Goal: Task Accomplishment & Management: Manage account settings

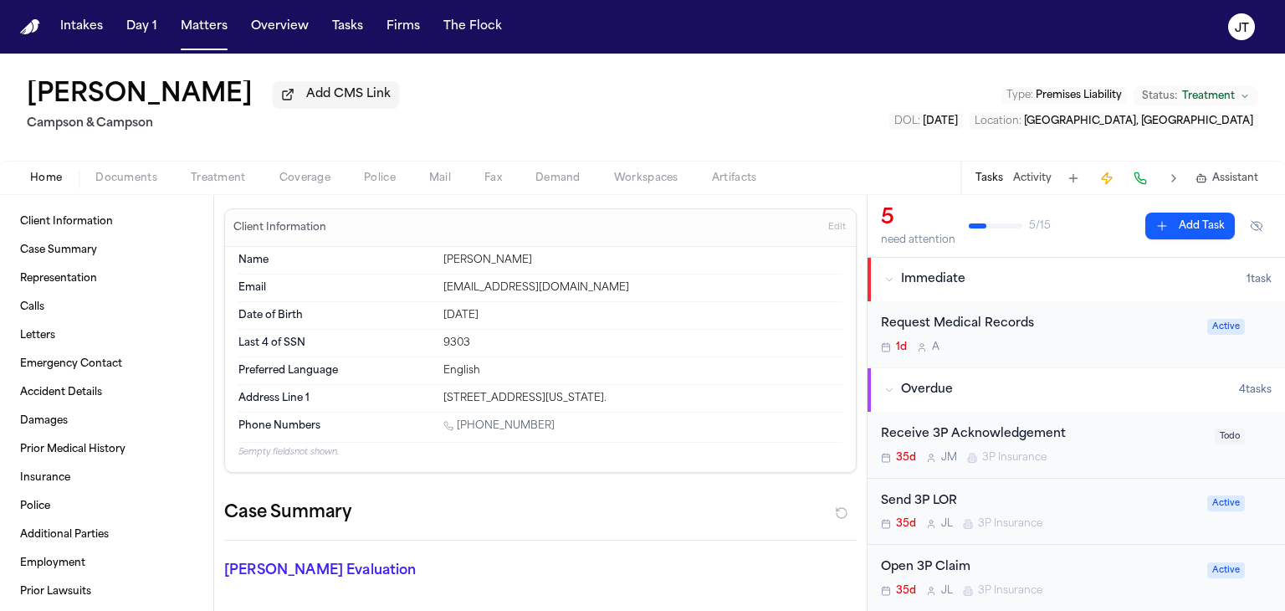
scroll to position [1171, 0]
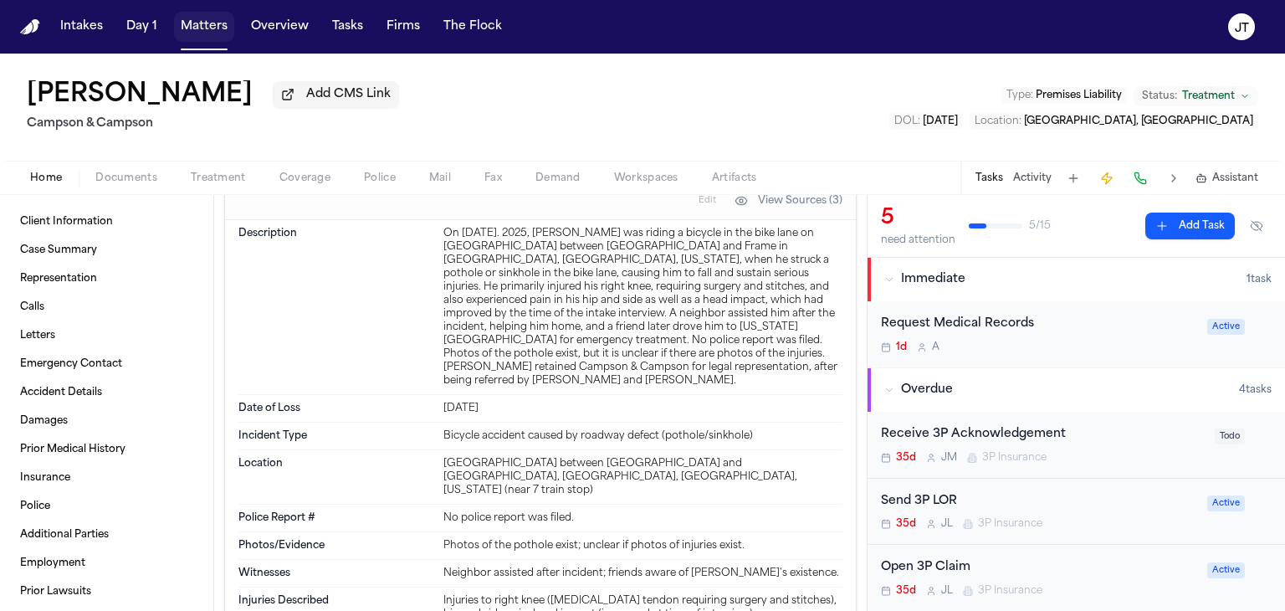
click at [197, 20] on button "Matters" at bounding box center [204, 27] width 60 height 30
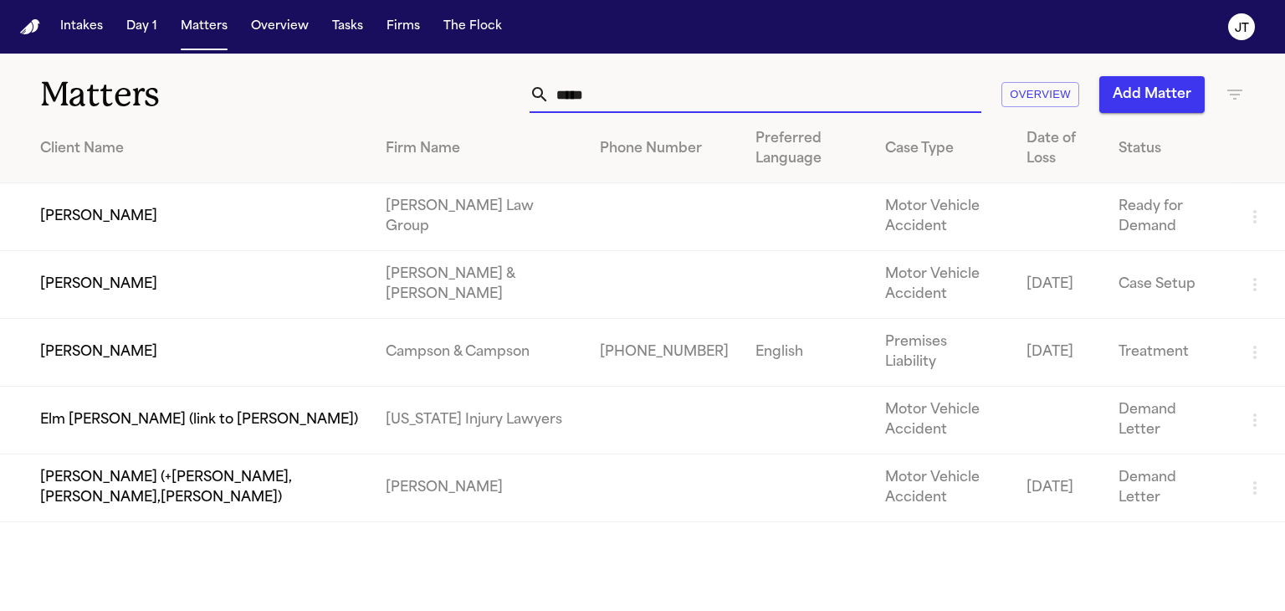
drag, startPoint x: 642, startPoint y: 100, endPoint x: 449, endPoint y: 79, distance: 193.5
click at [449, 79] on div "***** Overview Add Matter" at bounding box center [811, 94] width 868 height 37
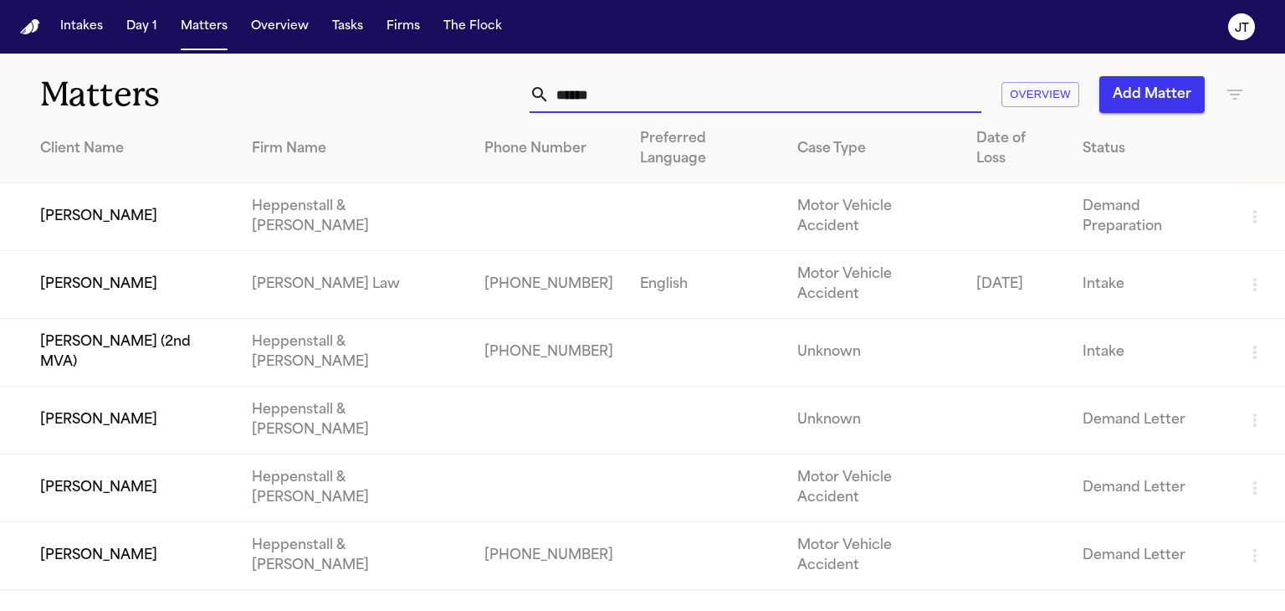
type input "******"
click at [129, 251] on td "[PERSON_NAME]" at bounding box center [119, 285] width 238 height 68
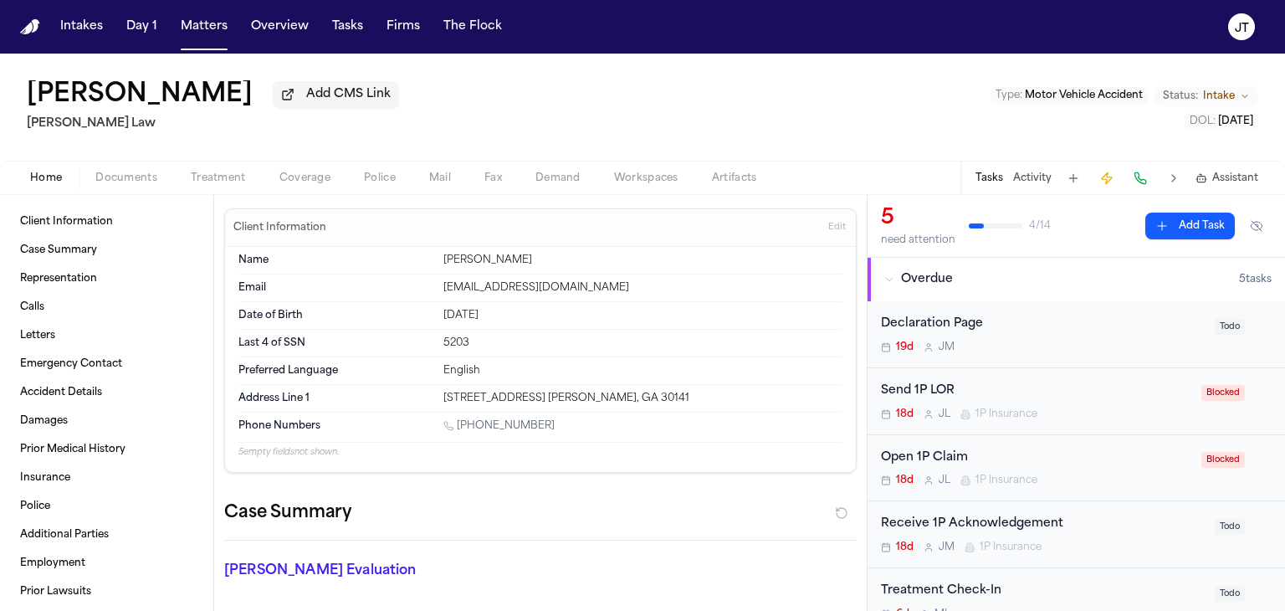
click at [314, 176] on span "Coverage" at bounding box center [304, 177] width 51 height 13
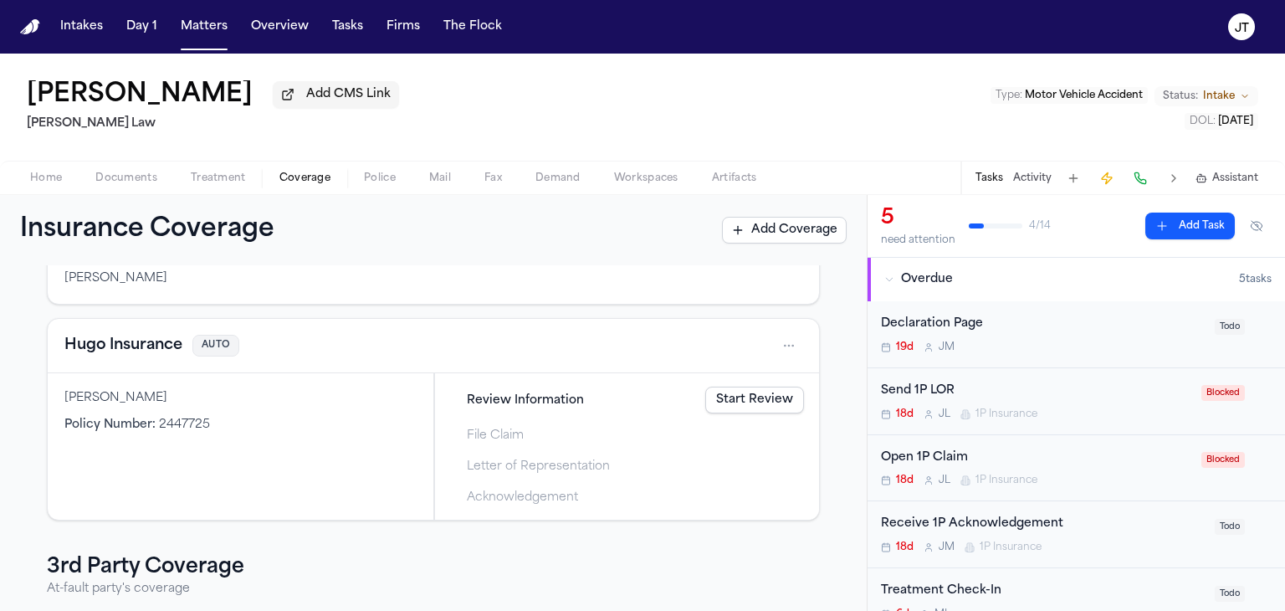
scroll to position [146, 0]
click at [756, 397] on link "Start Review" at bounding box center [754, 397] width 99 height 27
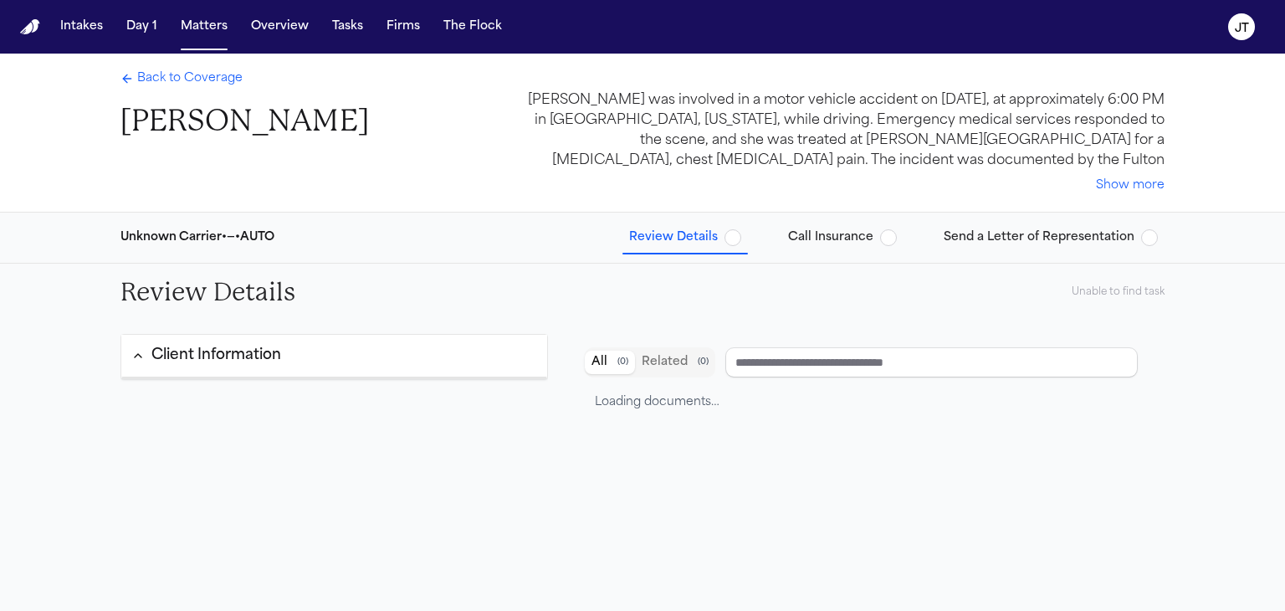
type input "**********"
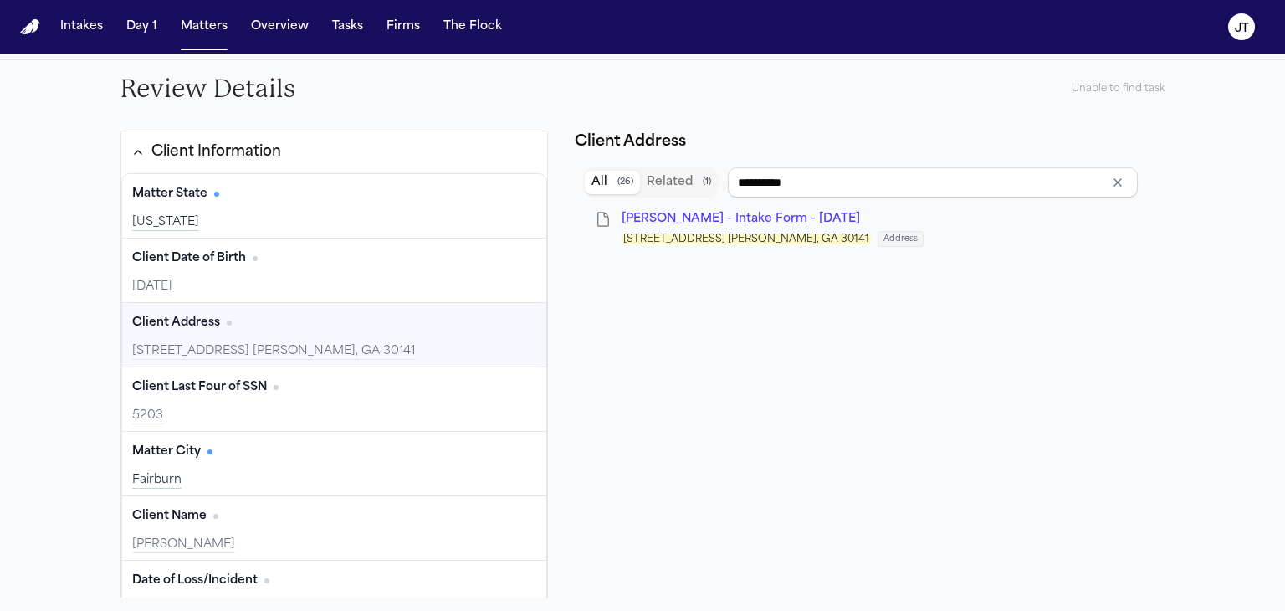
type input "**********"
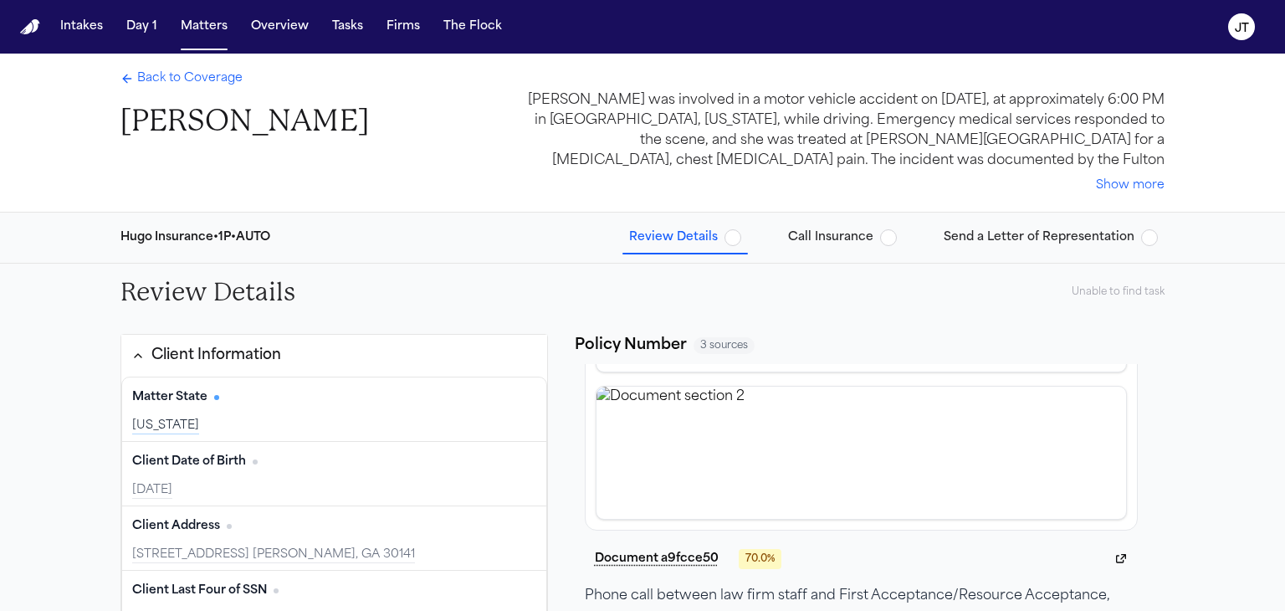
click at [819, 228] on button "Call Insurance" at bounding box center [842, 238] width 122 height 30
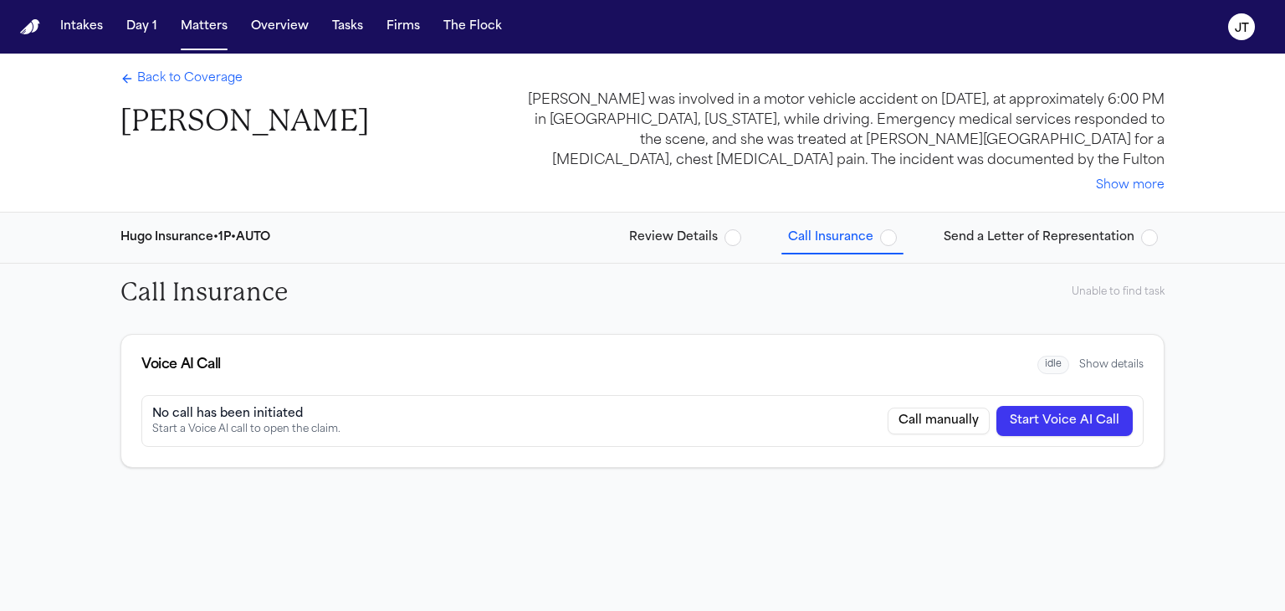
click at [1018, 420] on button "Start Voice AI Call" at bounding box center [1064, 421] width 136 height 30
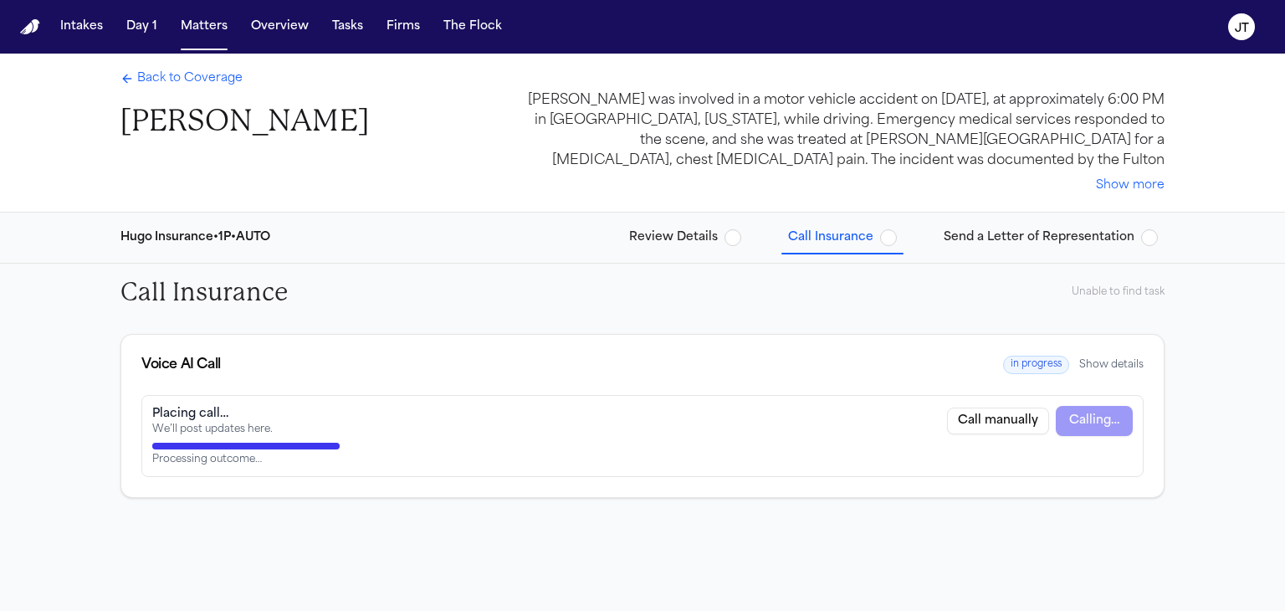
click at [1114, 361] on button "Show details" at bounding box center [1111, 364] width 64 height 13
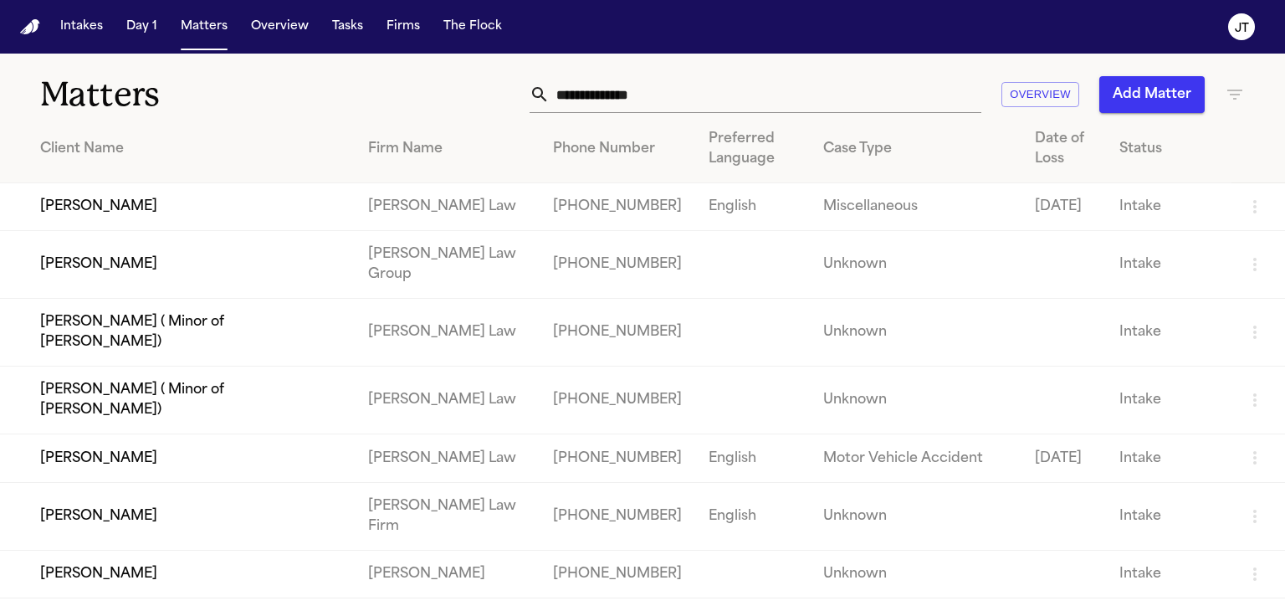
click at [711, 101] on input "text" at bounding box center [766, 94] width 432 height 37
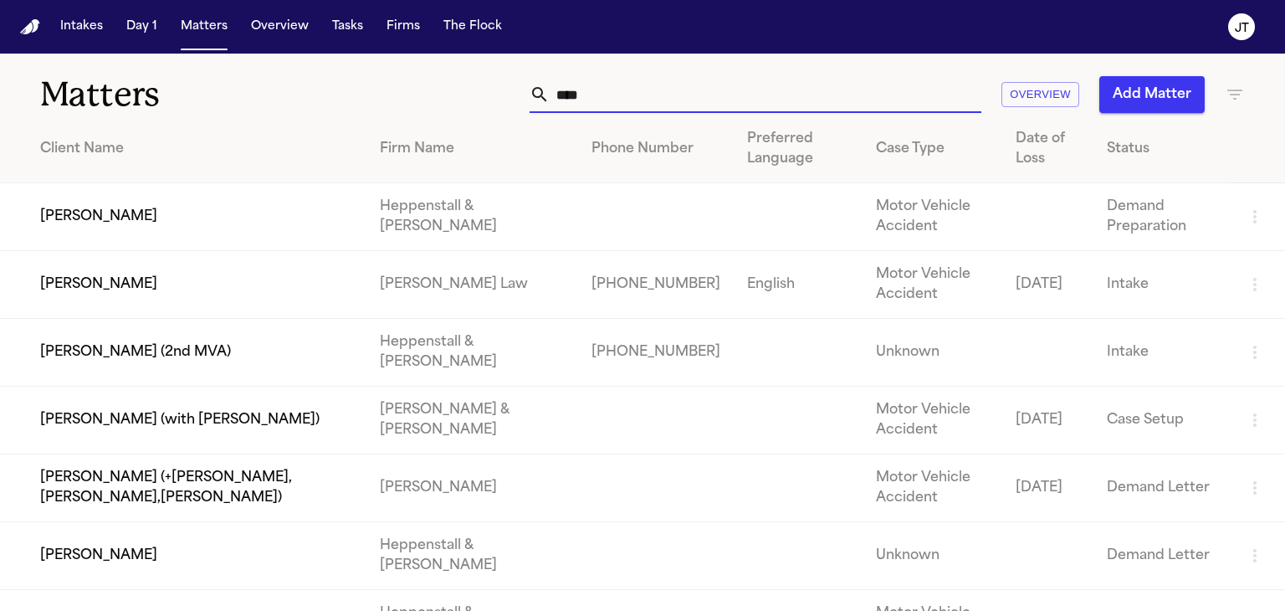
type input "****"
click at [312, 274] on td "[PERSON_NAME]" at bounding box center [183, 285] width 366 height 68
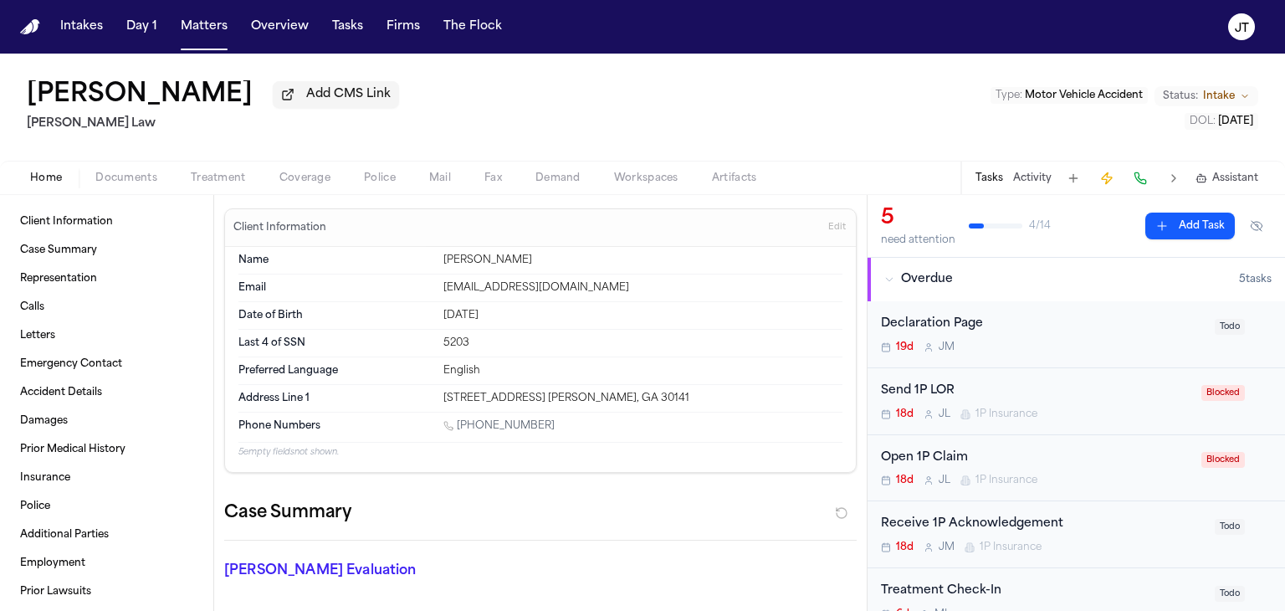
click at [310, 175] on span "Coverage" at bounding box center [304, 177] width 51 height 13
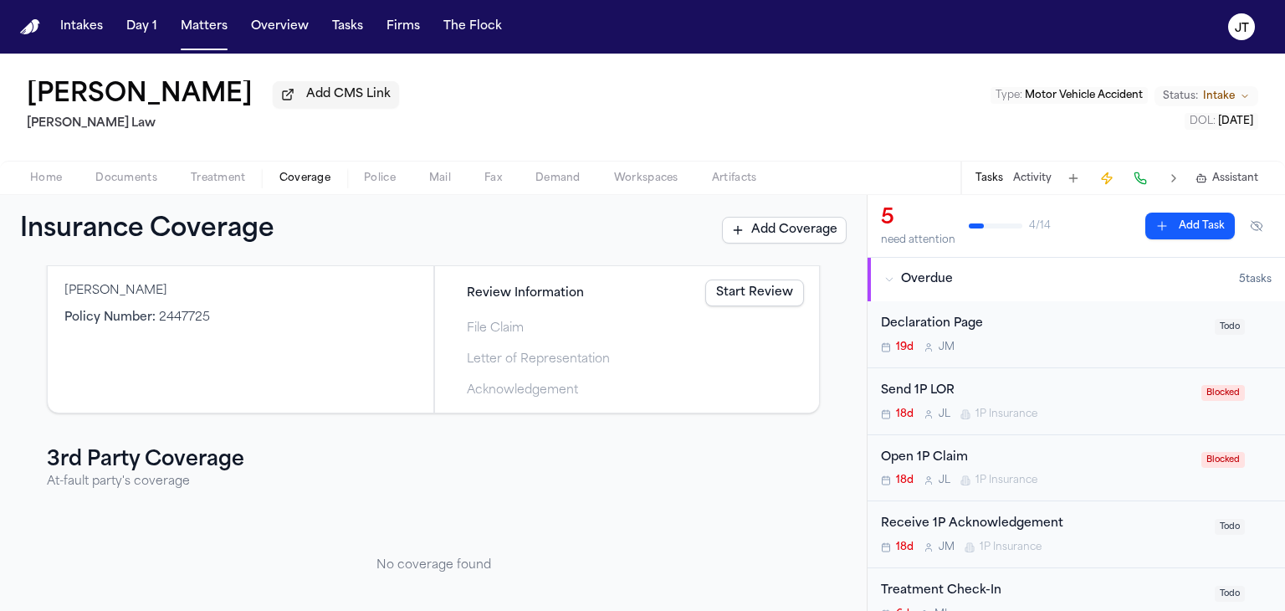
scroll to position [167, 0]
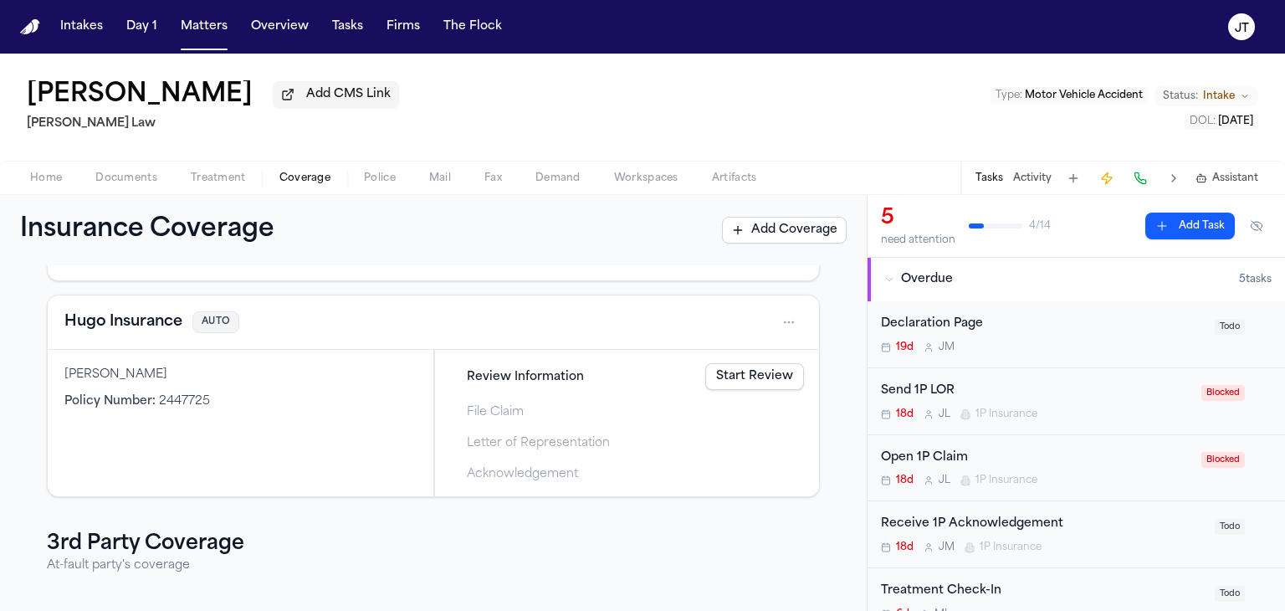
click at [718, 376] on link "Start Review" at bounding box center [754, 376] width 99 height 27
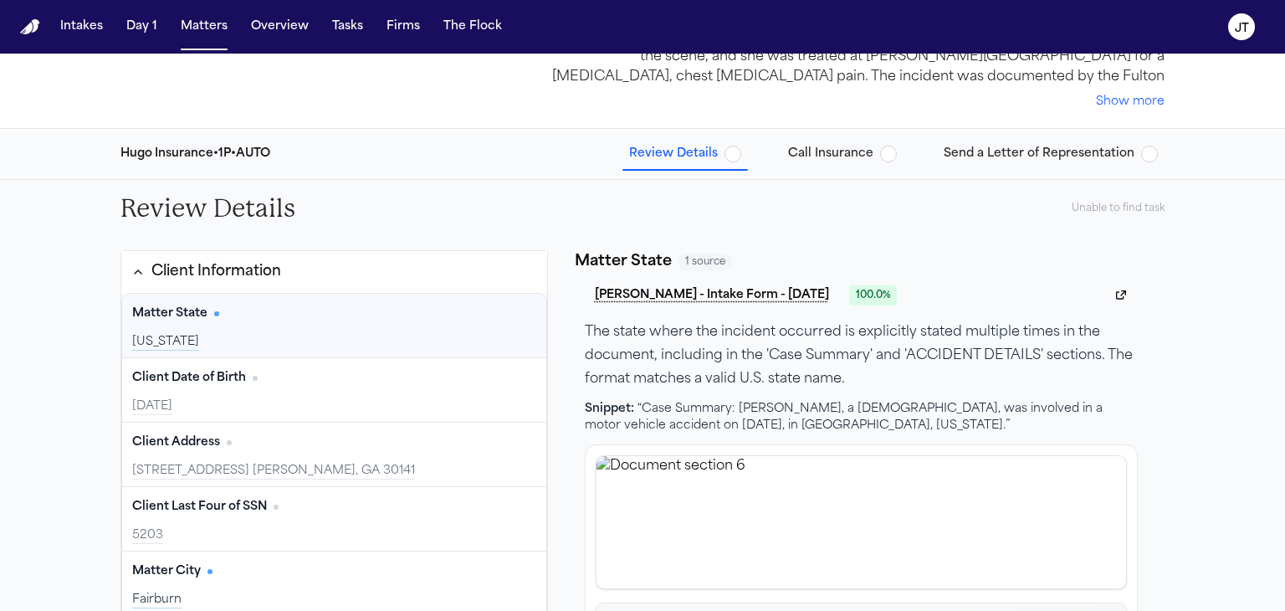
scroll to position [84, 0]
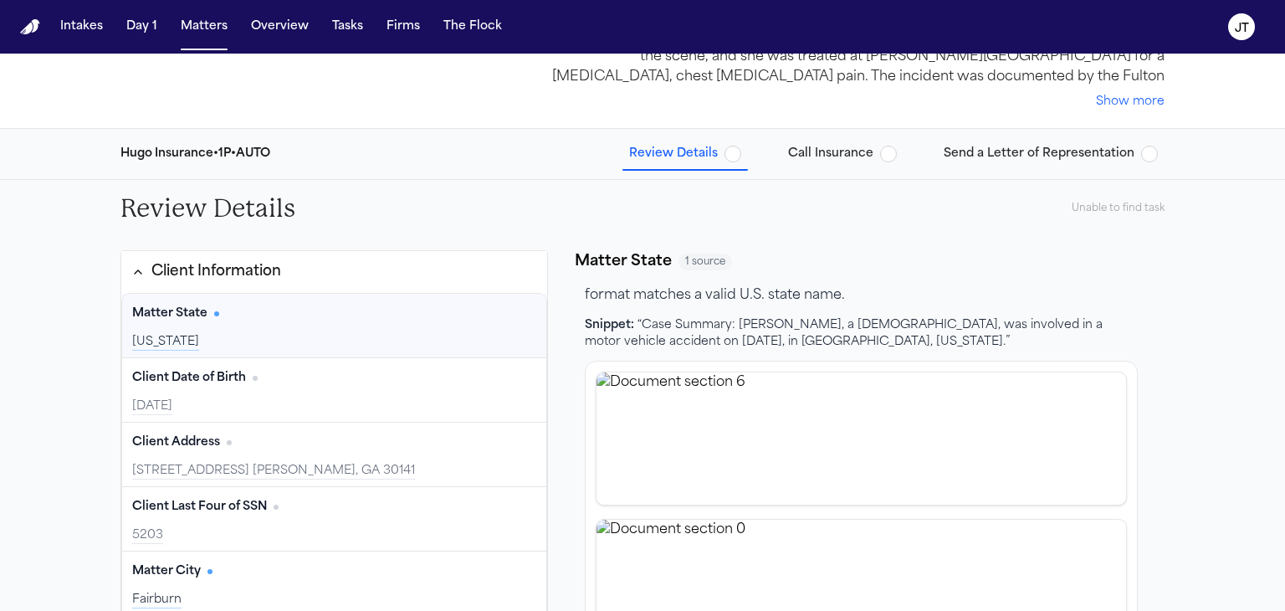
click at [820, 158] on span "Call Insurance" at bounding box center [830, 154] width 85 height 17
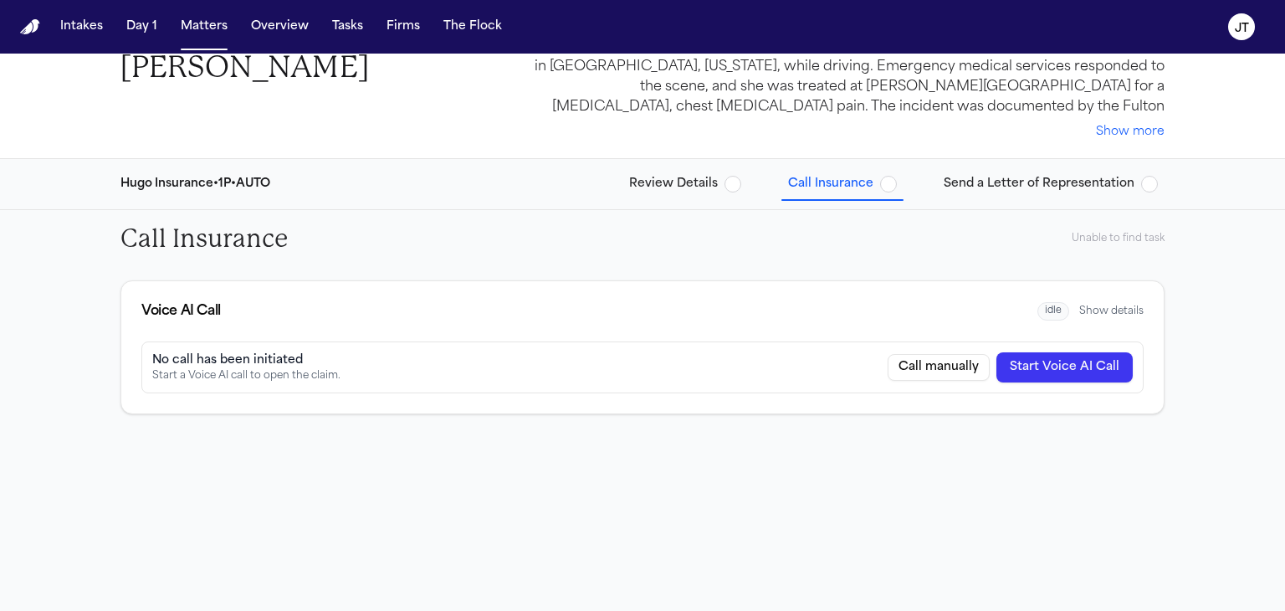
scroll to position [54, 0]
click at [1112, 309] on button "Show details" at bounding box center [1111, 311] width 64 height 13
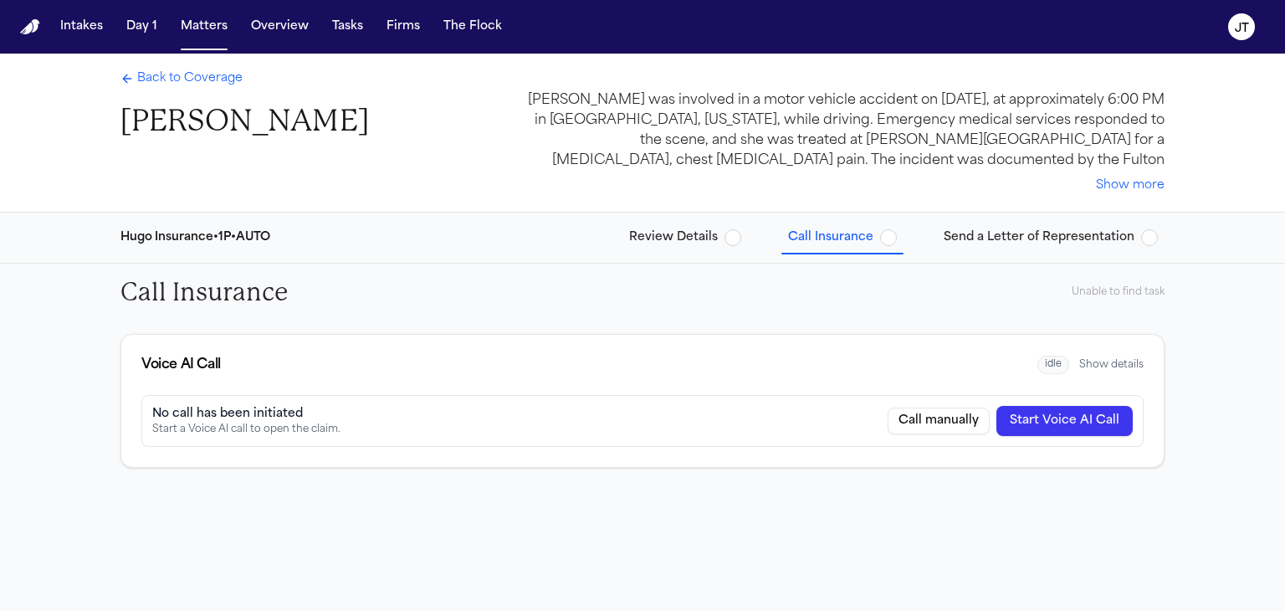
click at [936, 422] on button "Call manually" at bounding box center [939, 420] width 102 height 27
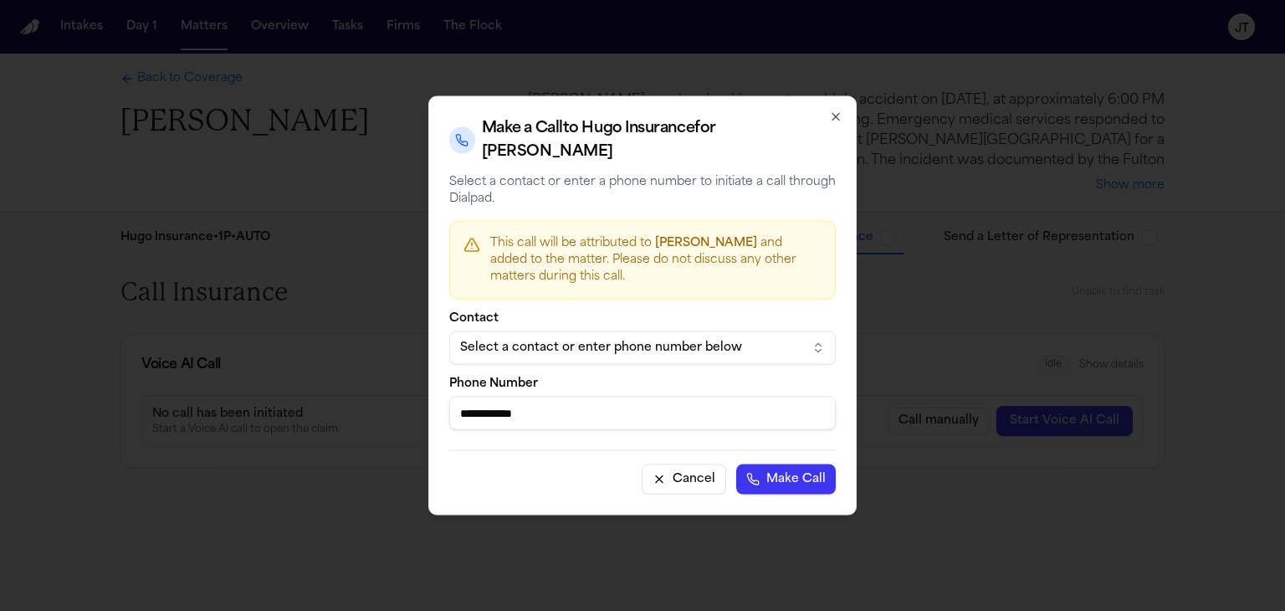
click at [646, 340] on div "Select a contact or enter phone number below" at bounding box center [629, 348] width 338 height 17
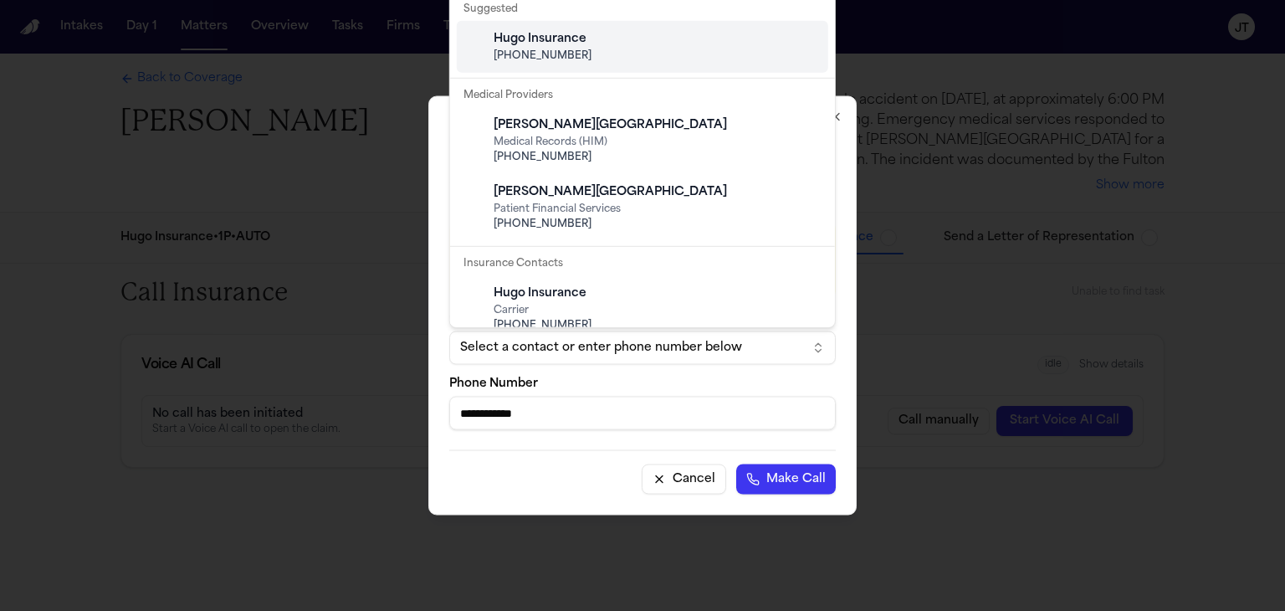
click at [586, 42] on div "Hugo Insurance" at bounding box center [656, 39] width 325 height 17
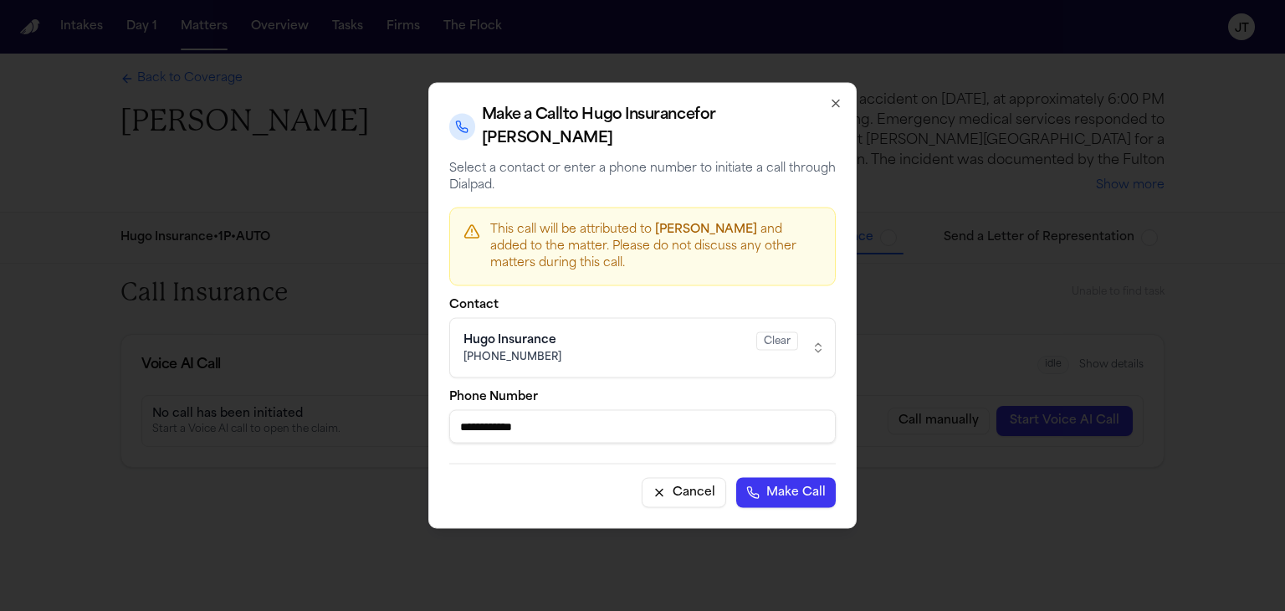
click at [770, 494] on button "Make Call" at bounding box center [786, 493] width 100 height 30
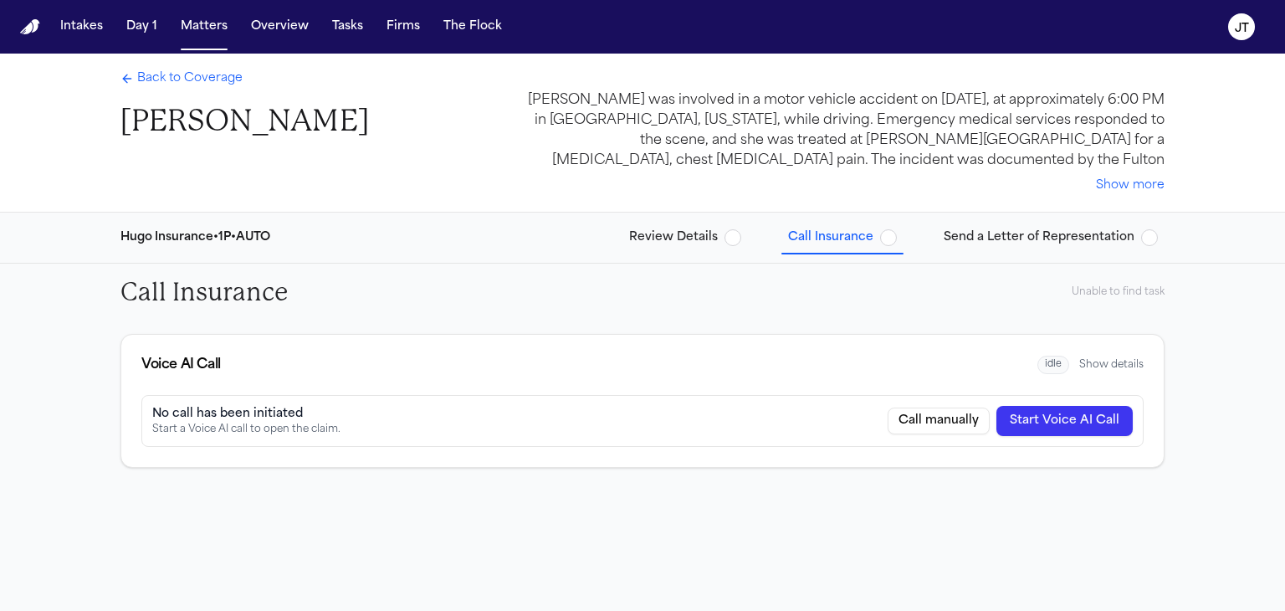
click at [954, 422] on button "Call manually" at bounding box center [939, 420] width 102 height 27
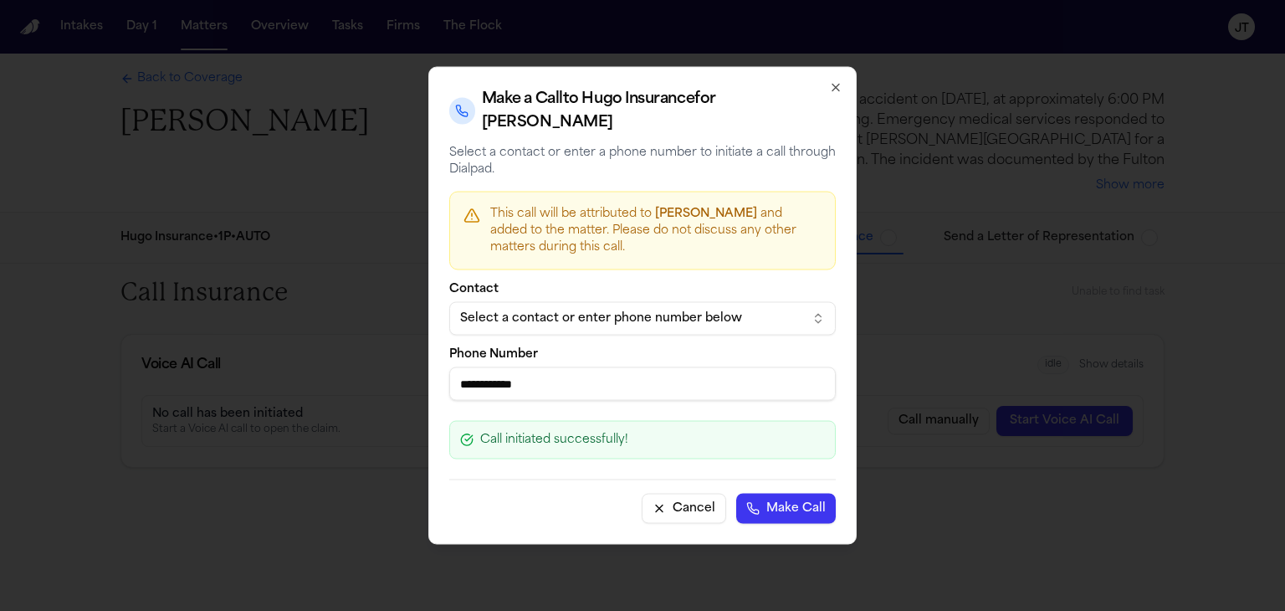
click at [686, 305] on button "Select a contact or enter phone number below" at bounding box center [642, 318] width 386 height 33
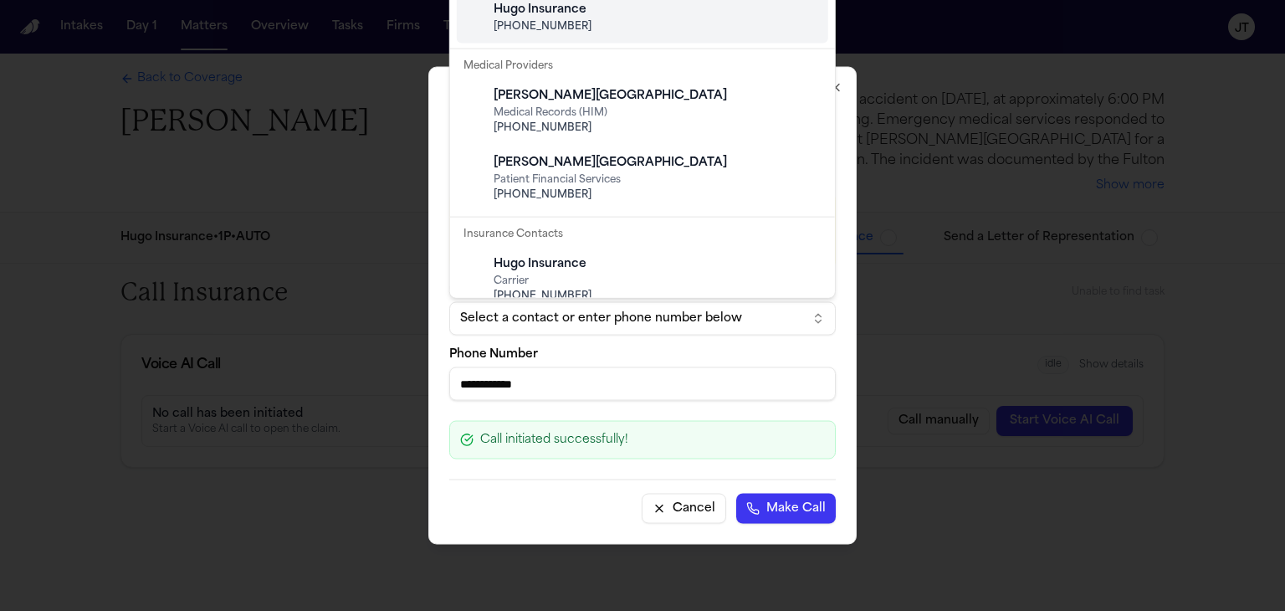
click at [589, 21] on span "(515) 303-2410" at bounding box center [656, 26] width 325 height 13
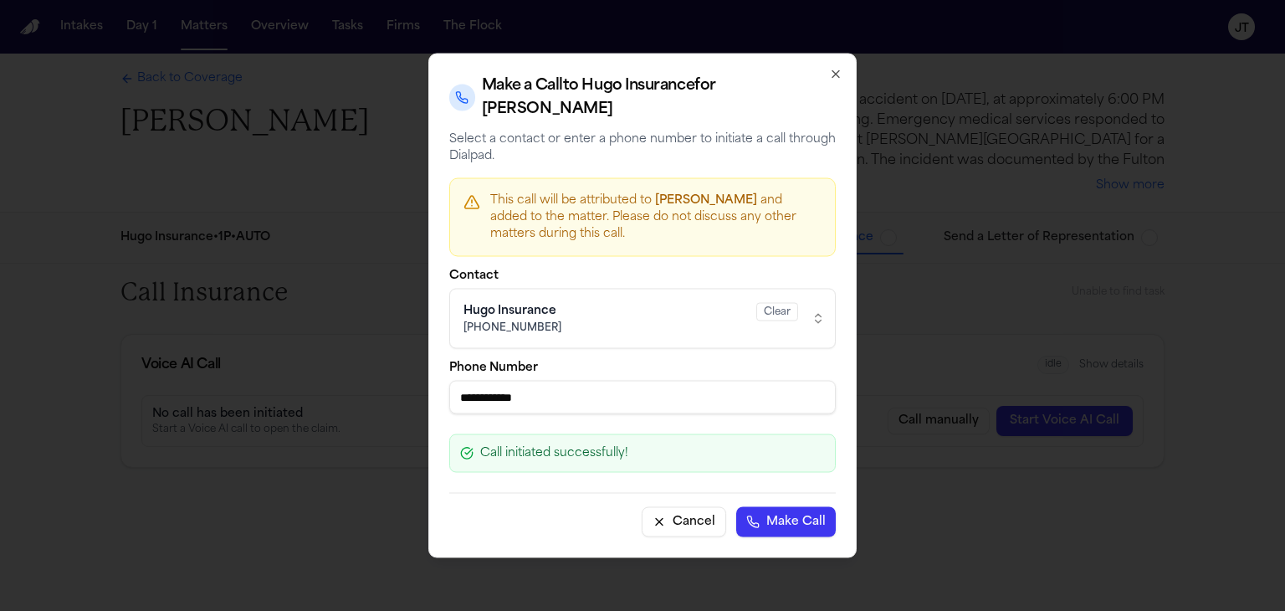
click at [778, 520] on button "Make Call" at bounding box center [786, 522] width 100 height 30
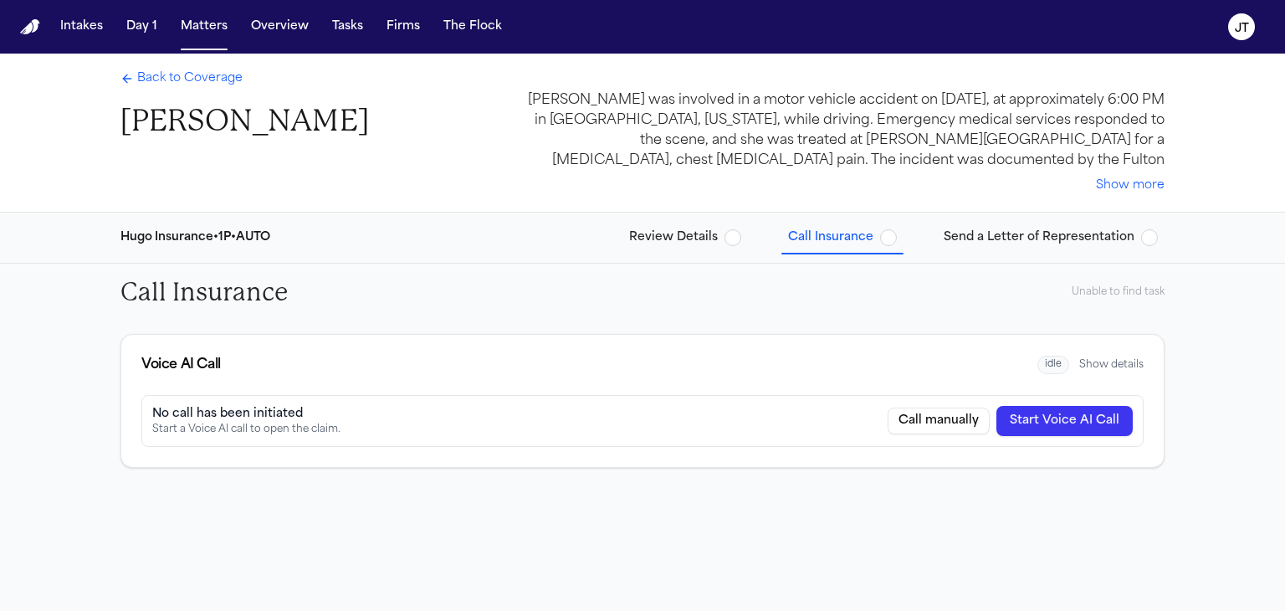
click at [158, 73] on span "Back to Coverage" at bounding box center [189, 78] width 105 height 17
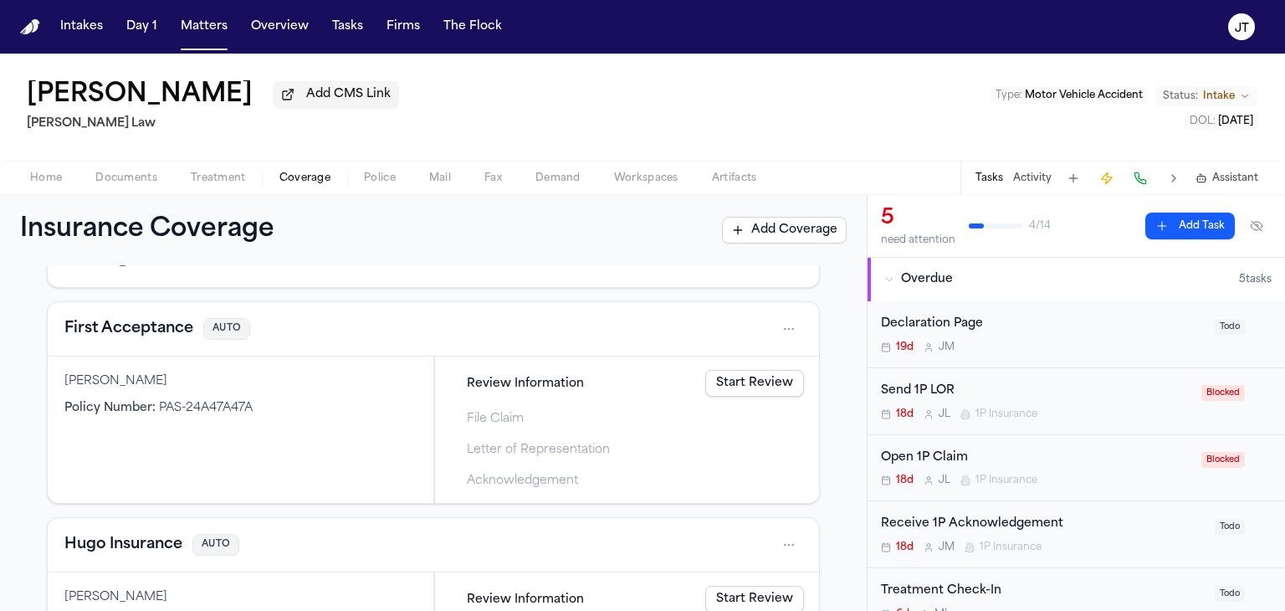
scroll to position [84, 0]
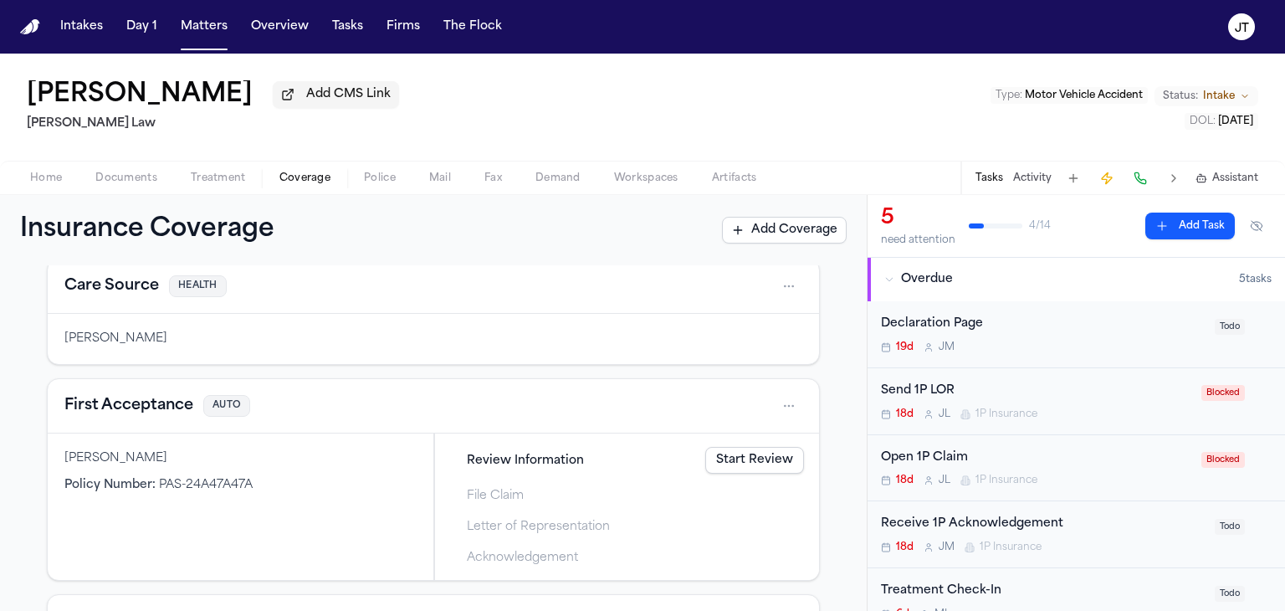
click at [717, 463] on link "Start Review" at bounding box center [754, 460] width 99 height 27
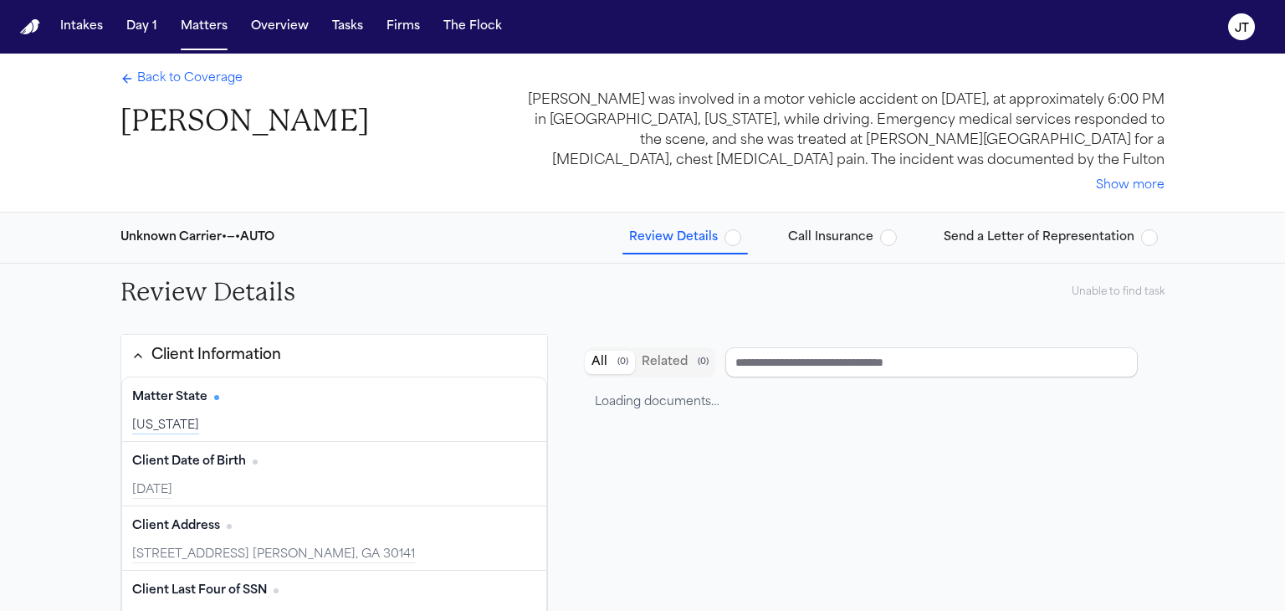
type input "**********"
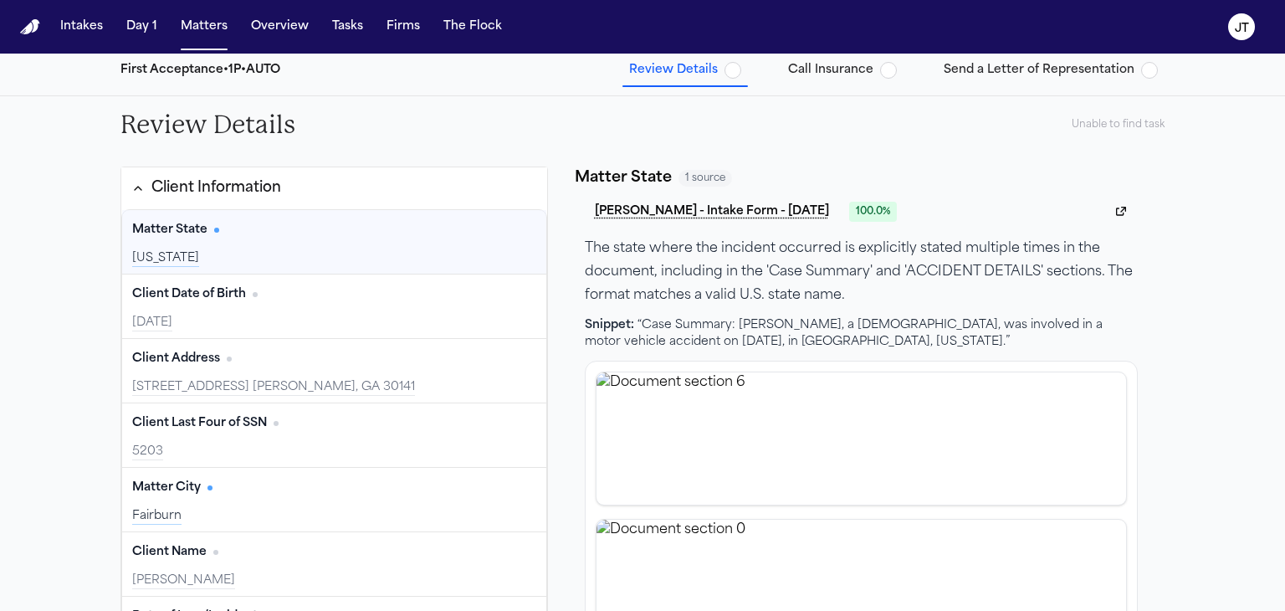
scroll to position [203, 0]
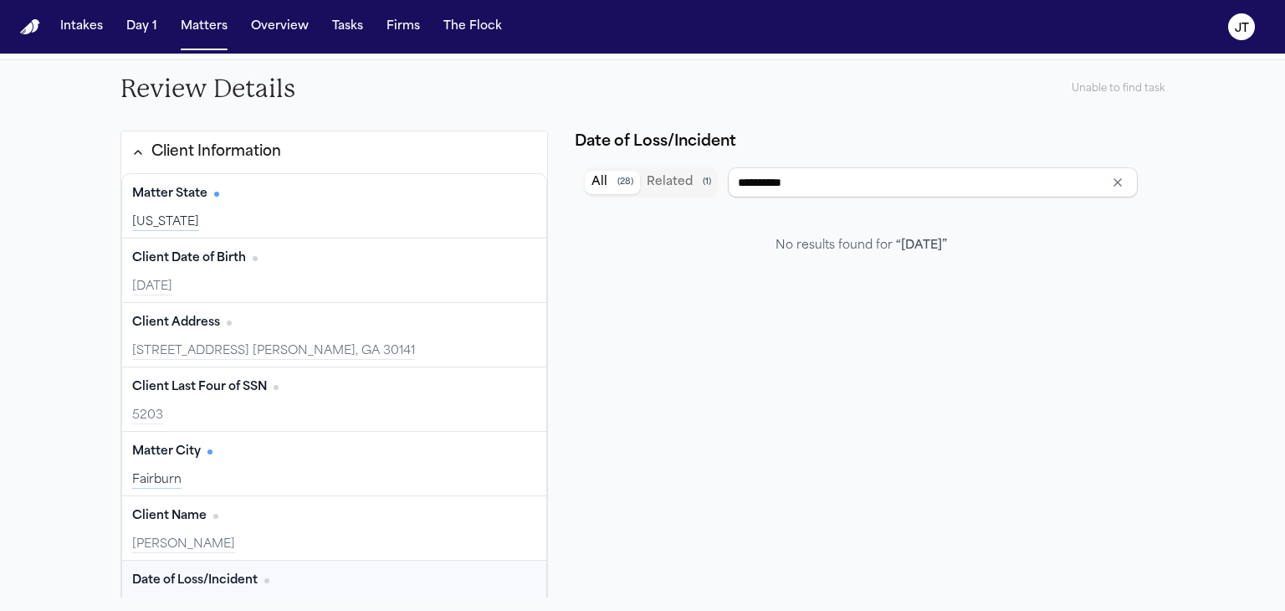
type input "**********"
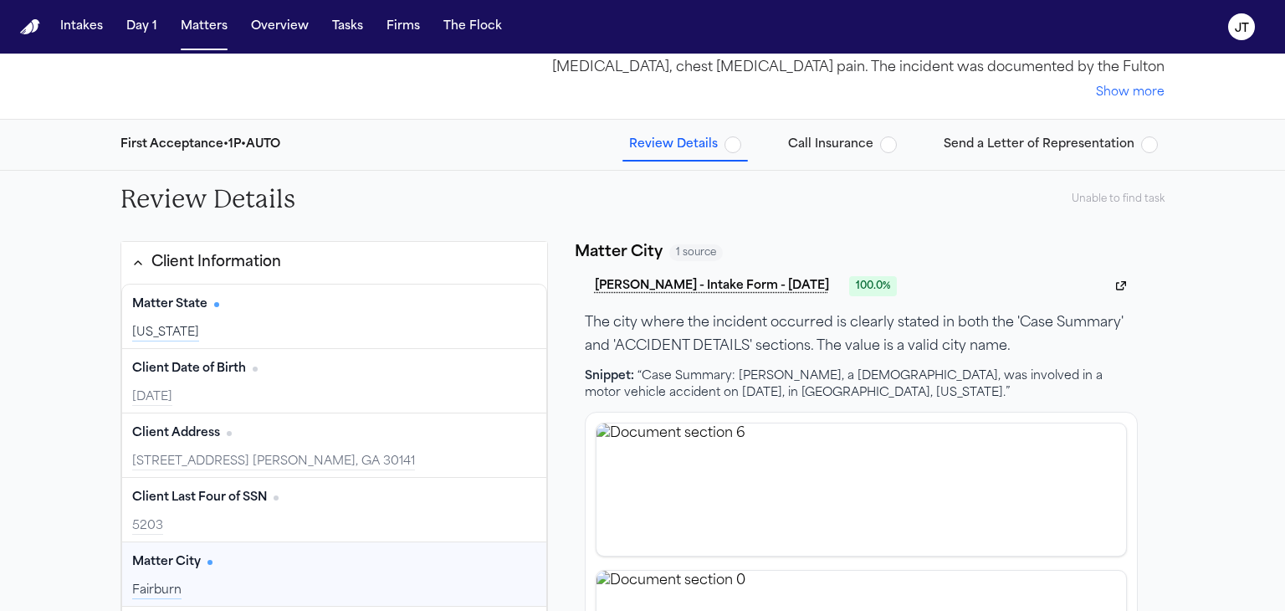
scroll to position [0, 0]
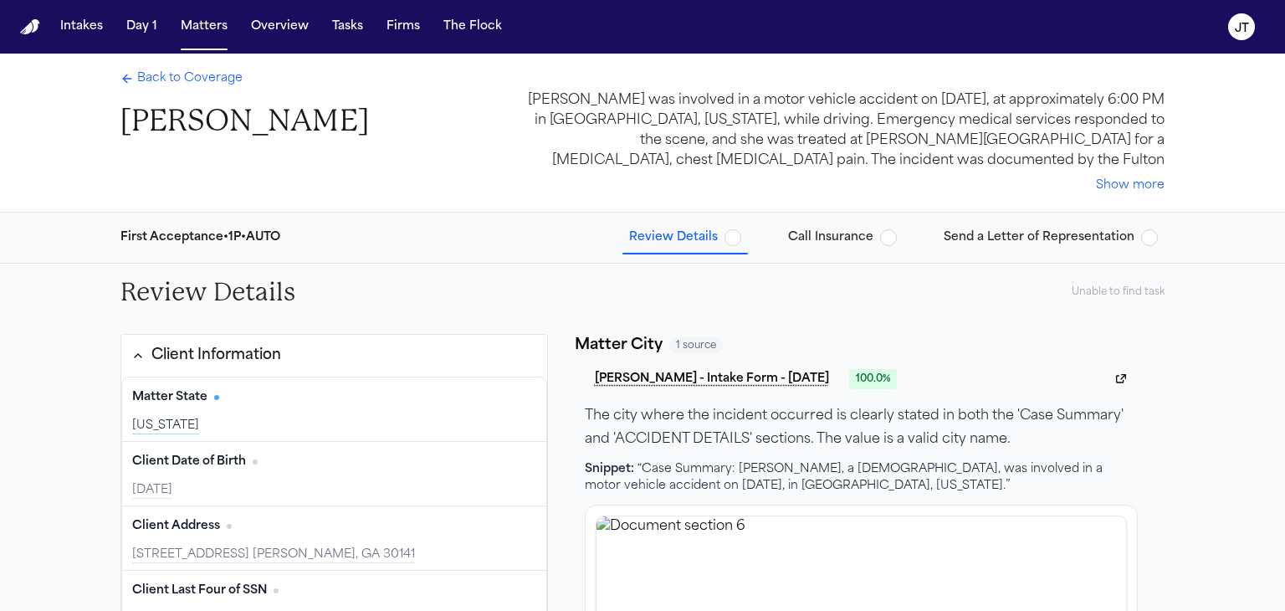
click at [838, 238] on span "Call Insurance" at bounding box center [830, 237] width 85 height 17
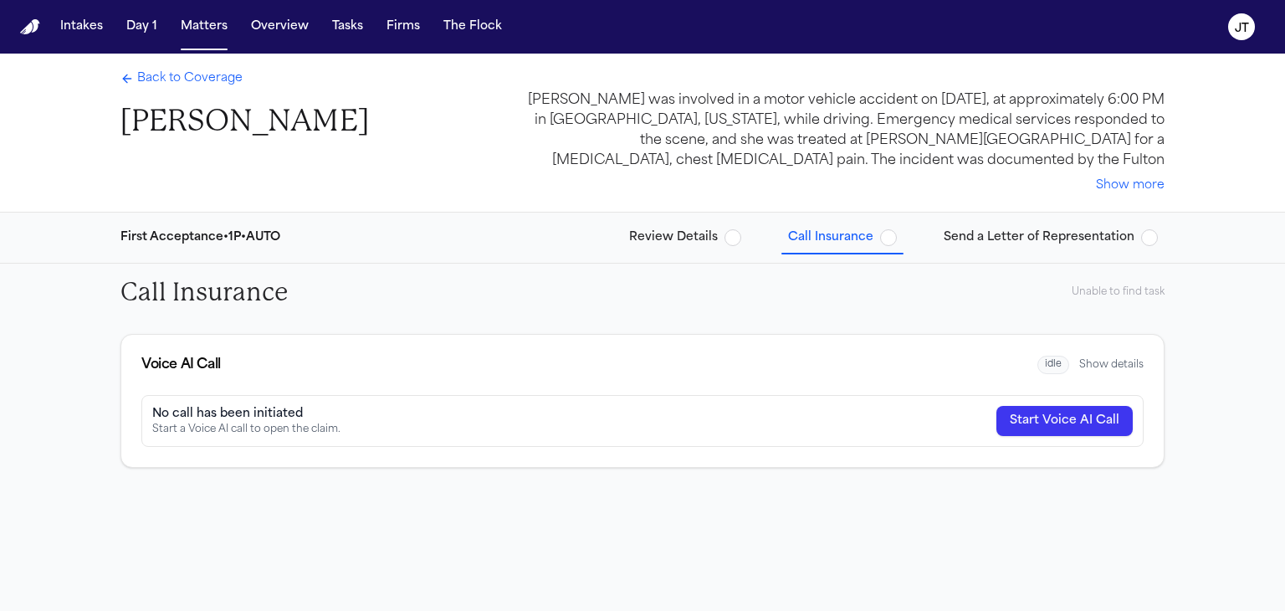
click at [1099, 417] on button "Start Voice AI Call" at bounding box center [1064, 421] width 136 height 30
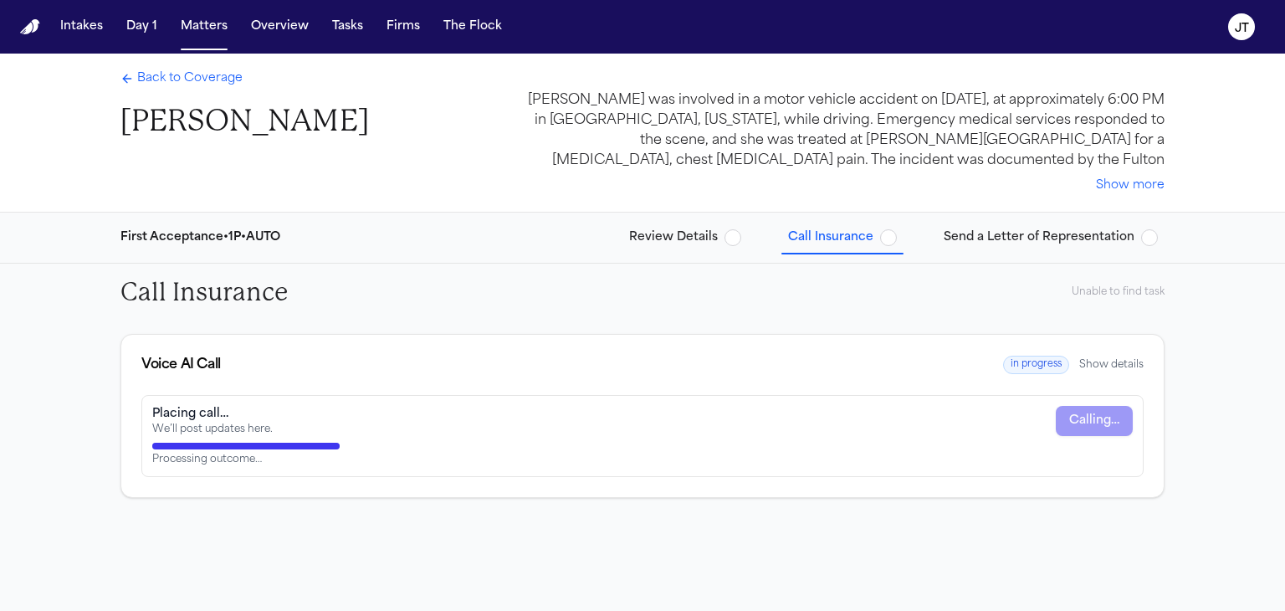
click at [1108, 361] on button "Show details" at bounding box center [1111, 364] width 64 height 13
click at [1199, 376] on div "Call Insurance Unable to find task Voice AI Call in progress Hide details Placi…" at bounding box center [642, 464] width 1285 height 401
click at [160, 74] on span "Back to Coverage" at bounding box center [189, 78] width 105 height 17
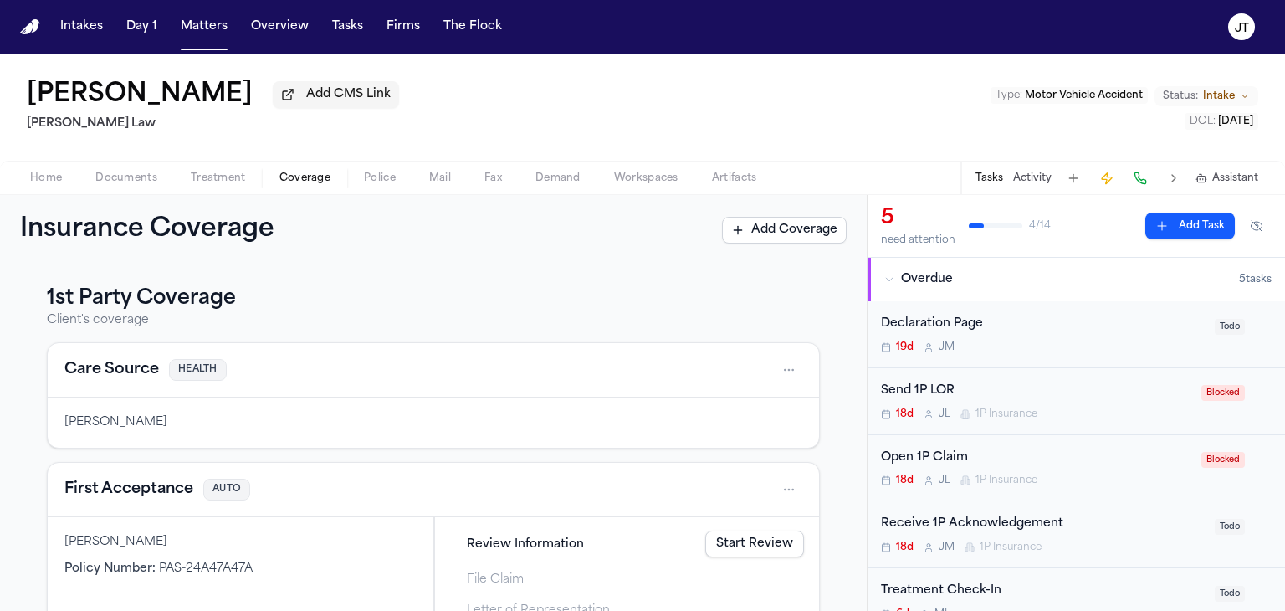
click at [294, 176] on span "Coverage" at bounding box center [304, 177] width 51 height 13
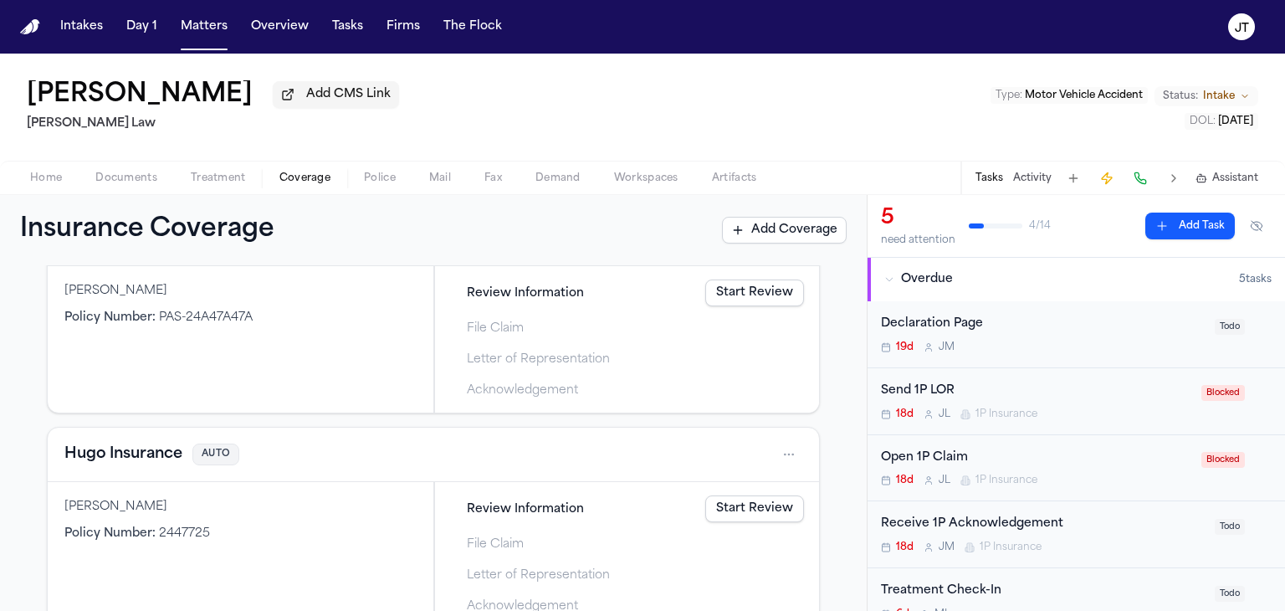
scroll to position [167, 0]
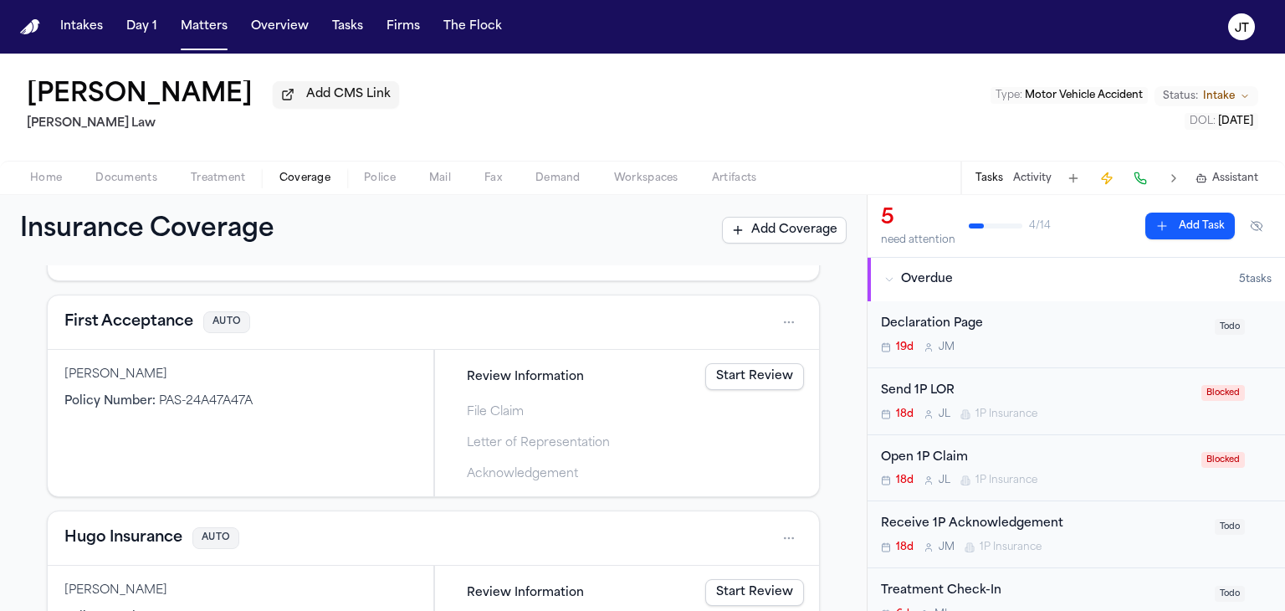
click at [755, 383] on link "Start Review" at bounding box center [754, 376] width 99 height 27
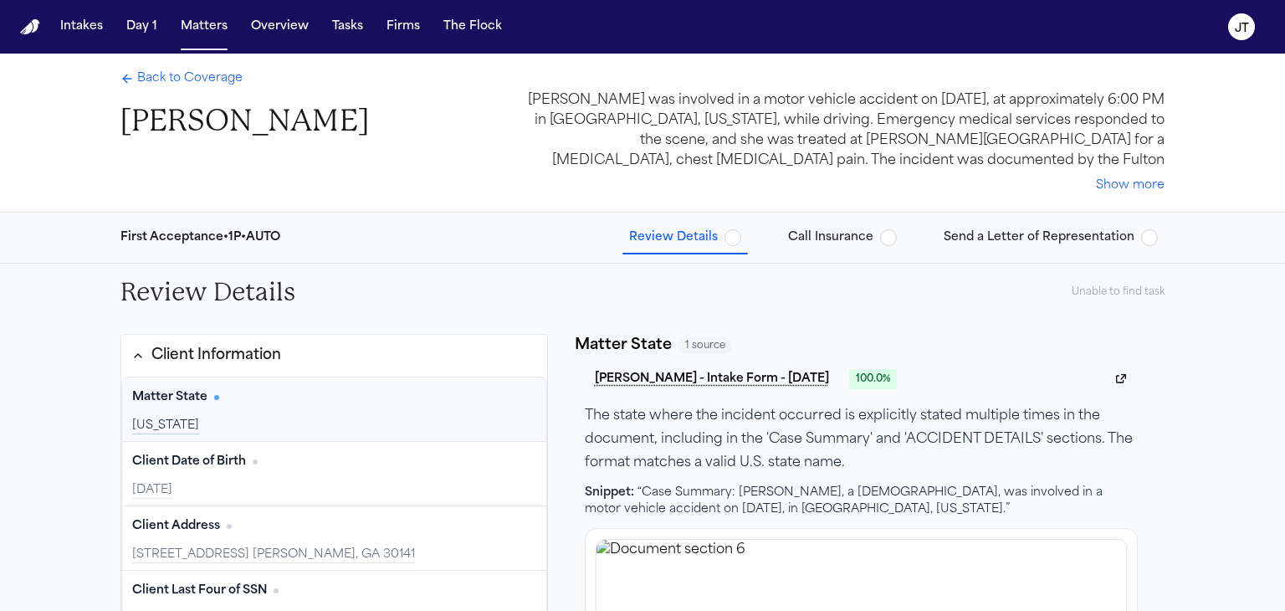
click at [835, 235] on span "Call Insurance" at bounding box center [830, 237] width 85 height 17
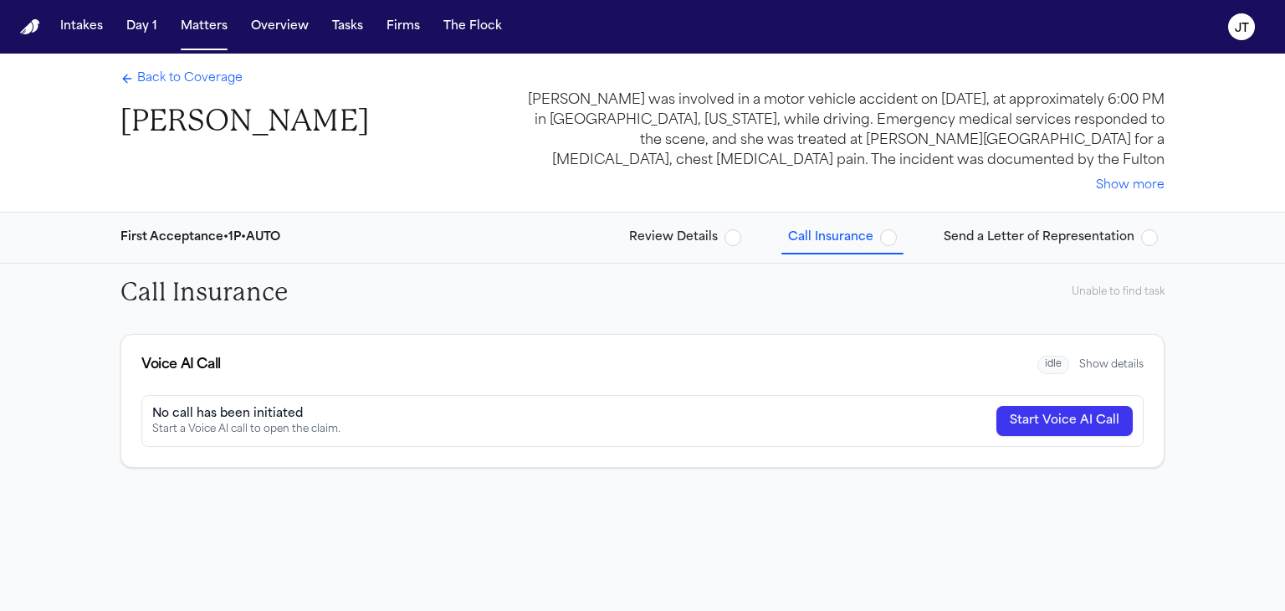
click at [1057, 361] on span "idle" at bounding box center [1053, 365] width 32 height 19
click at [1131, 188] on button "Show more" at bounding box center [1130, 185] width 69 height 17
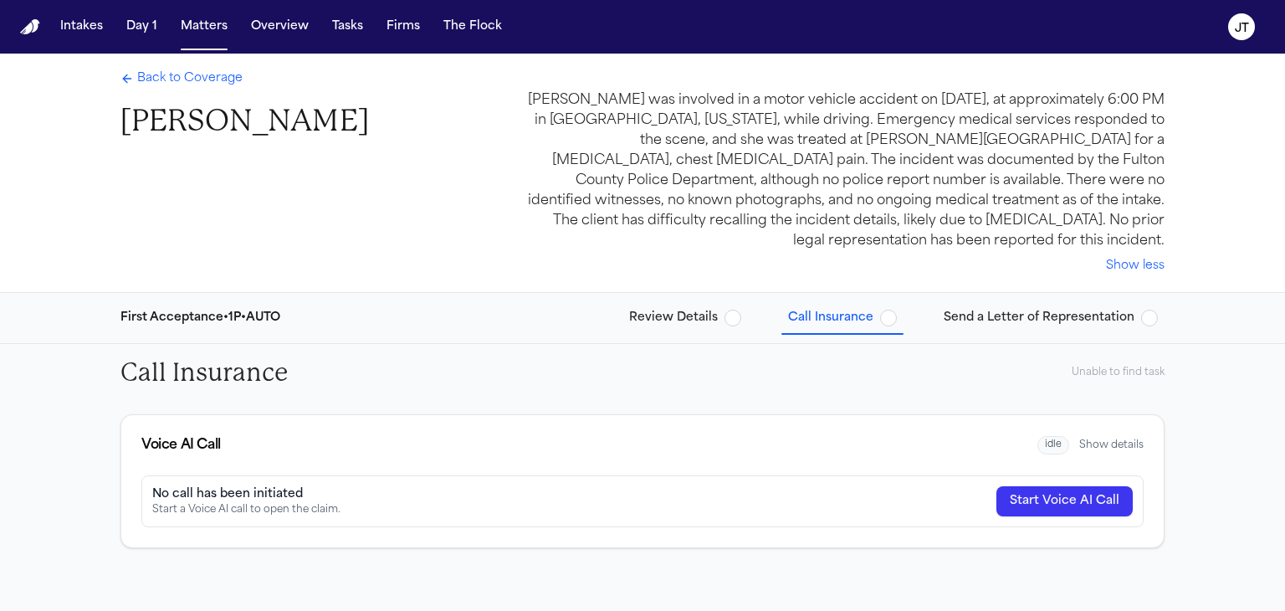
click at [127, 79] on icon "Back to Coverage" at bounding box center [127, 79] width 8 height 0
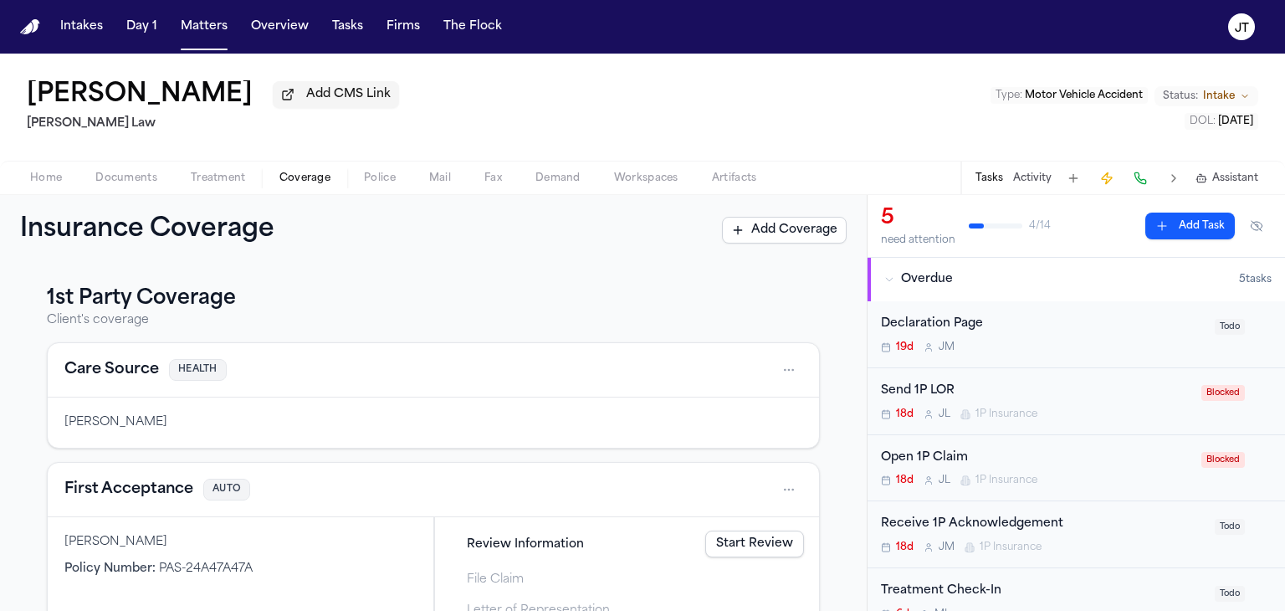
click at [1135, 185] on button at bounding box center [1140, 177] width 23 height 23
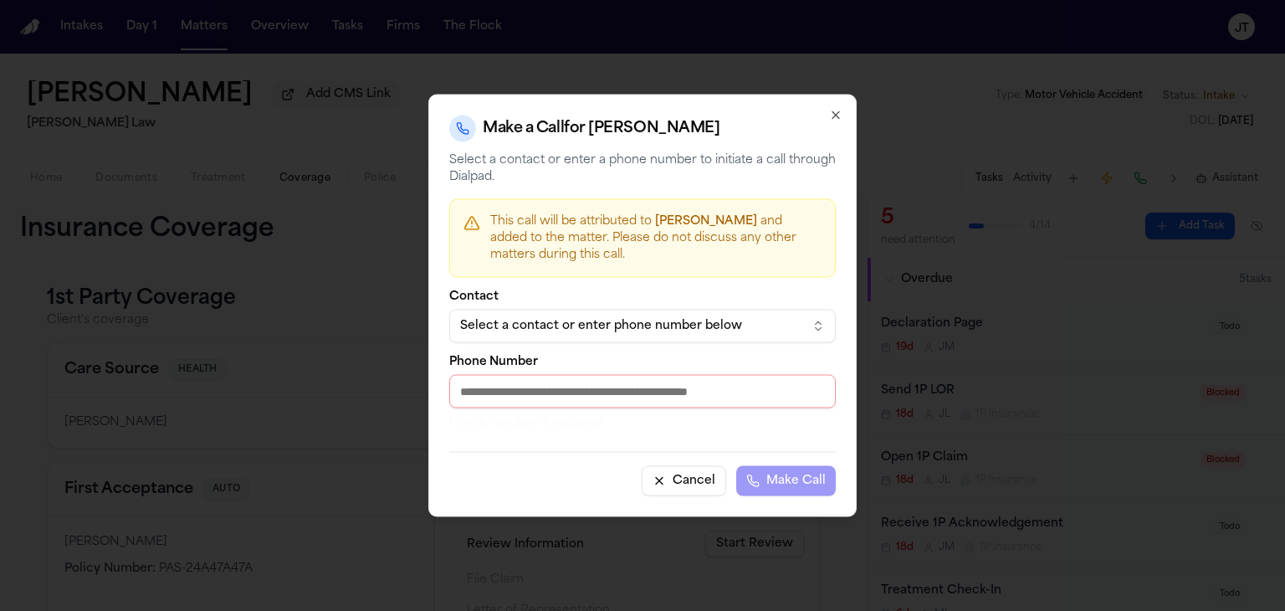
click at [596, 322] on div "Select a contact or enter phone number below" at bounding box center [629, 326] width 338 height 17
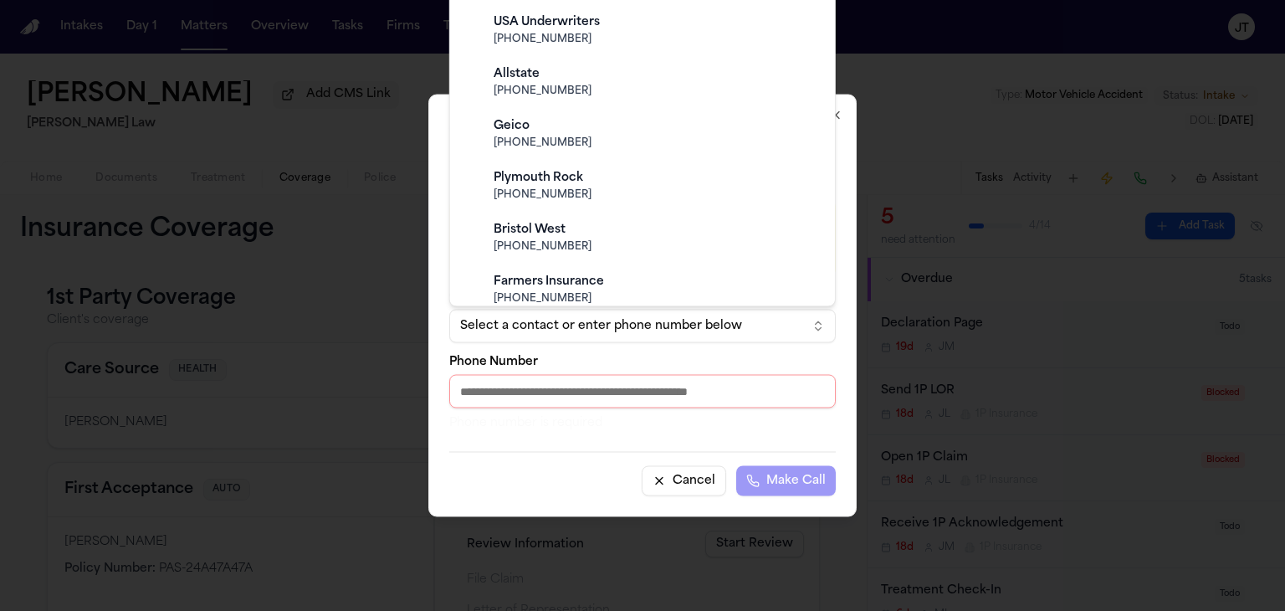
scroll to position [502, 0]
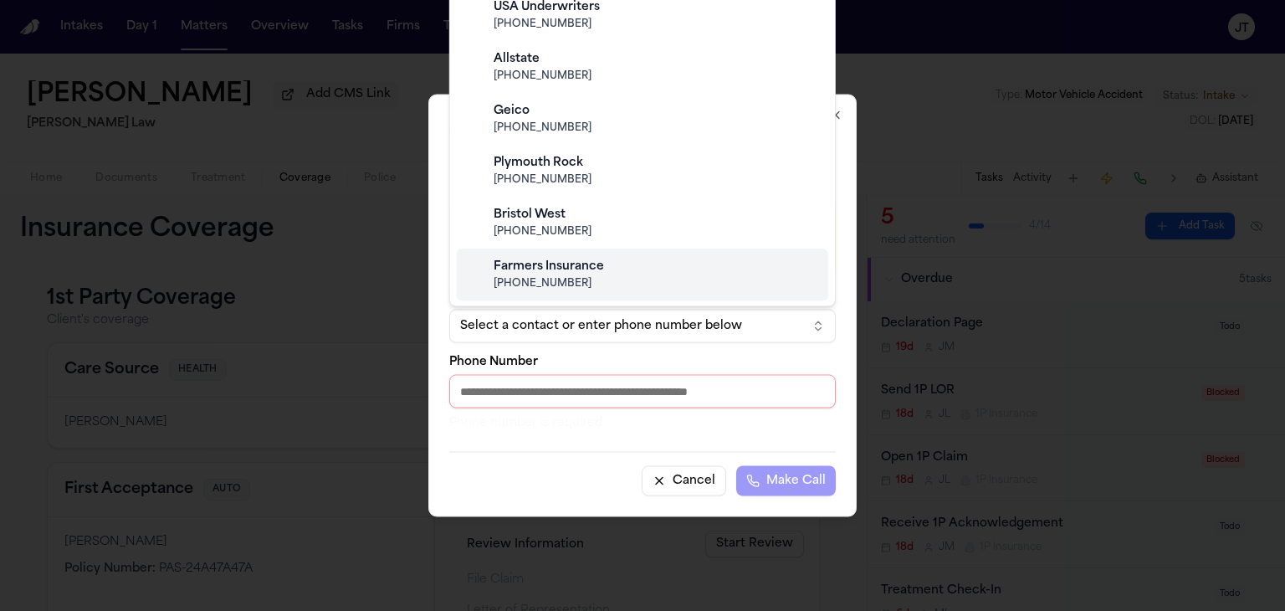
click at [378, 272] on div at bounding box center [642, 305] width 1285 height 611
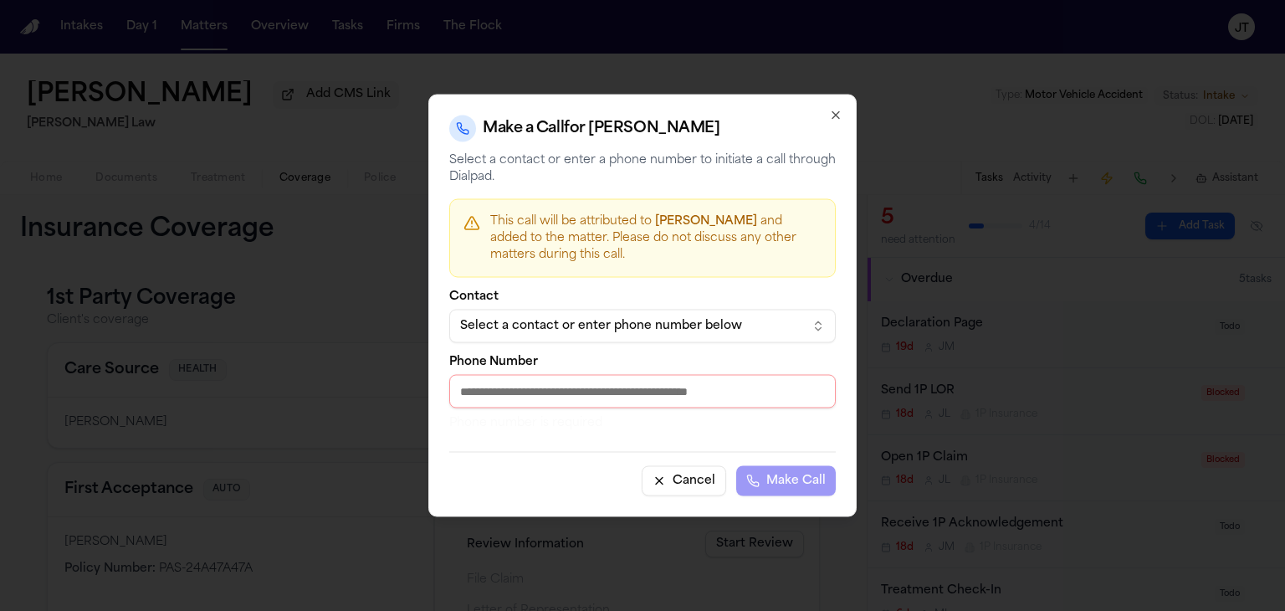
click at [698, 479] on button "Cancel" at bounding box center [684, 481] width 84 height 30
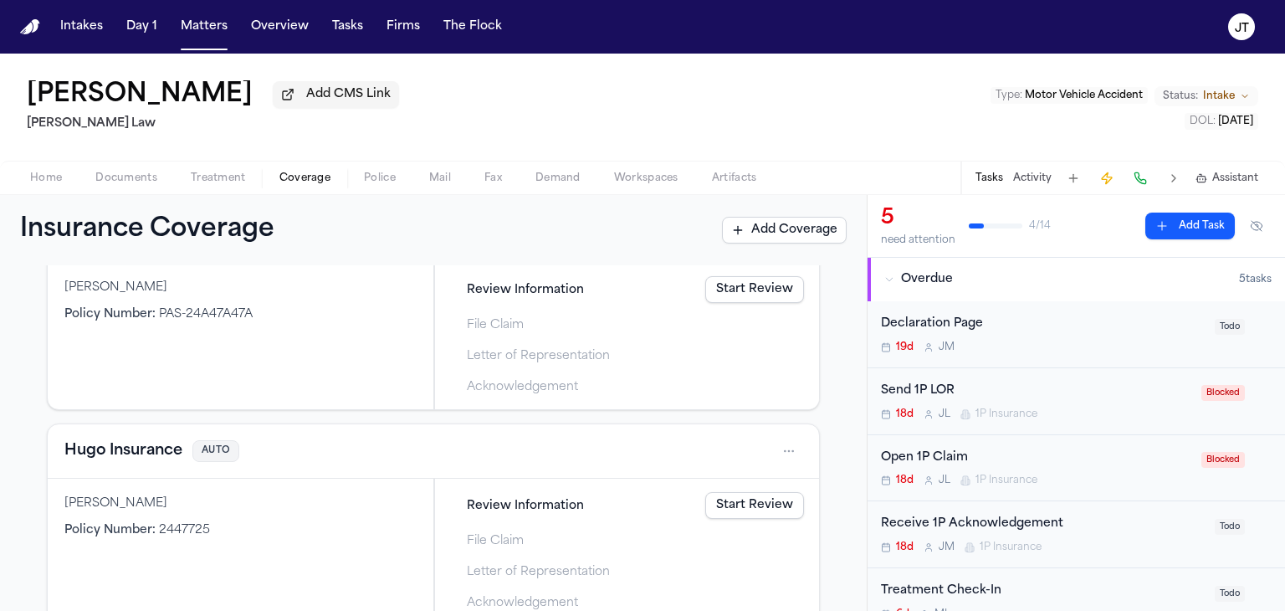
scroll to position [335, 0]
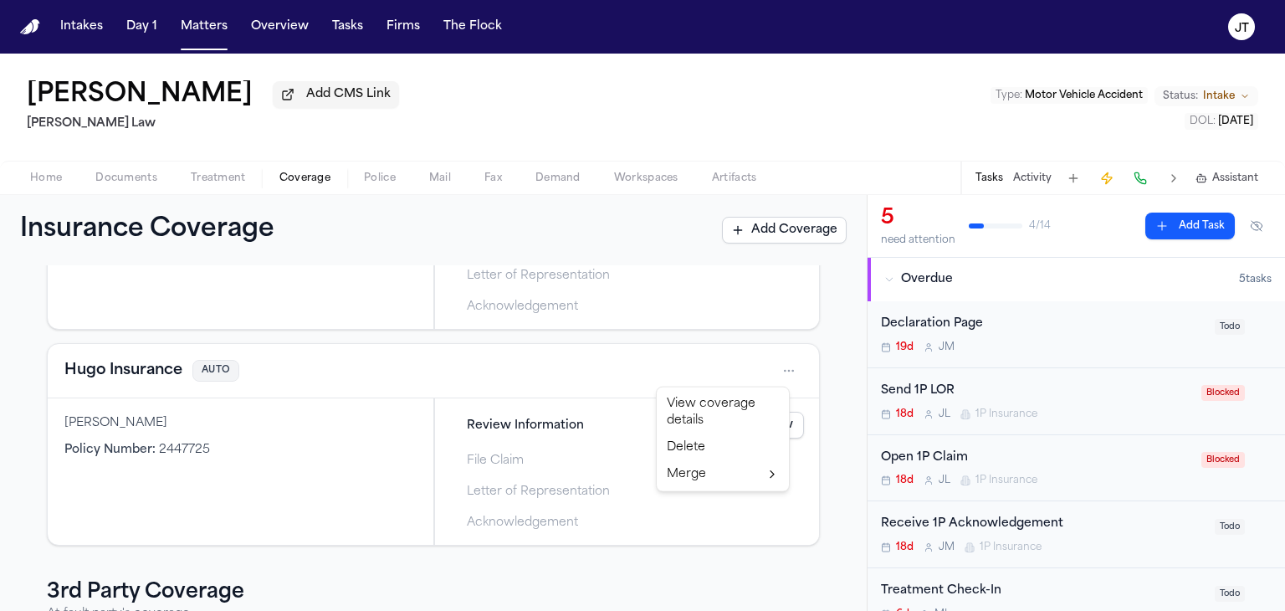
click at [775, 373] on html "Intakes Day 1 Matters Overview Tasks Firms The Flock JT Kristen Schultz Add CMS…" at bounding box center [642, 305] width 1285 height 611
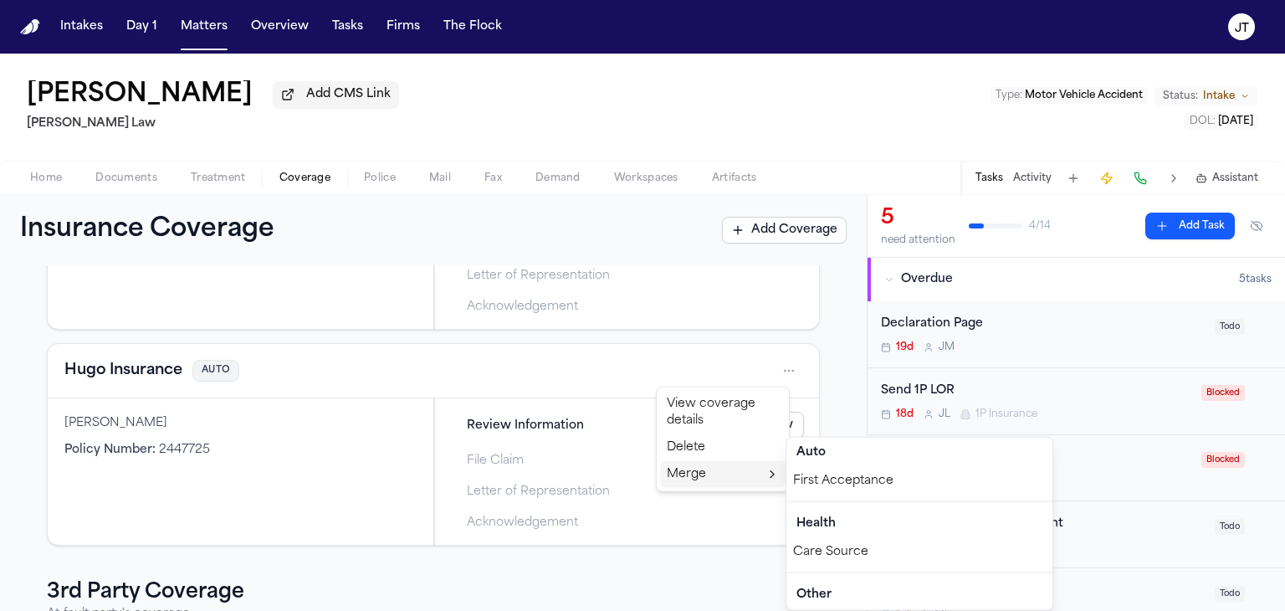
click at [806, 475] on div "First Acceptance" at bounding box center [919, 481] width 266 height 27
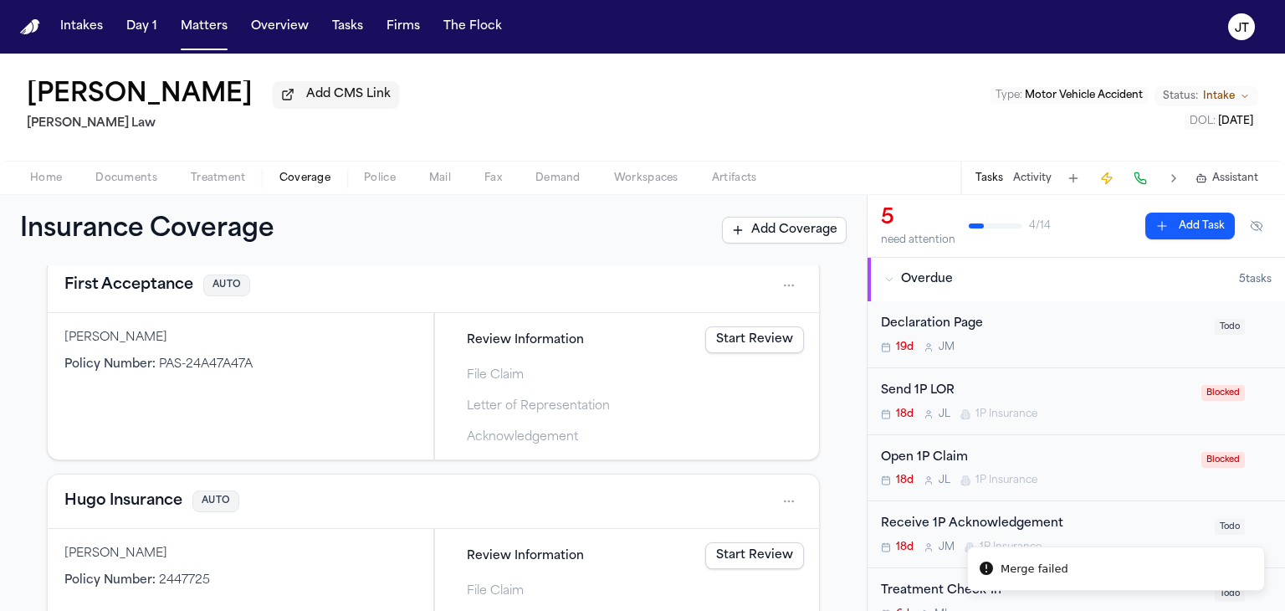
scroll to position [167, 0]
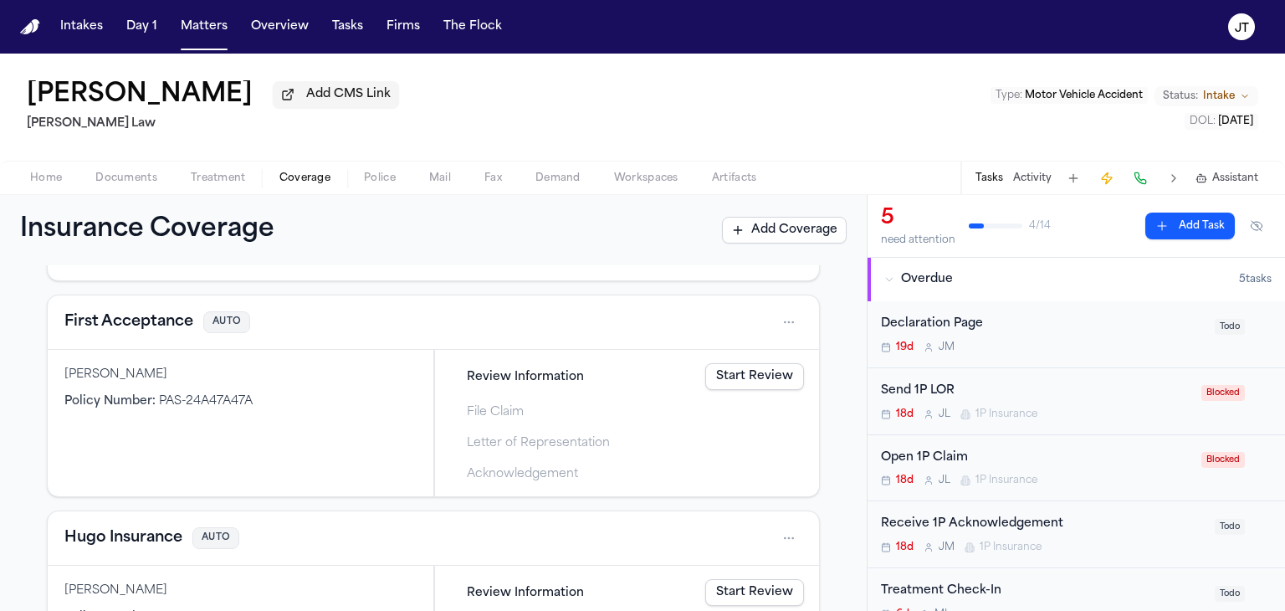
click at [774, 322] on html "Intakes Day 1 Matters Overview Tasks Firms The Flock JT Kristen Schultz Add CMS…" at bounding box center [642, 305] width 1285 height 611
click at [708, 365] on div "View coverage details" at bounding box center [722, 364] width 125 height 44
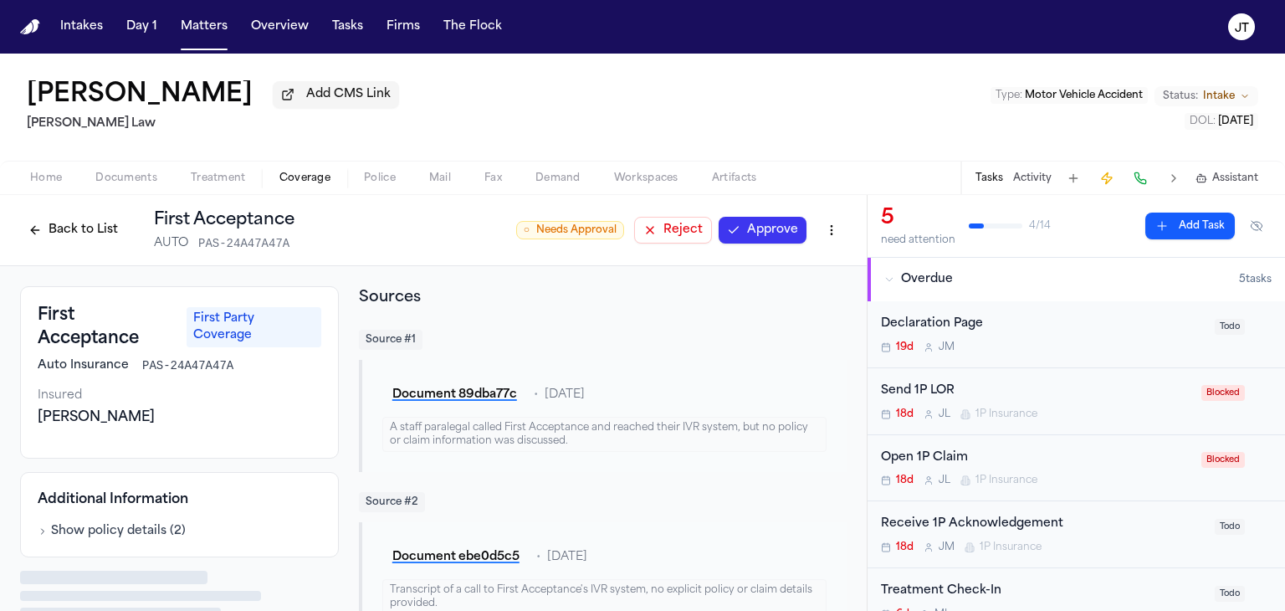
click at [731, 228] on button "Approve" at bounding box center [763, 230] width 88 height 27
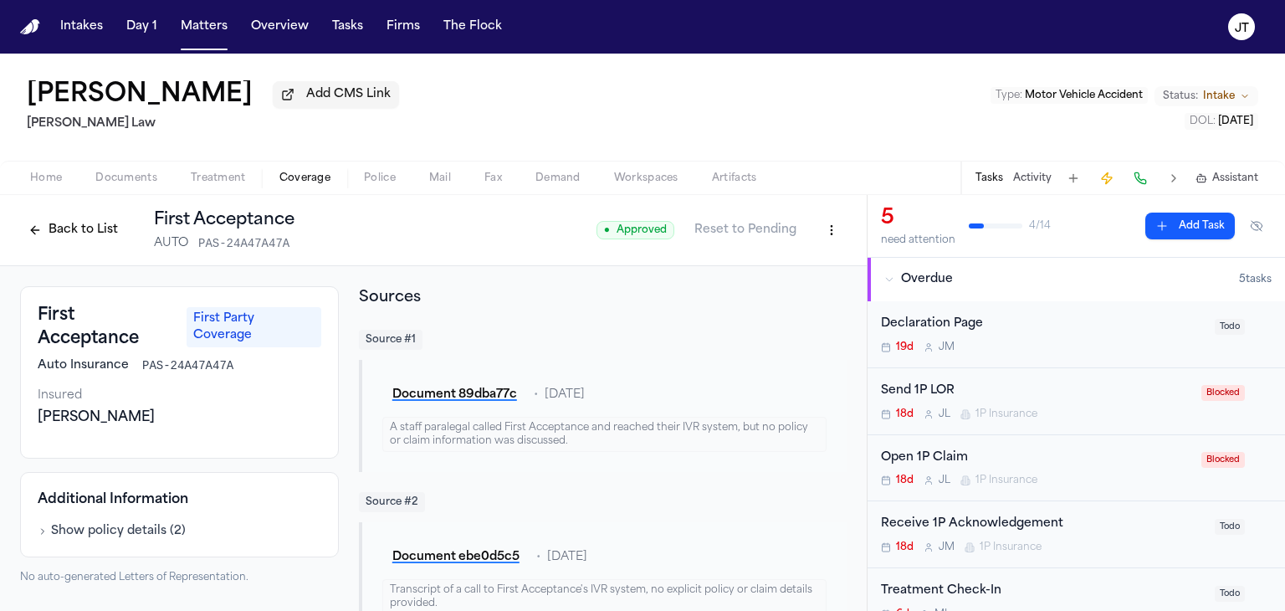
click at [98, 228] on button "Back to List" at bounding box center [73, 230] width 106 height 27
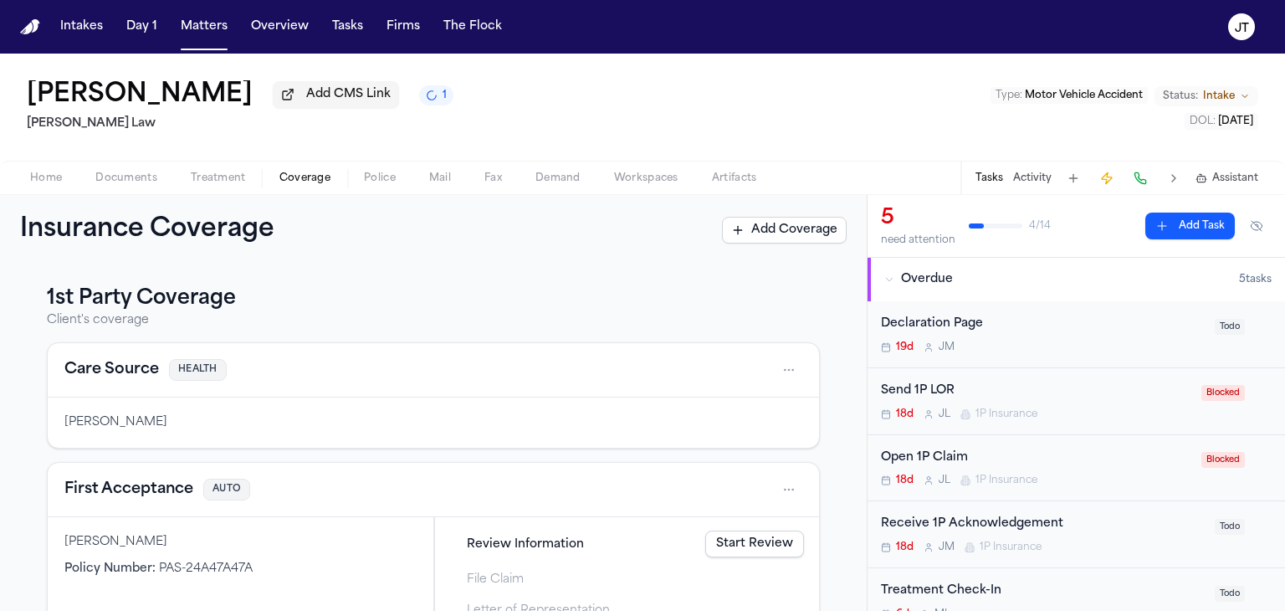
click at [1139, 181] on button at bounding box center [1140, 177] width 23 height 23
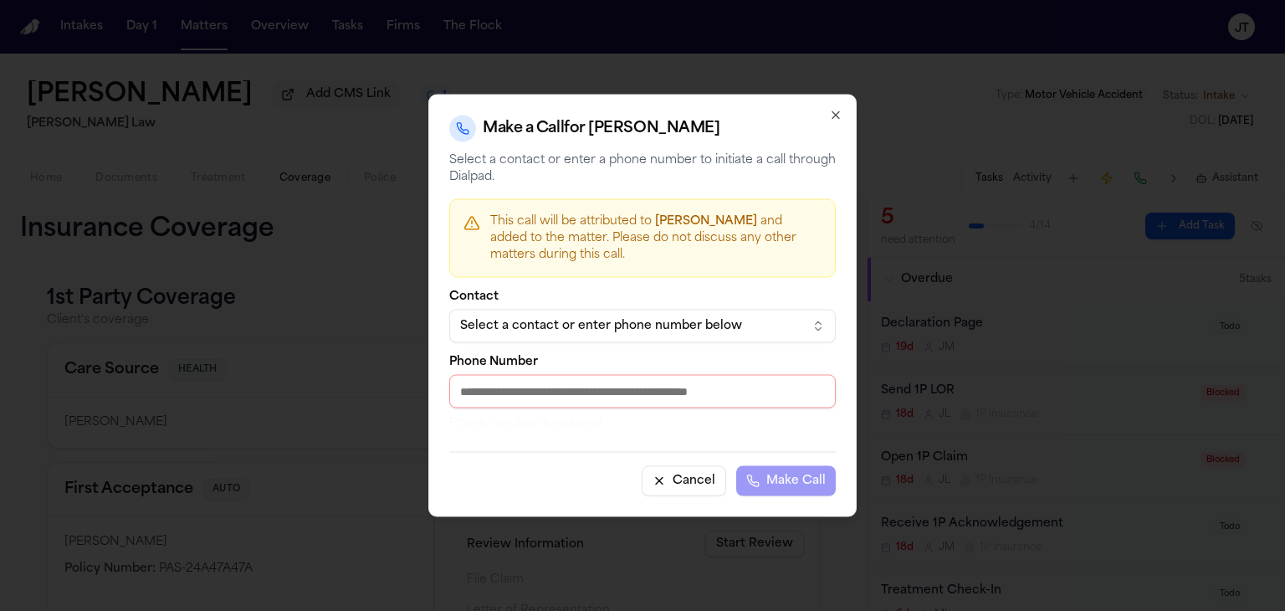
click at [617, 322] on div "Select a contact or enter phone number below" at bounding box center [629, 326] width 338 height 17
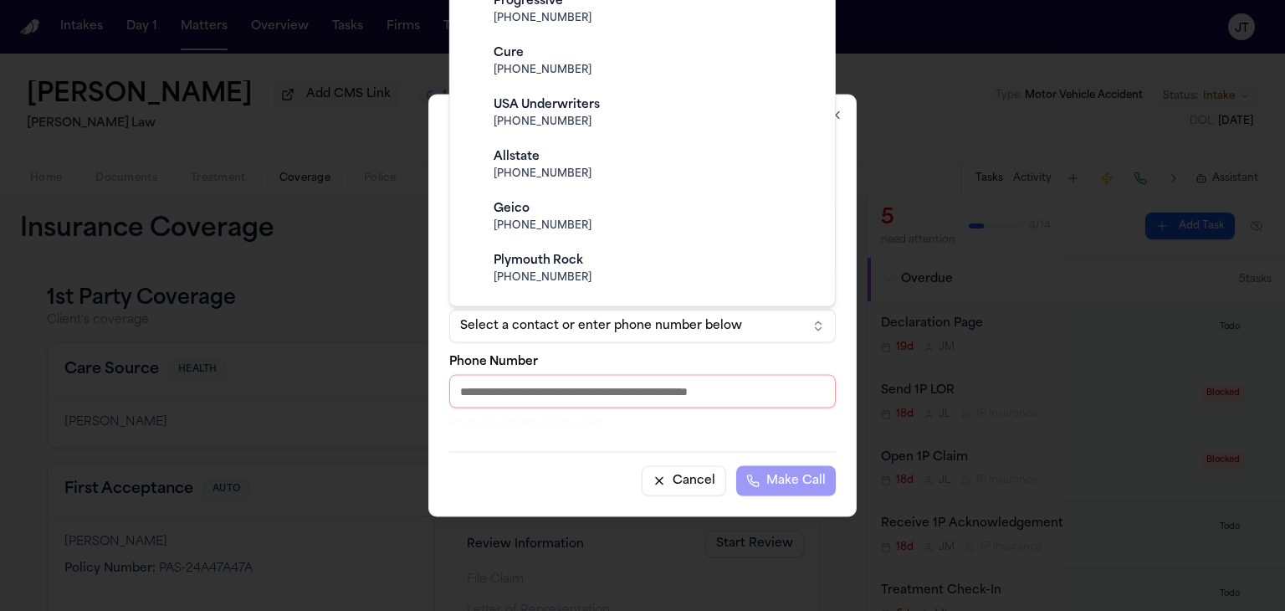
scroll to position [502, 0]
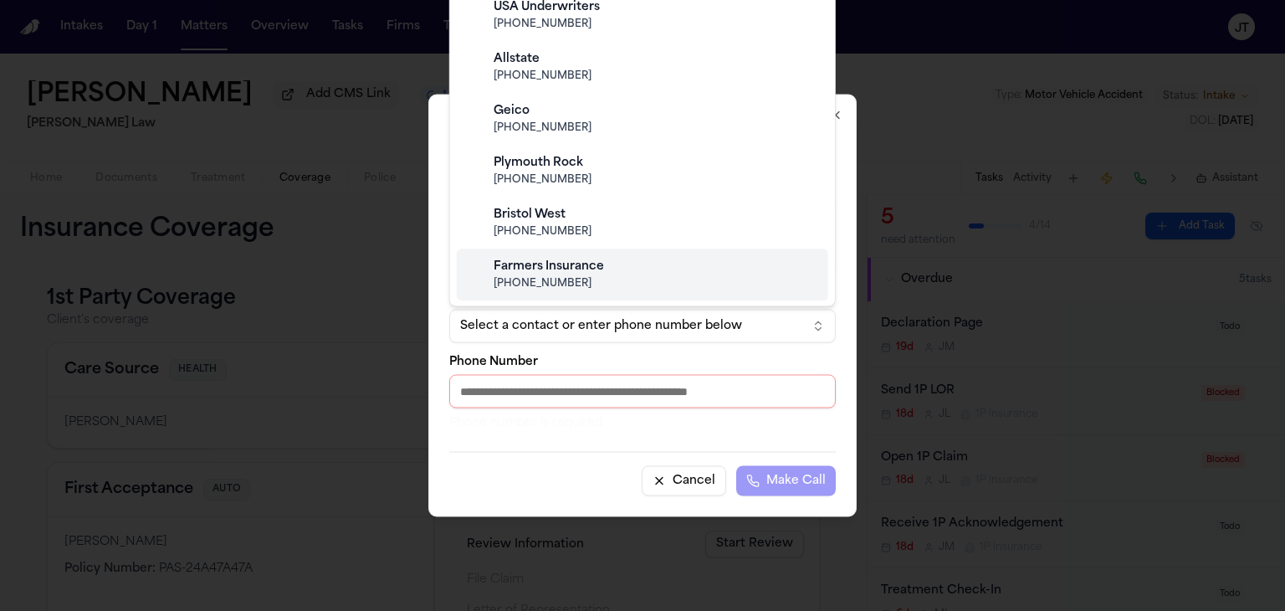
click at [18, 402] on div at bounding box center [642, 305] width 1285 height 611
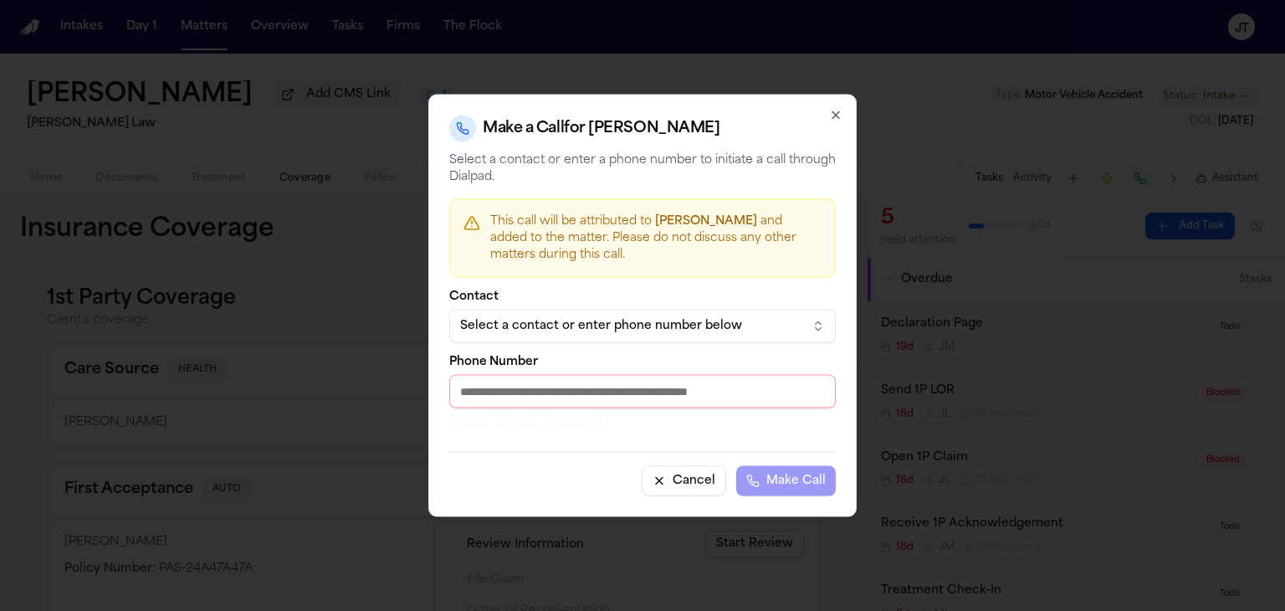
click at [692, 482] on button "Cancel" at bounding box center [684, 481] width 84 height 30
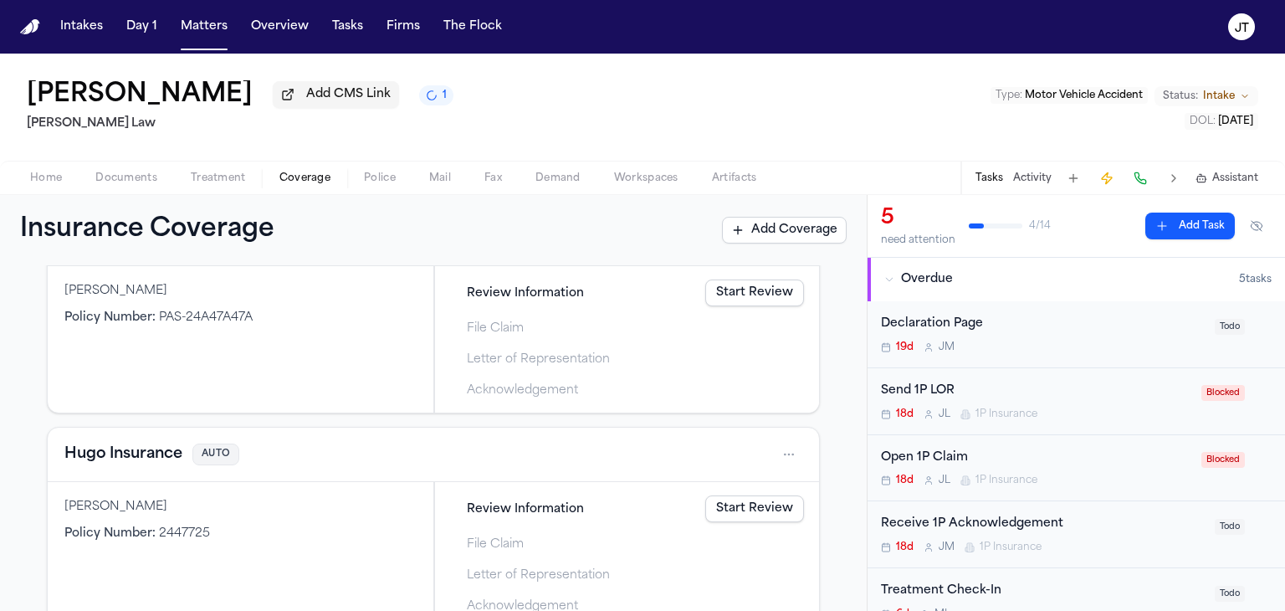
scroll to position [167, 0]
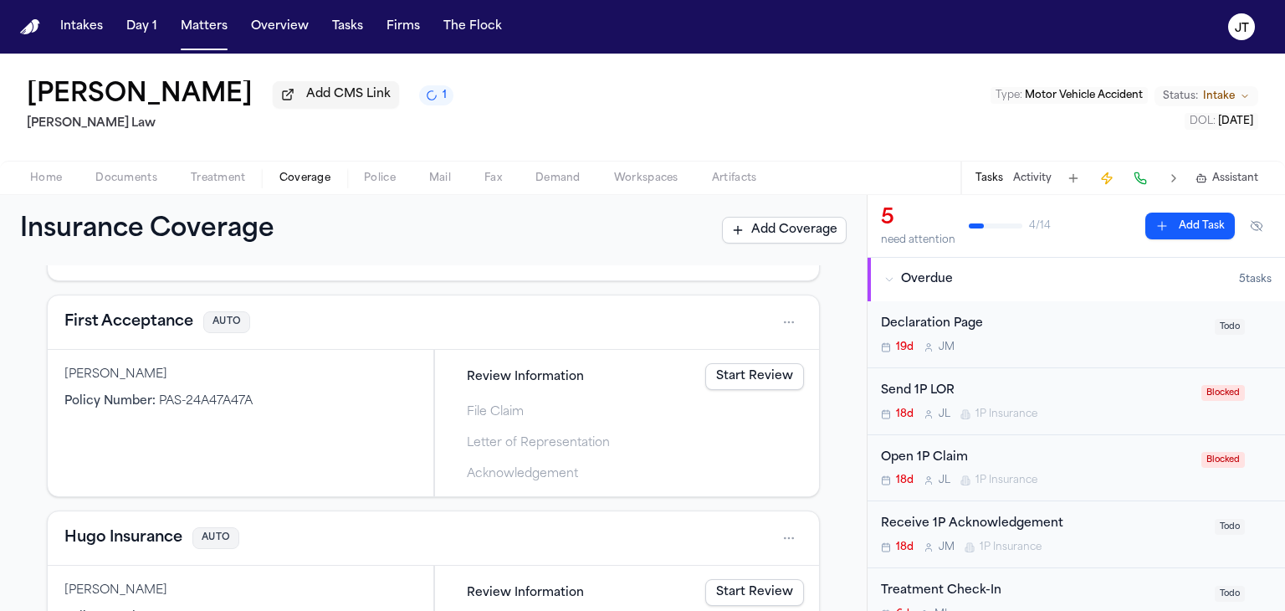
click at [131, 322] on button "First Acceptance" at bounding box center [128, 321] width 129 height 23
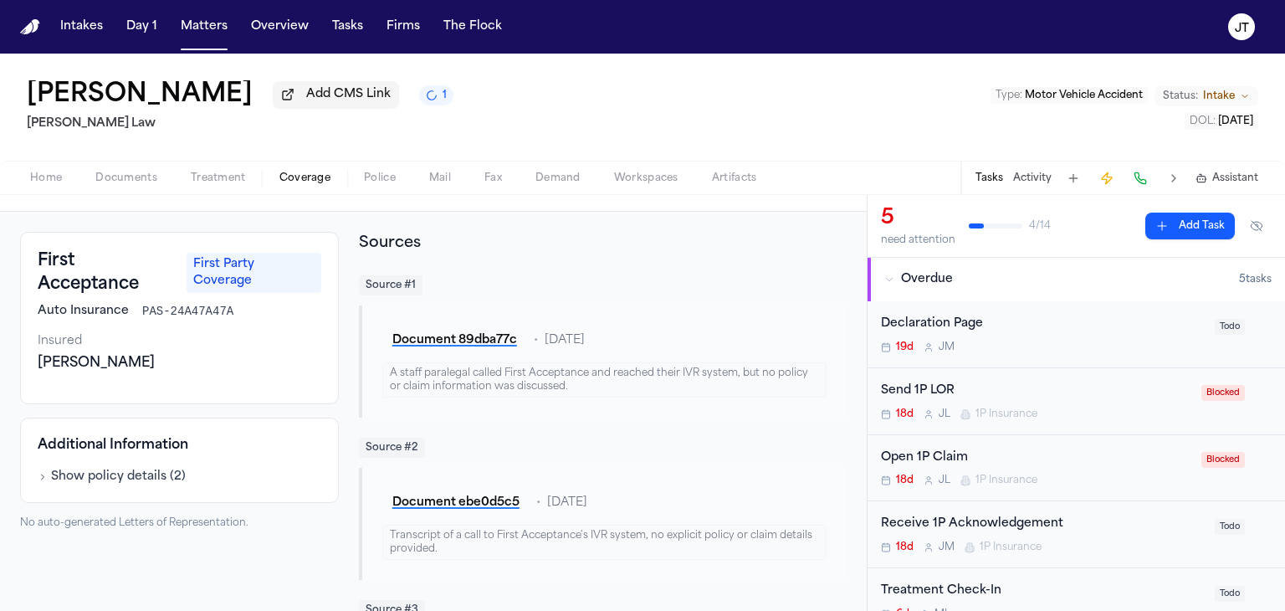
scroll to position [84, 0]
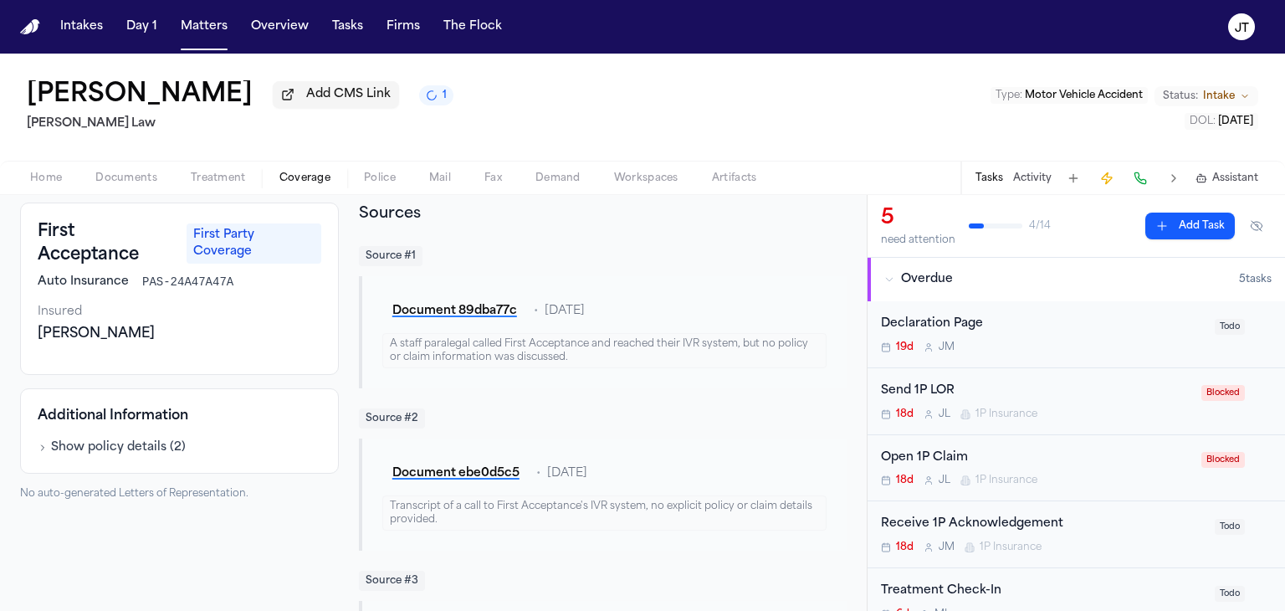
click at [129, 447] on button "Show policy details ( 2 )" at bounding box center [112, 447] width 148 height 17
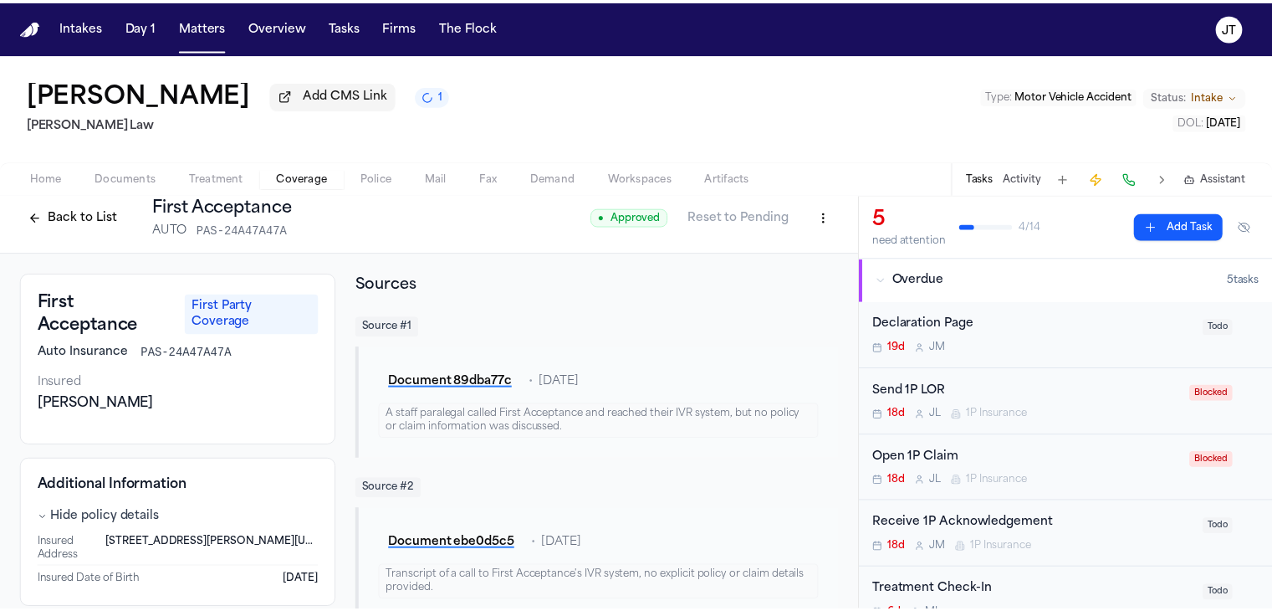
scroll to position [0, 0]
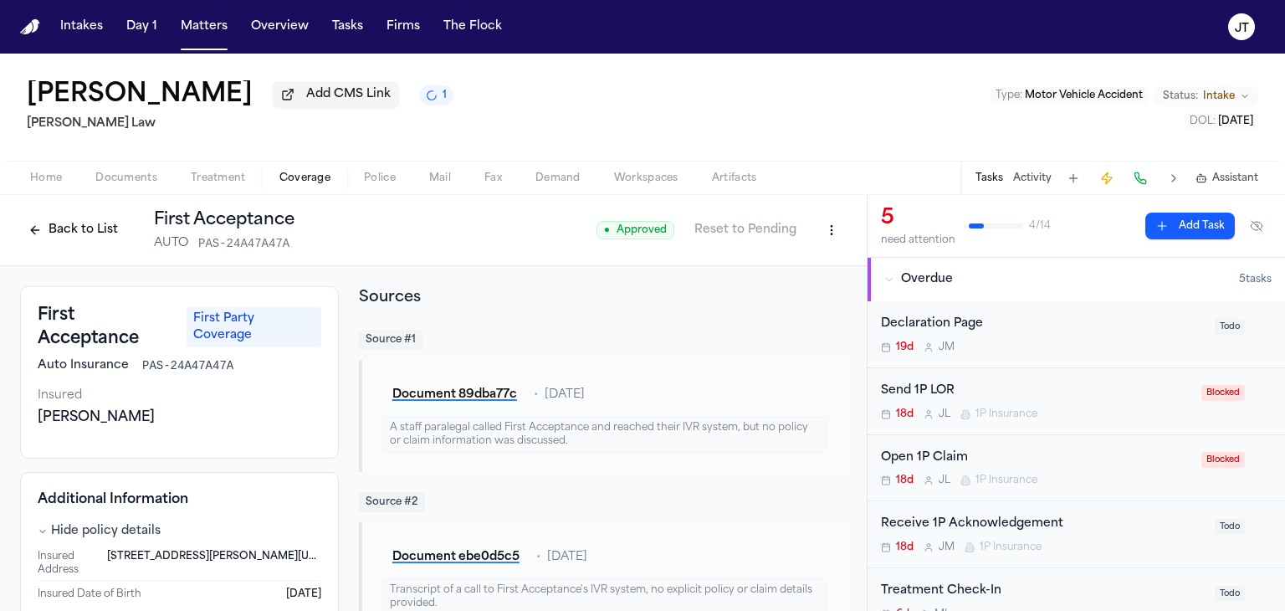
click at [823, 226] on html "Intakes Day 1 Matters Overview Tasks Firms The Flock JT Kristen Schultz Add CMS…" at bounding box center [642, 305] width 1285 height 611
click at [751, 260] on div "Edit Coverage" at bounding box center [762, 266] width 141 height 27
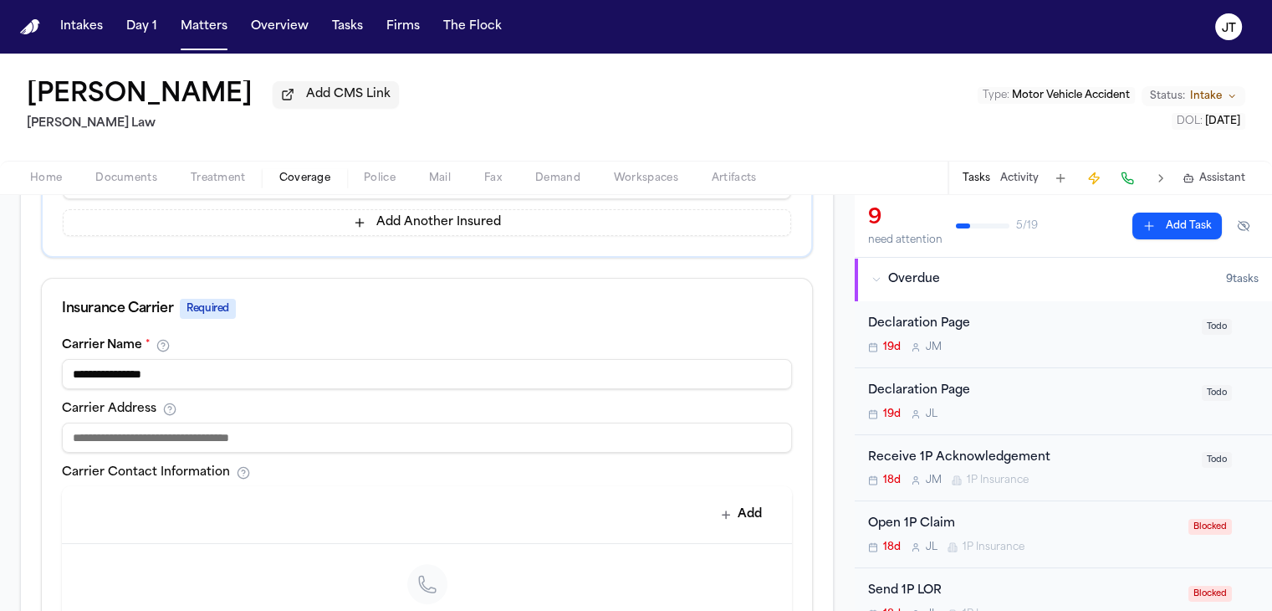
scroll to position [586, 0]
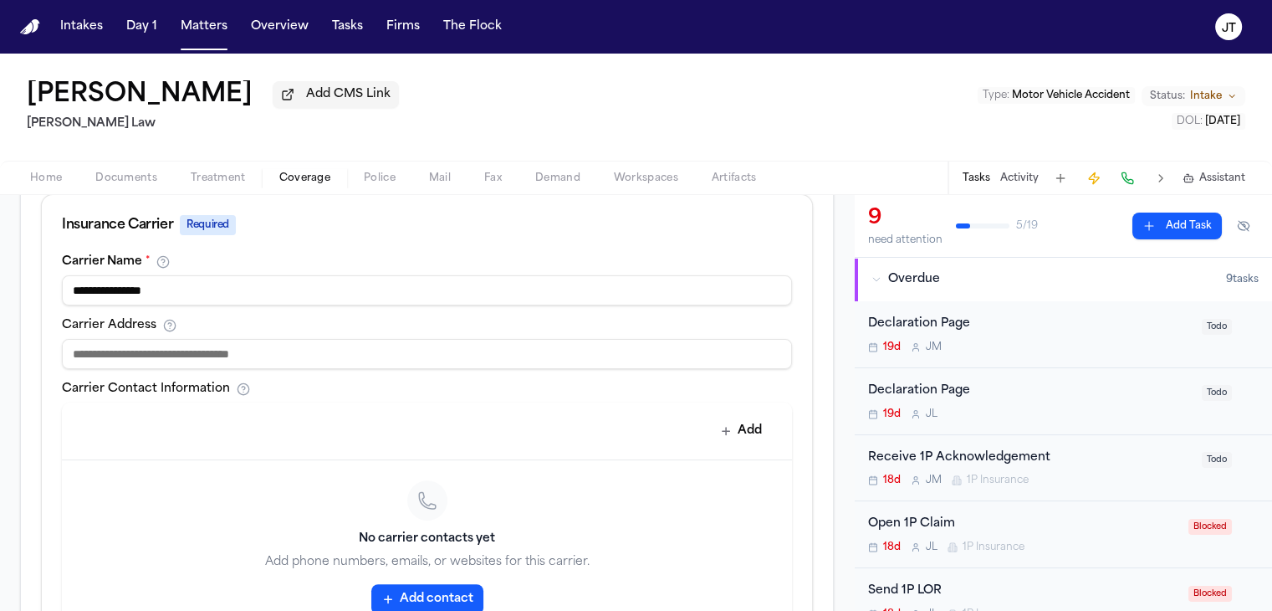
click at [438, 584] on button "Add contact" at bounding box center [427, 599] width 112 height 30
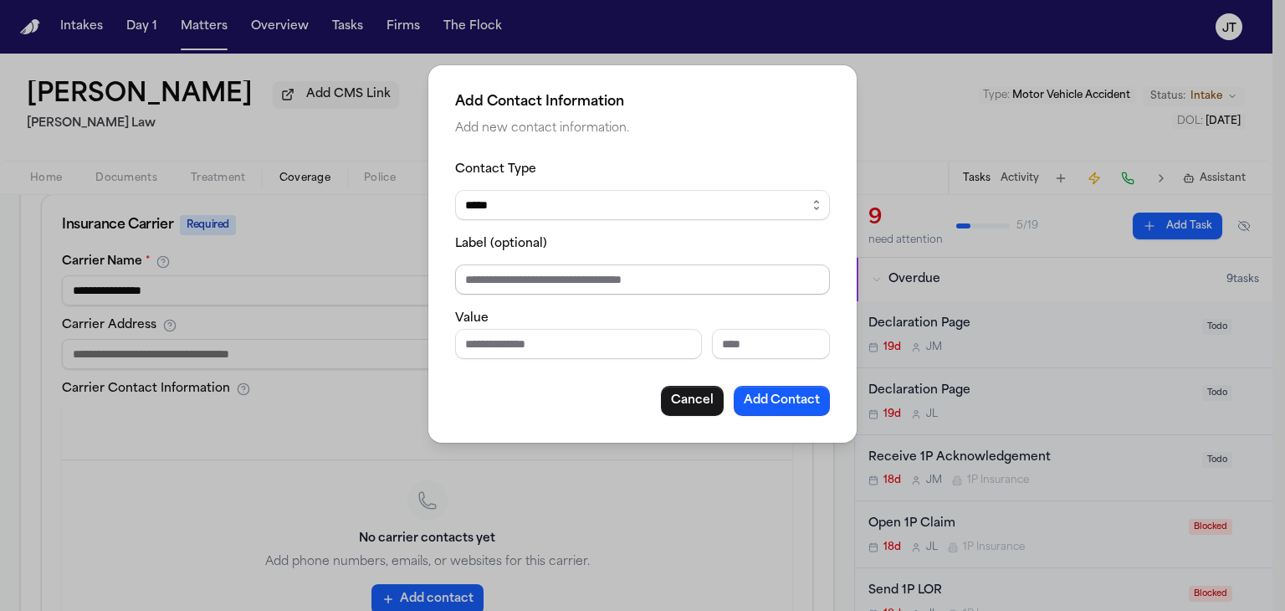
click at [509, 281] on input "Label (optional)" at bounding box center [642, 279] width 375 height 30
type input "******"
paste input "**********"
type input "**********"
type input "*"
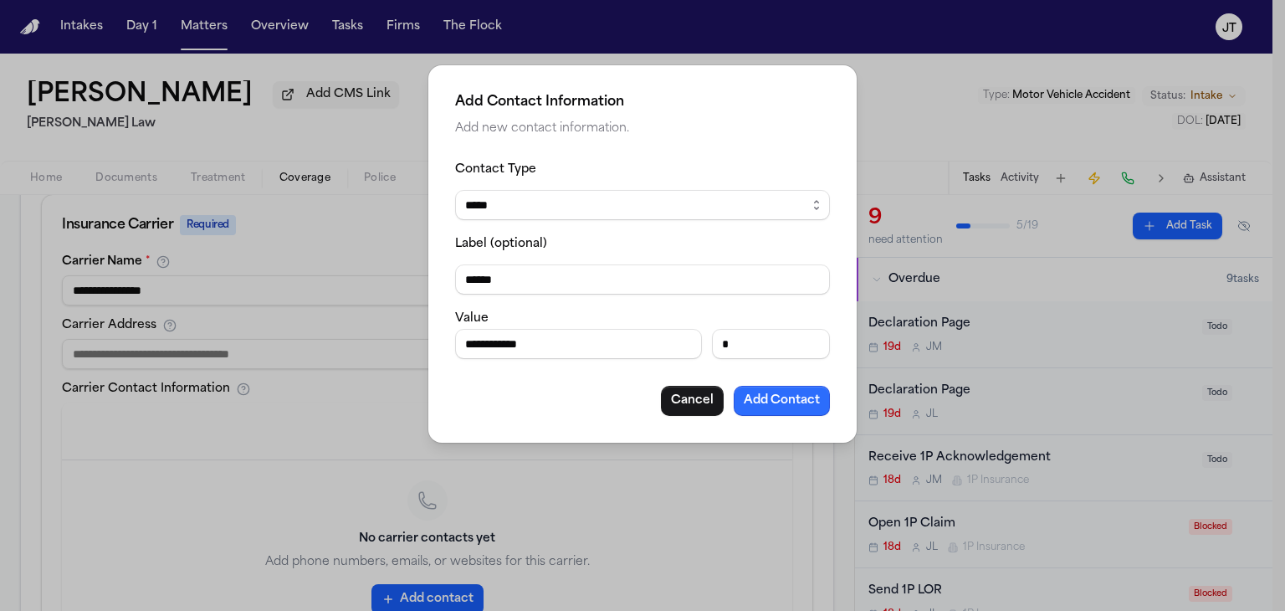
click at [760, 405] on button "Add Contact" at bounding box center [782, 401] width 96 height 30
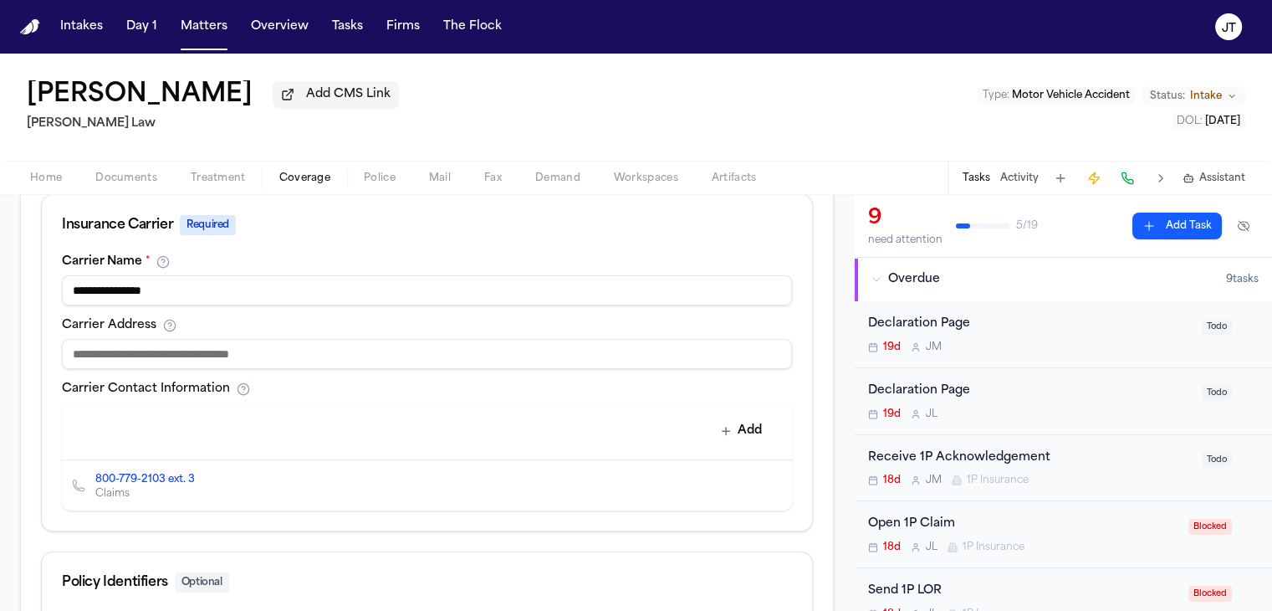
click at [144, 473] on link "800-779-2103 ext. 3" at bounding box center [145, 479] width 100 height 13
click at [1124, 179] on button at bounding box center [1127, 177] width 23 height 23
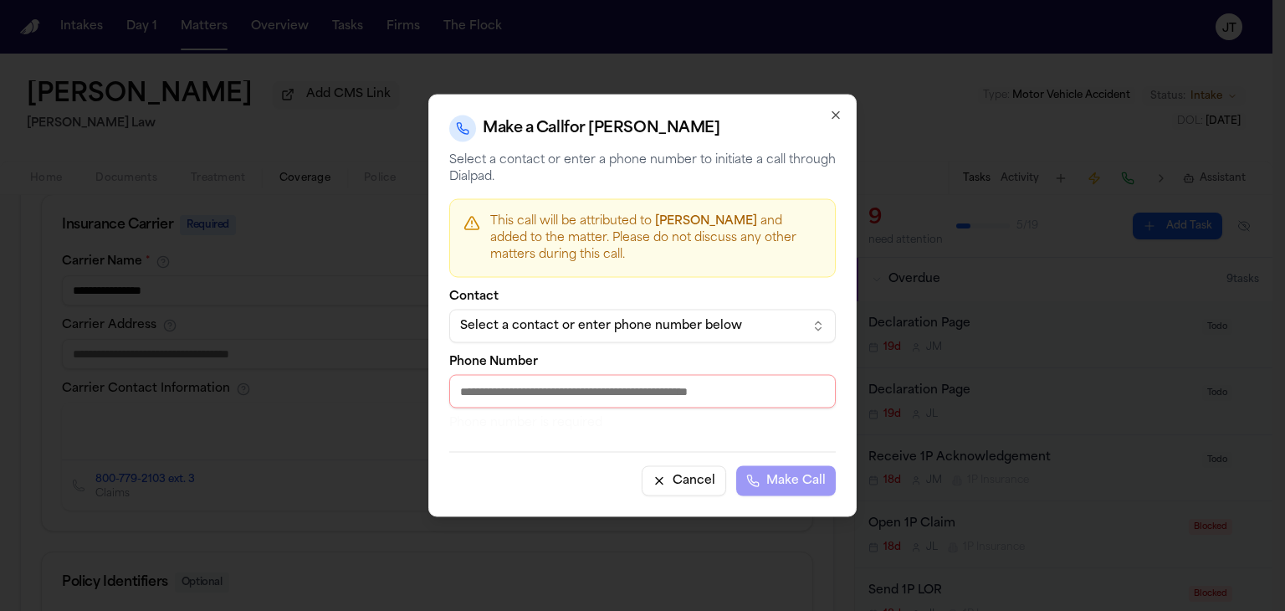
click at [516, 321] on div "Select a contact or enter phone number below" at bounding box center [629, 326] width 338 height 17
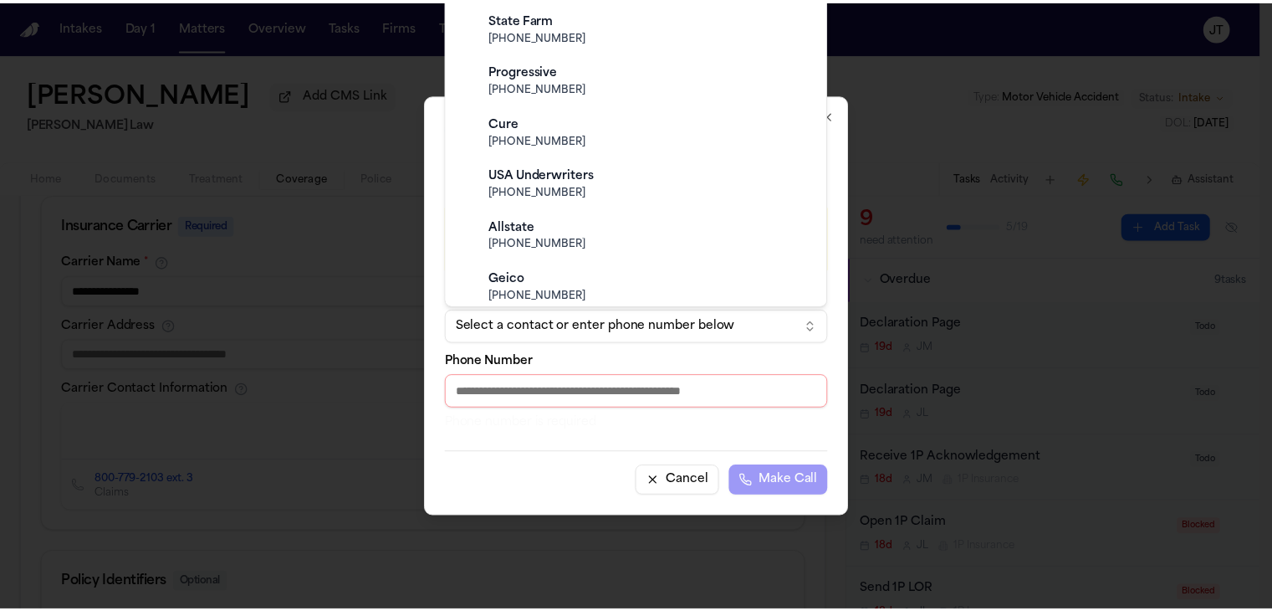
scroll to position [502, 0]
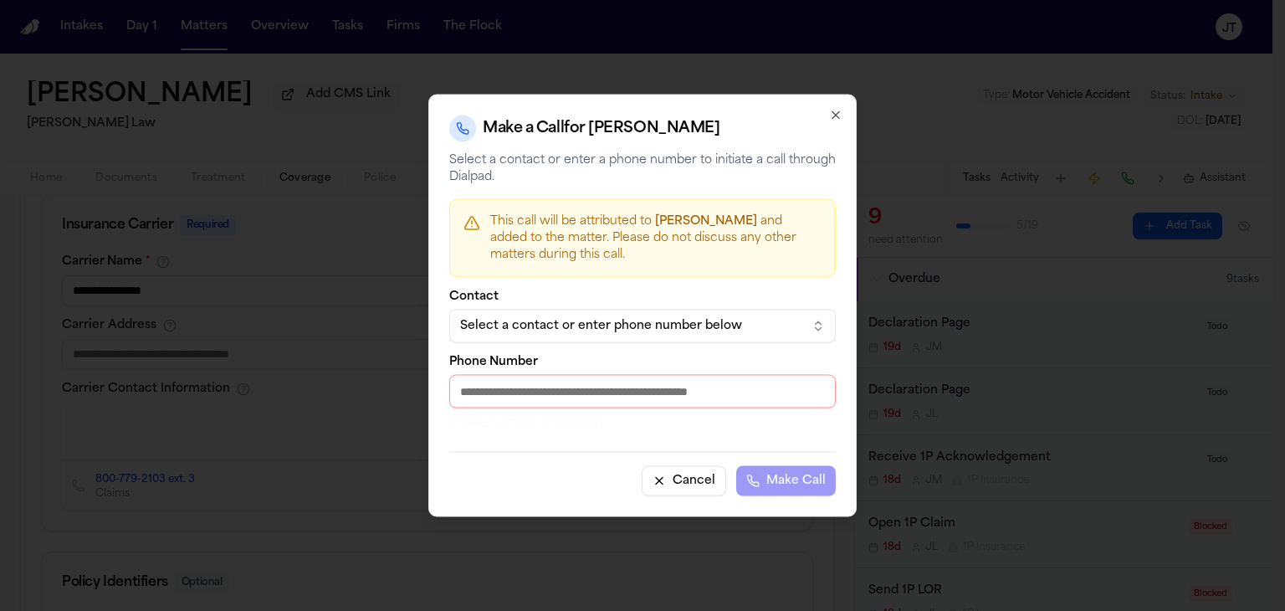
click at [382, 131] on div at bounding box center [642, 305] width 1285 height 611
click at [703, 480] on button "Cancel" at bounding box center [684, 481] width 84 height 30
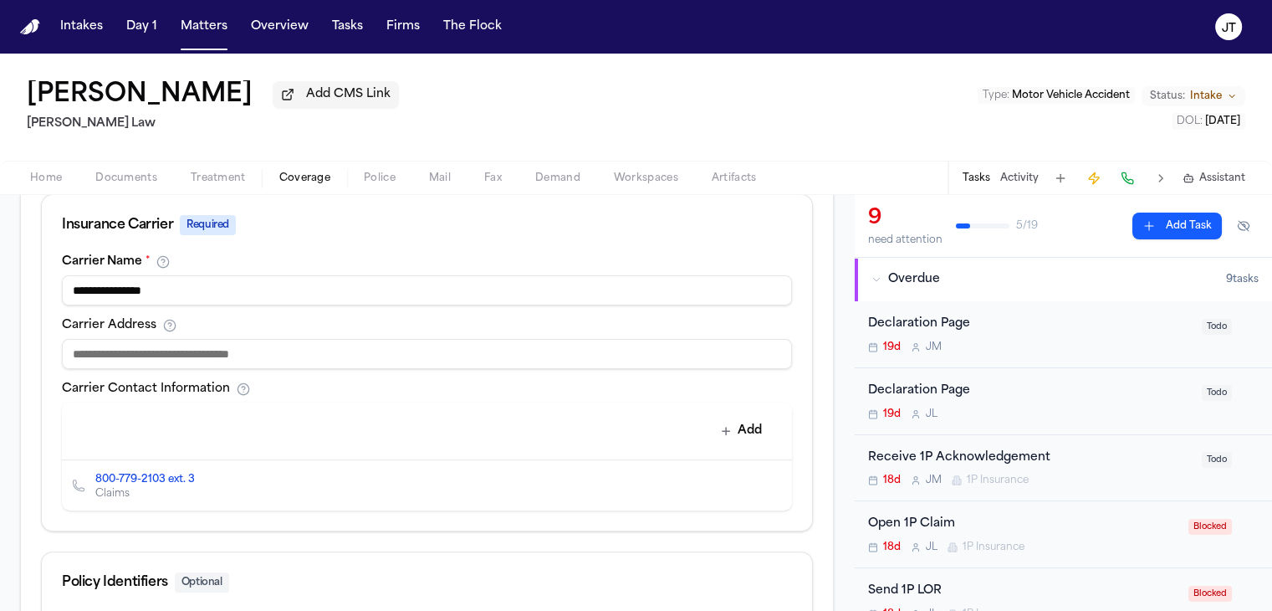
click at [1128, 175] on button at bounding box center [1127, 177] width 23 height 23
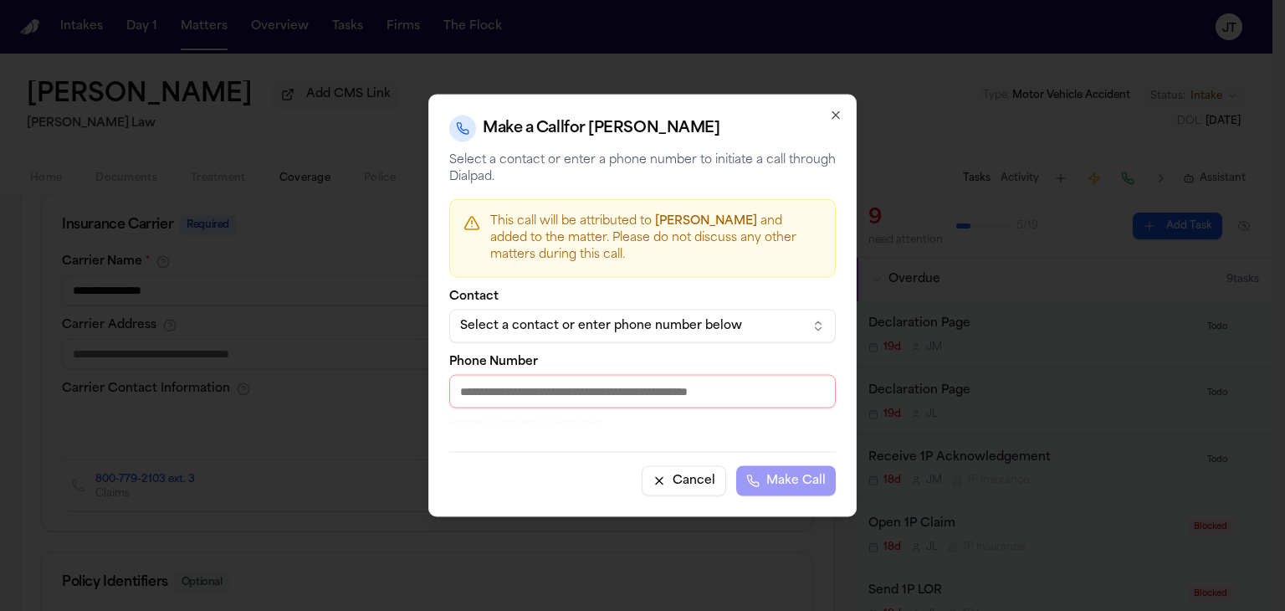
click at [629, 390] on input "Phone Number" at bounding box center [642, 391] width 386 height 33
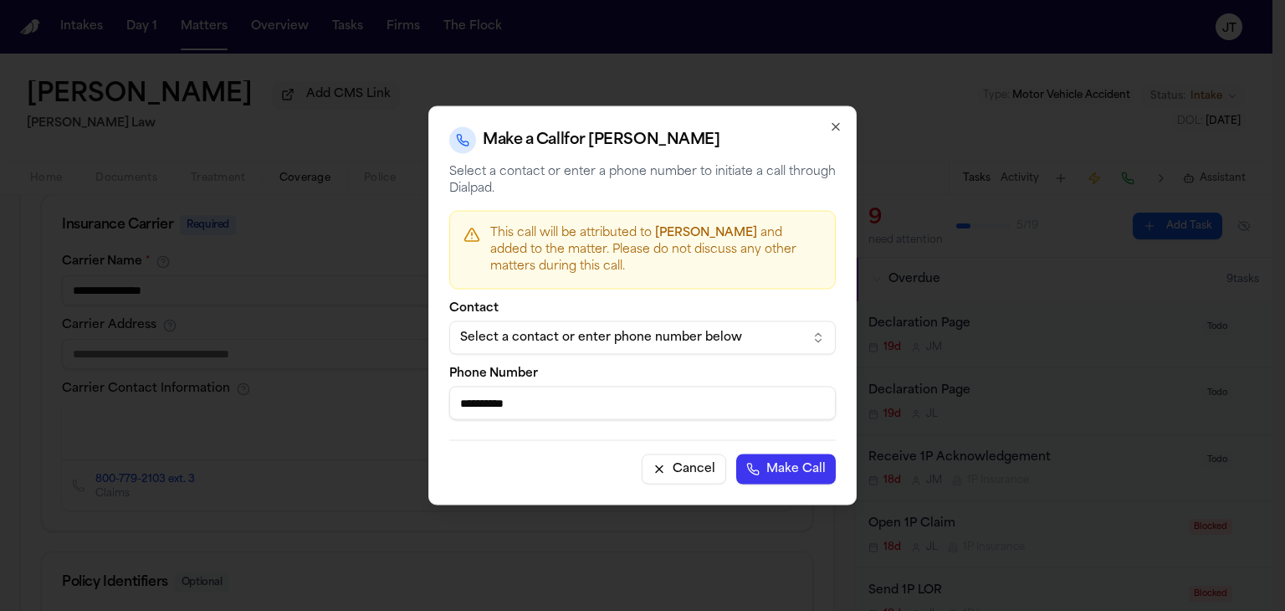
type input "**********"
click at [790, 473] on button "Make Call" at bounding box center [786, 469] width 100 height 30
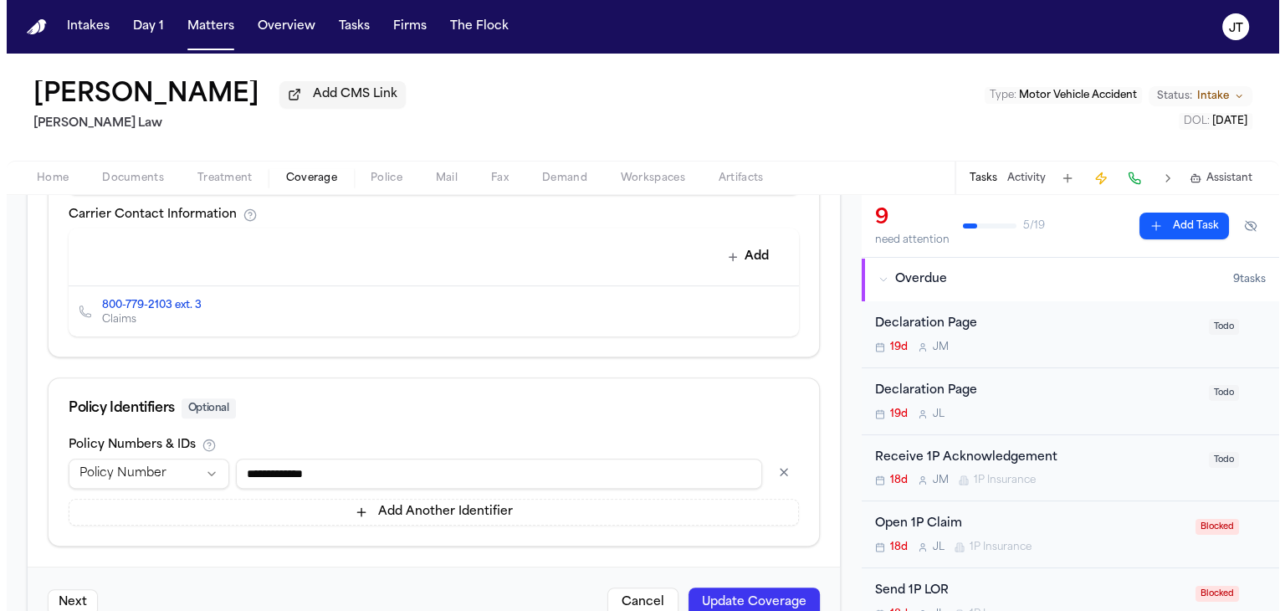
scroll to position [786, 0]
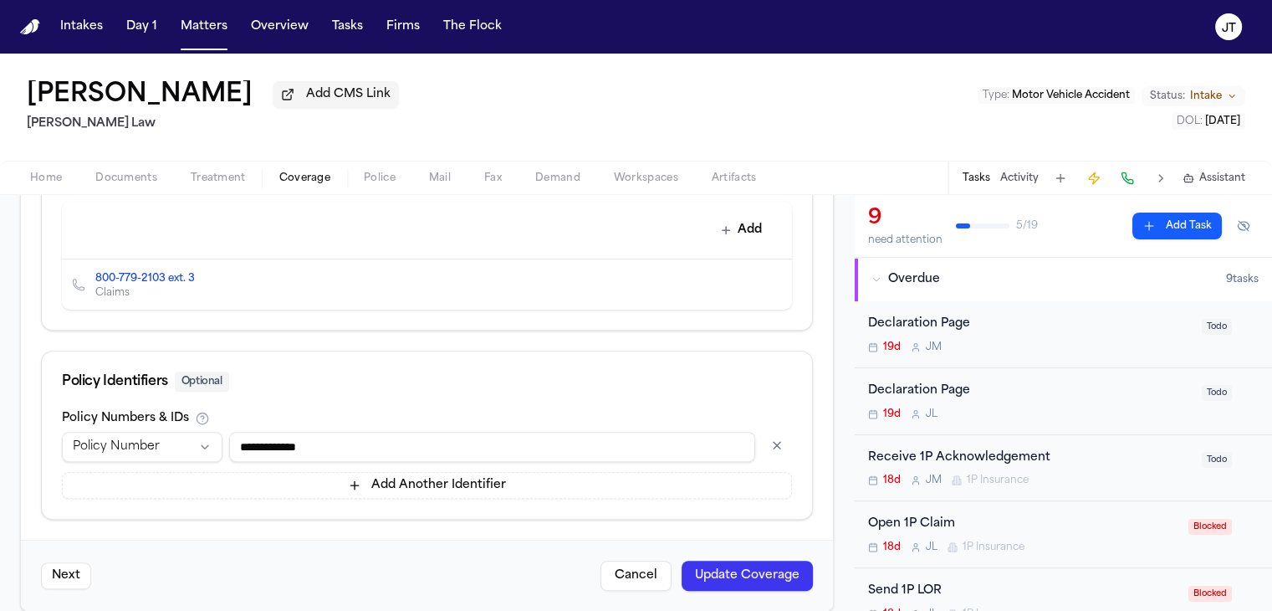
click at [727, 560] on button "Update Coverage" at bounding box center [747, 575] width 131 height 30
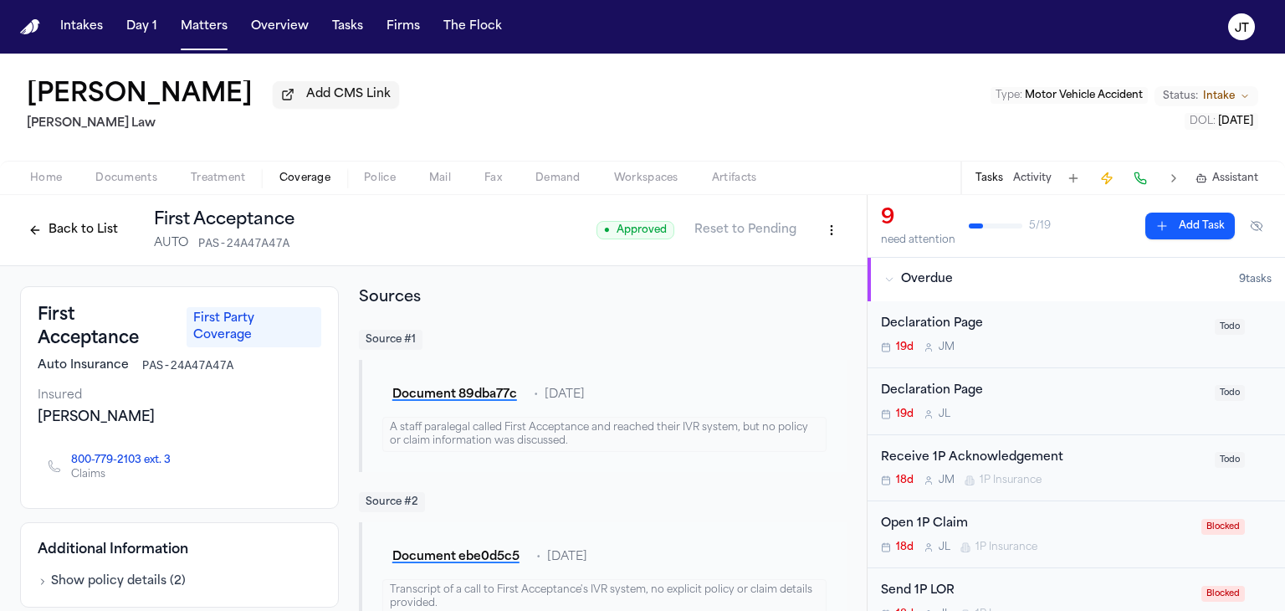
click at [84, 236] on button "Back to List" at bounding box center [73, 230] width 106 height 27
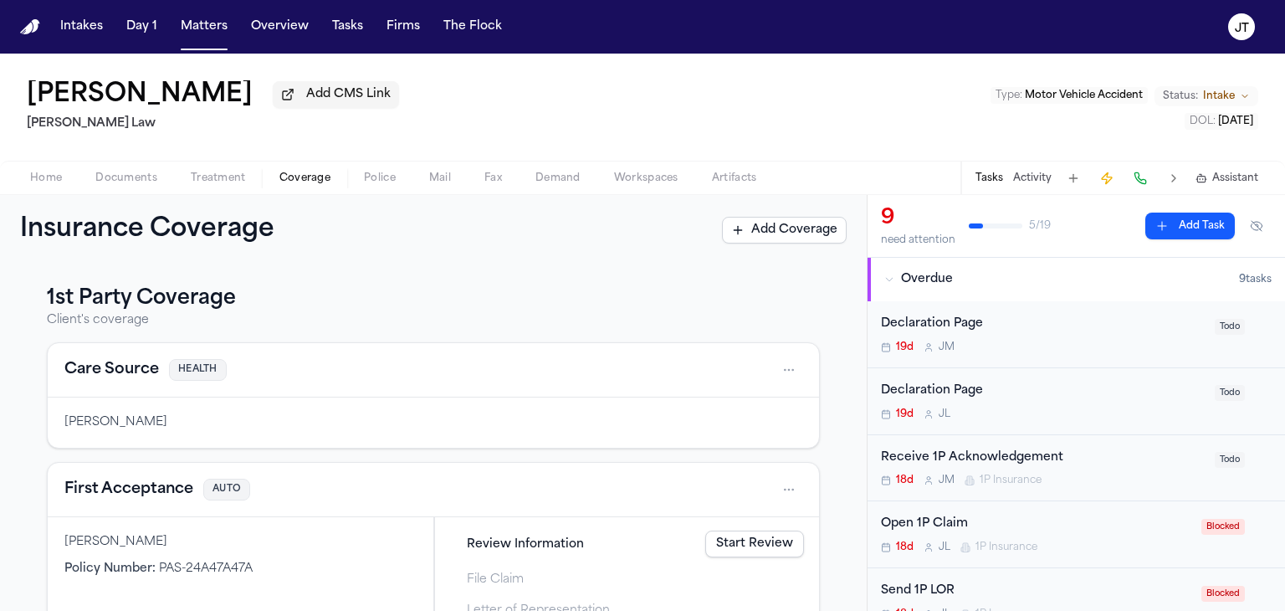
click at [740, 540] on link "Start Review" at bounding box center [754, 543] width 99 height 27
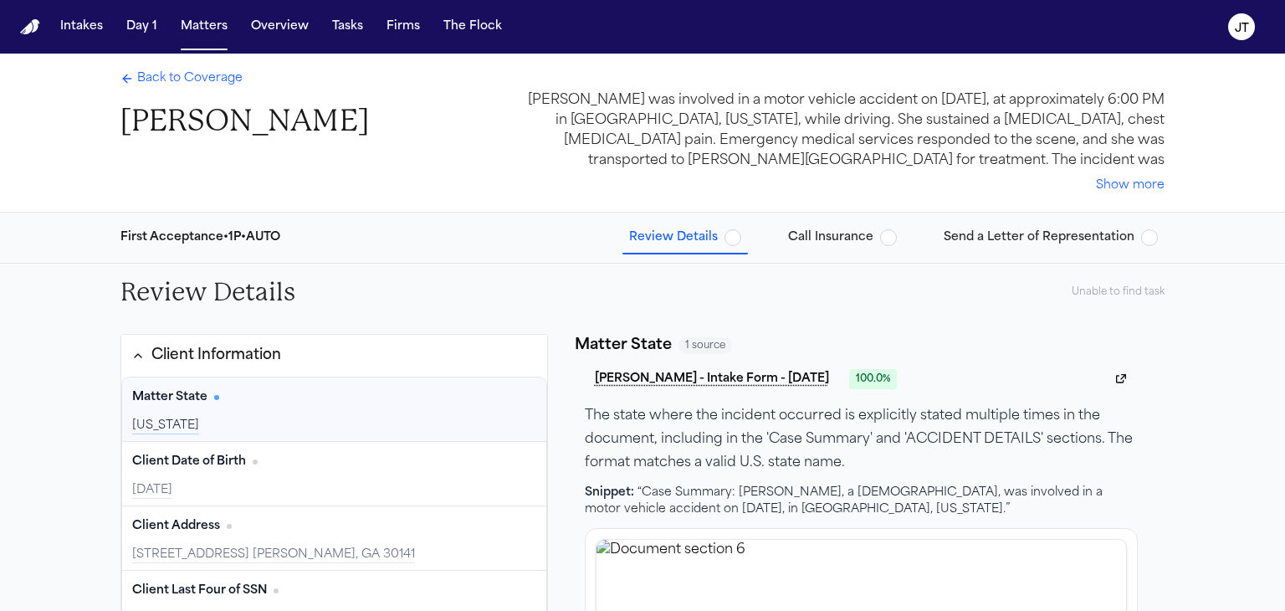
click at [153, 74] on span "Back to Coverage" at bounding box center [189, 78] width 105 height 17
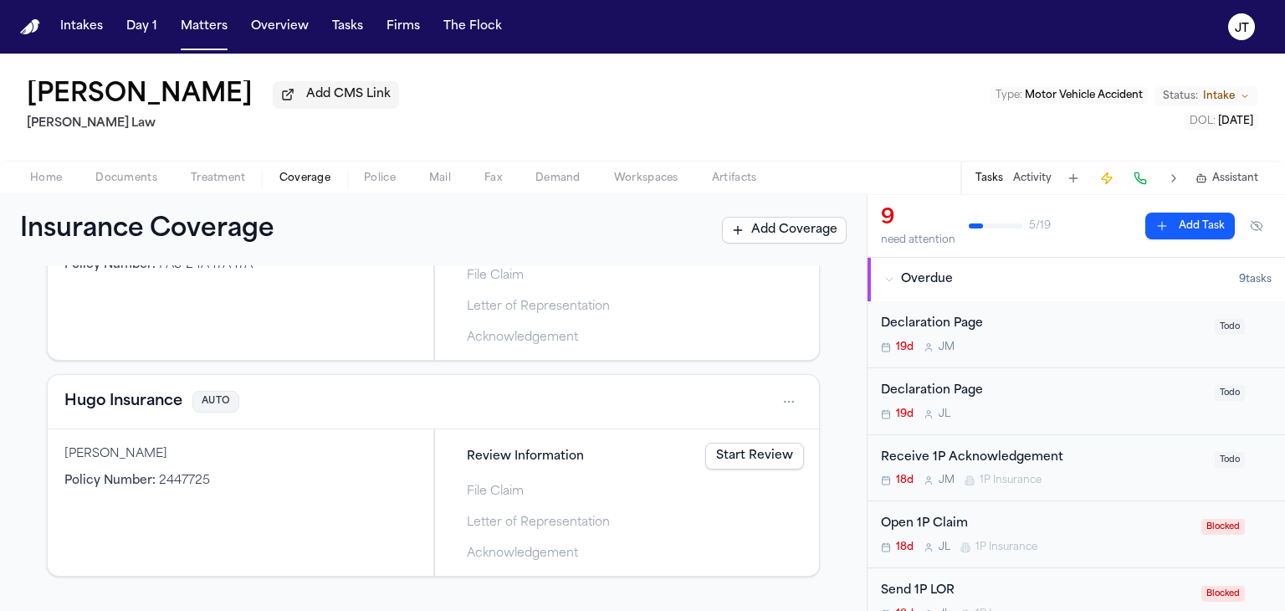
scroll to position [335, 0]
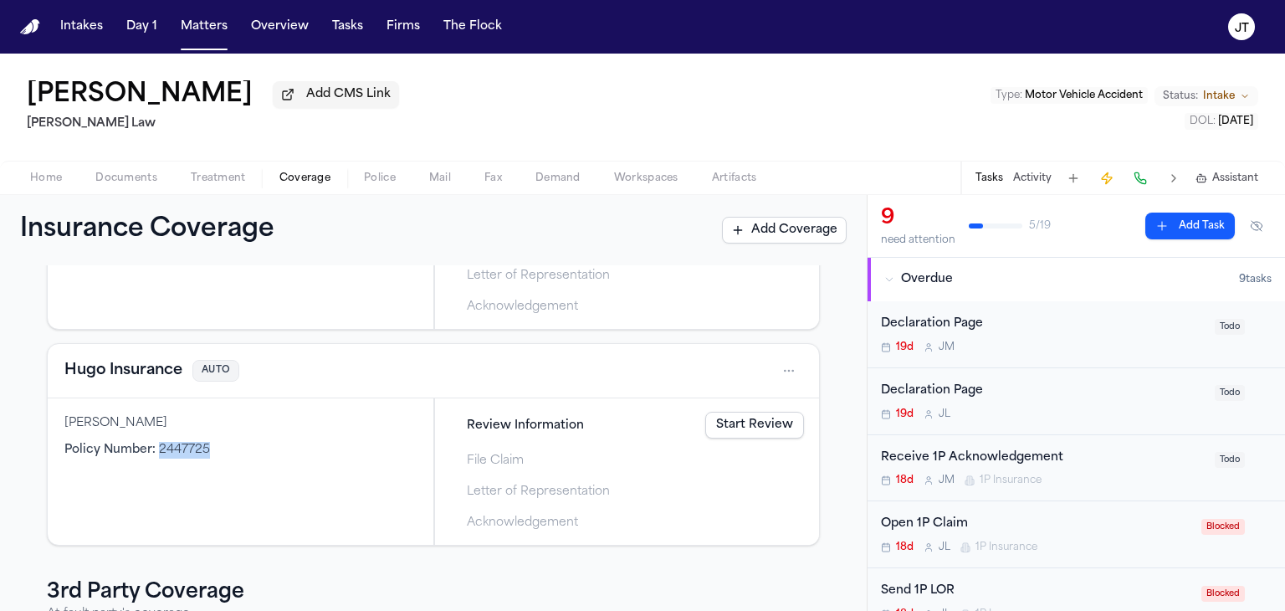
drag, startPoint x: 158, startPoint y: 453, endPoint x: 218, endPoint y: 449, distance: 59.5
click at [218, 449] on div "Policy Number : 2447725" at bounding box center [240, 450] width 352 height 17
click at [250, 454] on div "Policy Number : 2447725" at bounding box center [240, 450] width 352 height 17
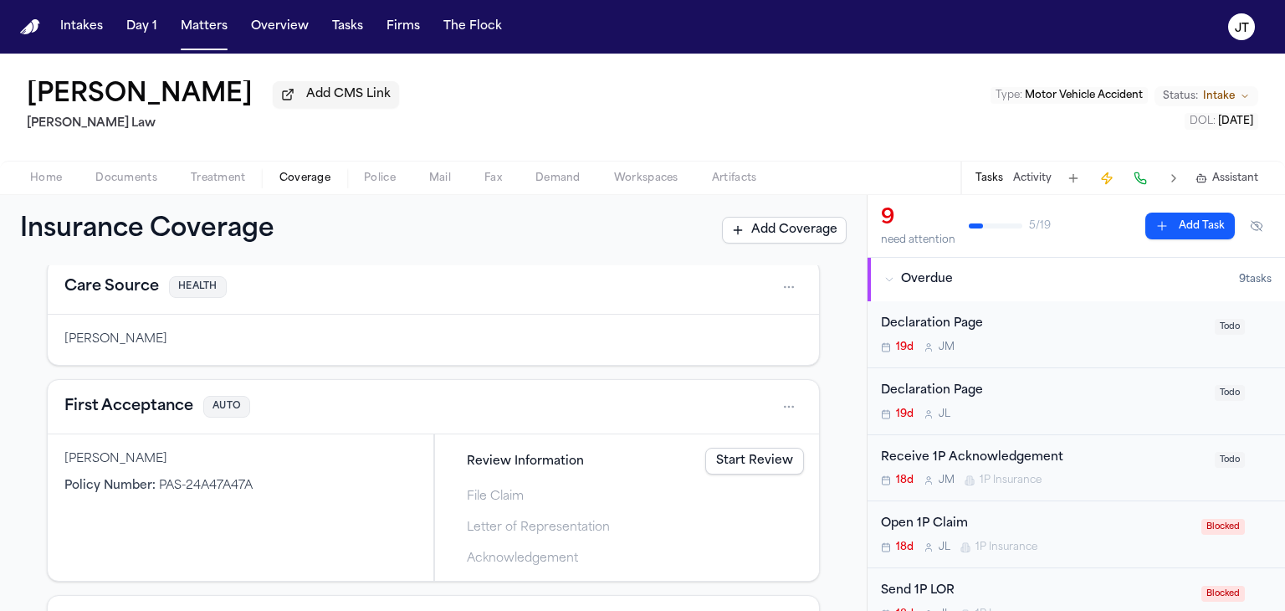
scroll to position [0, 0]
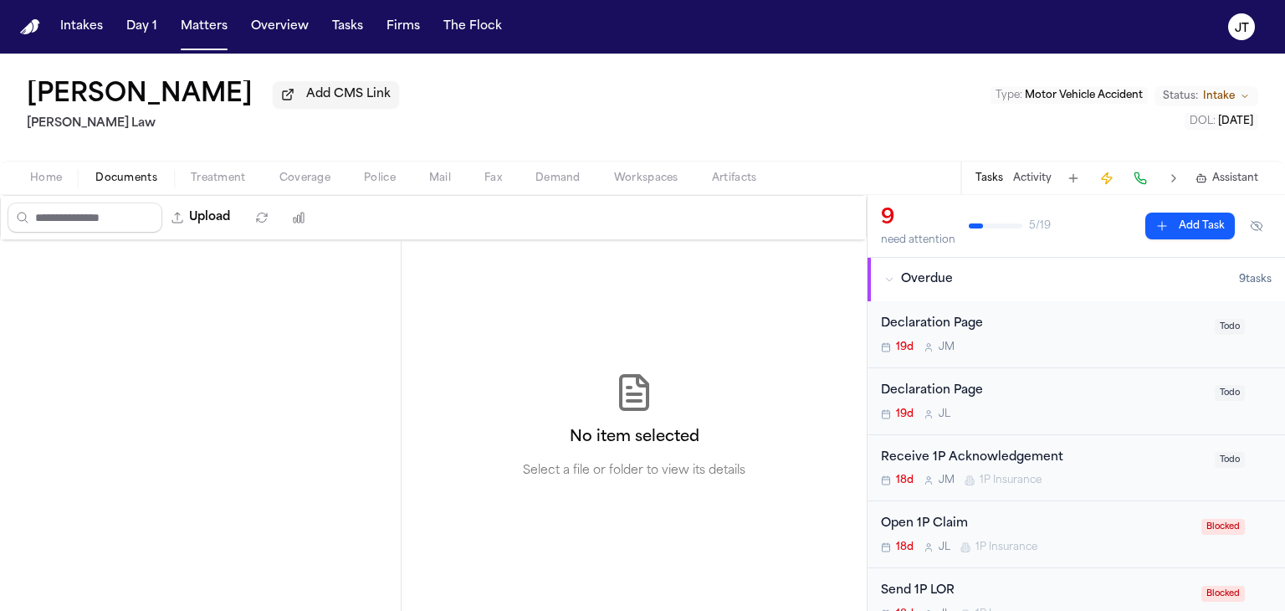
click at [103, 181] on span "Documents" at bounding box center [126, 177] width 62 height 13
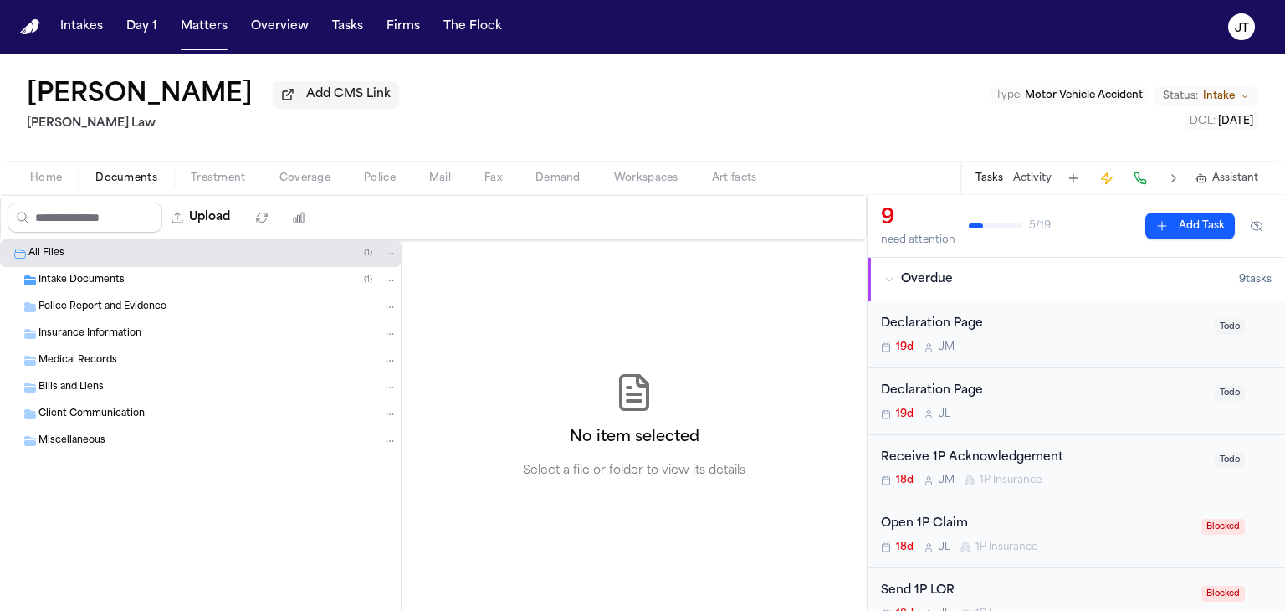
click at [61, 274] on span "Intake Documents" at bounding box center [81, 281] width 86 height 14
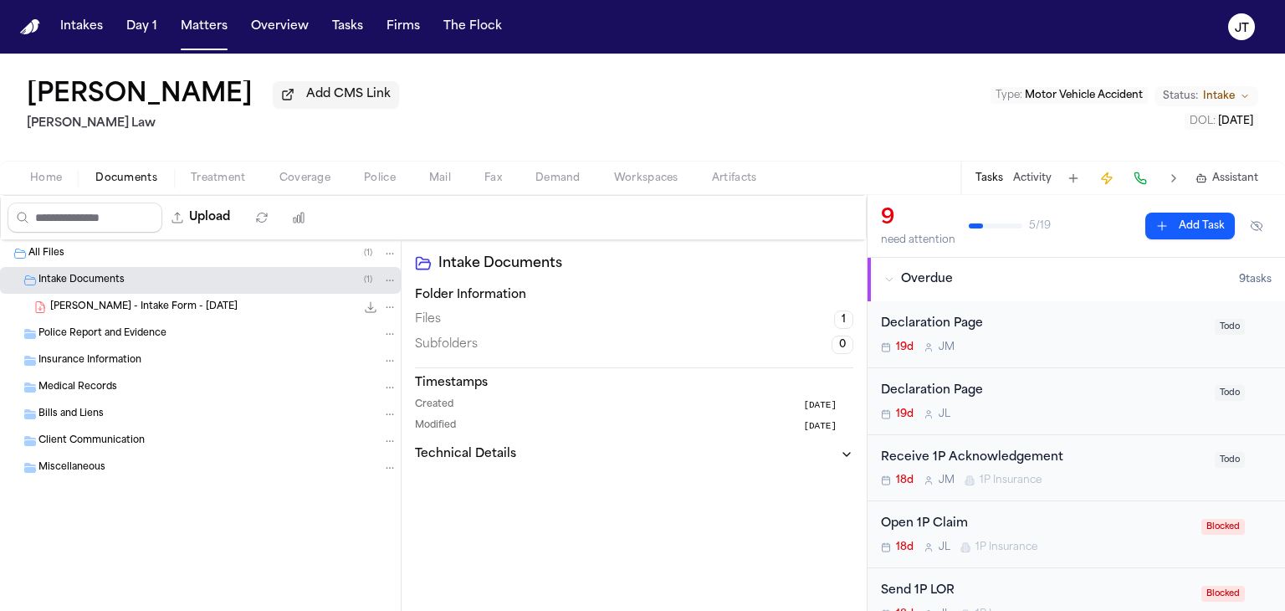
click at [86, 303] on span "K. Schultz - Intake Form - 8.20.25" at bounding box center [143, 307] width 187 height 14
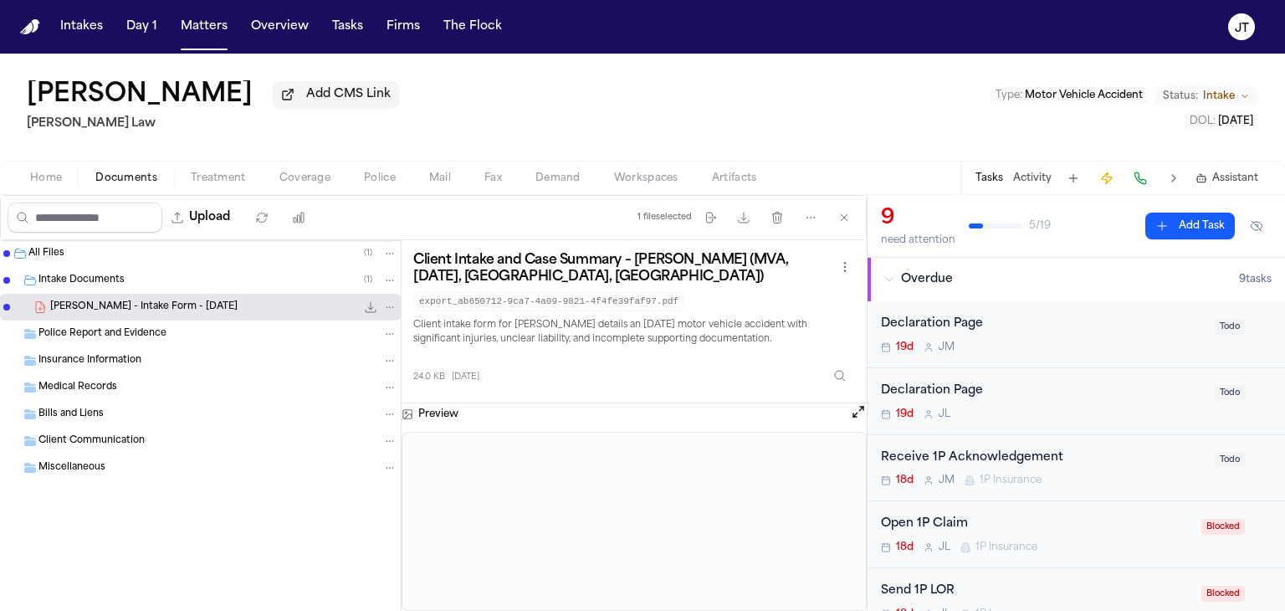
click at [80, 362] on span "Insurance Information" at bounding box center [89, 361] width 103 height 14
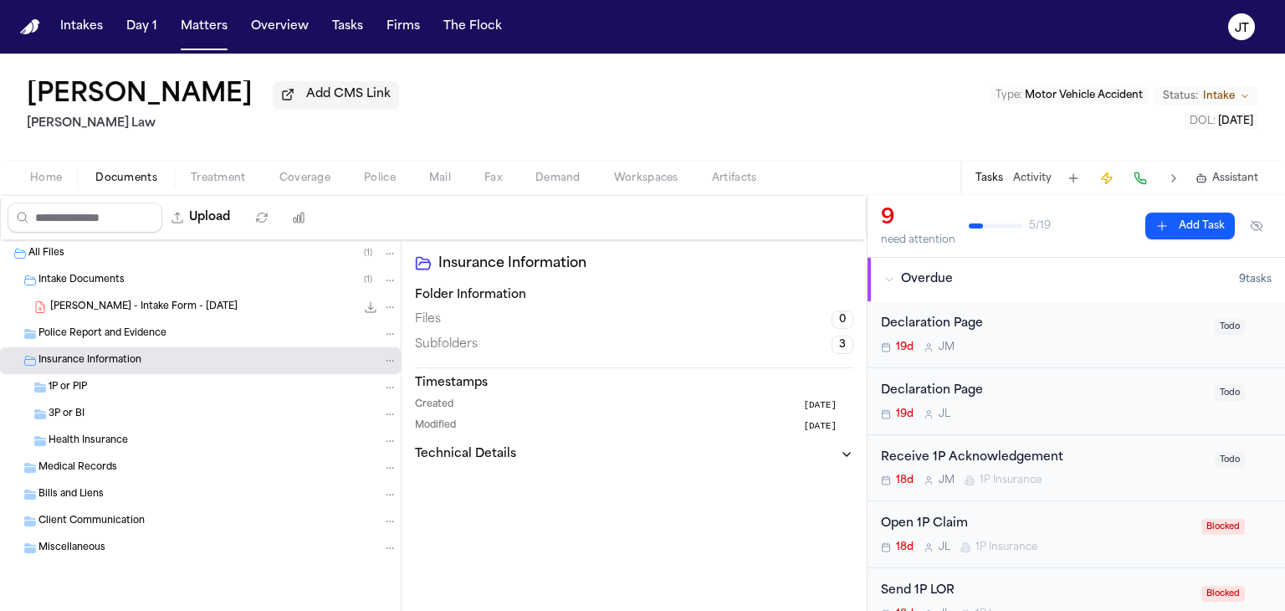
click at [64, 386] on span "1P or PIP" at bounding box center [68, 388] width 38 height 14
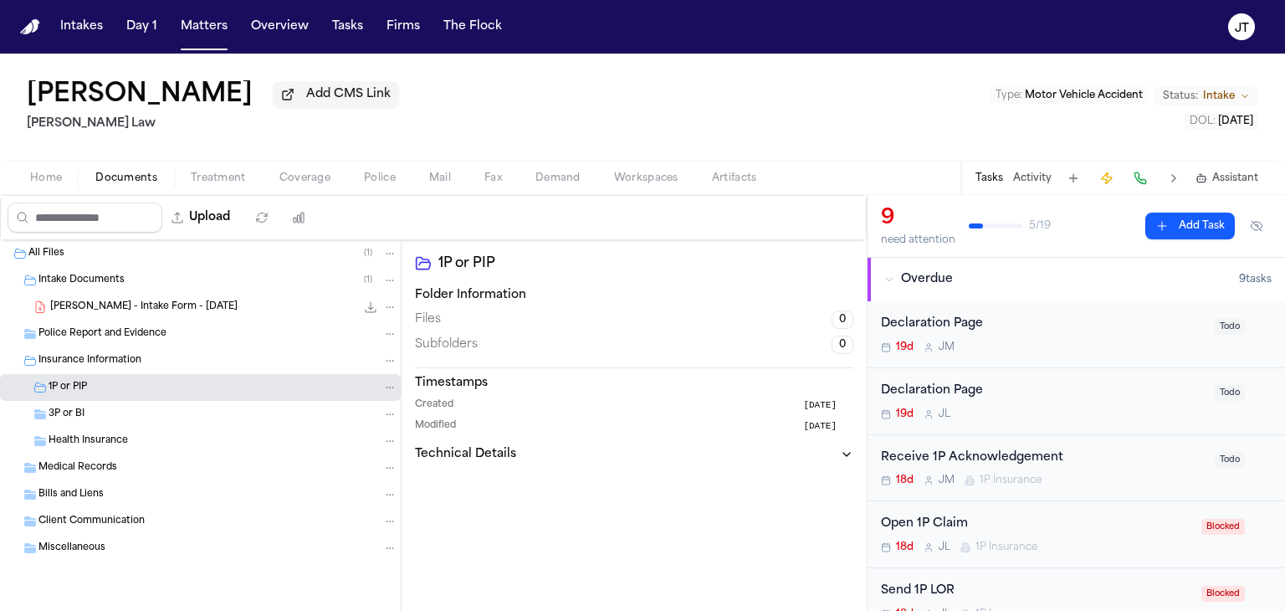
click at [58, 407] on span "3P or BI" at bounding box center [67, 414] width 36 height 14
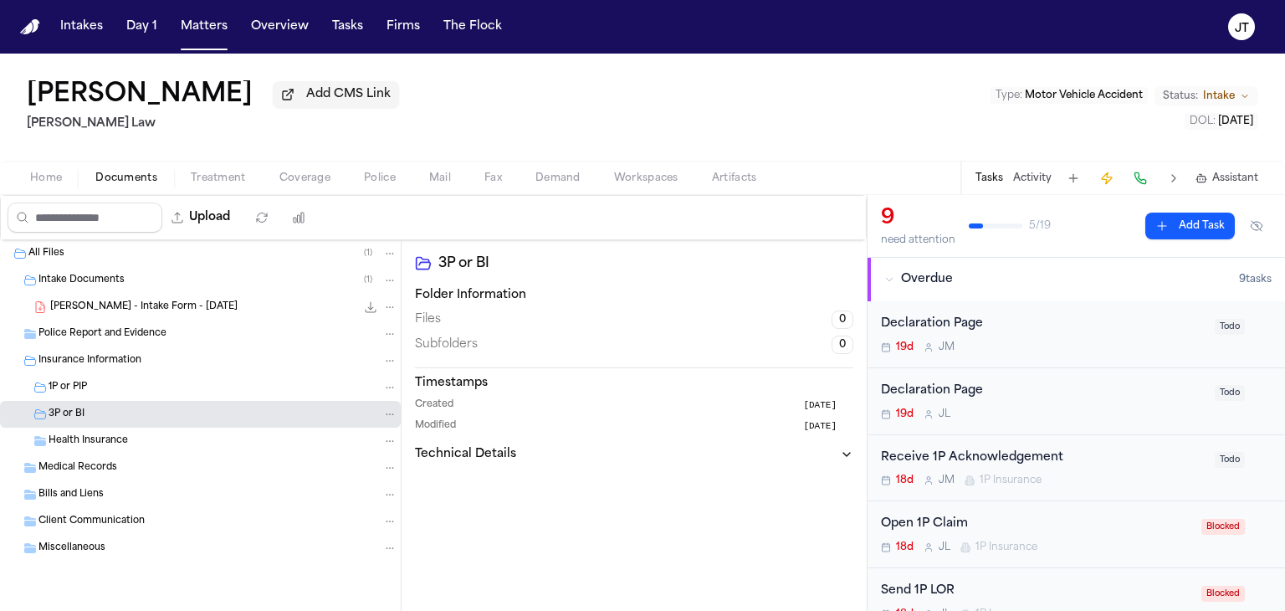
click at [64, 438] on span "Health Insurance" at bounding box center [88, 441] width 79 height 14
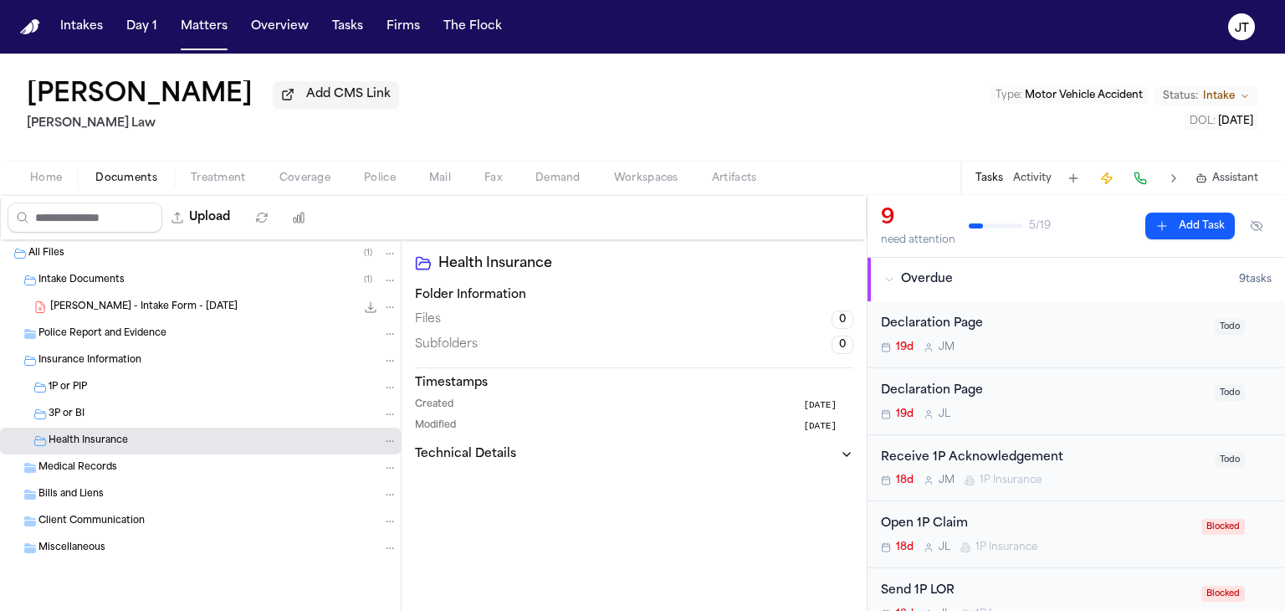
click at [65, 325] on div "Police Report and Evidence" at bounding box center [200, 333] width 401 height 27
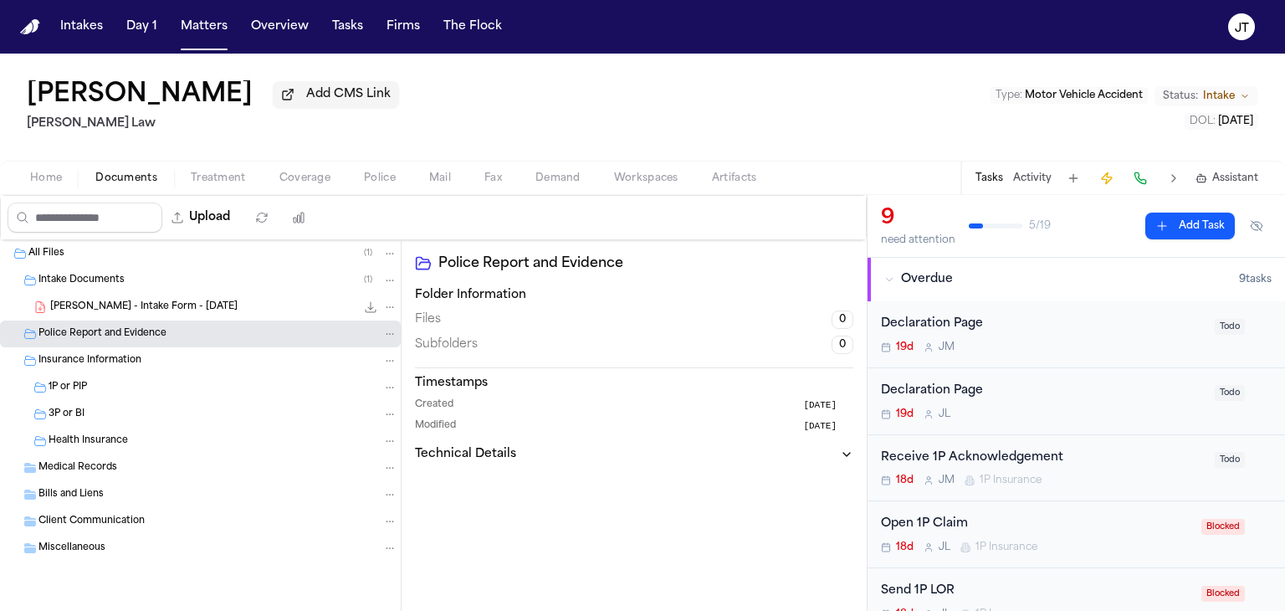
click at [44, 180] on span "Home" at bounding box center [46, 177] width 32 height 13
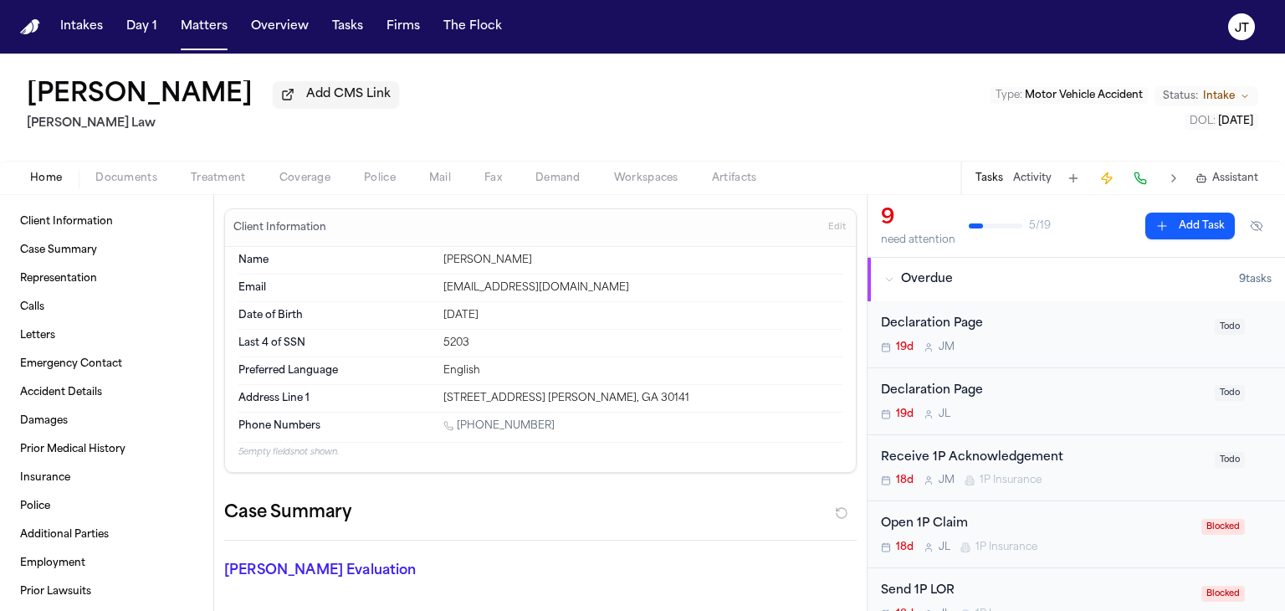
click at [52, 149] on div "Kristen Schultz Add CMS Link Ugwonali Law Type : Motor Vehicle Accident Status:…" at bounding box center [642, 107] width 1285 height 107
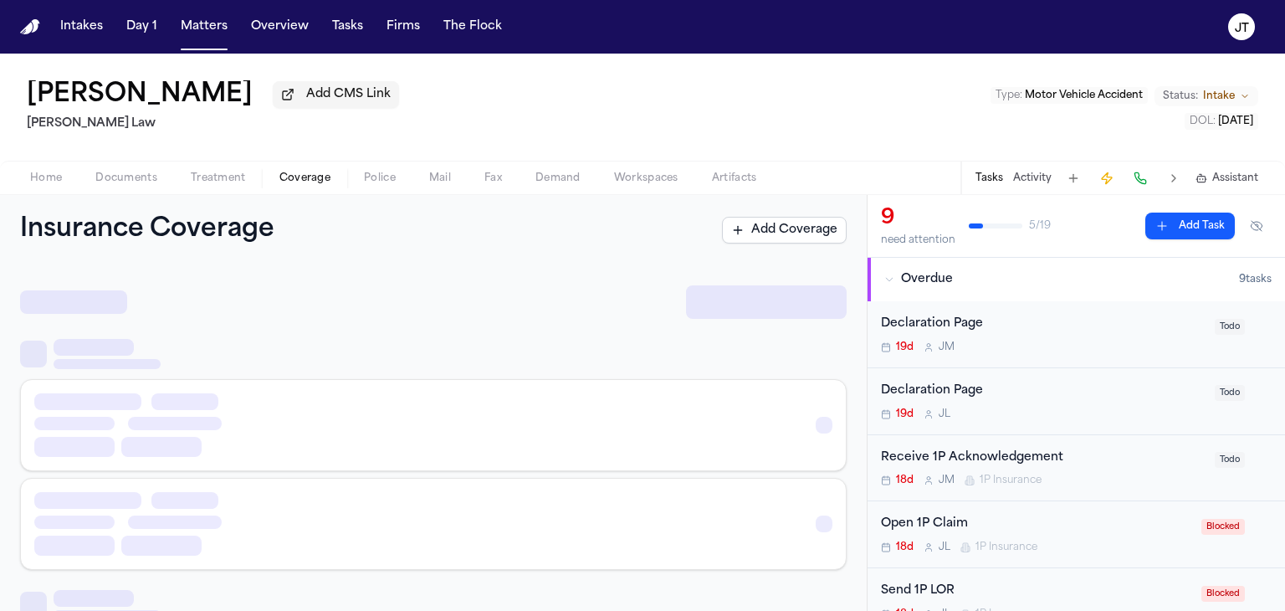
click at [309, 175] on span "Coverage" at bounding box center [304, 177] width 51 height 13
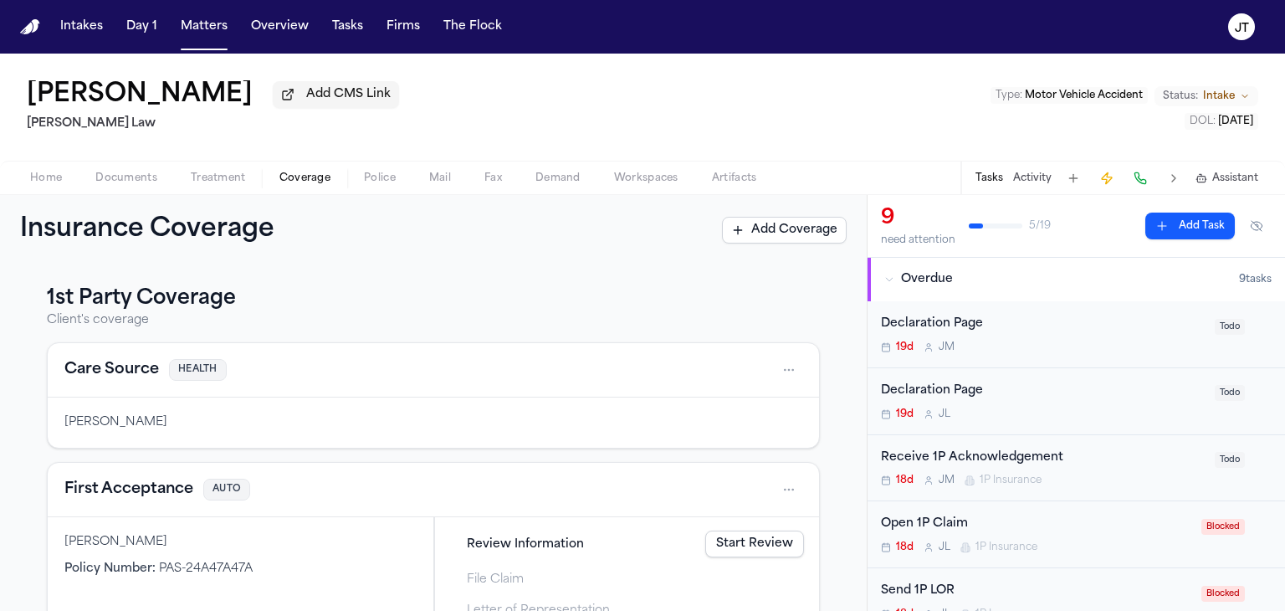
click at [39, 184] on span "Home" at bounding box center [46, 177] width 32 height 13
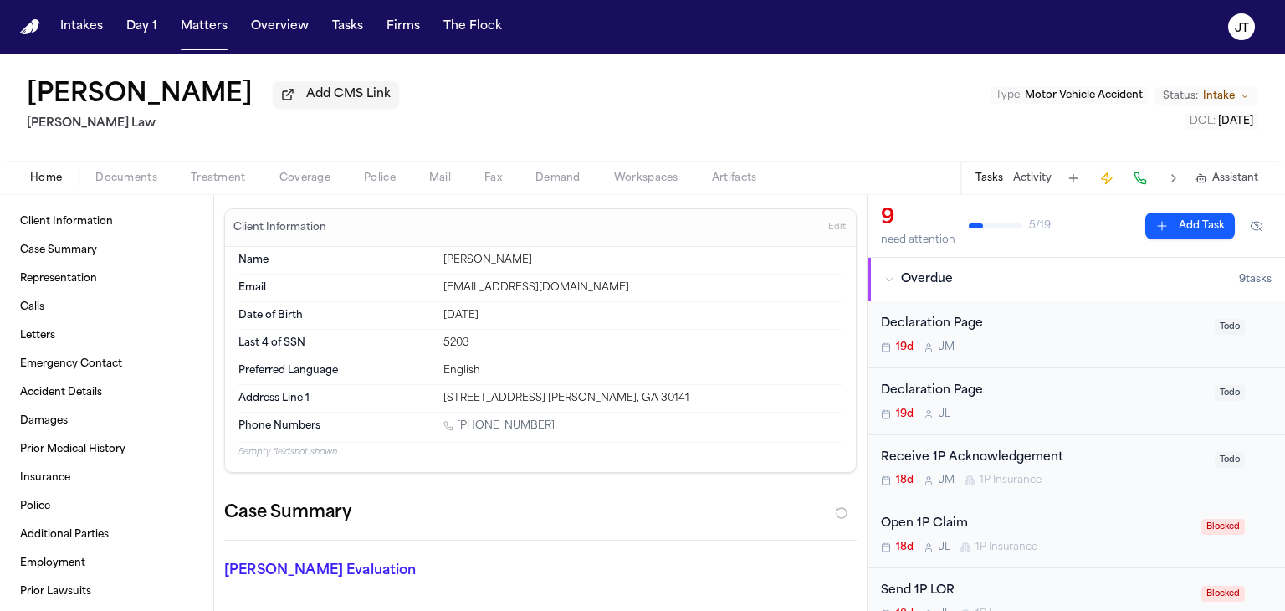
click at [37, 148] on div "Kristen Schultz Add CMS Link Ugwonali Law Type : Motor Vehicle Accident Status:…" at bounding box center [642, 107] width 1285 height 107
click at [195, 31] on button "Matters" at bounding box center [204, 27] width 60 height 30
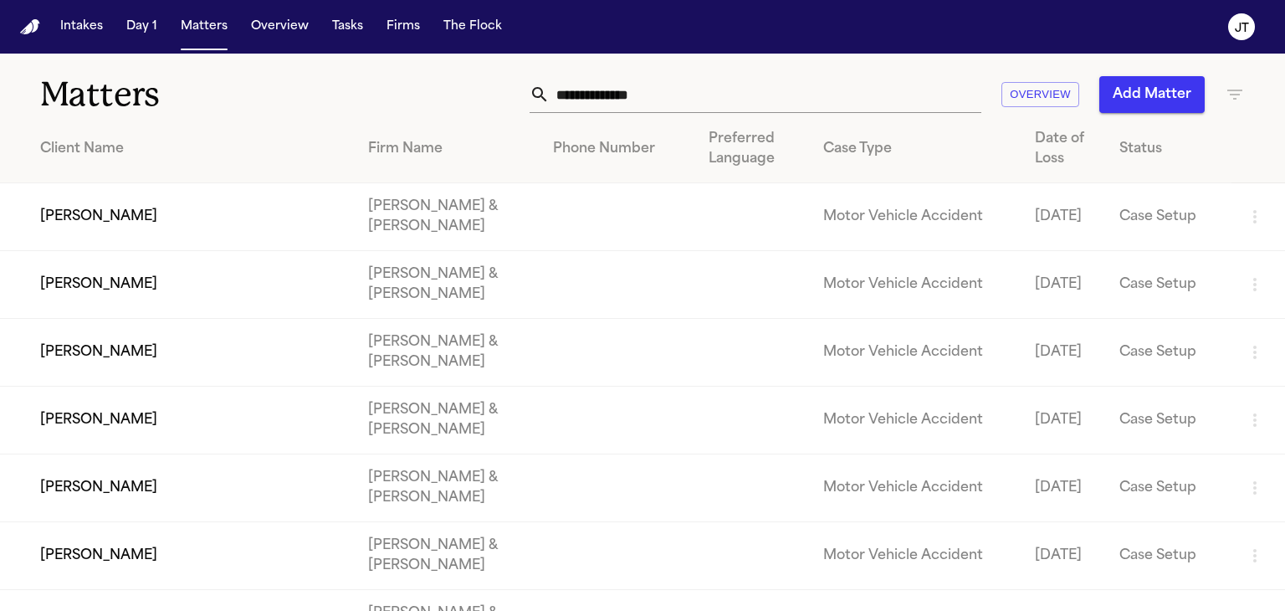
click at [716, 93] on input "text" at bounding box center [766, 94] width 432 height 37
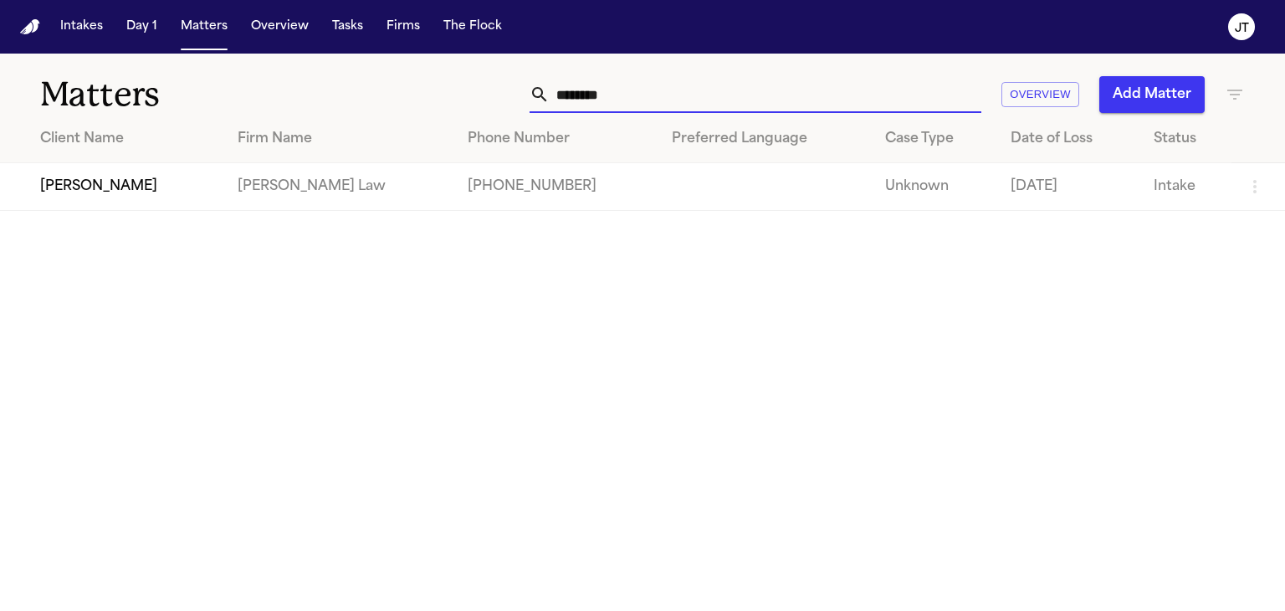
type input "********"
click at [121, 194] on td "[PERSON_NAME]" at bounding box center [112, 187] width 224 height 48
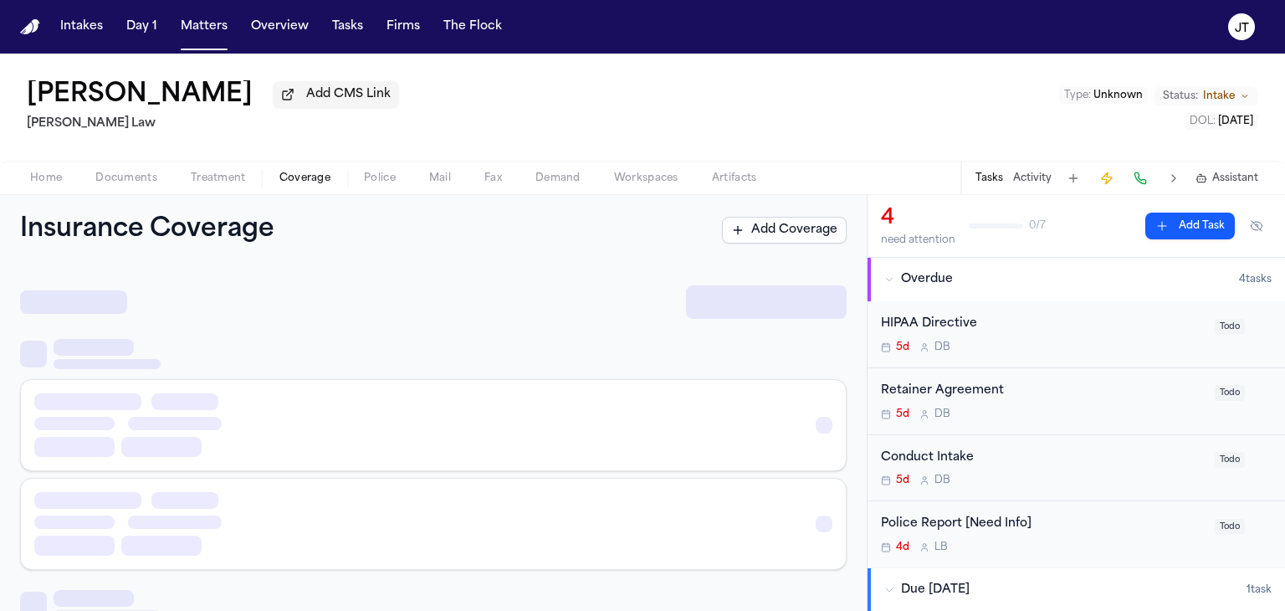
click at [308, 175] on span "Coverage" at bounding box center [304, 177] width 51 height 13
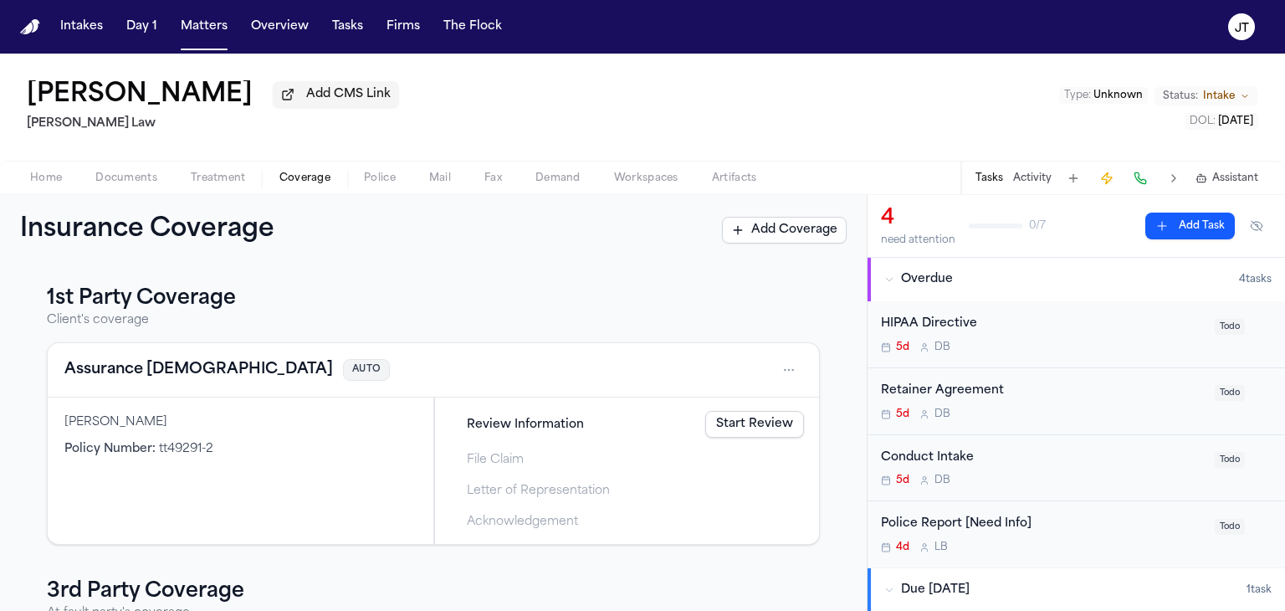
click at [18, 322] on div "1st Party Coverage Client's coverage Assurance American AUTO Letravis Coleman P…" at bounding box center [433, 437] width 867 height 345
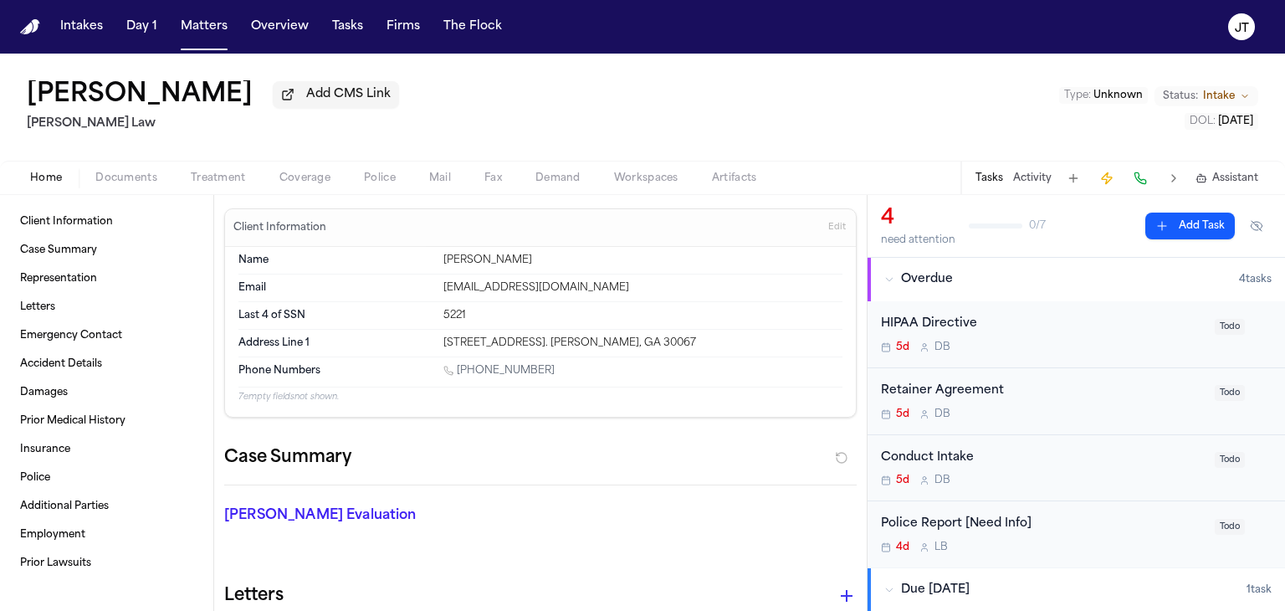
click at [61, 179] on span "Home" at bounding box center [46, 177] width 32 height 13
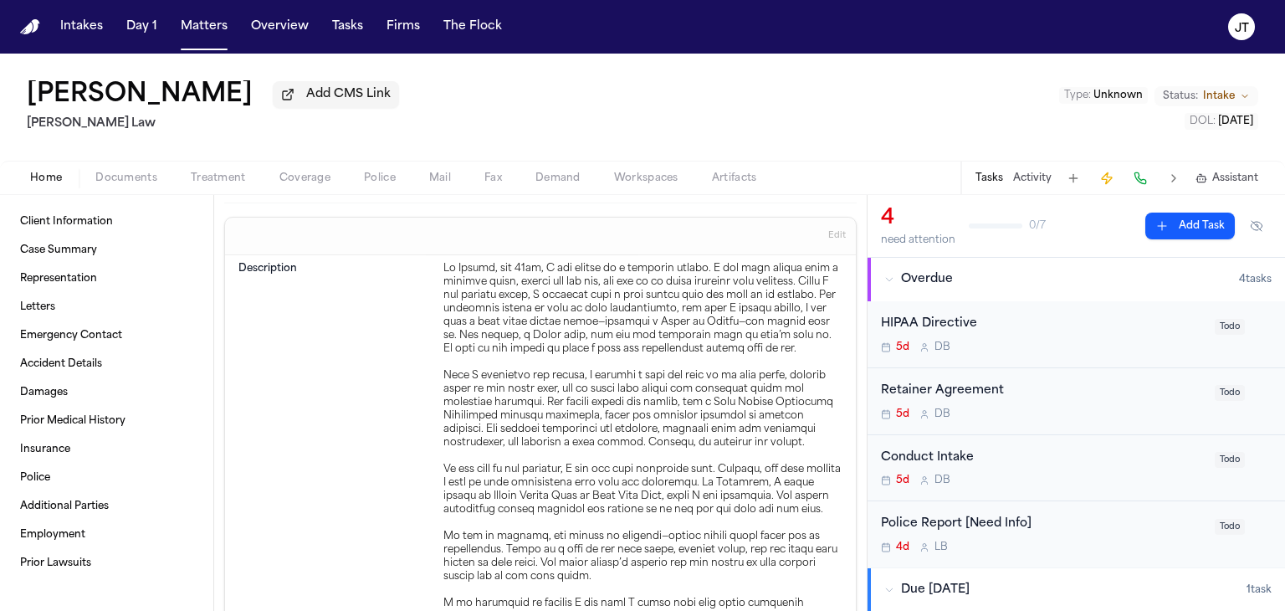
scroll to position [753, 0]
click at [288, 177] on span "Coverage" at bounding box center [304, 177] width 51 height 13
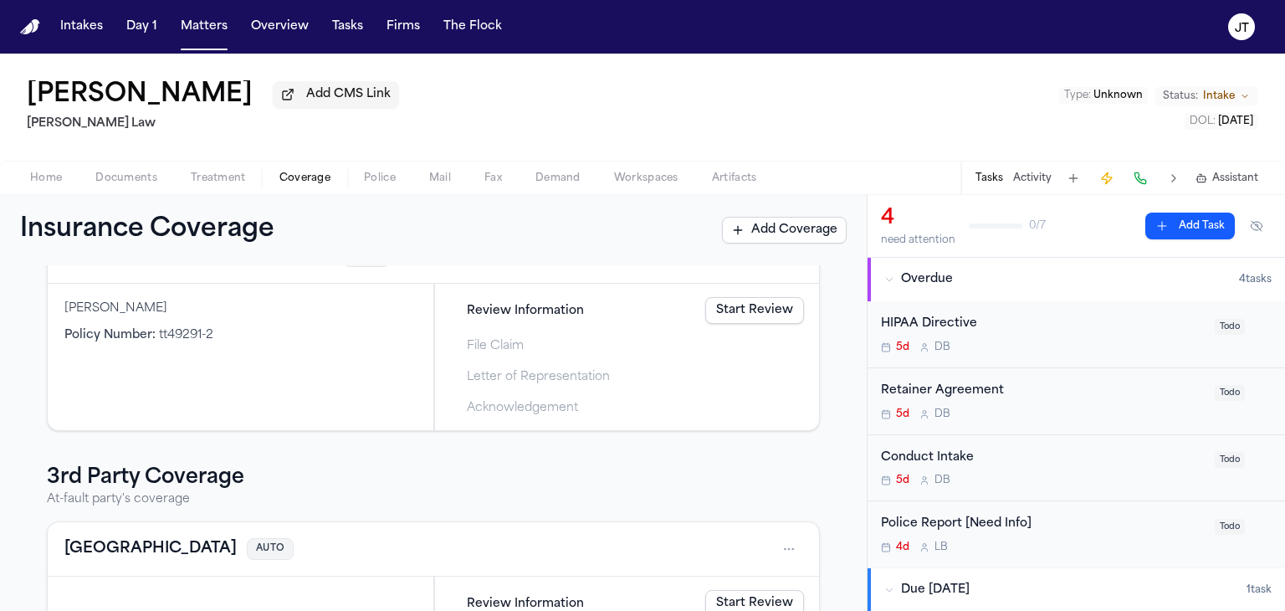
scroll to position [167, 0]
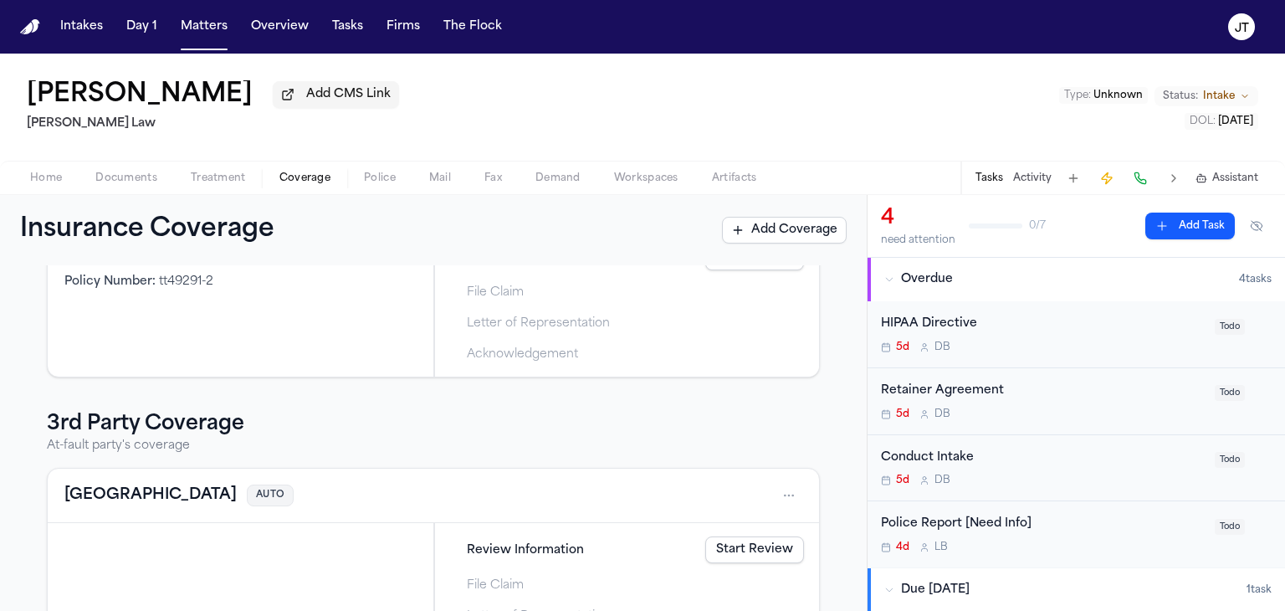
click at [19, 453] on div "1st Party Coverage Client's coverage Assurance American AUTO Letravis Coleman P…" at bounding box center [433, 437] width 867 height 345
click at [214, 27] on button "Matters" at bounding box center [204, 27] width 60 height 30
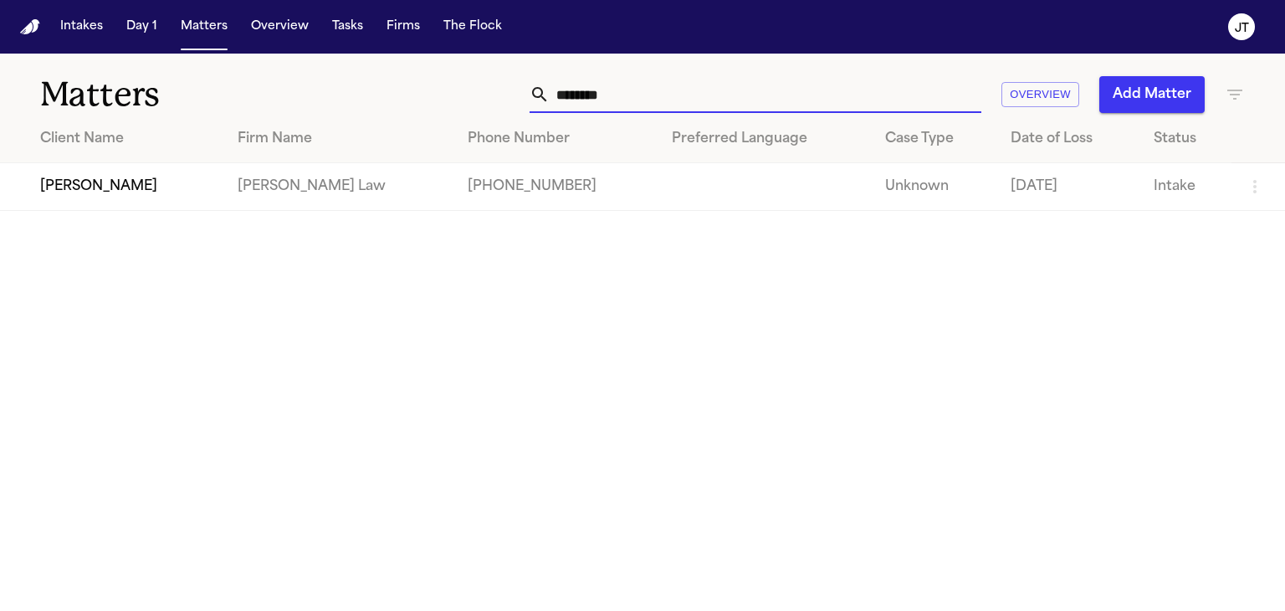
drag, startPoint x: 673, startPoint y: 84, endPoint x: 404, endPoint y: 101, distance: 269.1
click at [404, 101] on div "******** Overview Add Matter" at bounding box center [811, 94] width 868 height 37
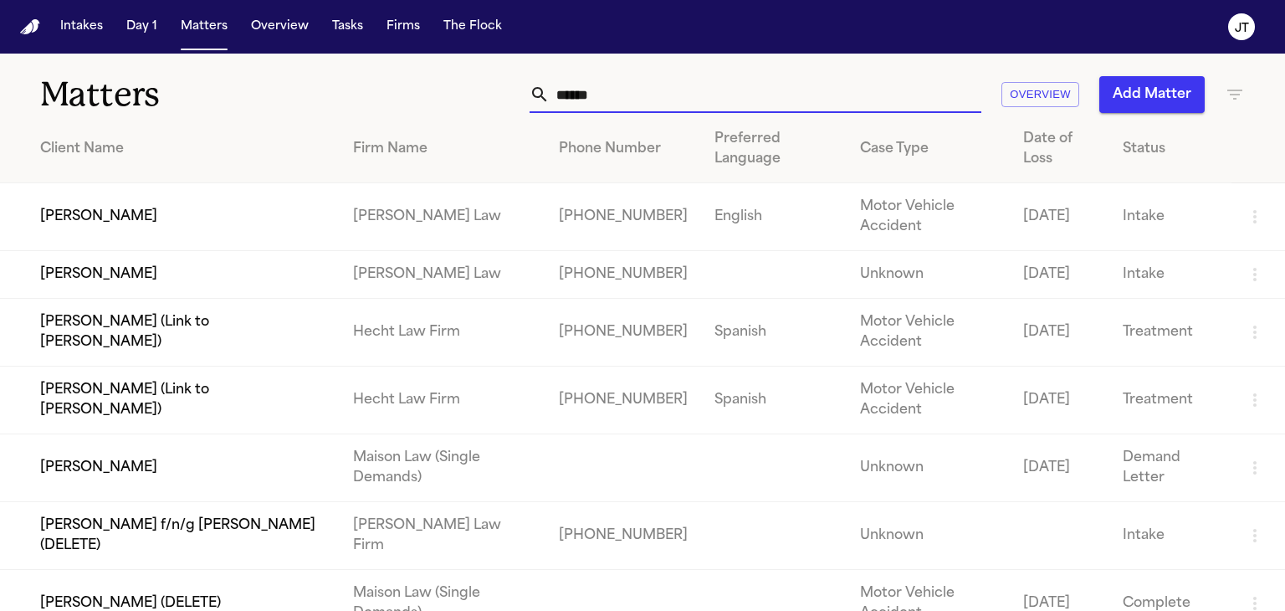
type input "*******"
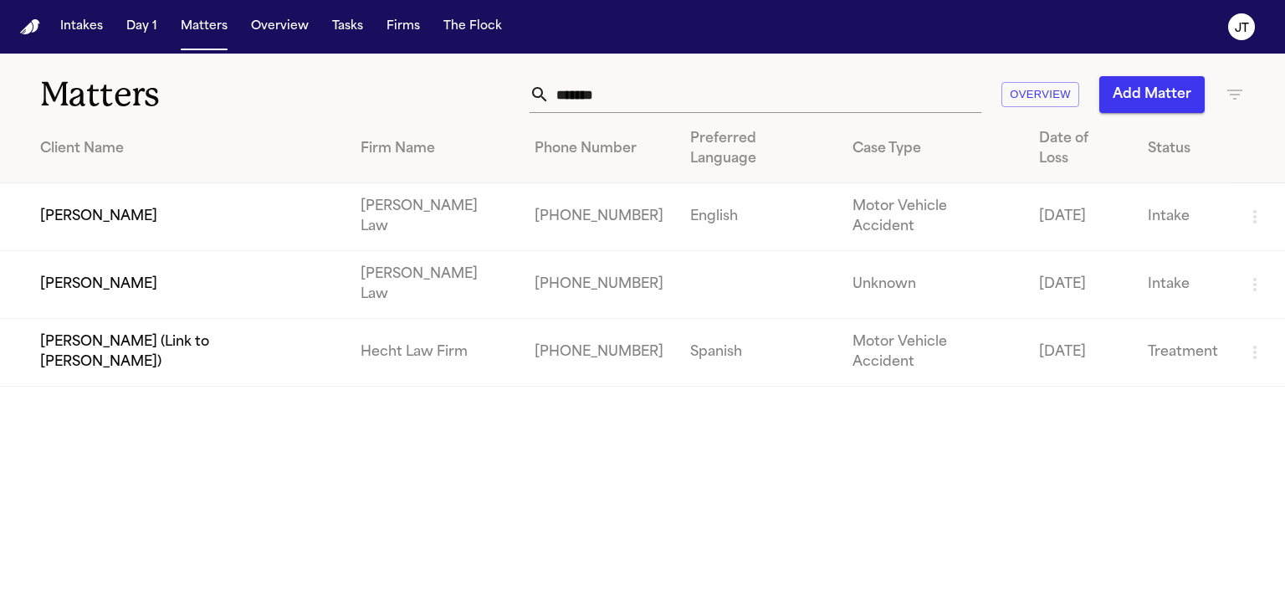
click at [94, 206] on td "[PERSON_NAME]" at bounding box center [173, 217] width 347 height 68
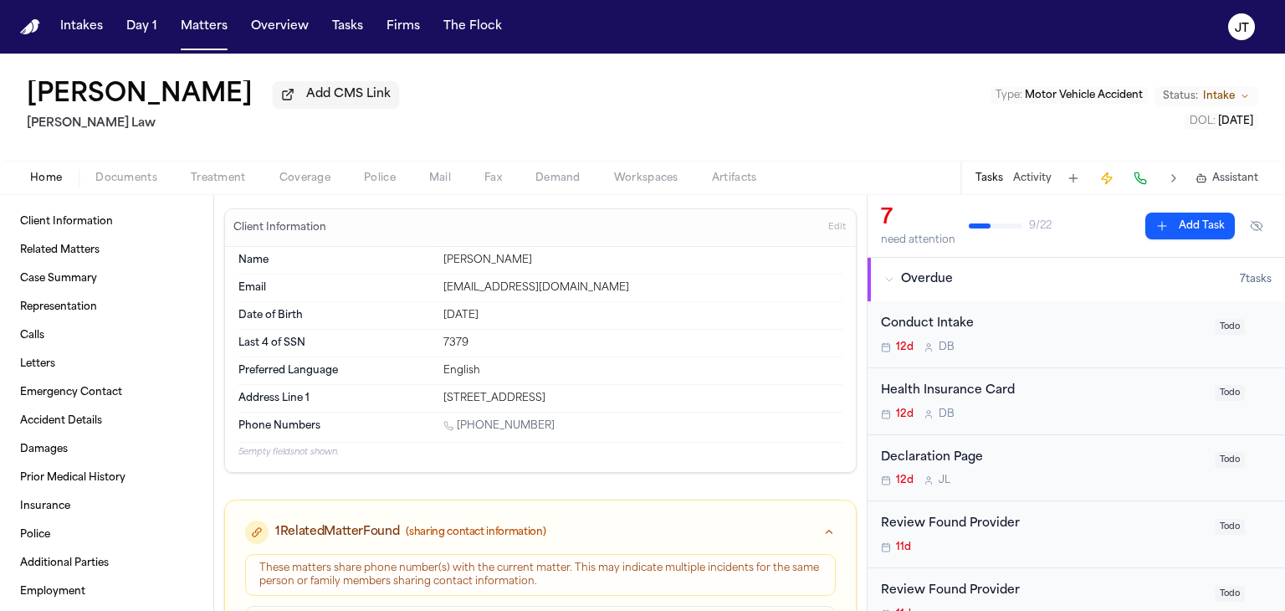
click at [308, 172] on span "Coverage" at bounding box center [304, 177] width 51 height 13
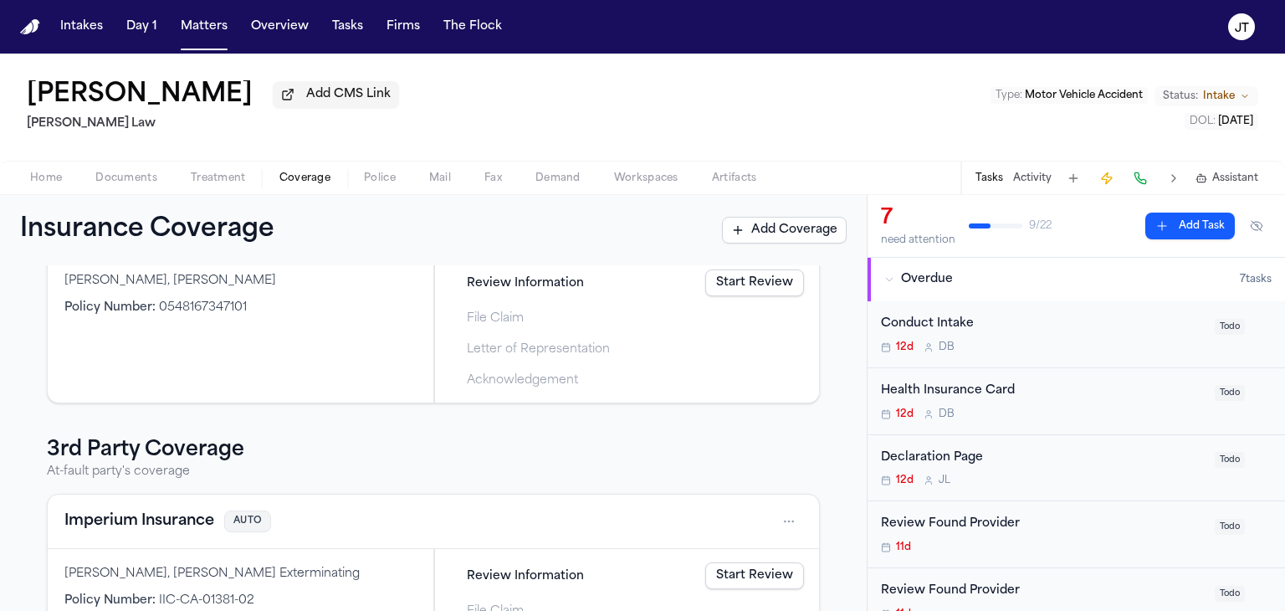
scroll to position [335, 0]
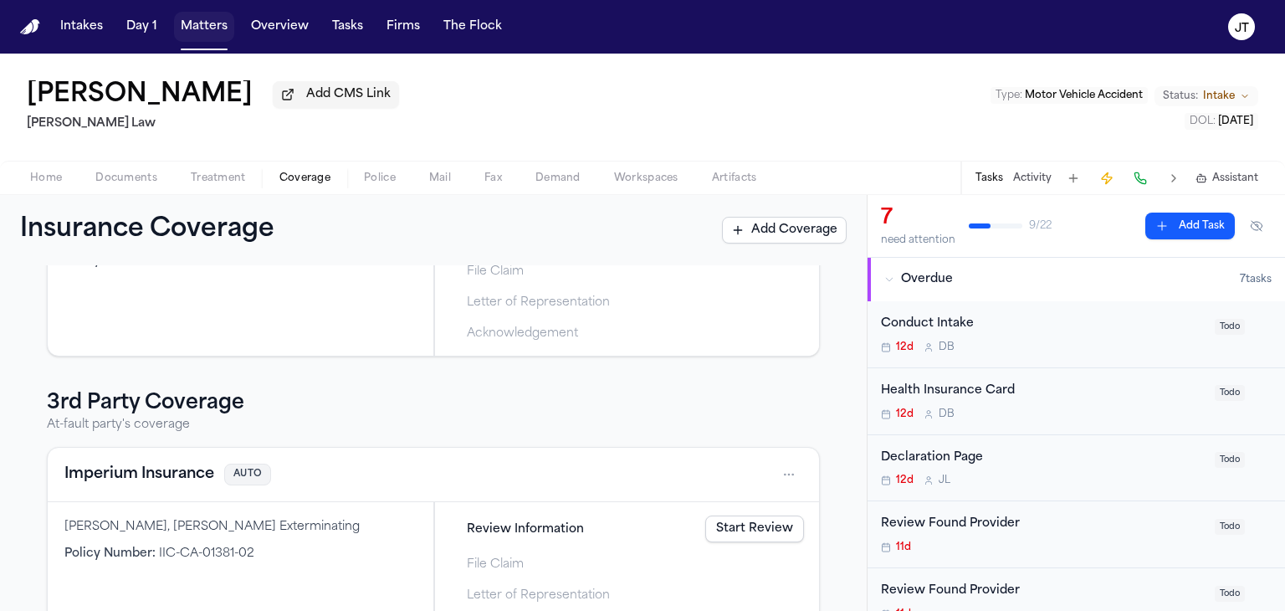
click at [188, 31] on button "Matters" at bounding box center [204, 27] width 60 height 30
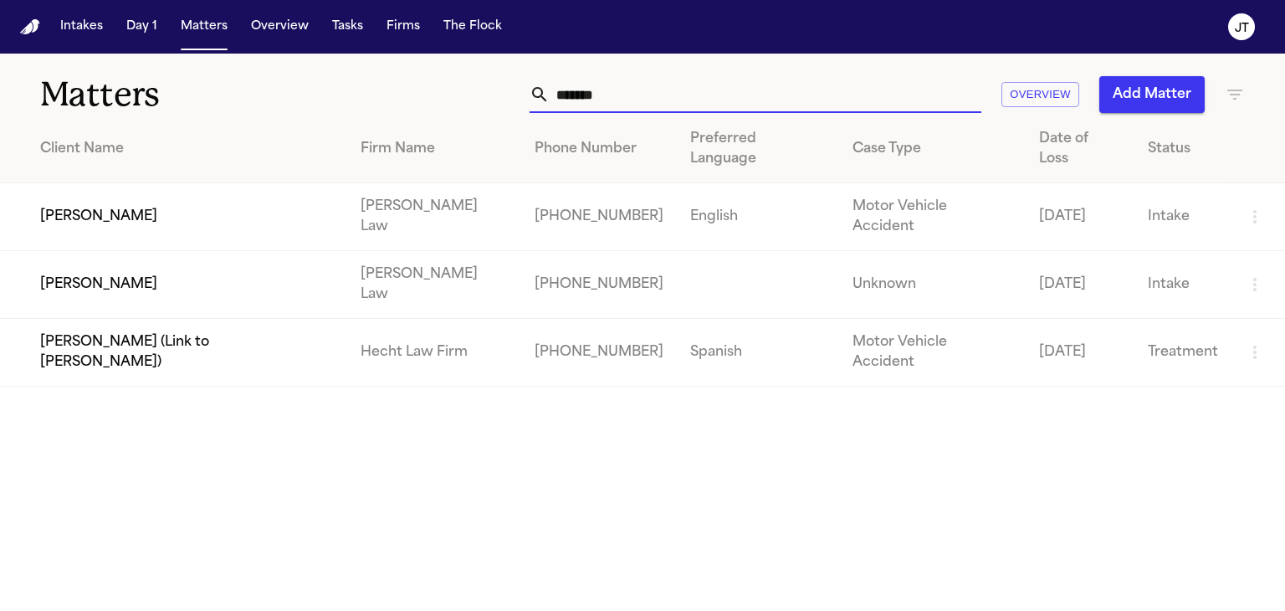
drag, startPoint x: 627, startPoint y: 103, endPoint x: 527, endPoint y: 108, distance: 99.7
click at [527, 108] on div "******* Overview Add Matter" at bounding box center [811, 94] width 868 height 37
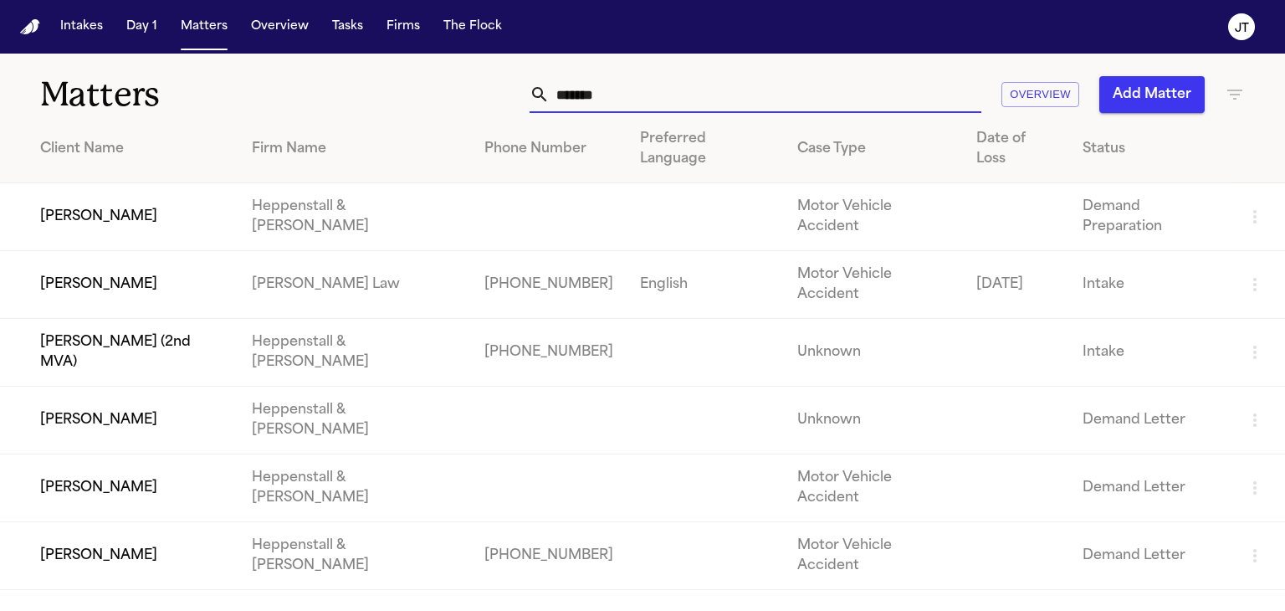
type input "*******"
click at [64, 253] on td "[PERSON_NAME]" at bounding box center [119, 285] width 238 height 68
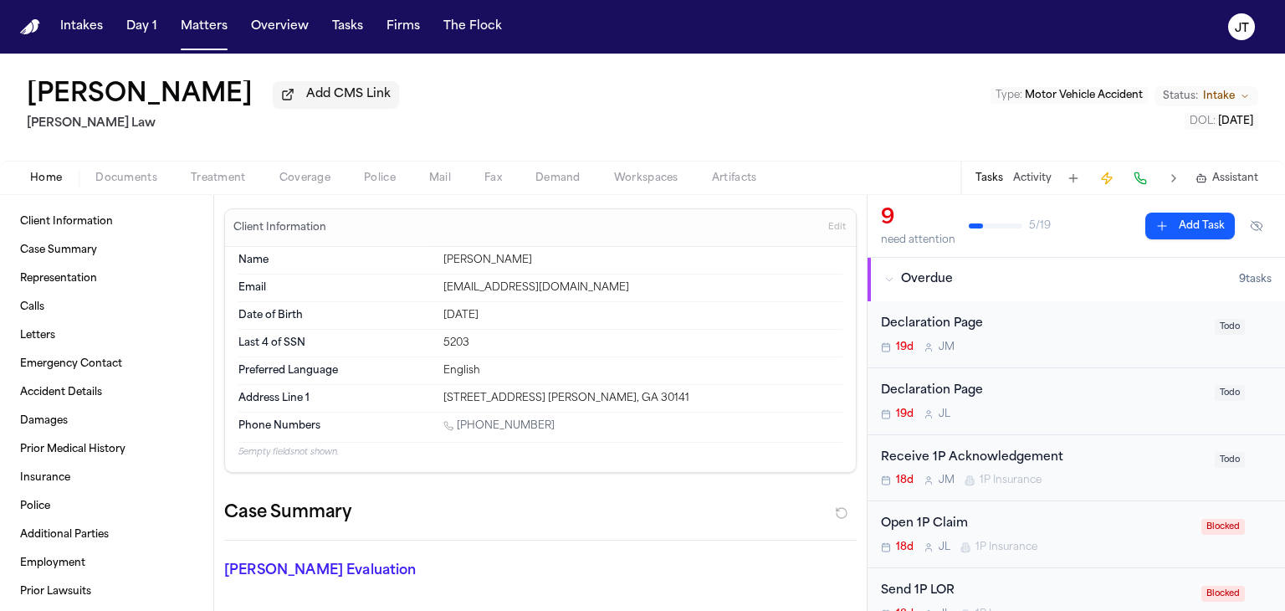
click at [505, 422] on link "1 (470) 370-5403" at bounding box center [498, 425] width 111 height 13
click at [1142, 176] on button at bounding box center [1140, 177] width 23 height 23
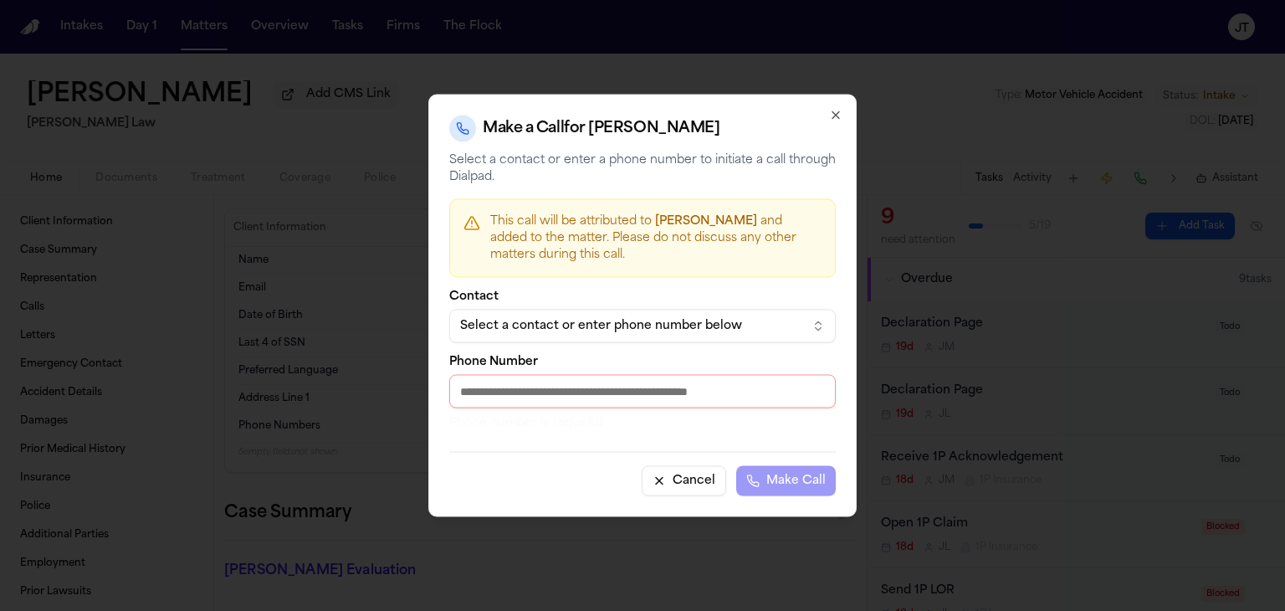
click at [591, 325] on div "Select a contact or enter phone number below" at bounding box center [629, 326] width 338 height 17
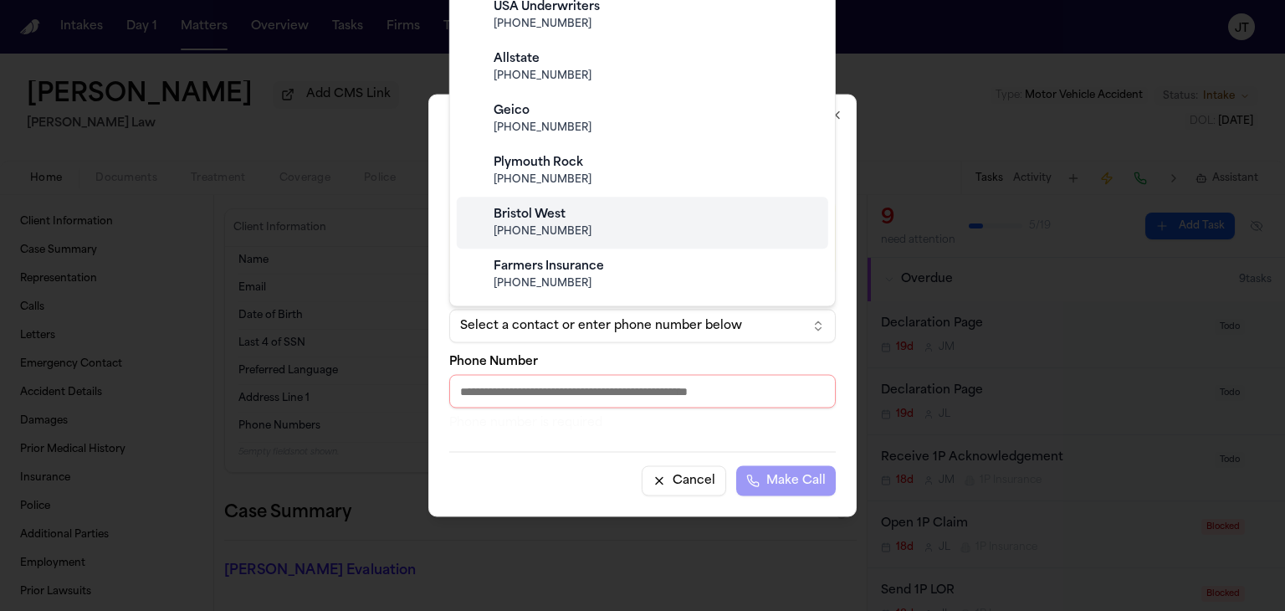
scroll to position [100, 0]
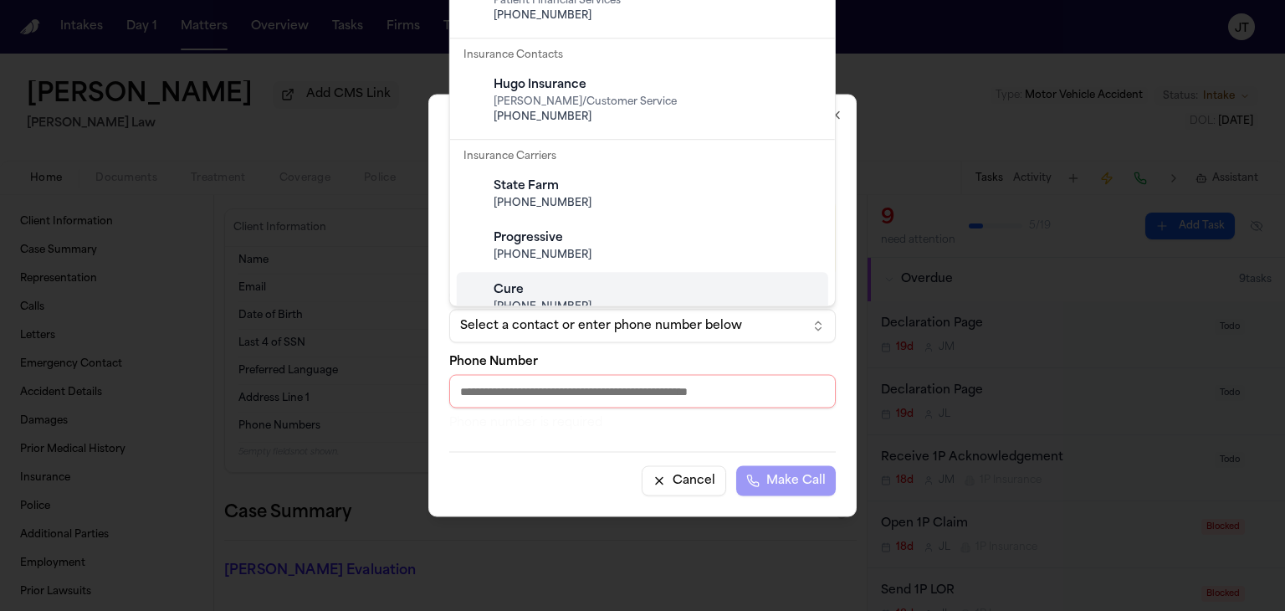
click at [371, 309] on div at bounding box center [642, 305] width 1285 height 611
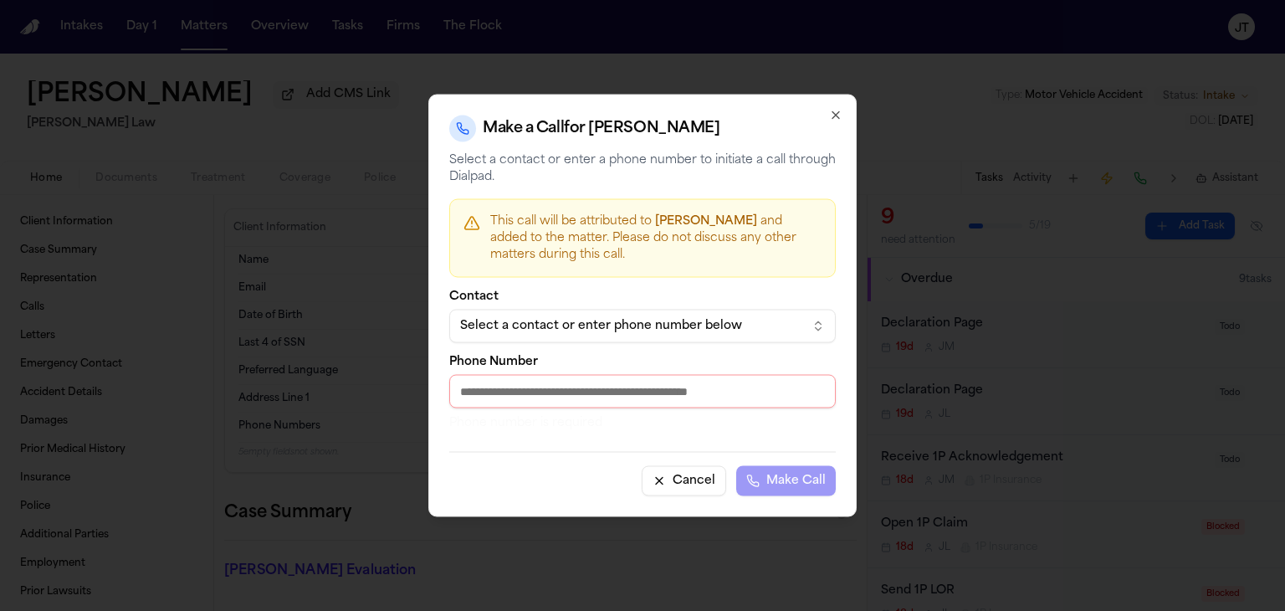
click at [689, 476] on button "Cancel" at bounding box center [684, 481] width 84 height 30
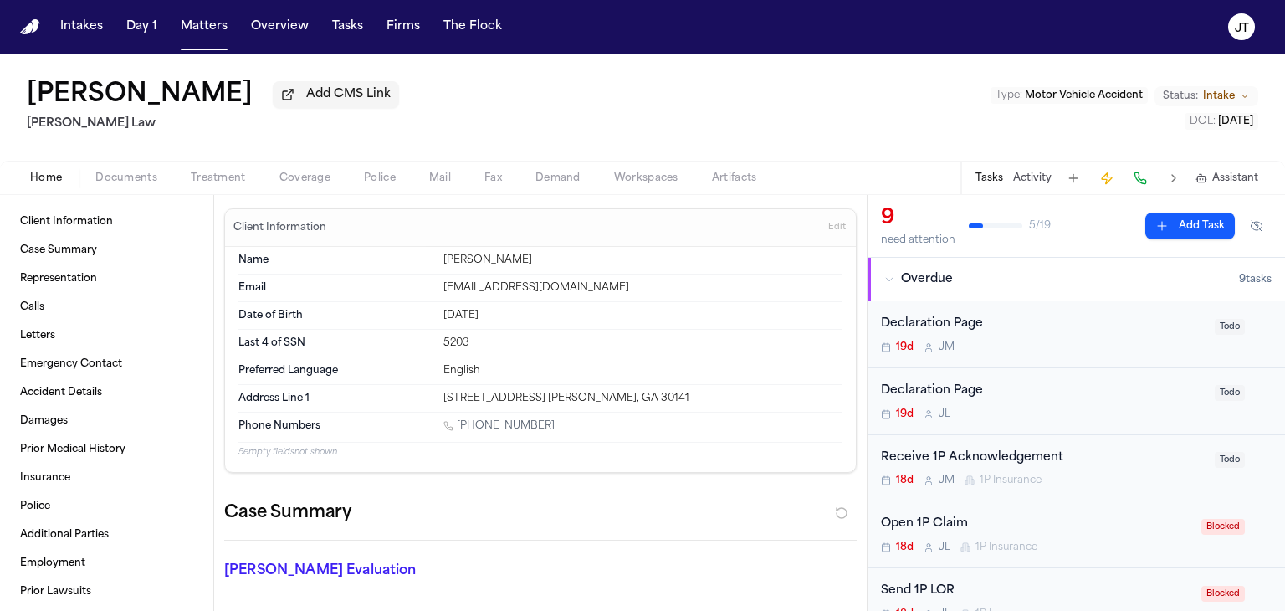
drag, startPoint x: 557, startPoint y: 422, endPoint x: 458, endPoint y: 426, distance: 98.8
click at [458, 426] on div "1 (470) 370-5403" at bounding box center [642, 427] width 399 height 16
copy link "(470) 370-5403"
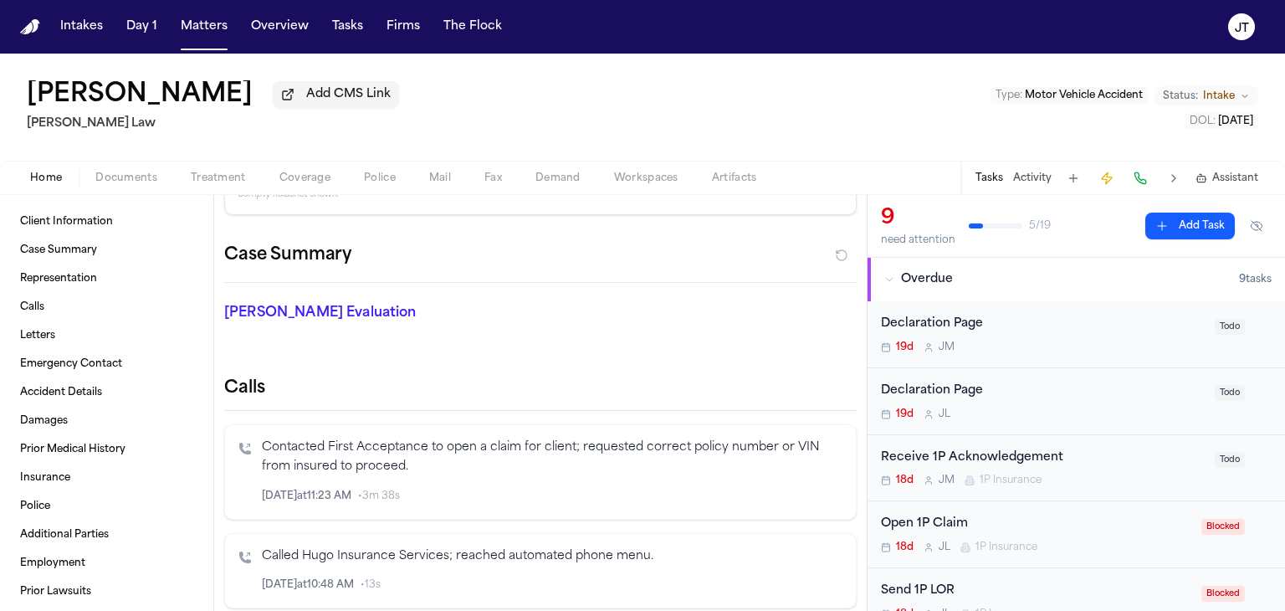
scroll to position [0, 0]
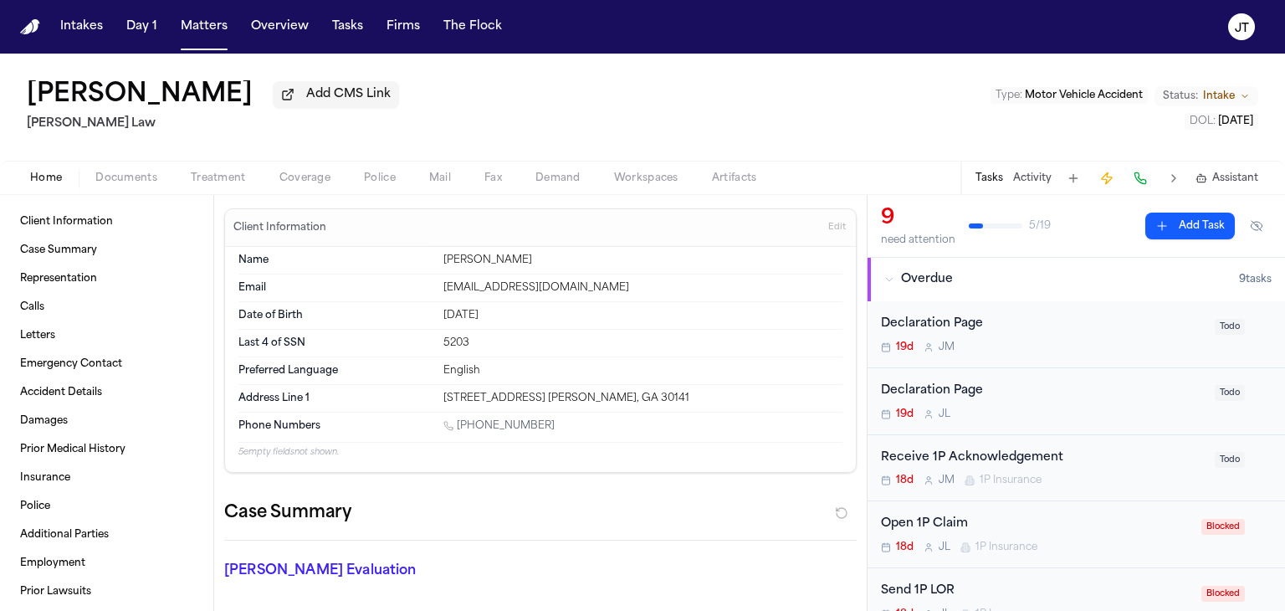
copy link "(470) 370-5403"
click at [204, 27] on button "Matters" at bounding box center [204, 27] width 60 height 30
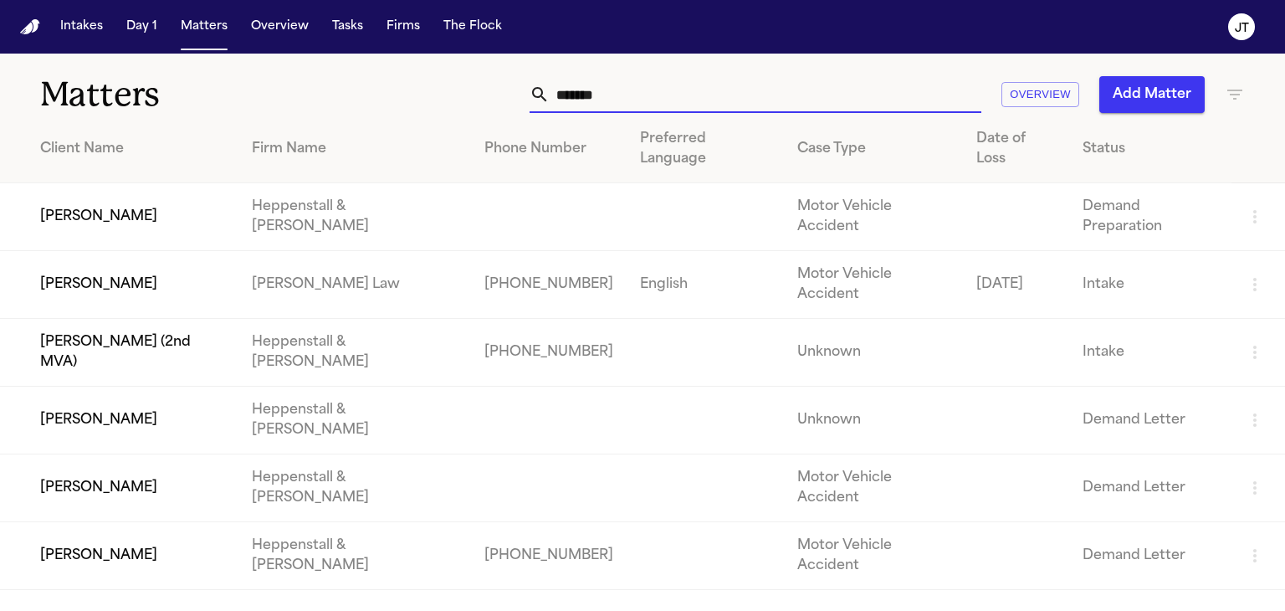
drag, startPoint x: 664, startPoint y: 100, endPoint x: 470, endPoint y: 95, distance: 194.2
click at [469, 92] on div "******* Overview Add Matter" at bounding box center [811, 94] width 868 height 37
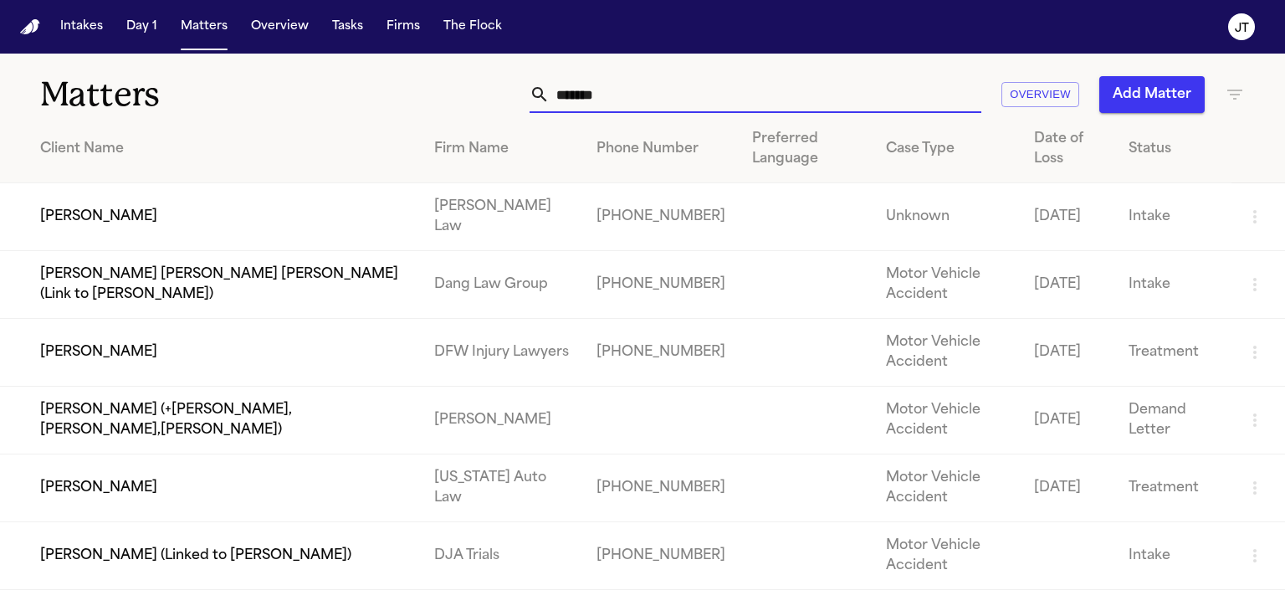
type input "*******"
click at [81, 218] on td "[PERSON_NAME]" at bounding box center [210, 217] width 421 height 68
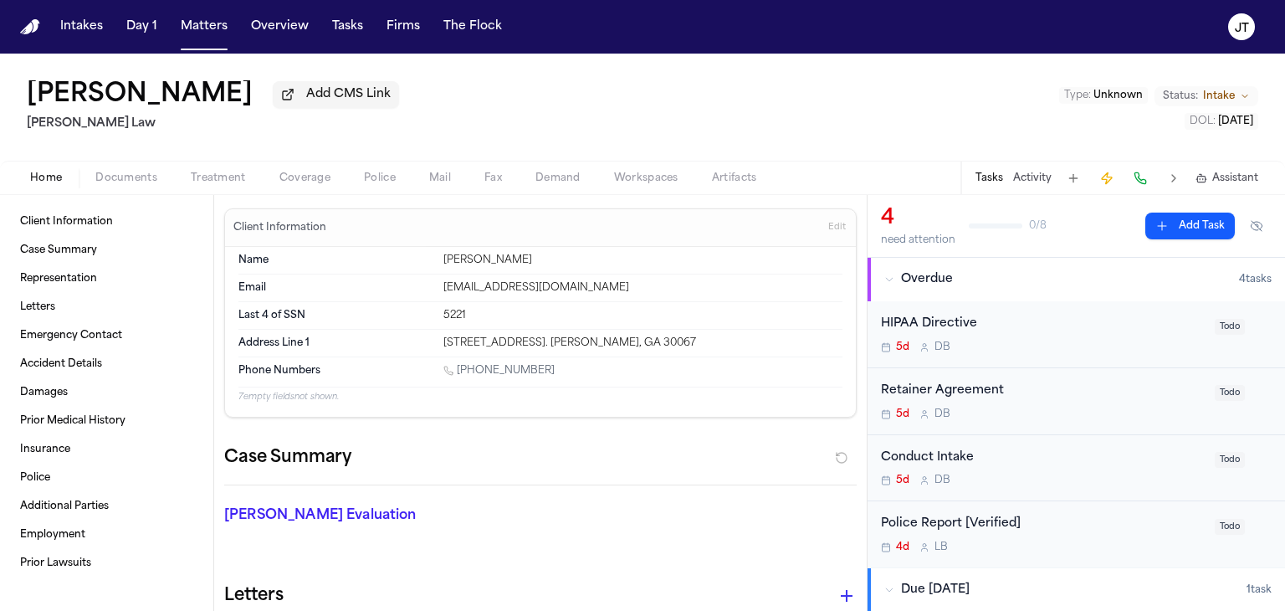
click at [1225, 101] on span "Intake" at bounding box center [1219, 96] width 32 height 13
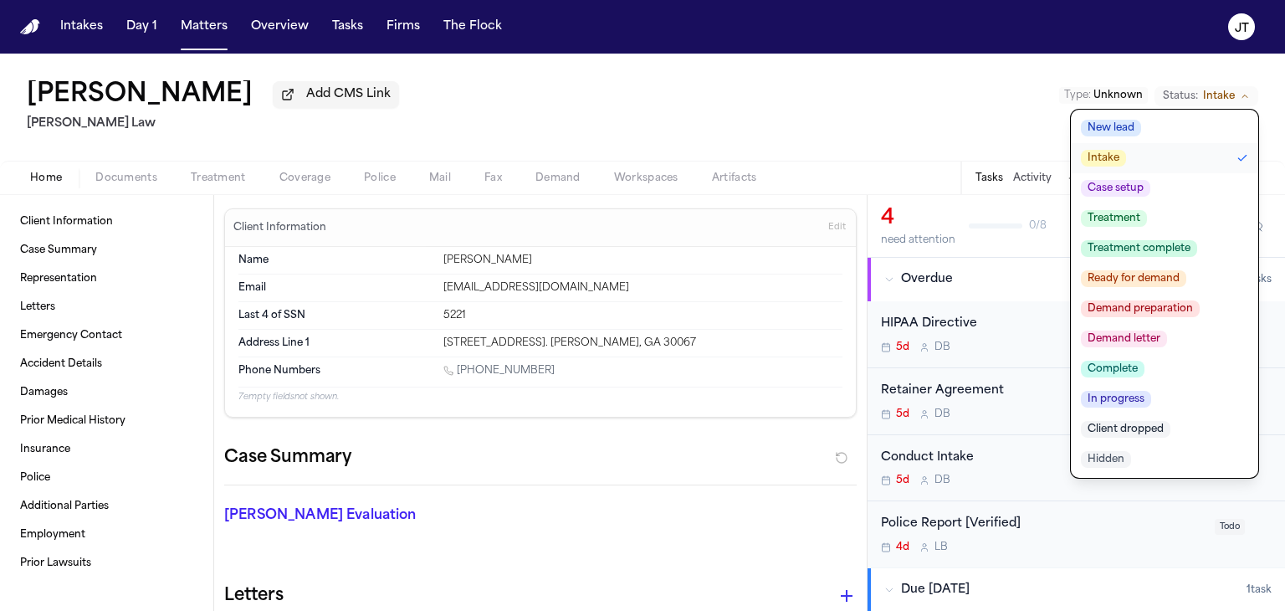
click at [1135, 192] on span "Case setup" at bounding box center [1115, 188] width 69 height 17
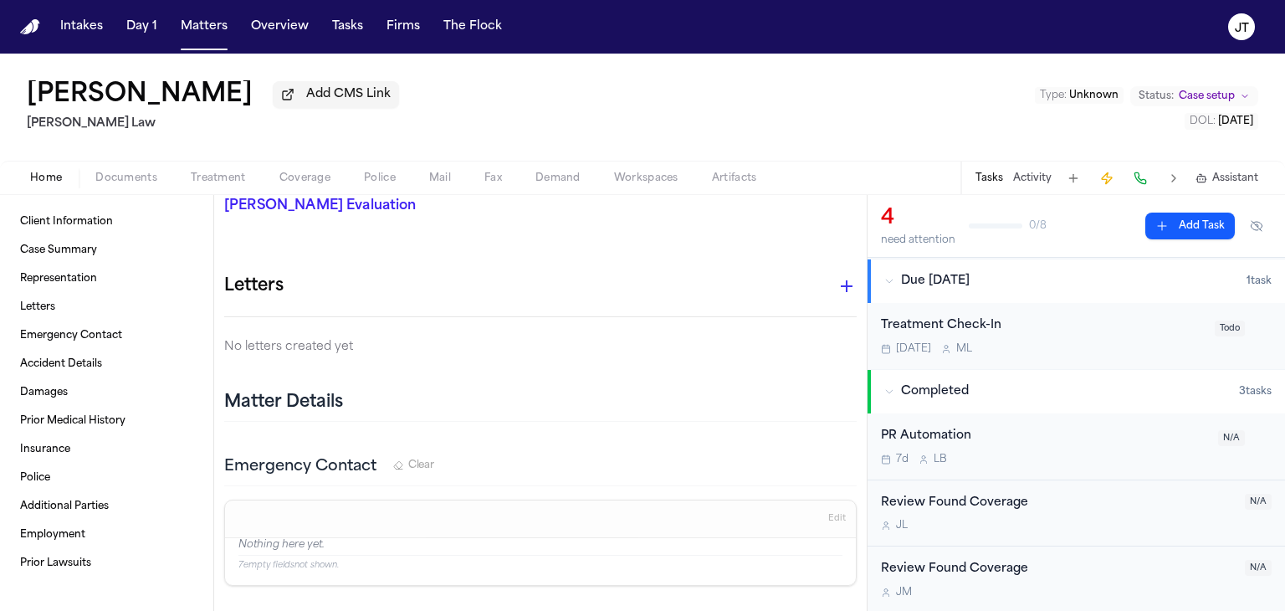
scroll to position [167, 0]
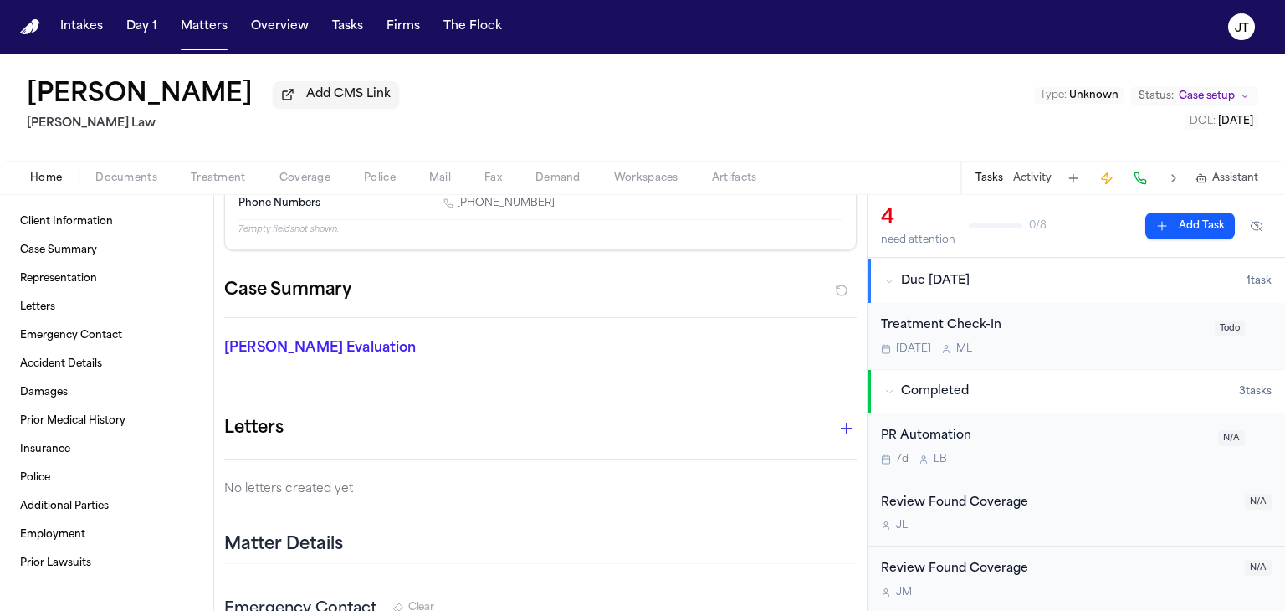
click at [129, 172] on span "Documents" at bounding box center [126, 177] width 62 height 13
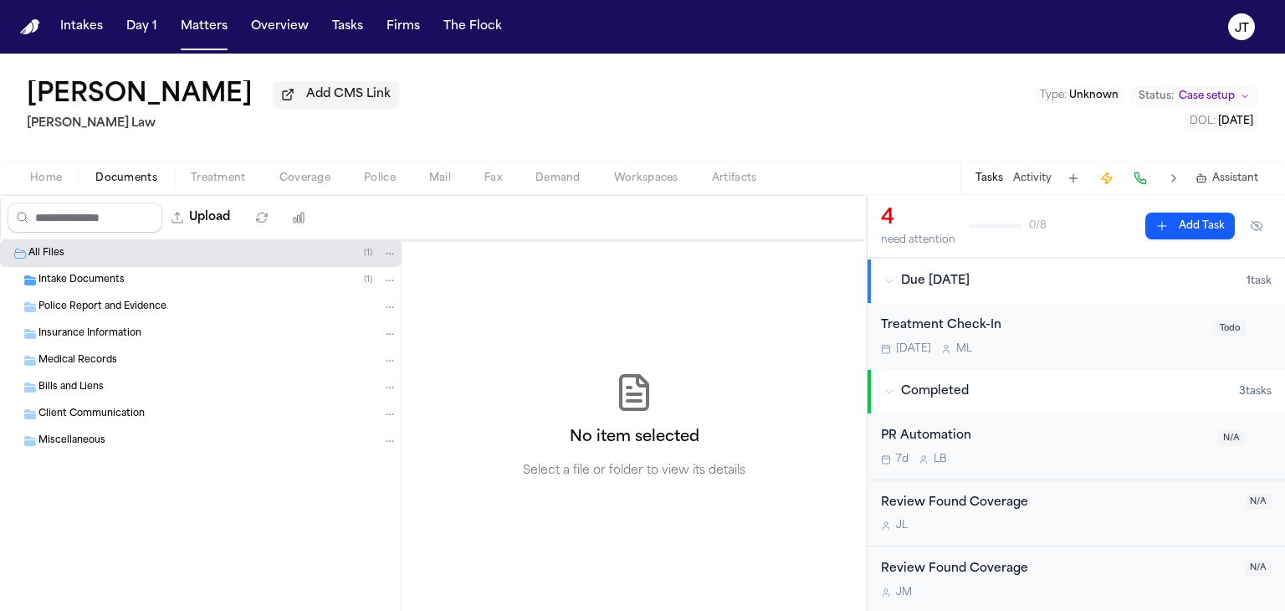
click at [50, 284] on span "Intake Documents" at bounding box center [81, 281] width 86 height 14
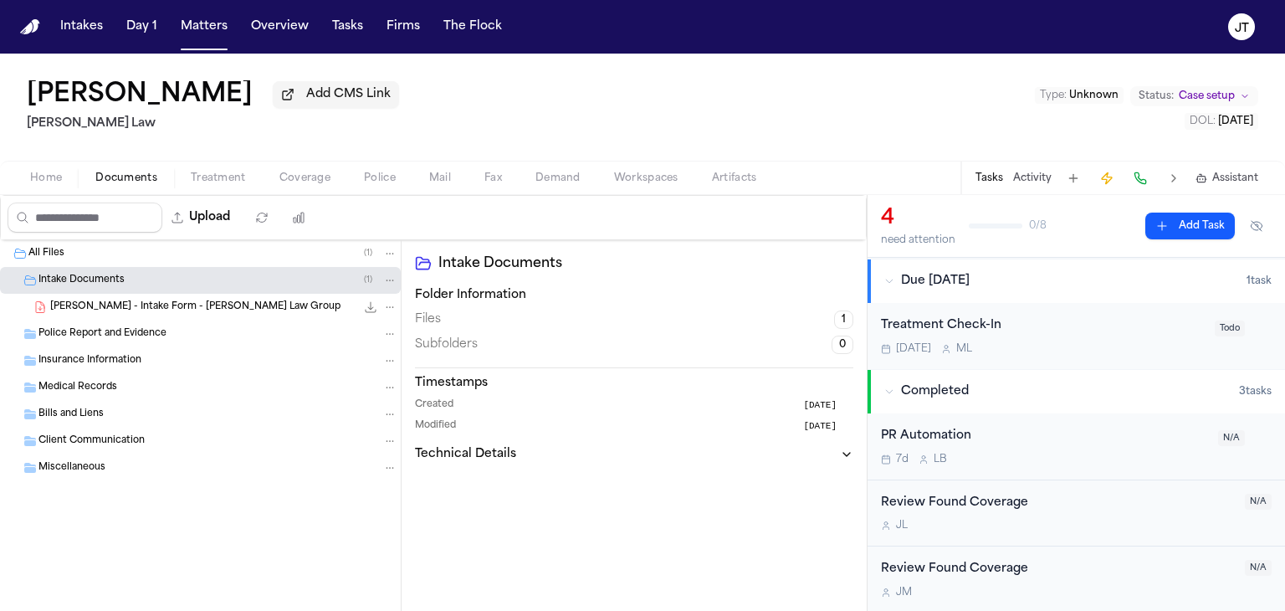
click at [61, 358] on span "Insurance Information" at bounding box center [89, 361] width 103 height 14
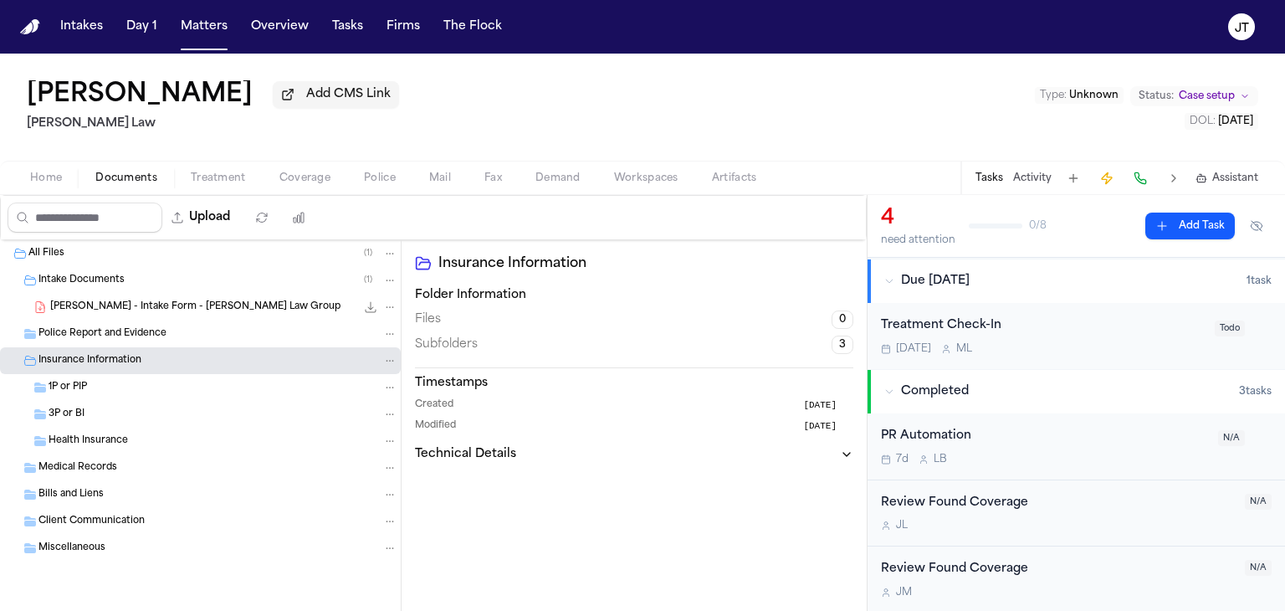
click at [61, 382] on span "1P or PIP" at bounding box center [68, 388] width 38 height 14
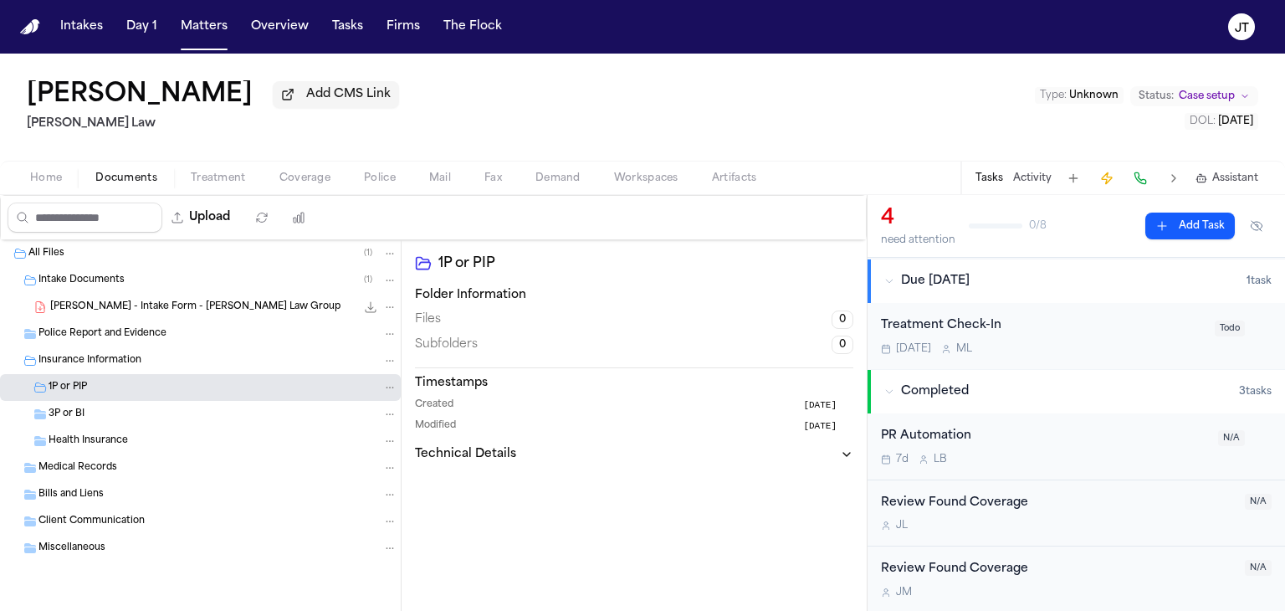
click at [80, 300] on span "L. Coleman - Intake Form - Ugwonali Law Group" at bounding box center [195, 307] width 290 height 14
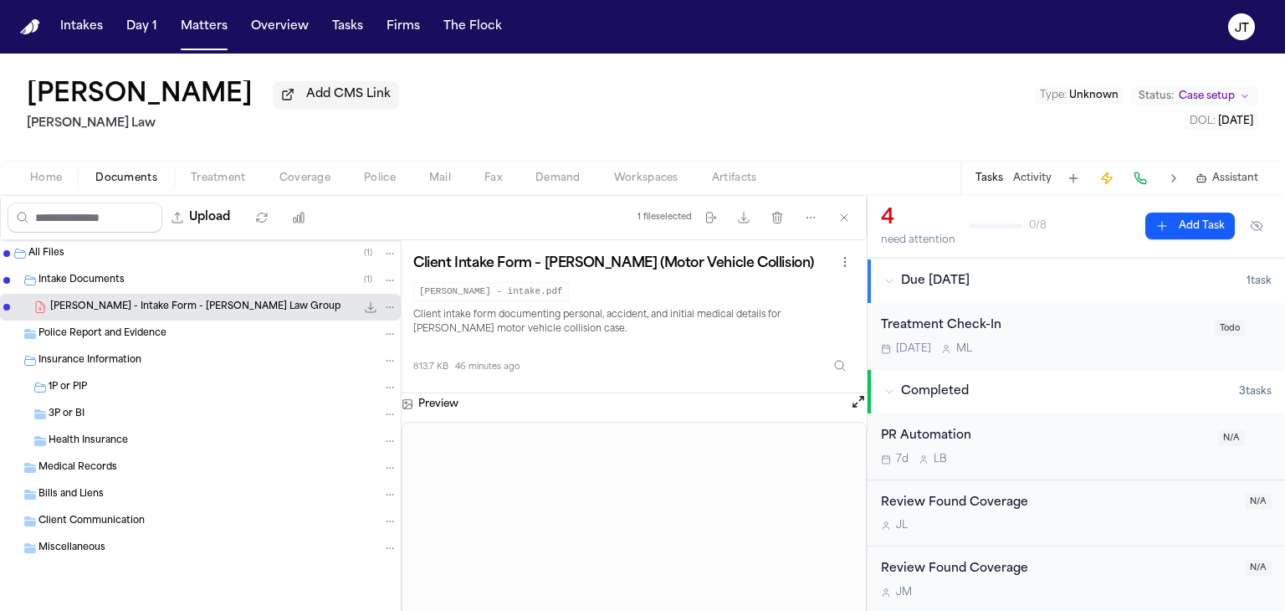
click at [425, 397] on h3 "Preview" at bounding box center [438, 403] width 40 height 13
click at [857, 402] on button "Open preview" at bounding box center [858, 401] width 17 height 17
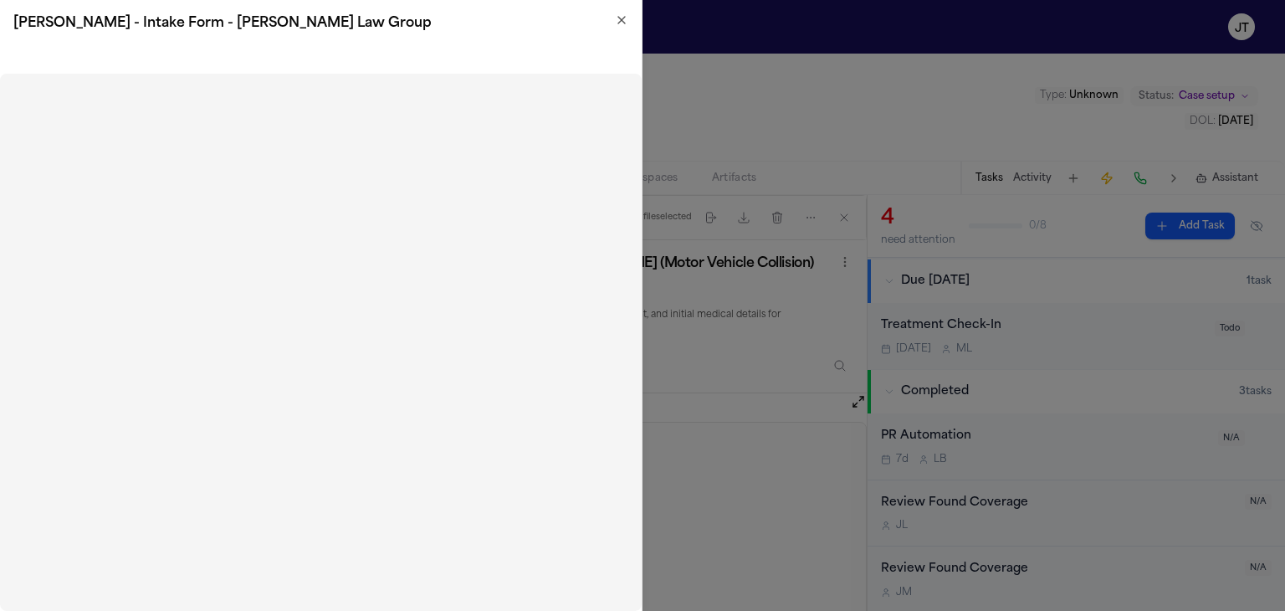
click at [622, 18] on icon "button" at bounding box center [621, 19] width 13 height 13
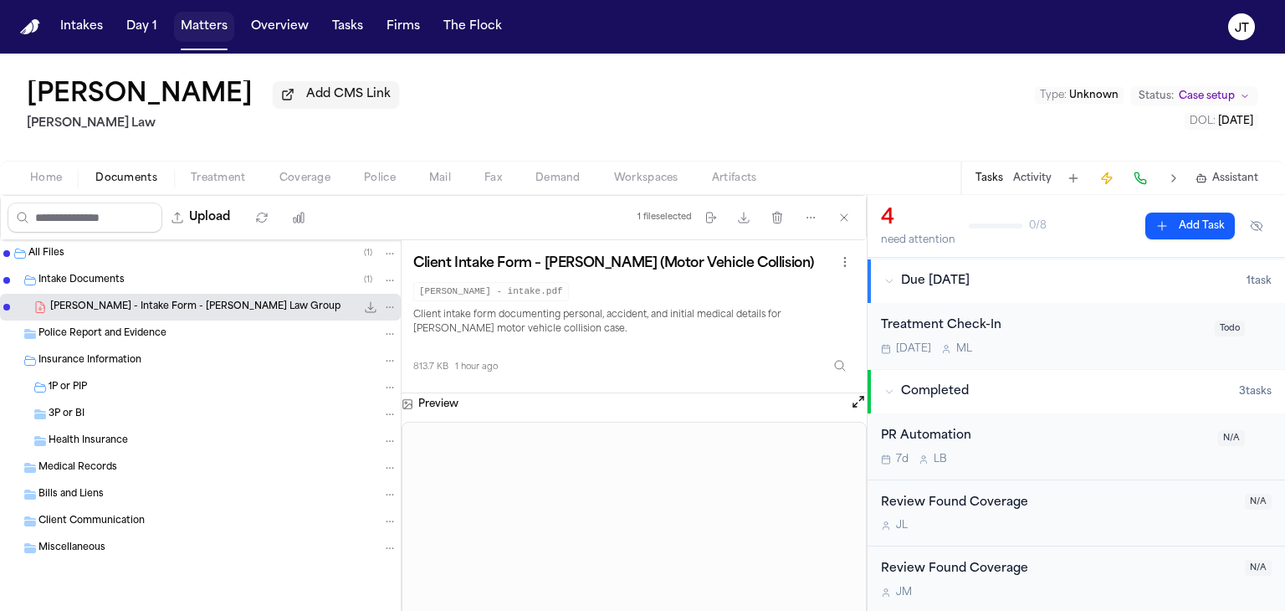
click at [208, 25] on button "Matters" at bounding box center [204, 27] width 60 height 30
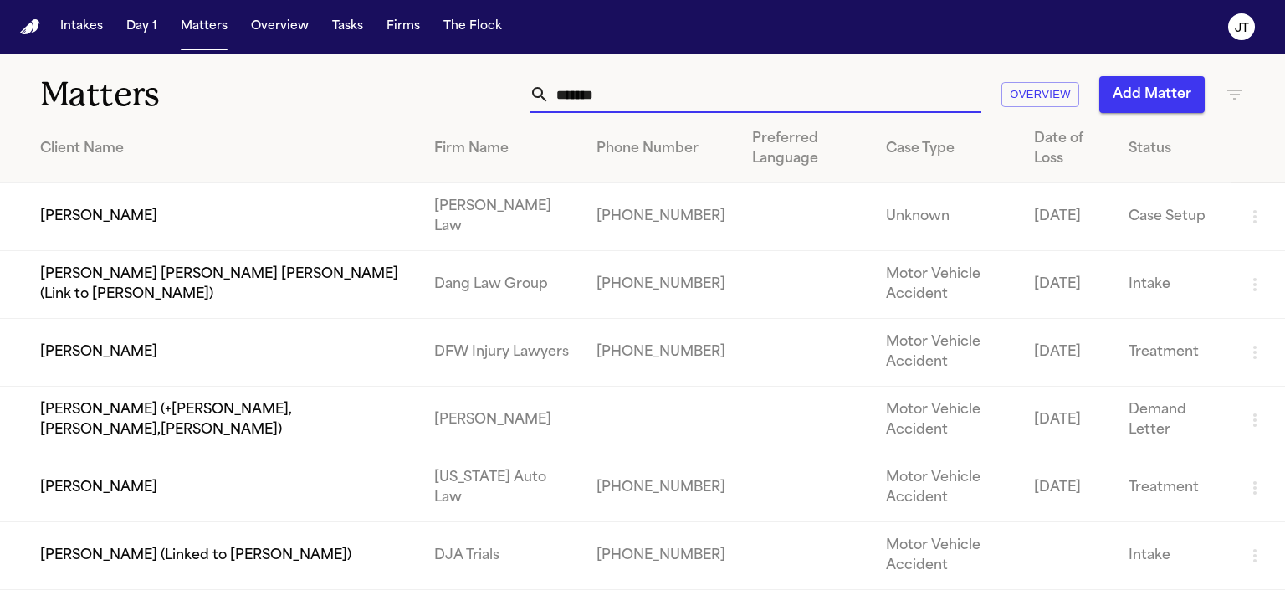
drag, startPoint x: 639, startPoint y: 95, endPoint x: 576, endPoint y: 109, distance: 65.0
click at [576, 109] on input "*******" at bounding box center [766, 94] width 432 height 37
click at [657, 86] on input "*******" at bounding box center [766, 94] width 432 height 37
type input "*"
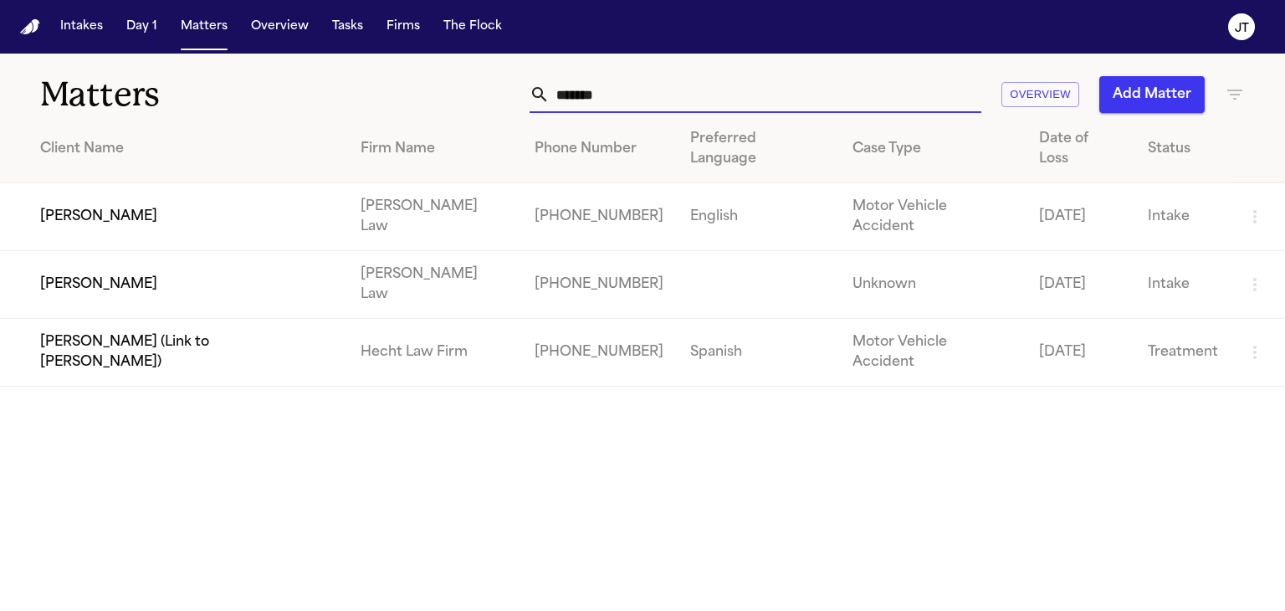
type input "*******"
click at [1252, 278] on icon "button" at bounding box center [1255, 284] width 20 height 20
click at [1214, 235] on li "View Matter" at bounding box center [1199, 236] width 90 height 33
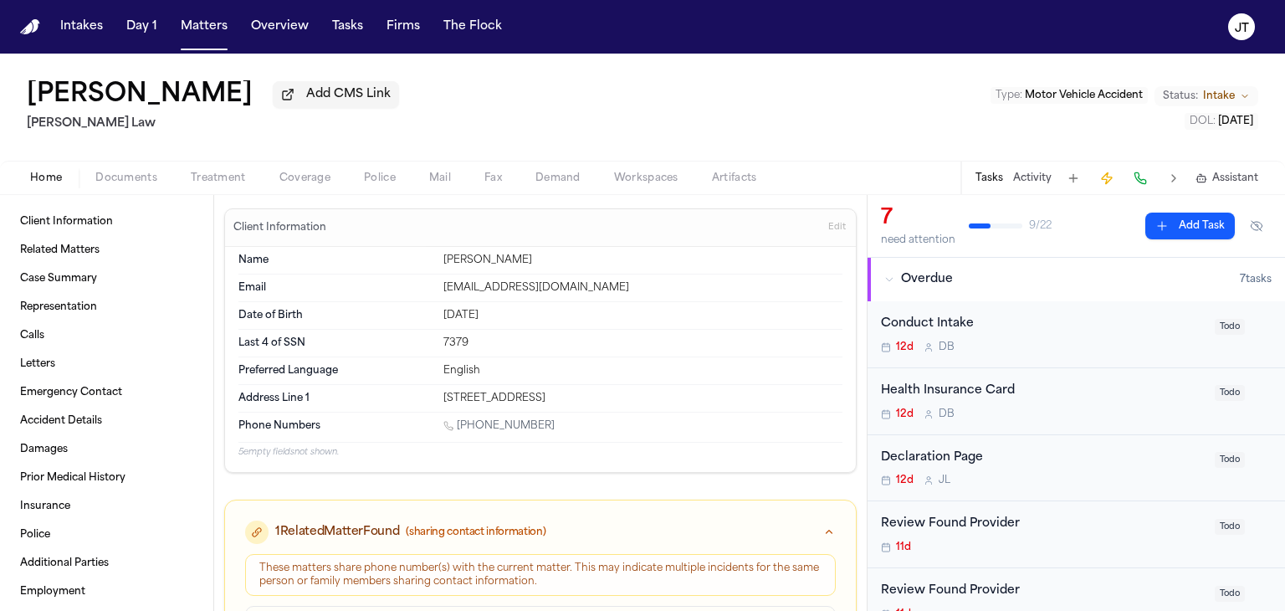
click at [1223, 97] on span "Intake" at bounding box center [1219, 96] width 32 height 13
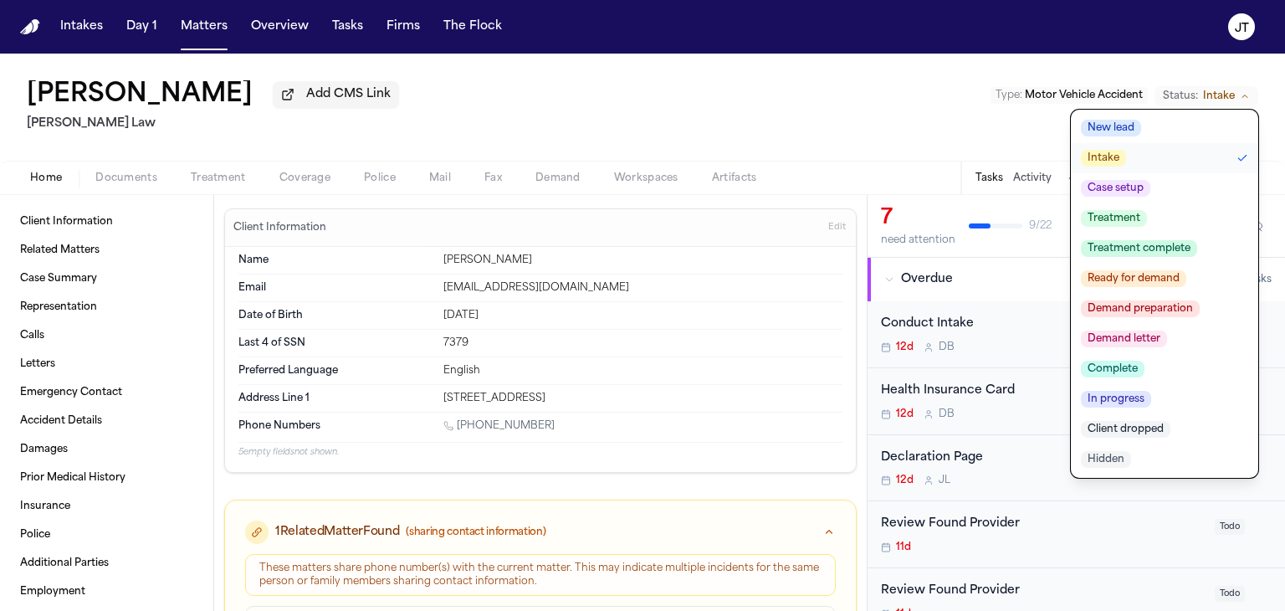
click at [1164, 194] on button "Case setup" at bounding box center [1164, 188] width 187 height 30
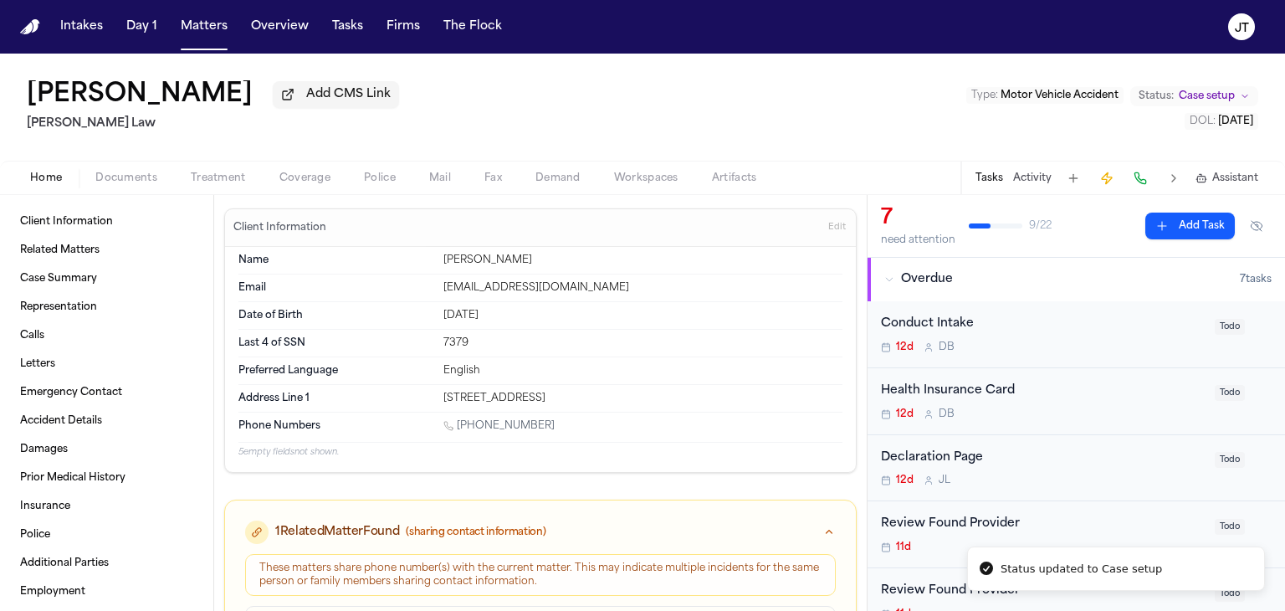
click at [1225, 324] on span "Todo" at bounding box center [1230, 327] width 30 height 16
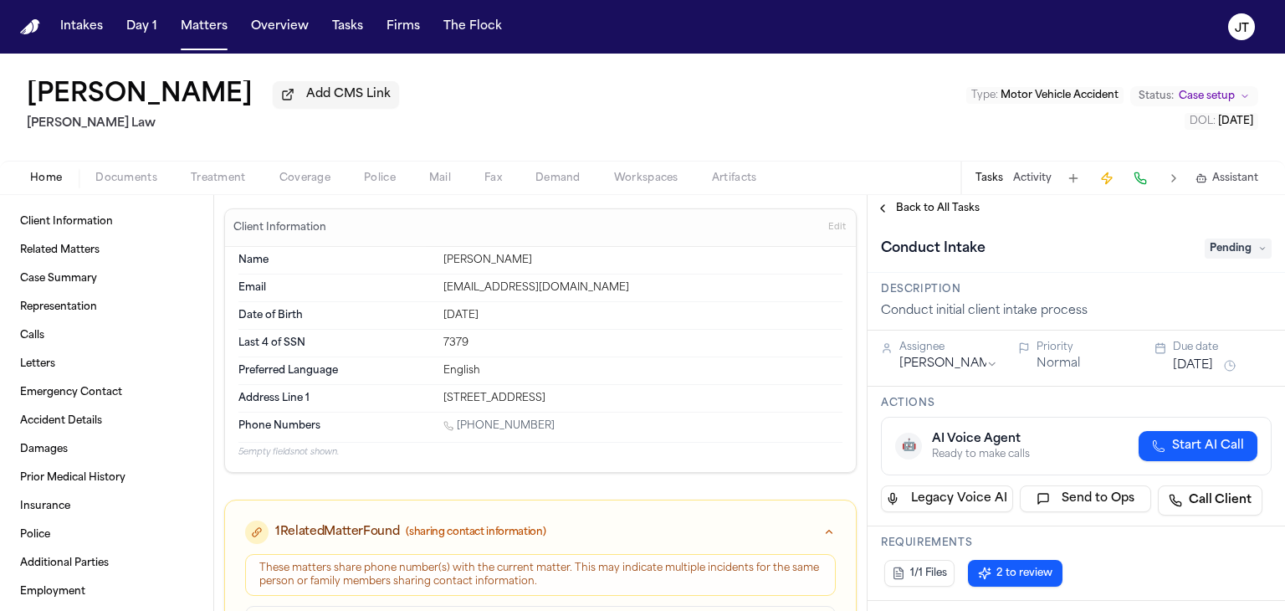
click at [1225, 251] on span "Pending" at bounding box center [1238, 248] width 67 height 20
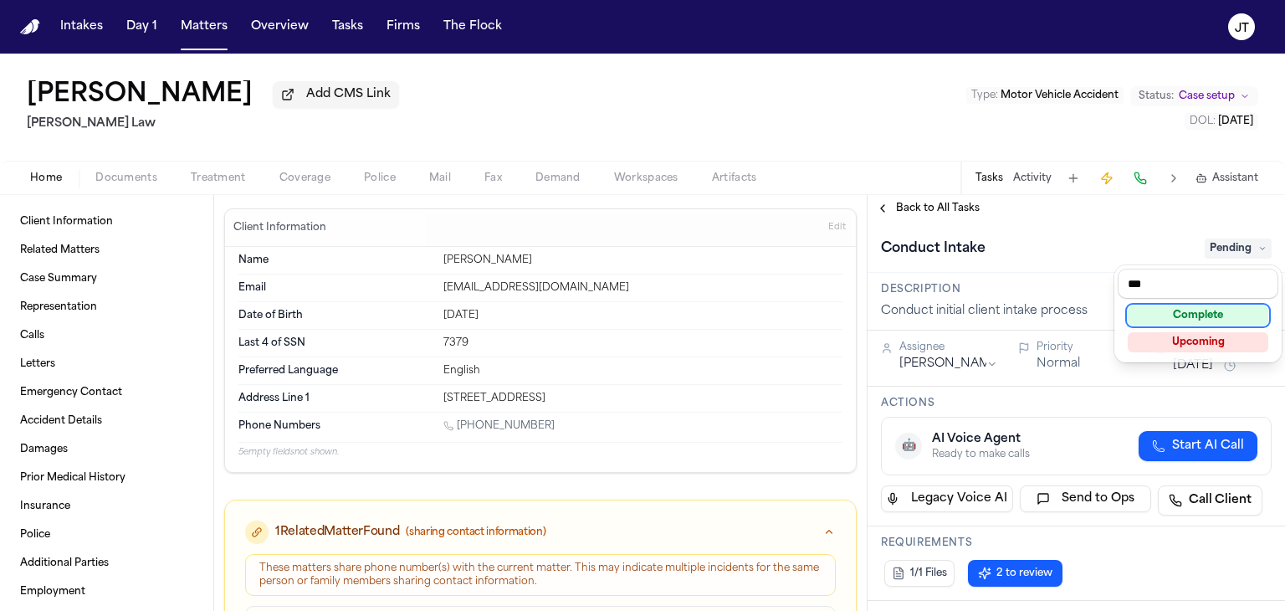
type input "***"
click at [1190, 313] on div "Complete" at bounding box center [1198, 315] width 141 height 20
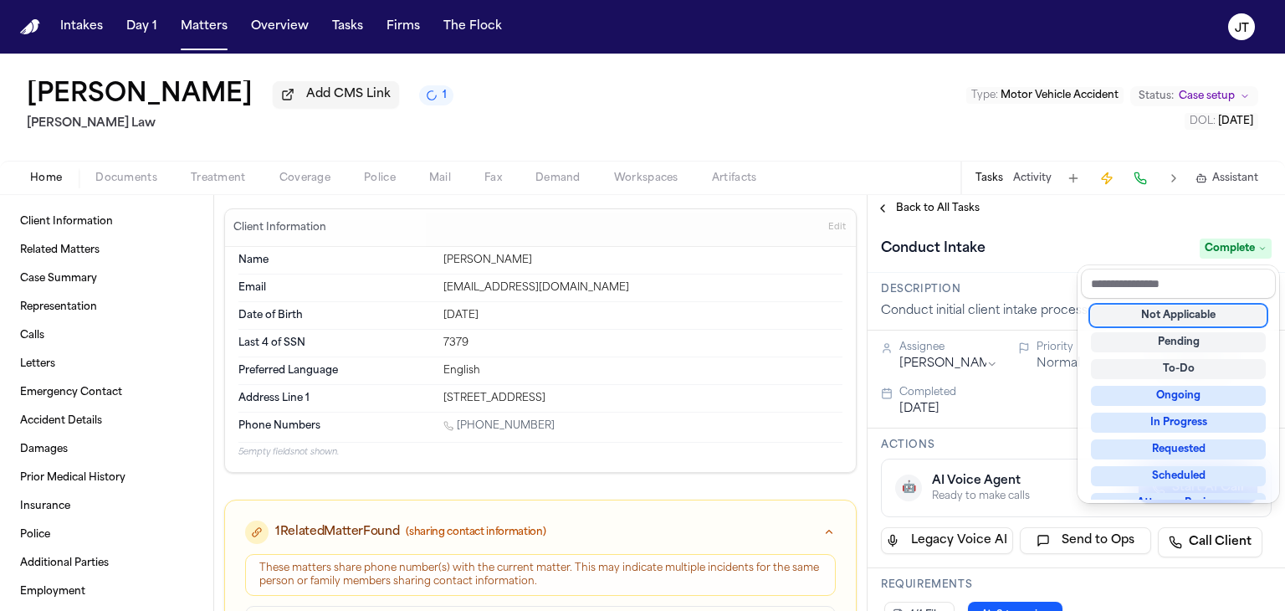
click at [1088, 233] on div "Conduct Intake Complete" at bounding box center [1076, 247] width 417 height 51
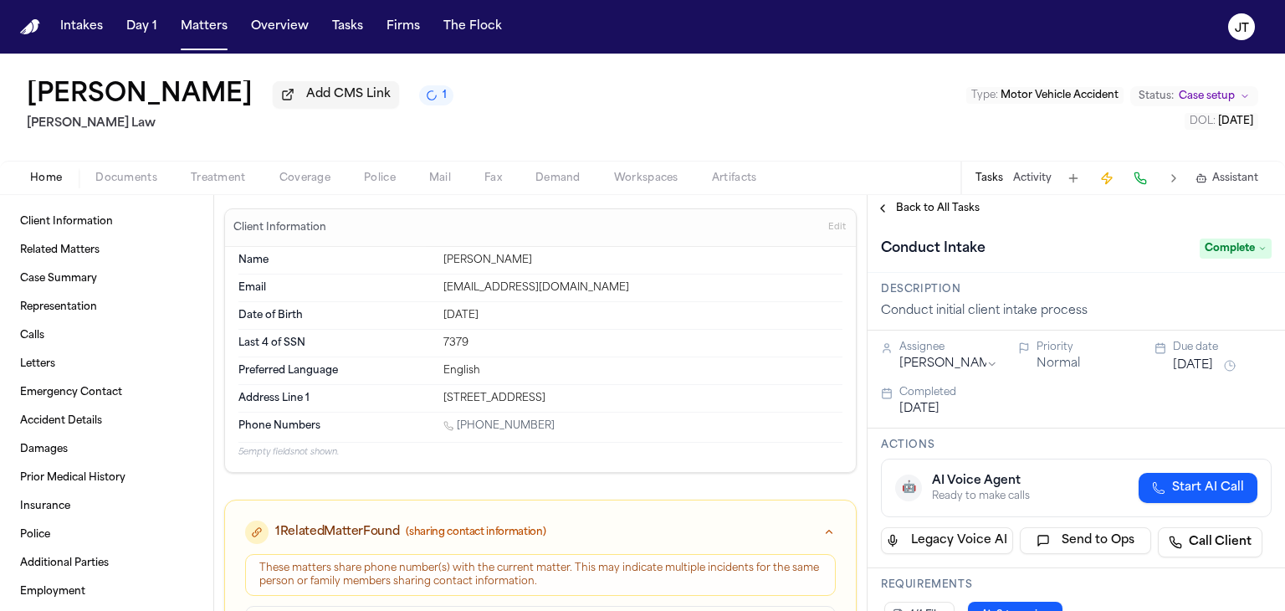
click at [310, 177] on span "Coverage" at bounding box center [304, 177] width 51 height 13
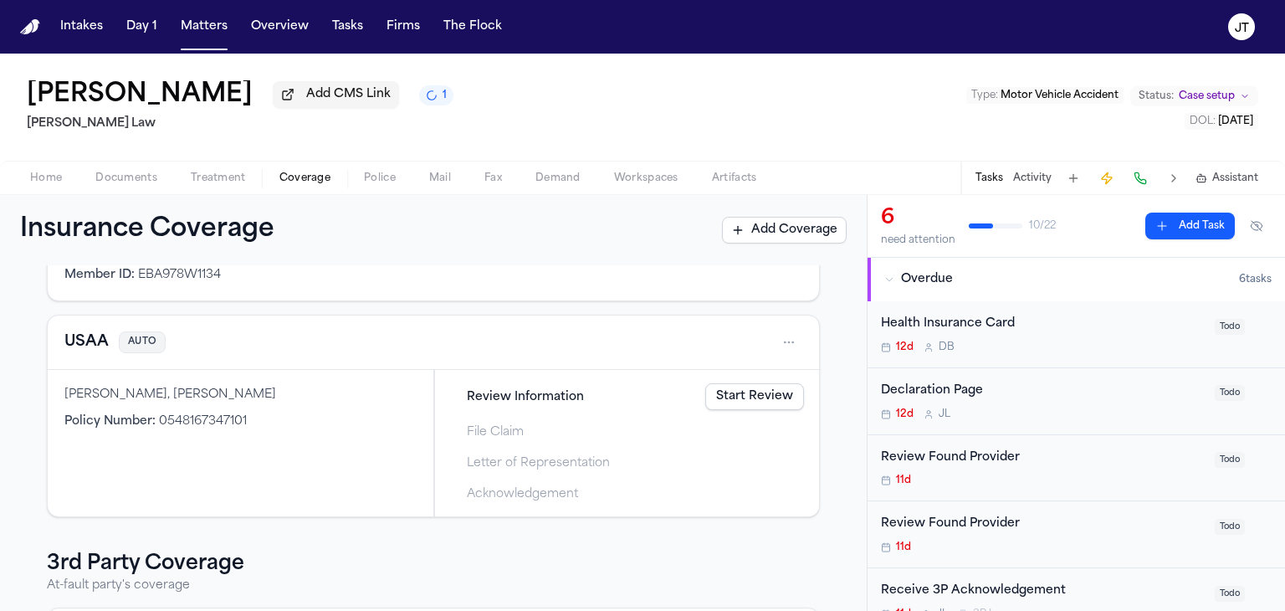
scroll to position [177, 0]
click at [750, 401] on link "Start Review" at bounding box center [754, 394] width 99 height 27
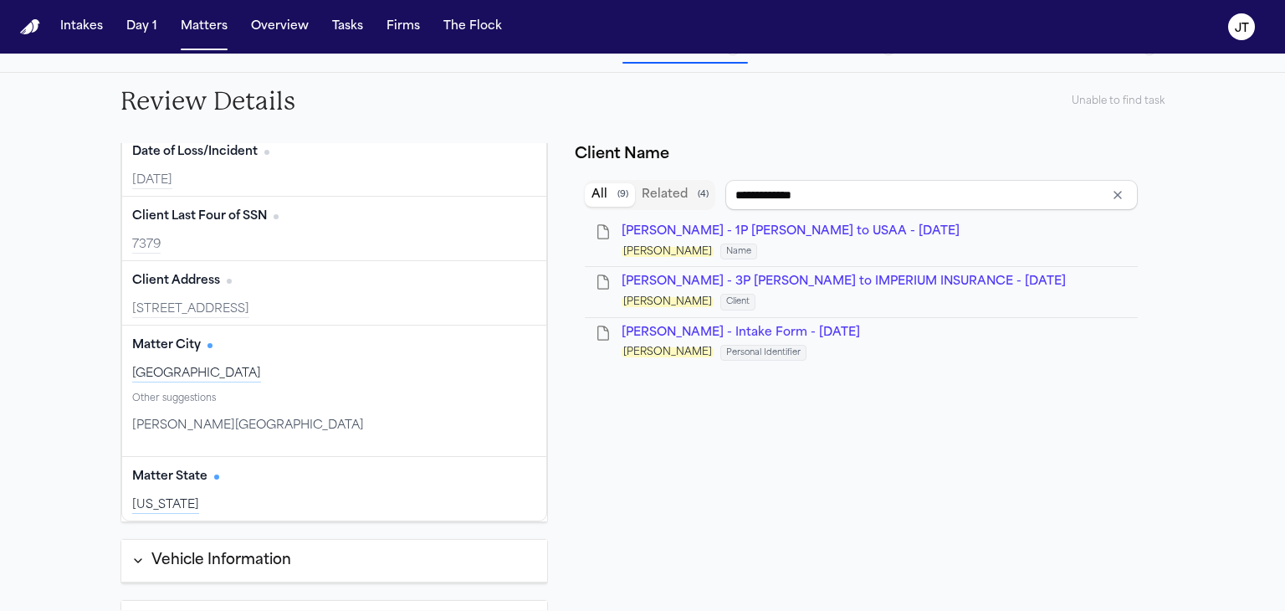
scroll to position [203, 0]
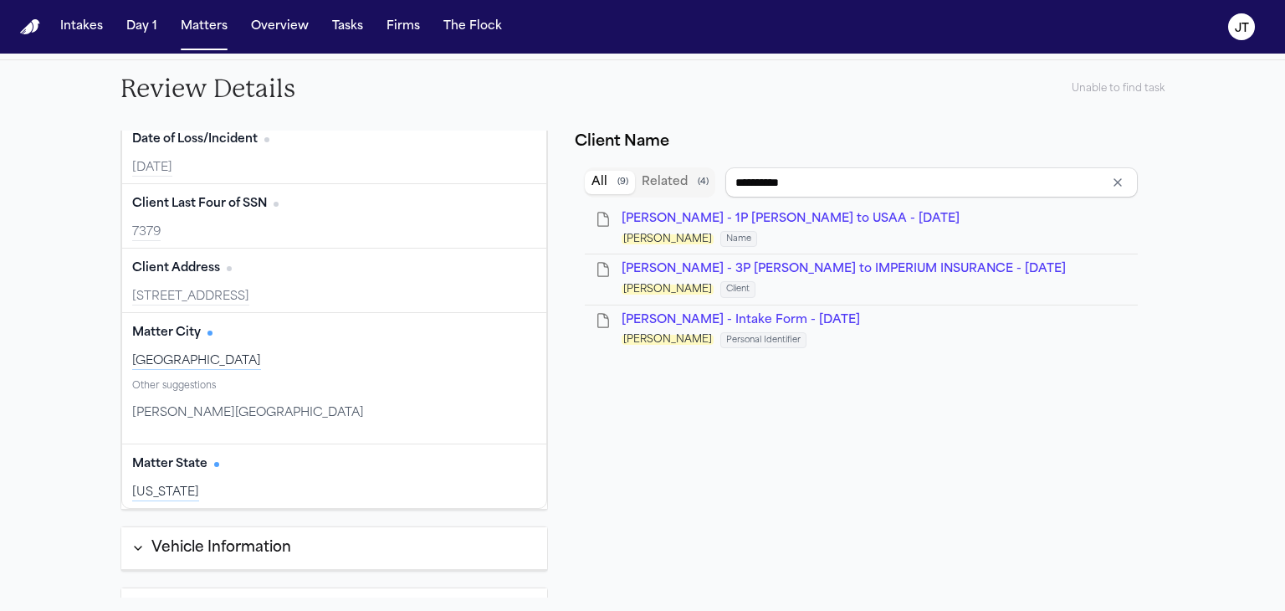
type input "****"
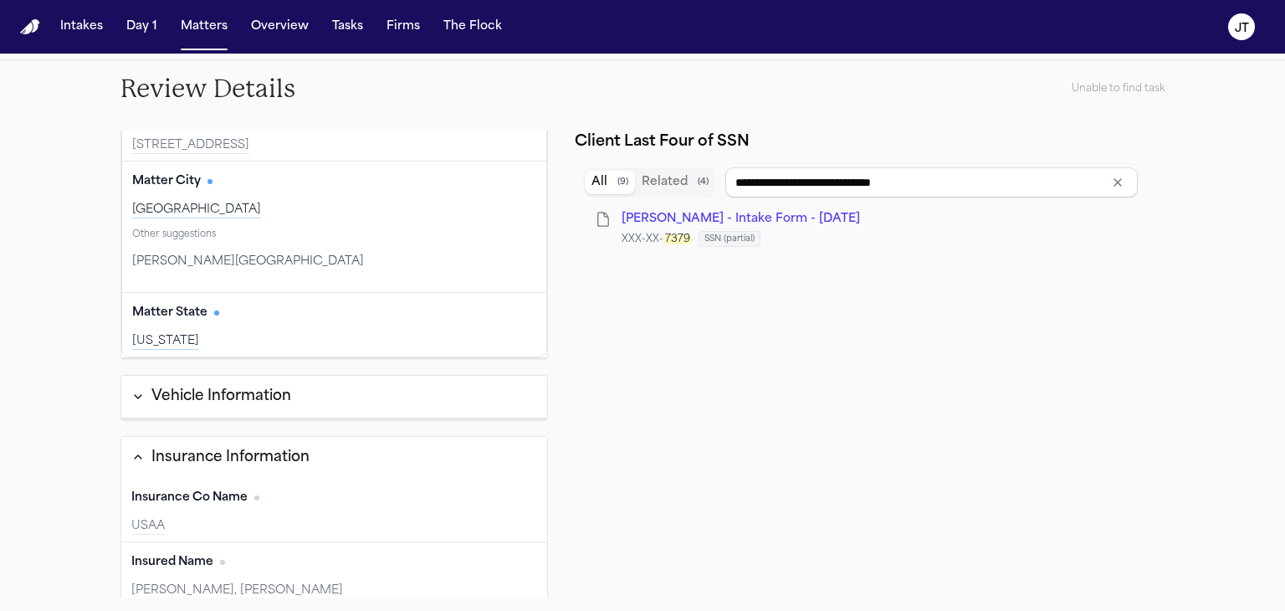
scroll to position [351, 0]
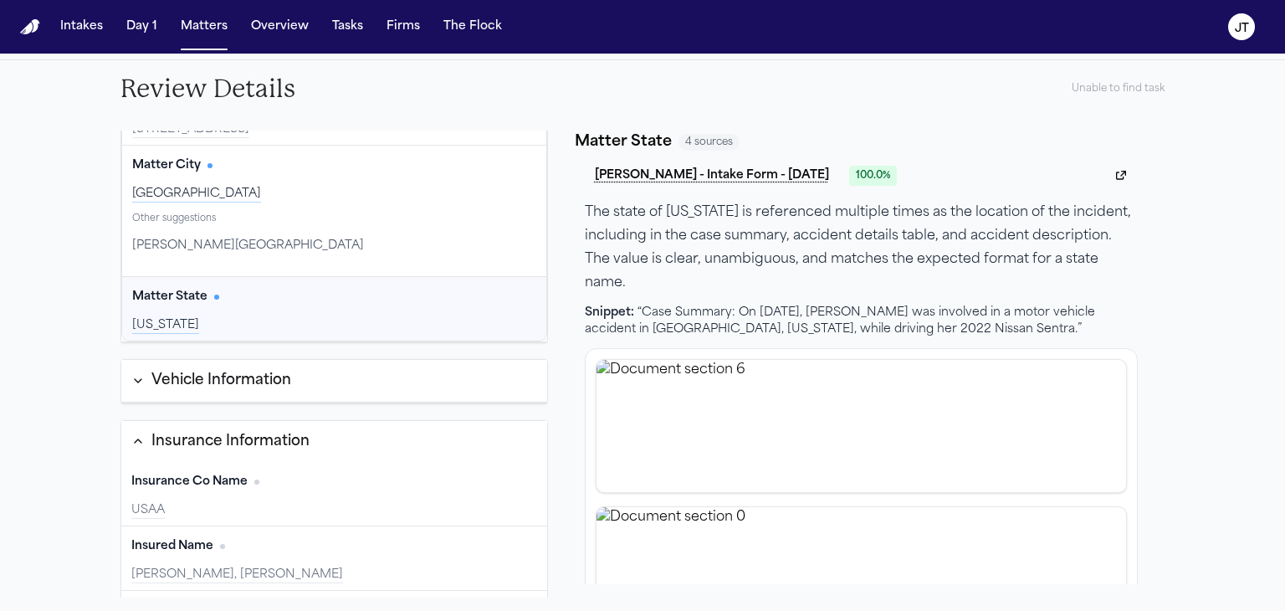
click at [376, 386] on button "Vehicle Information" at bounding box center [334, 381] width 426 height 43
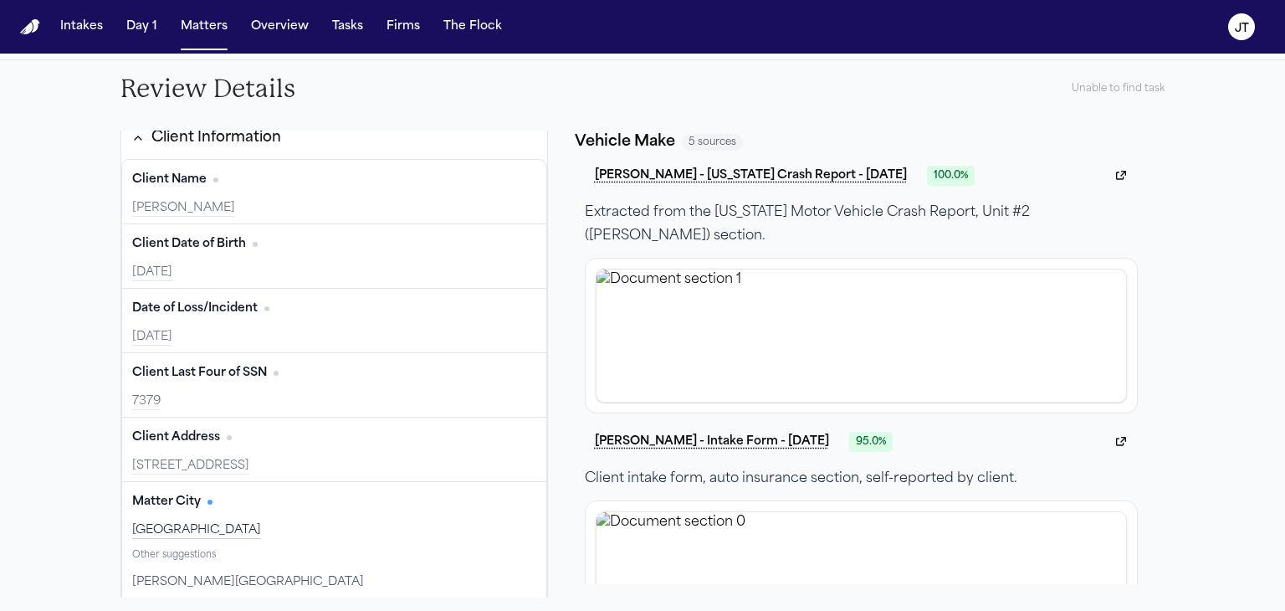
scroll to position [0, 0]
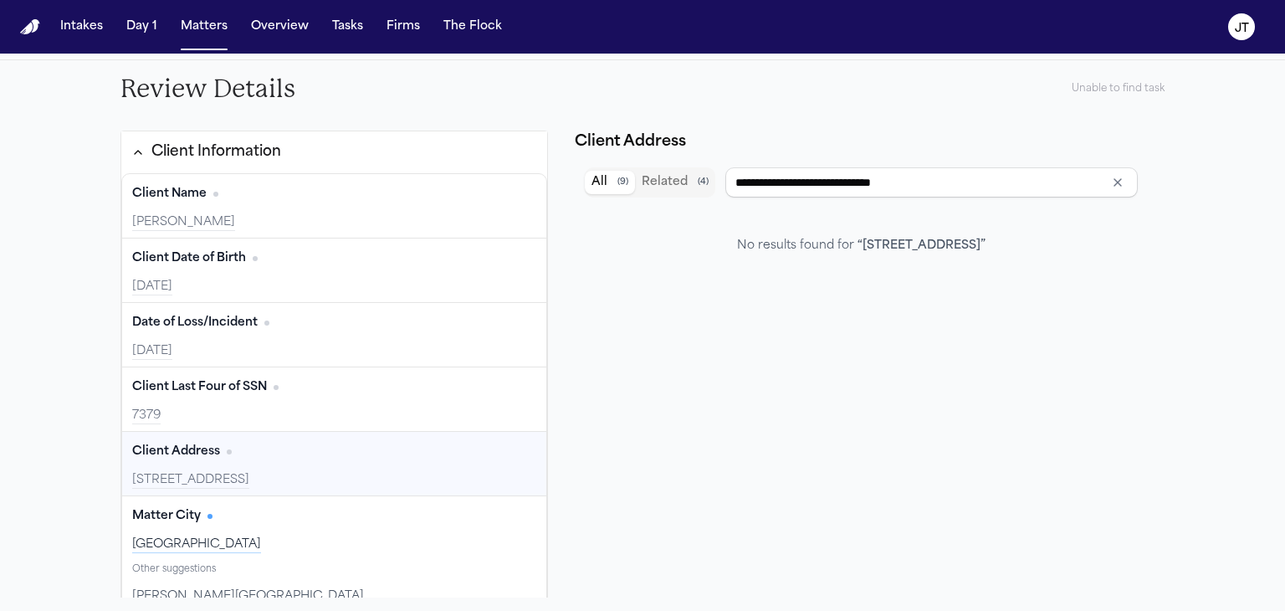
type input "**********"
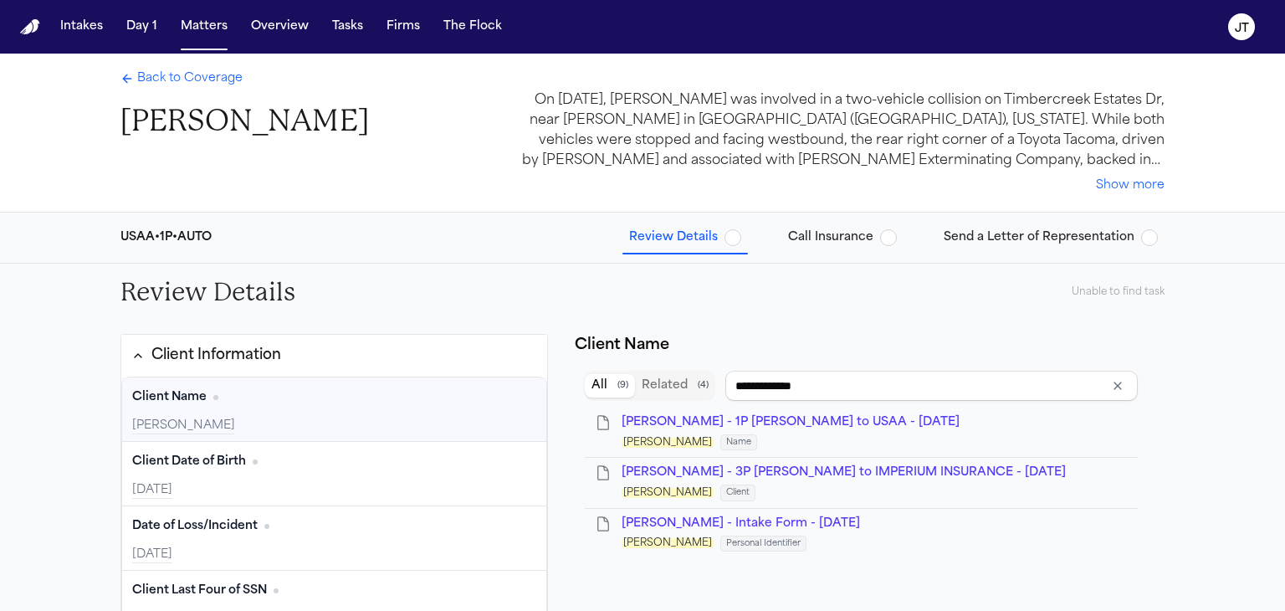
click at [741, 239] on span "button" at bounding box center [732, 237] width 17 height 17
click at [679, 234] on span "Review Details" at bounding box center [673, 237] width 89 height 17
click at [817, 228] on button "Call Insurance" at bounding box center [842, 238] width 122 height 30
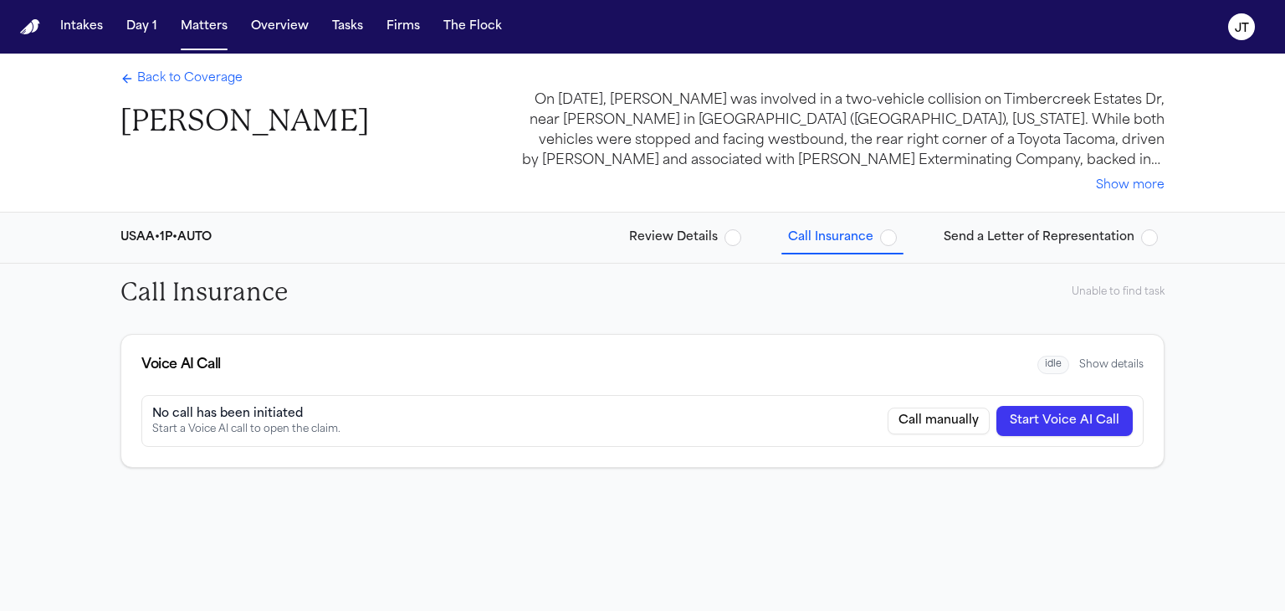
click at [674, 239] on span "Review Details" at bounding box center [673, 237] width 89 height 17
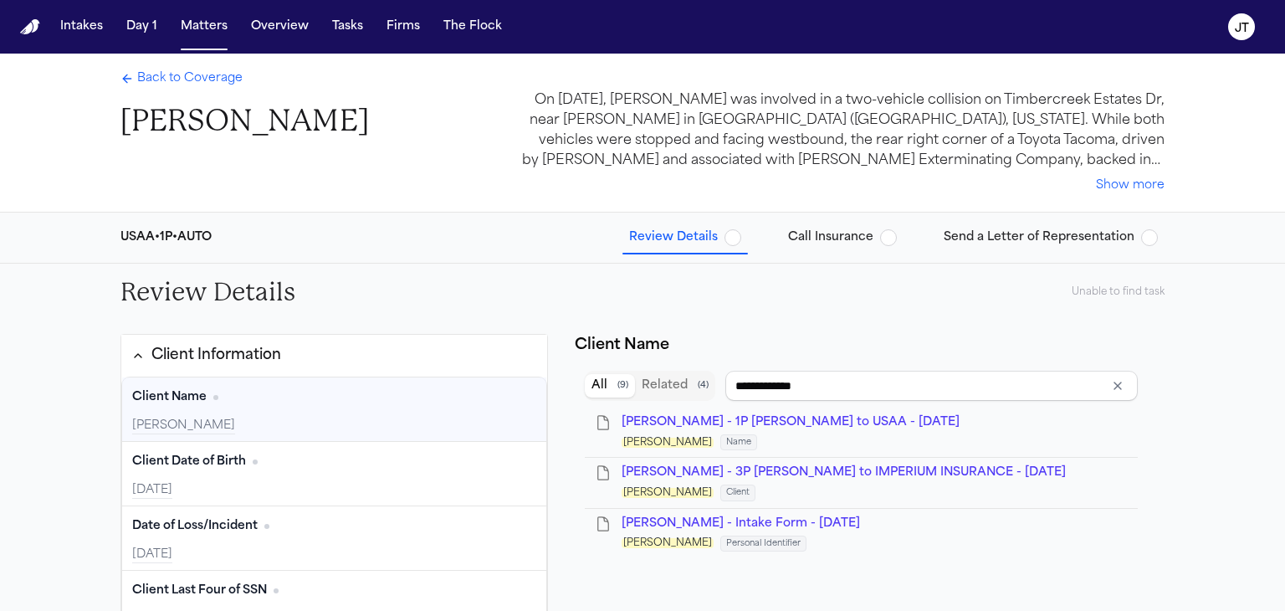
click at [160, 73] on span "Back to Coverage" at bounding box center [189, 78] width 105 height 17
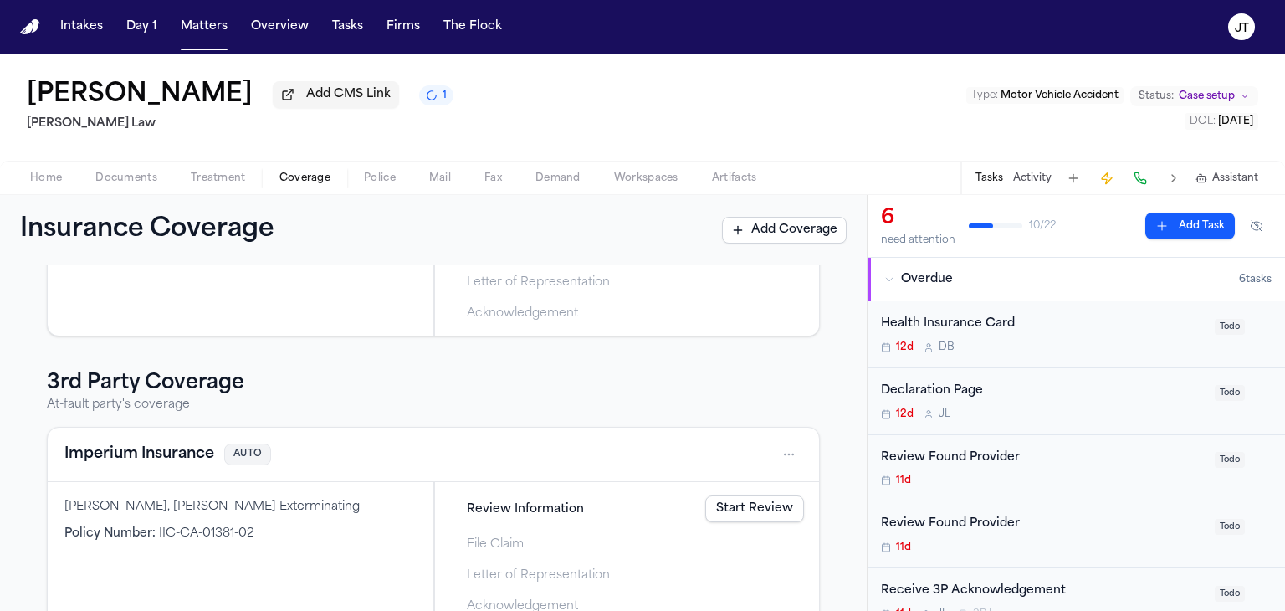
scroll to position [392, 0]
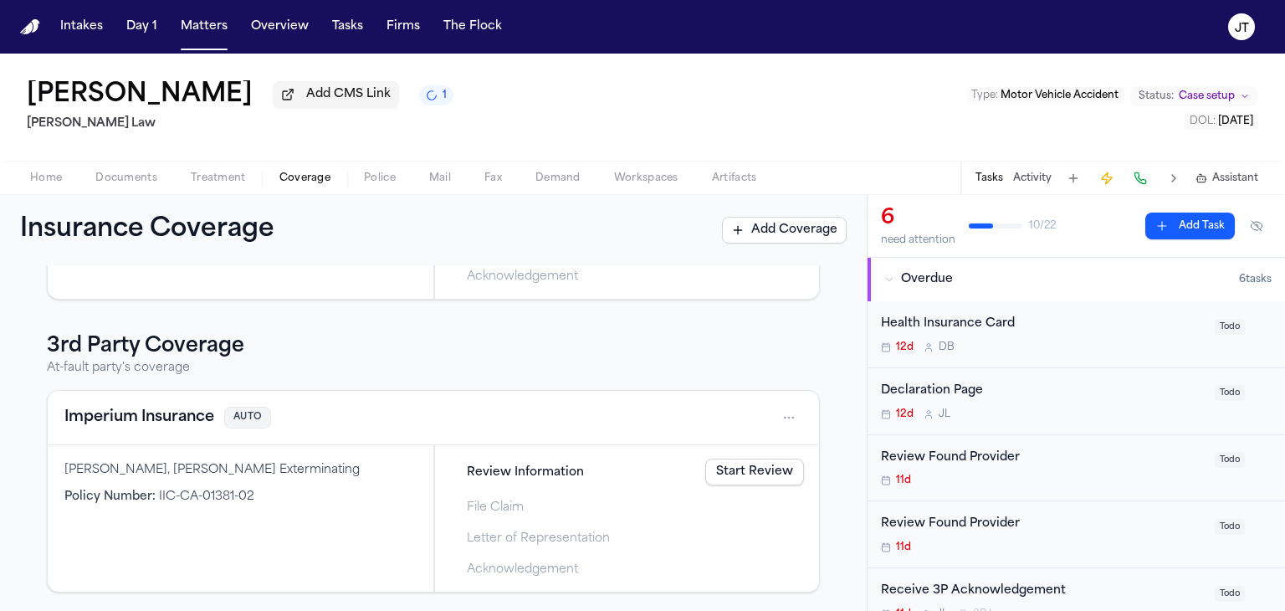
click at [765, 473] on link "Start Review" at bounding box center [754, 471] width 99 height 27
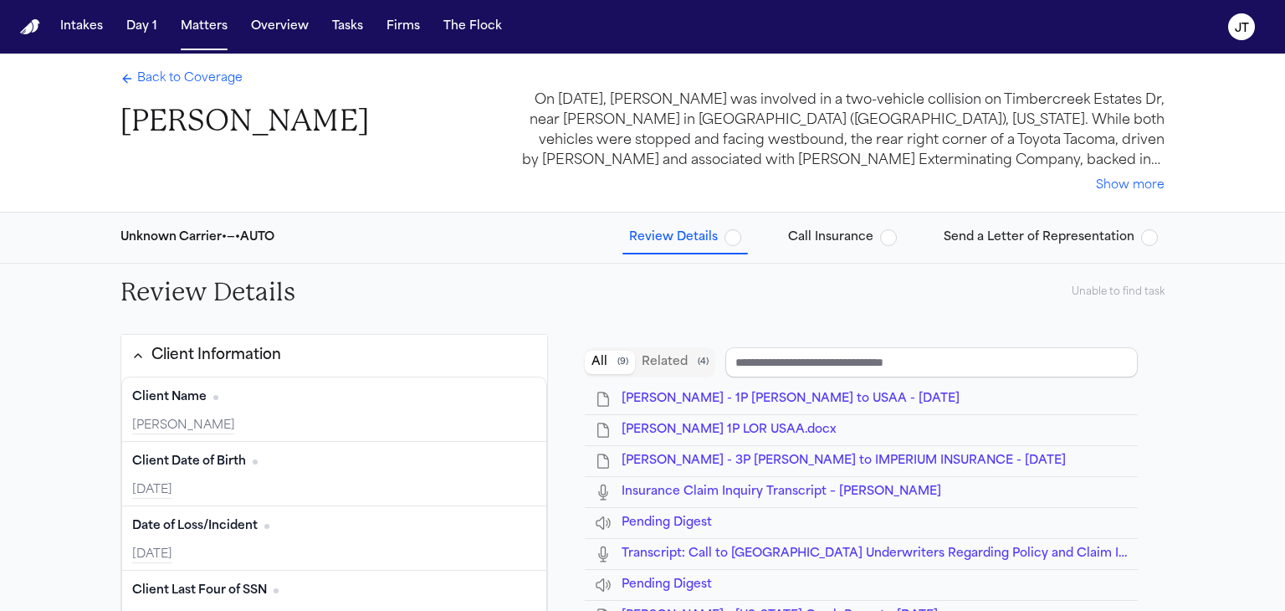
type input "**********"
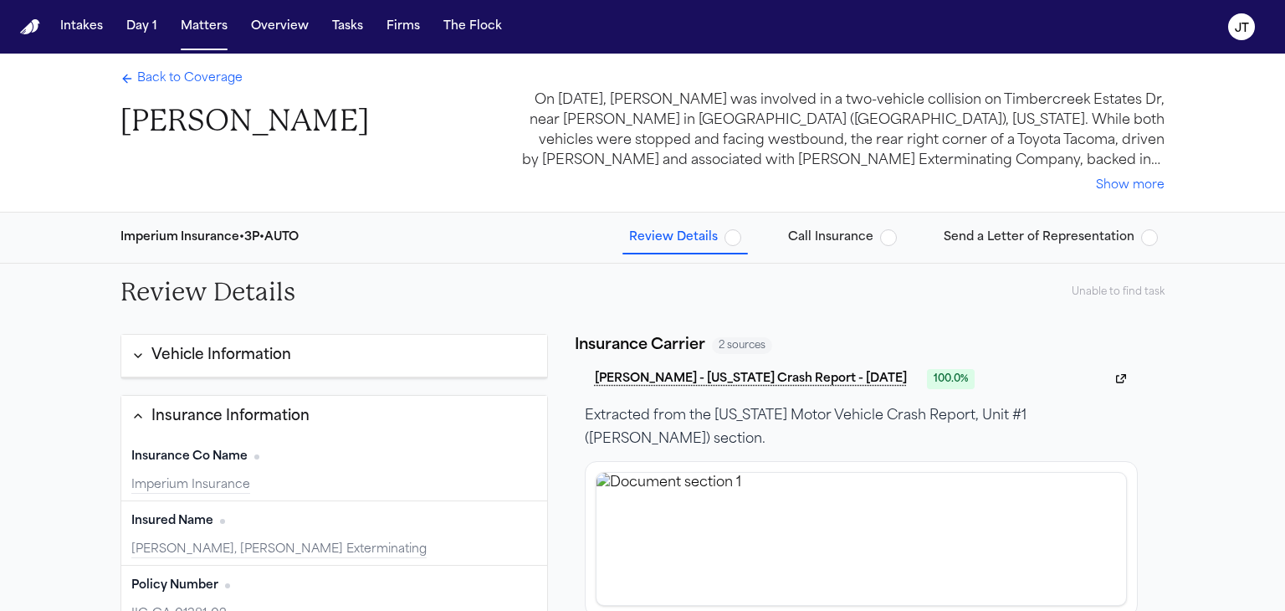
click at [893, 240] on span "button" at bounding box center [888, 237] width 17 height 17
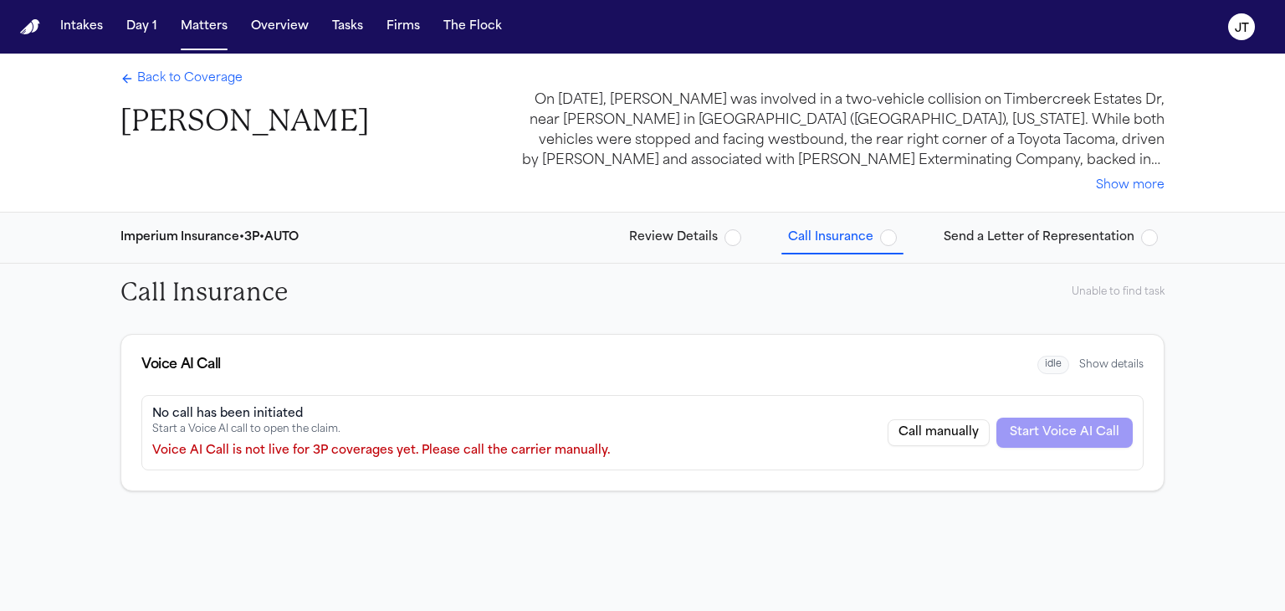
click at [944, 436] on button "Call manually" at bounding box center [939, 432] width 102 height 27
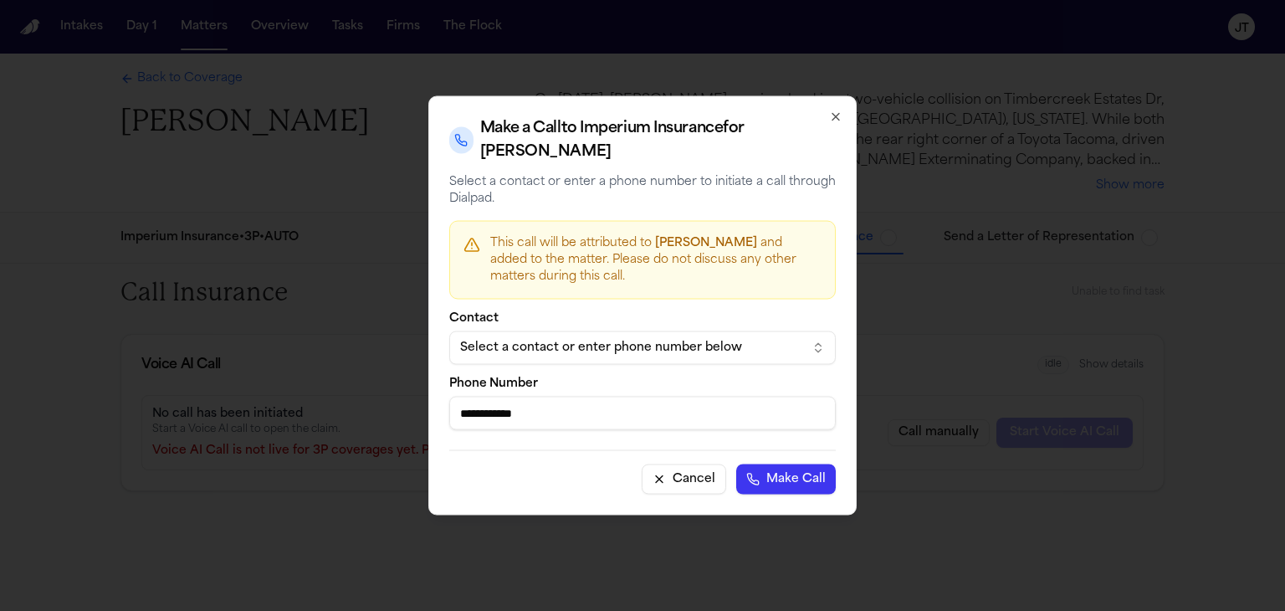
click at [820, 345] on button "Select a contact or enter phone number below" at bounding box center [642, 347] width 386 height 33
click at [704, 483] on body "Intakes Day 1 Matters Overview Tasks Firms The Flock JT Back to Coverage Yahni …" at bounding box center [642, 305] width 1285 height 611
click at [686, 479] on button "Cancel" at bounding box center [684, 479] width 84 height 30
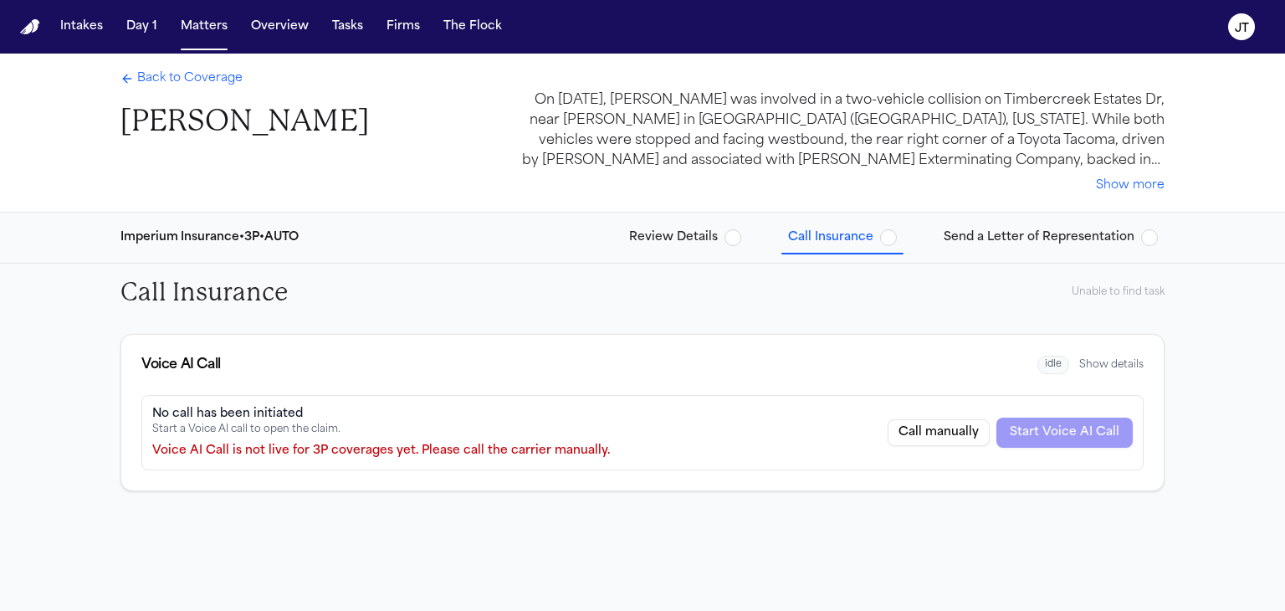
click at [167, 74] on span "Back to Coverage" at bounding box center [189, 78] width 105 height 17
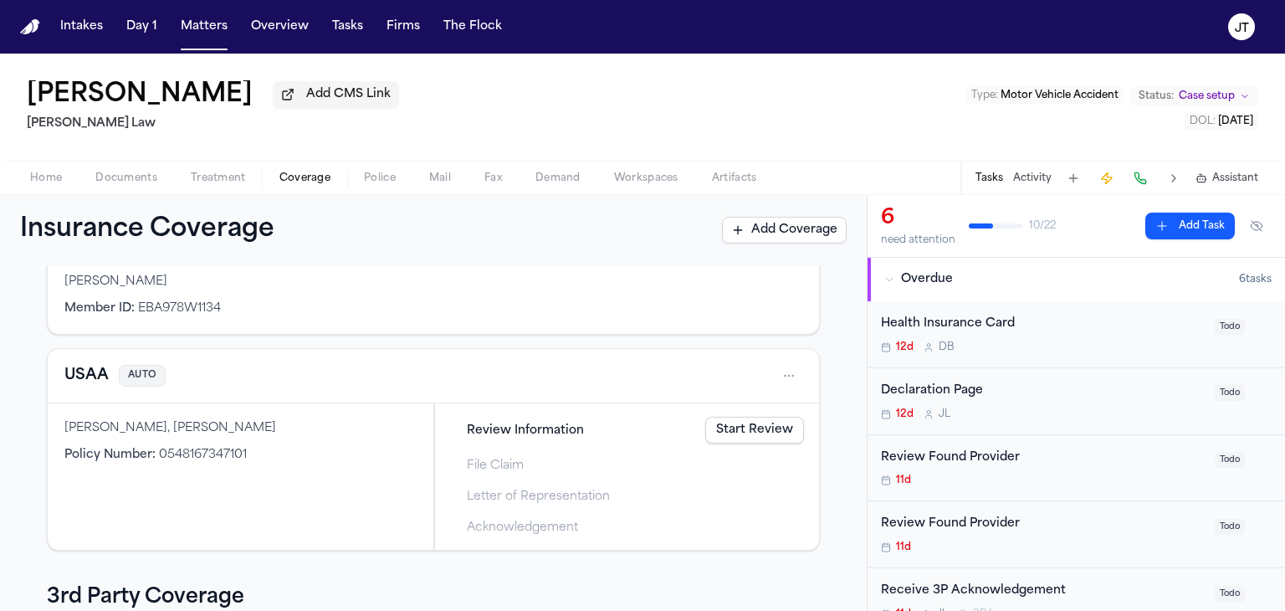
scroll to position [392, 0]
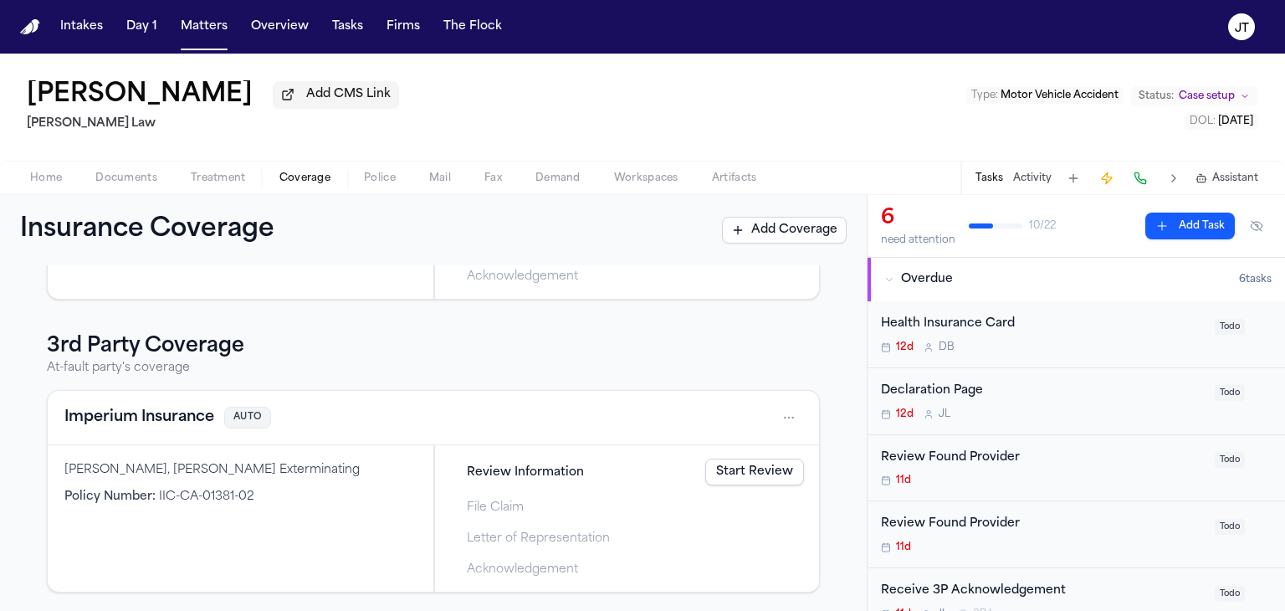
click at [740, 473] on link "Start Review" at bounding box center [754, 471] width 99 height 27
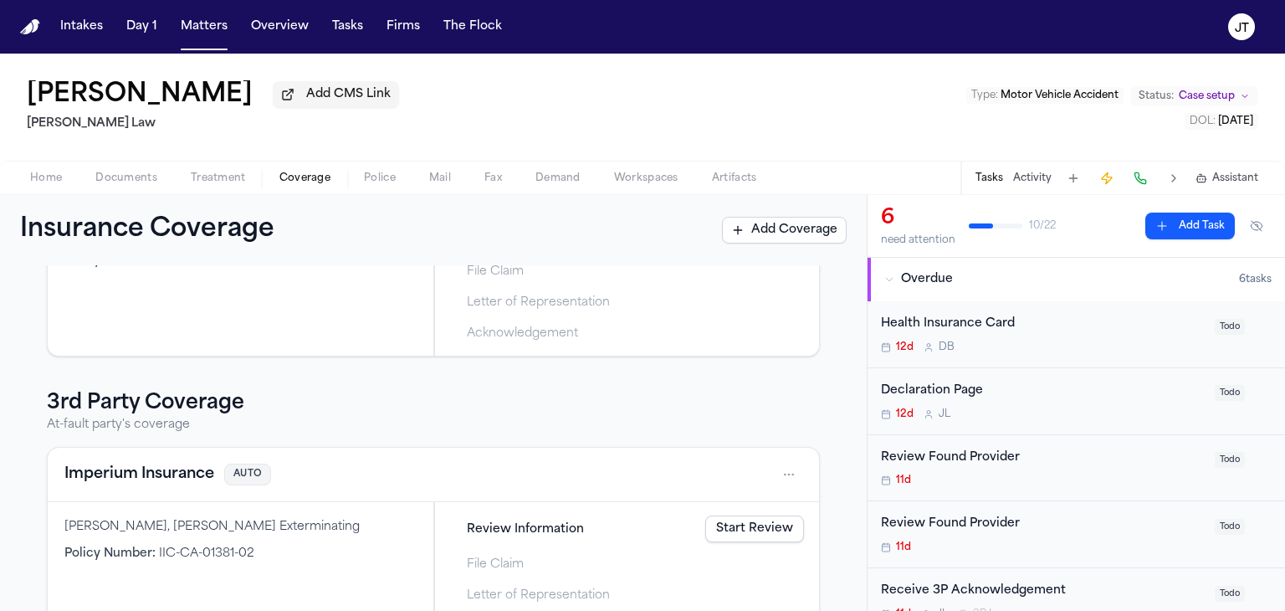
scroll to position [392, 0]
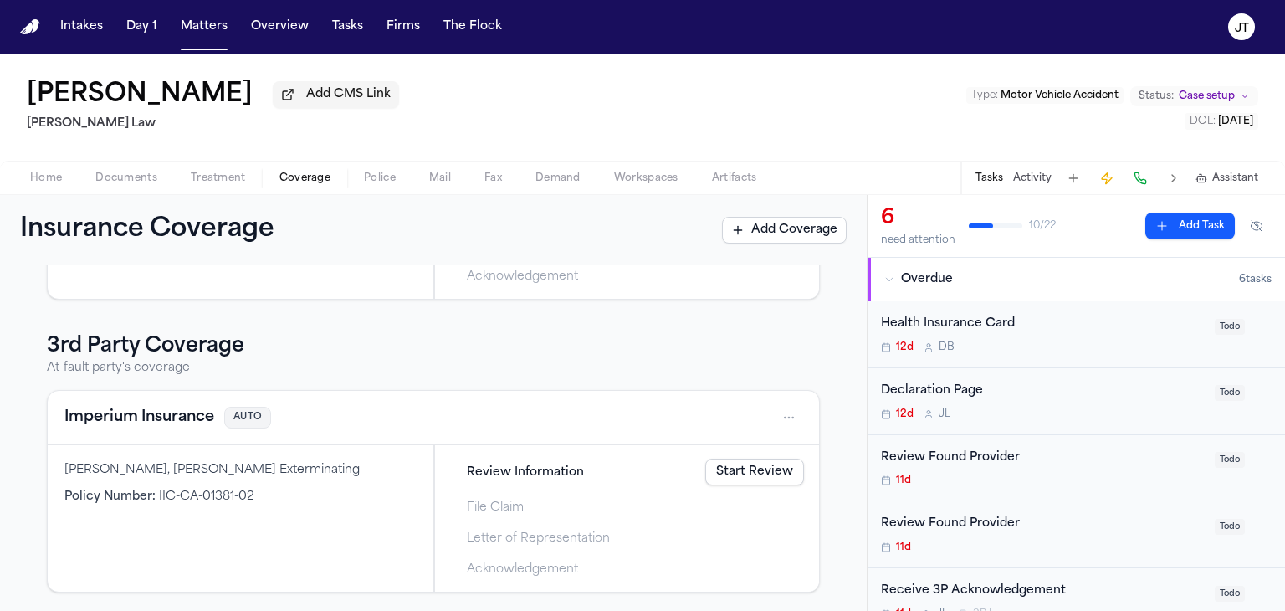
click at [1139, 181] on button at bounding box center [1140, 177] width 23 height 23
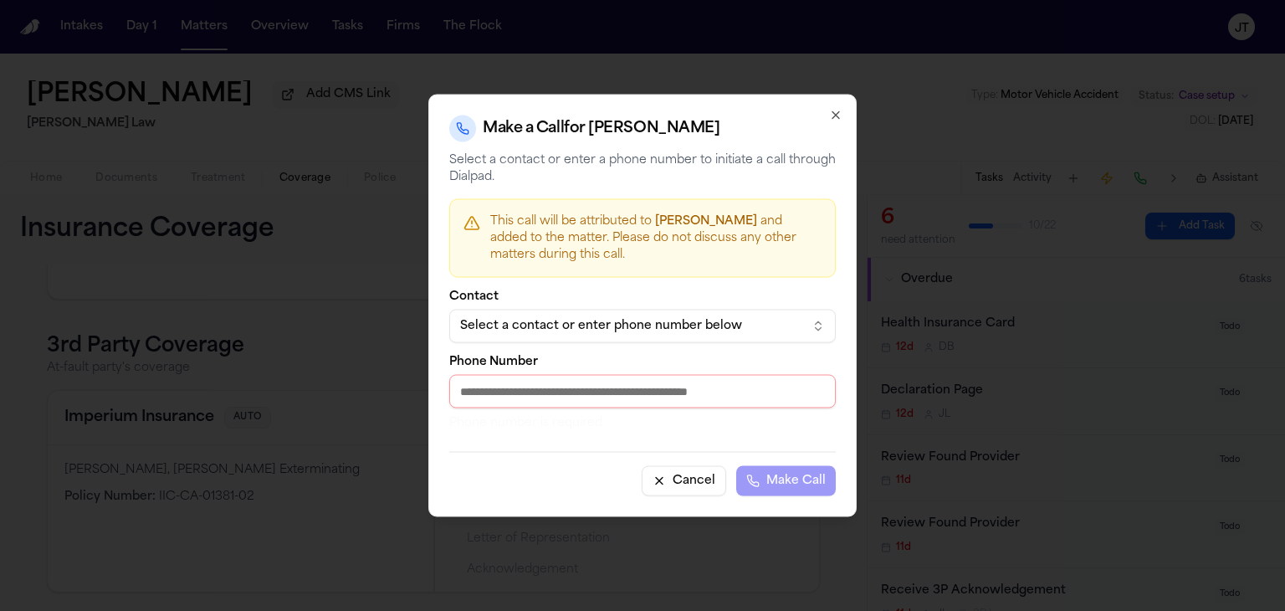
click at [708, 330] on div "Select a contact or enter phone number below" at bounding box center [629, 326] width 338 height 17
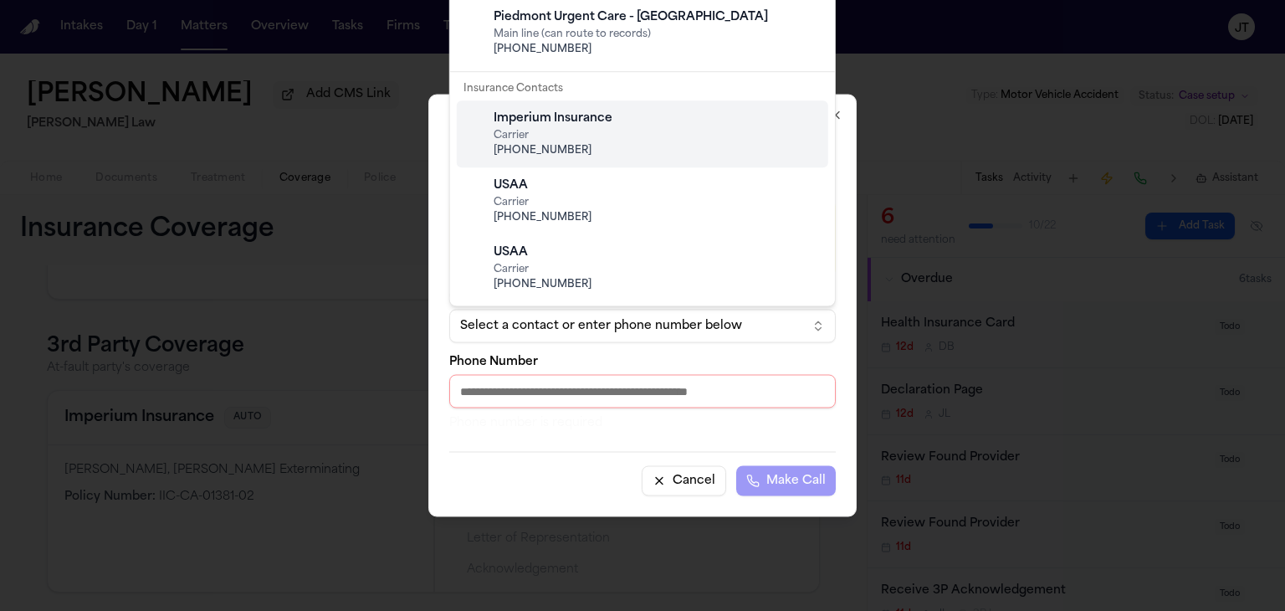
click at [606, 151] on span "(770) 317-9009" at bounding box center [656, 150] width 325 height 13
type input "**********"
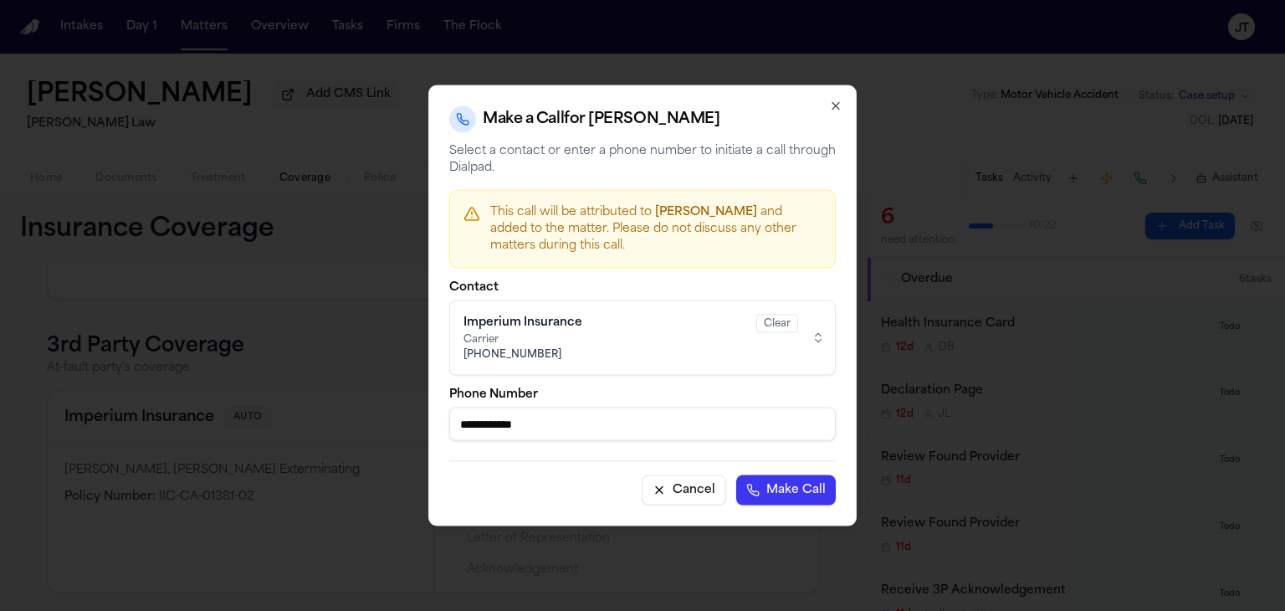
click at [768, 489] on button "Make Call" at bounding box center [786, 490] width 100 height 30
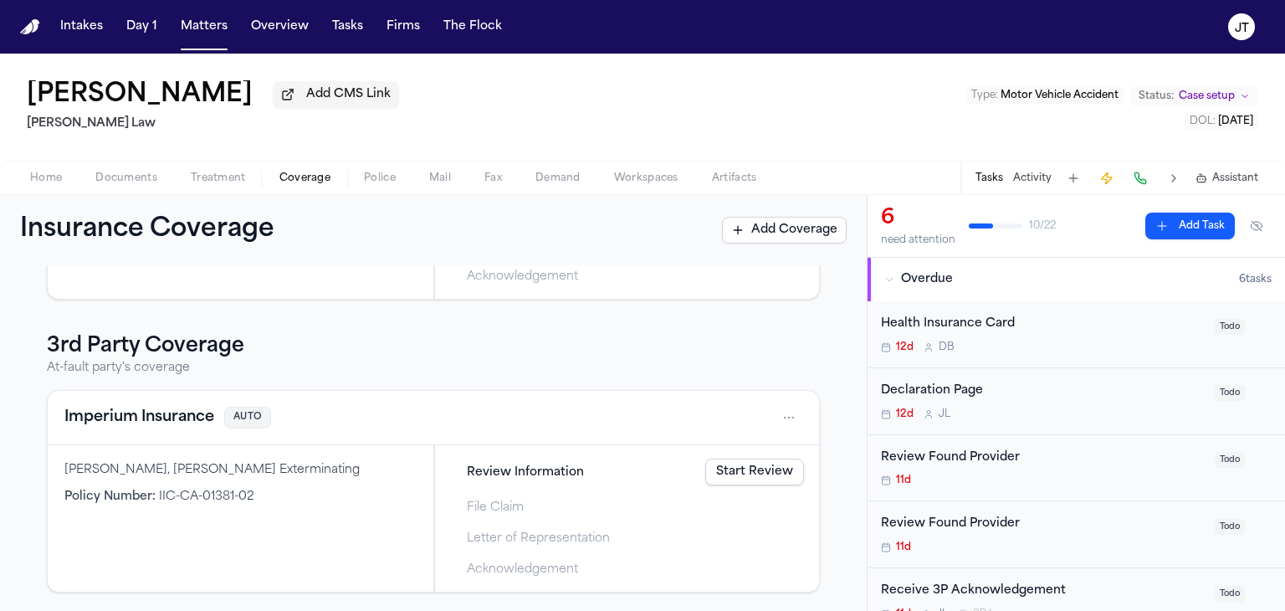
click at [683, 108] on div "Yahni Gregley Add CMS Link Ugwonali Law Type : Motor Vehicle Accident Status: C…" at bounding box center [642, 107] width 1285 height 107
click at [759, 469] on link "Start Review" at bounding box center [754, 471] width 99 height 27
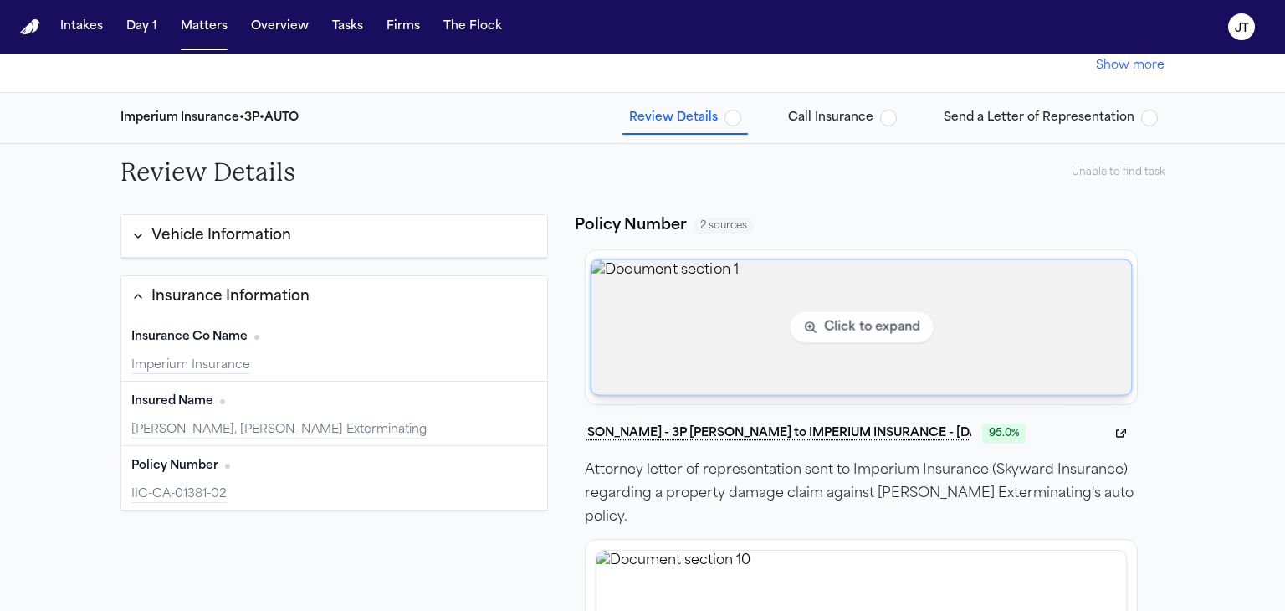
scroll to position [8, 0]
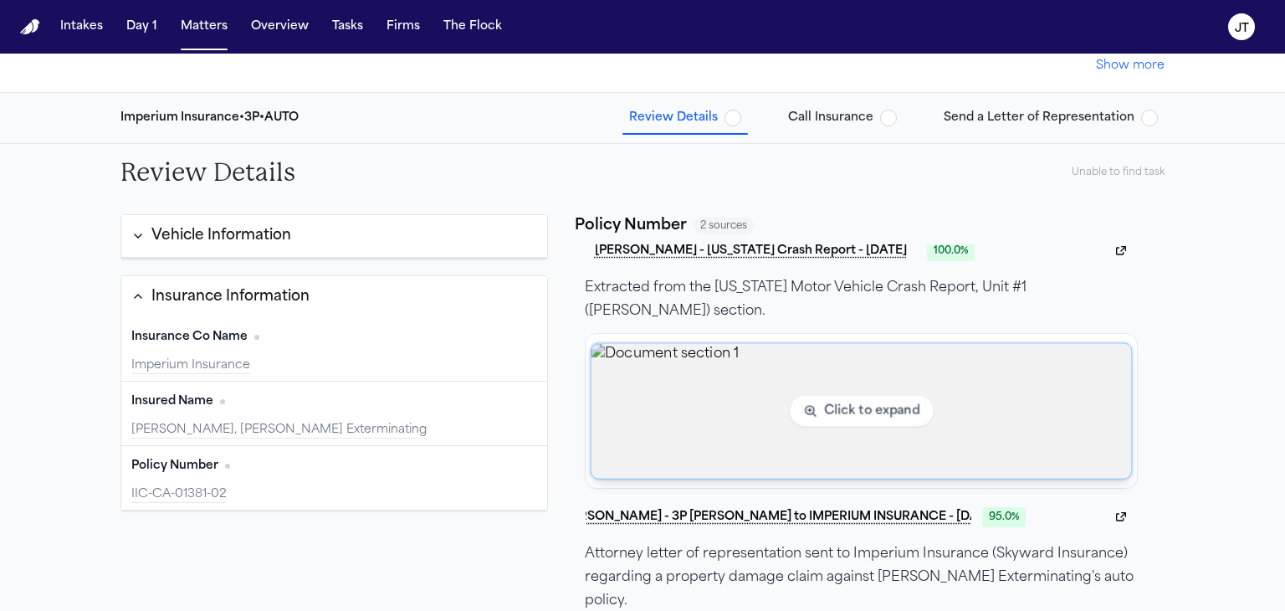
click at [826, 415] on img "View document section 1" at bounding box center [861, 410] width 540 height 135
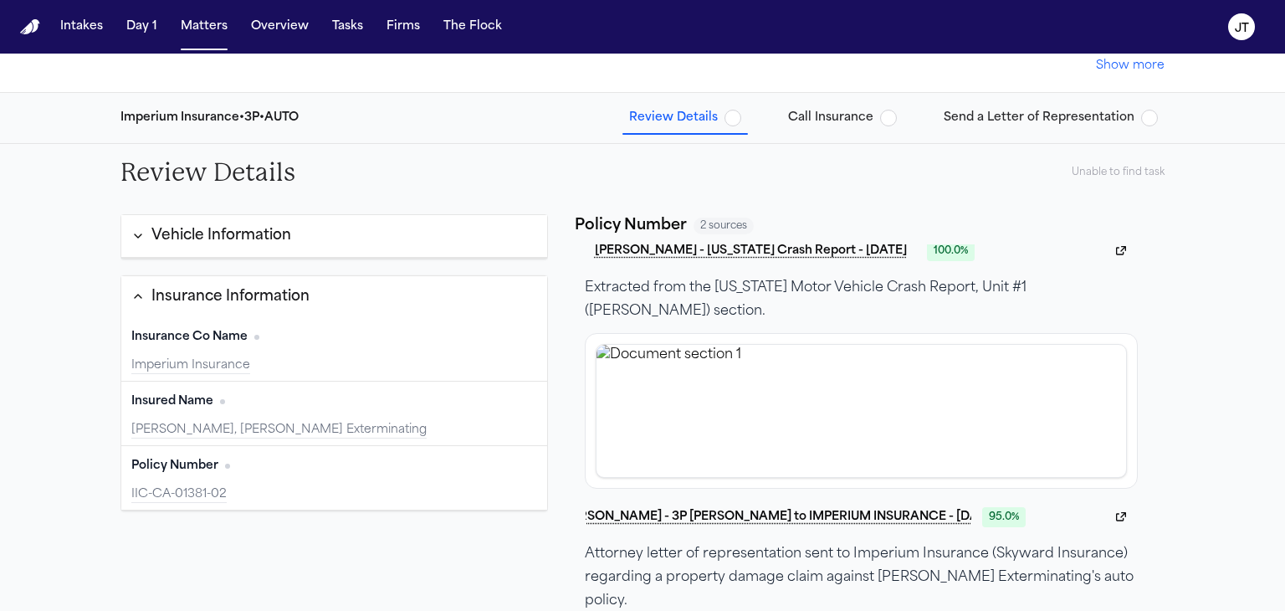
drag, startPoint x: 0, startPoint y: 182, endPoint x: 21, endPoint y: 185, distance: 21.1
click at [863, 116] on span "Call Insurance" at bounding box center [830, 118] width 85 height 17
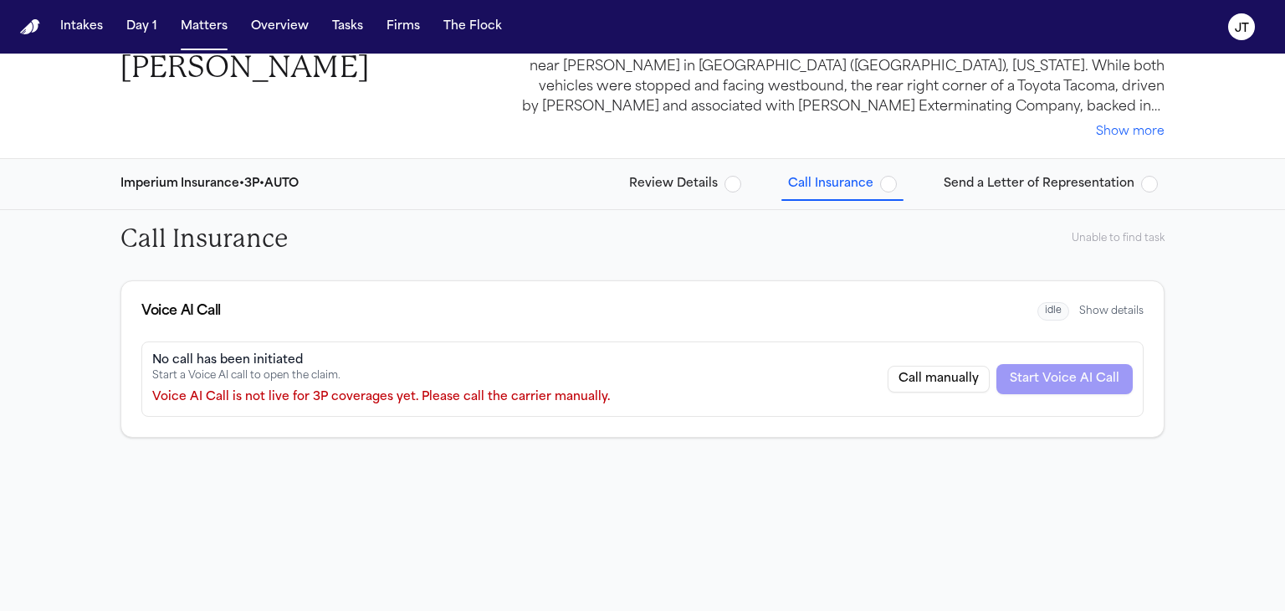
click at [922, 368] on button "Call manually" at bounding box center [939, 379] width 102 height 27
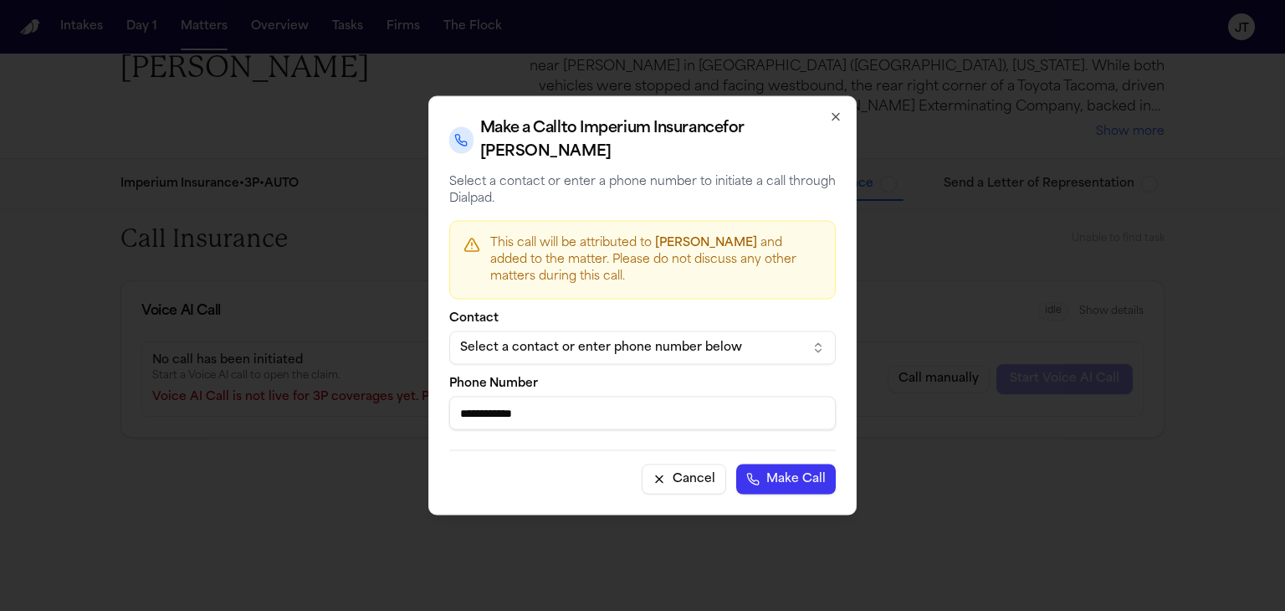
click at [714, 358] on button "Select a contact or enter phone number below" at bounding box center [642, 347] width 386 height 33
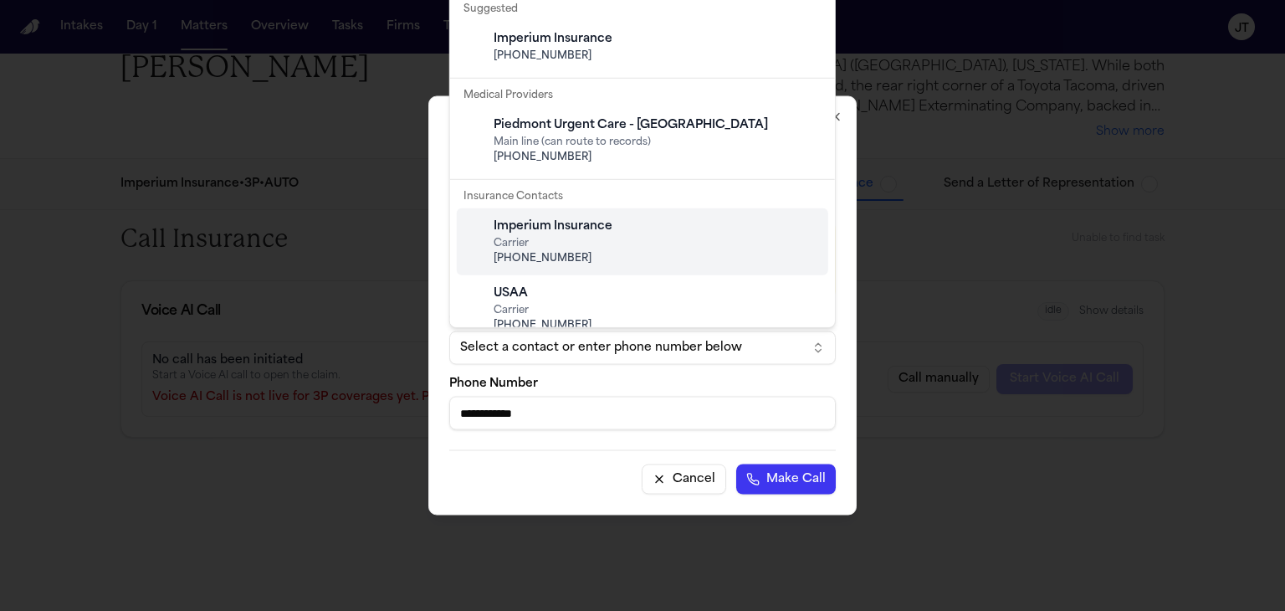
click at [683, 245] on span "Carrier" at bounding box center [656, 243] width 325 height 13
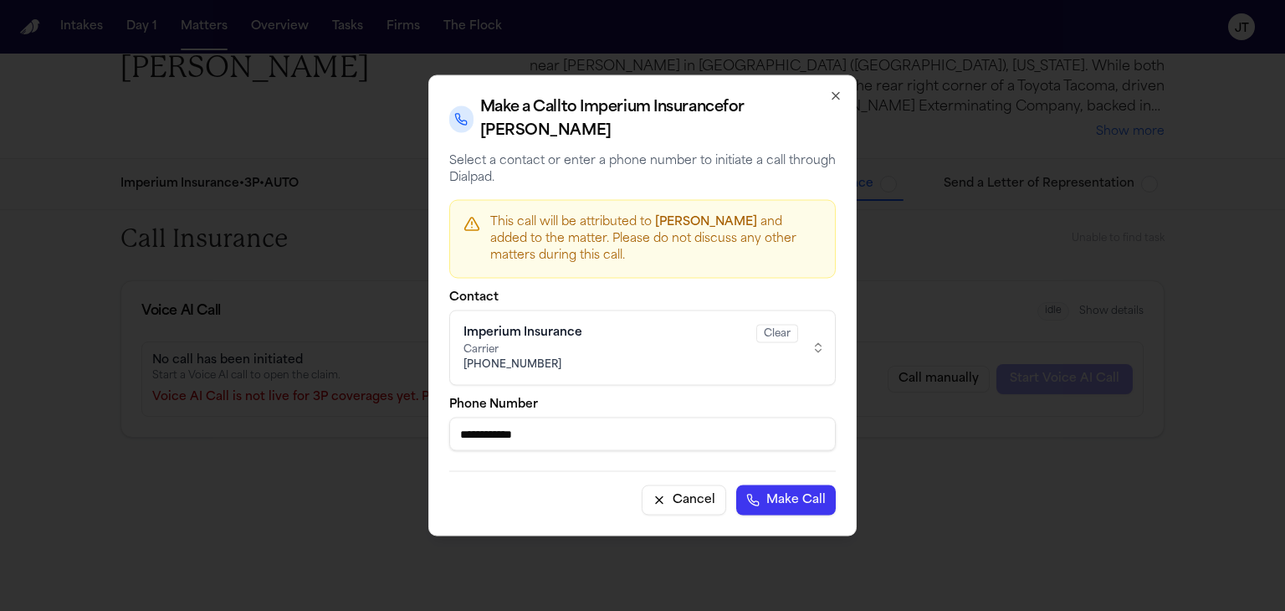
click at [786, 492] on button "Make Call" at bounding box center [786, 500] width 100 height 30
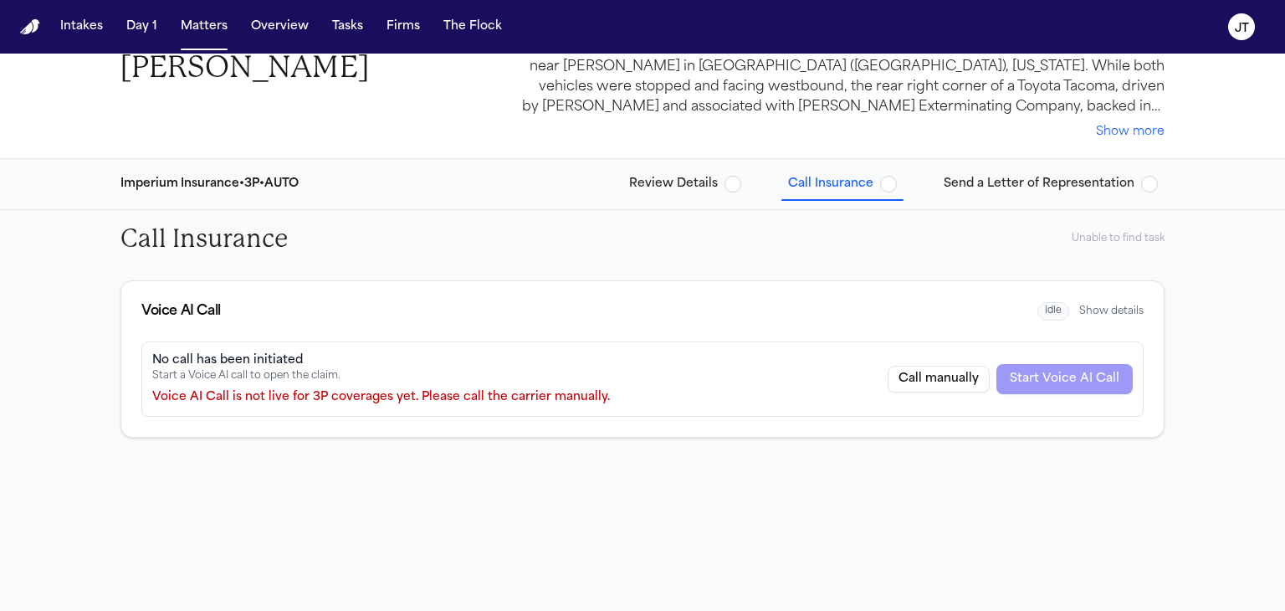
click at [0, 438] on div "Call Insurance Unable to find task Voice AI Call idle Show details No call has …" at bounding box center [642, 410] width 1285 height 401
click at [198, 26] on button "Matters" at bounding box center [204, 27] width 60 height 30
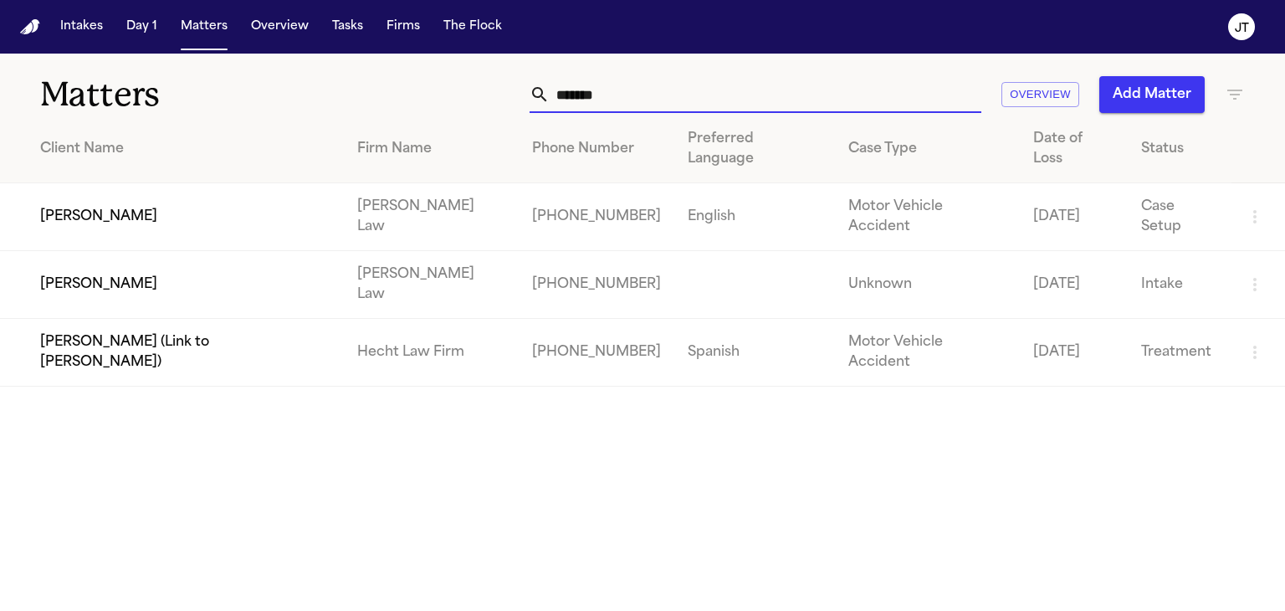
drag, startPoint x: 646, startPoint y: 99, endPoint x: 376, endPoint y: 131, distance: 272.2
click at [376, 131] on div "Matters ******* Overview Add Matter Client Name Firm Name Phone Number Preferre…" at bounding box center [642, 220] width 1285 height 333
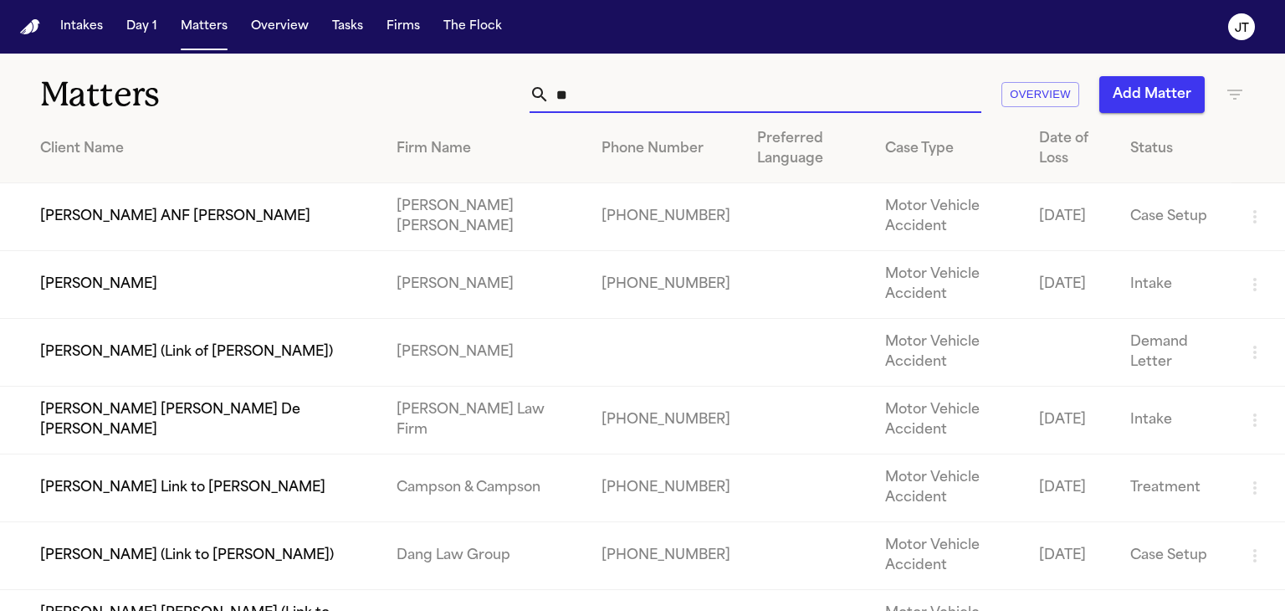
type input "*"
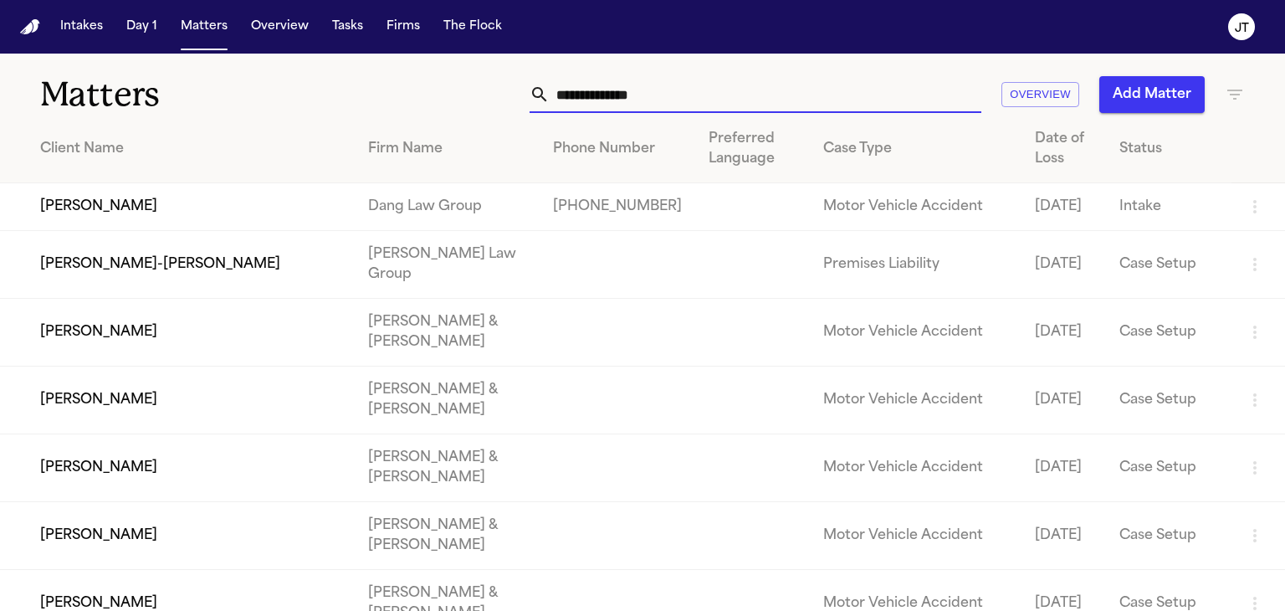
type input "*"
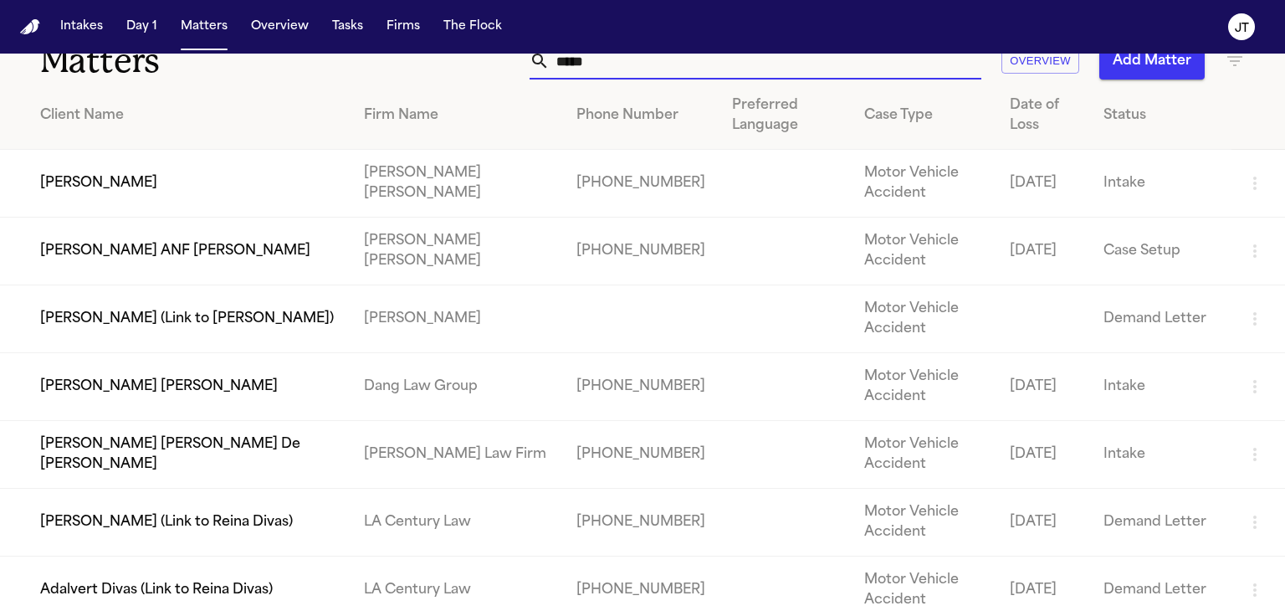
type input "*****"
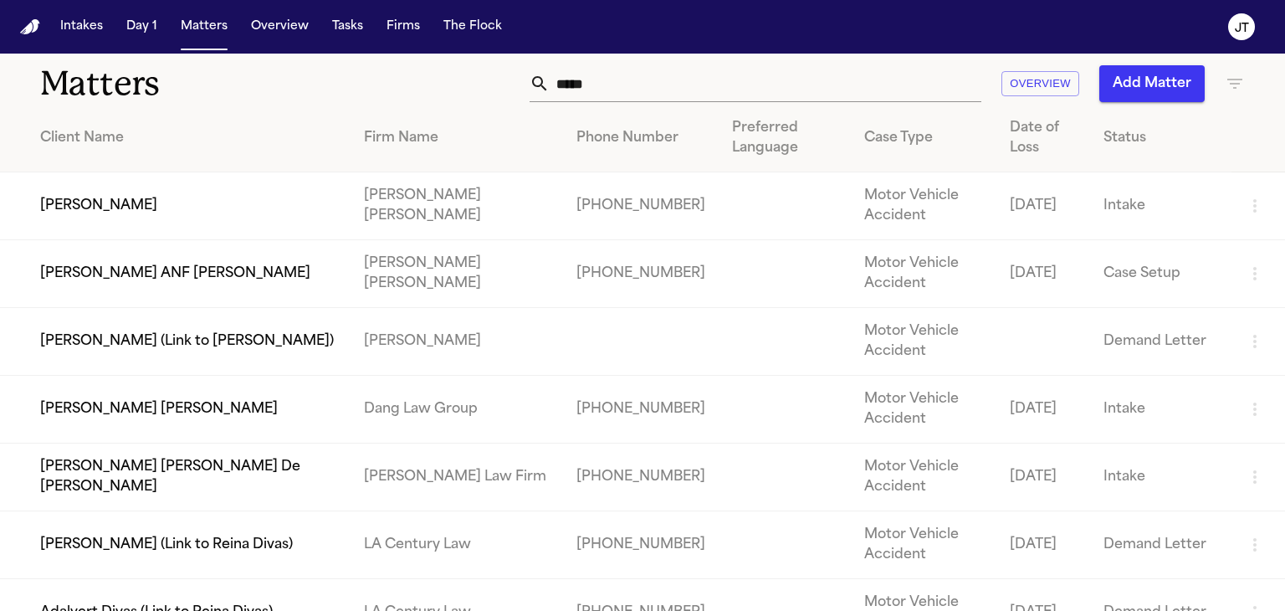
scroll to position [0, 0]
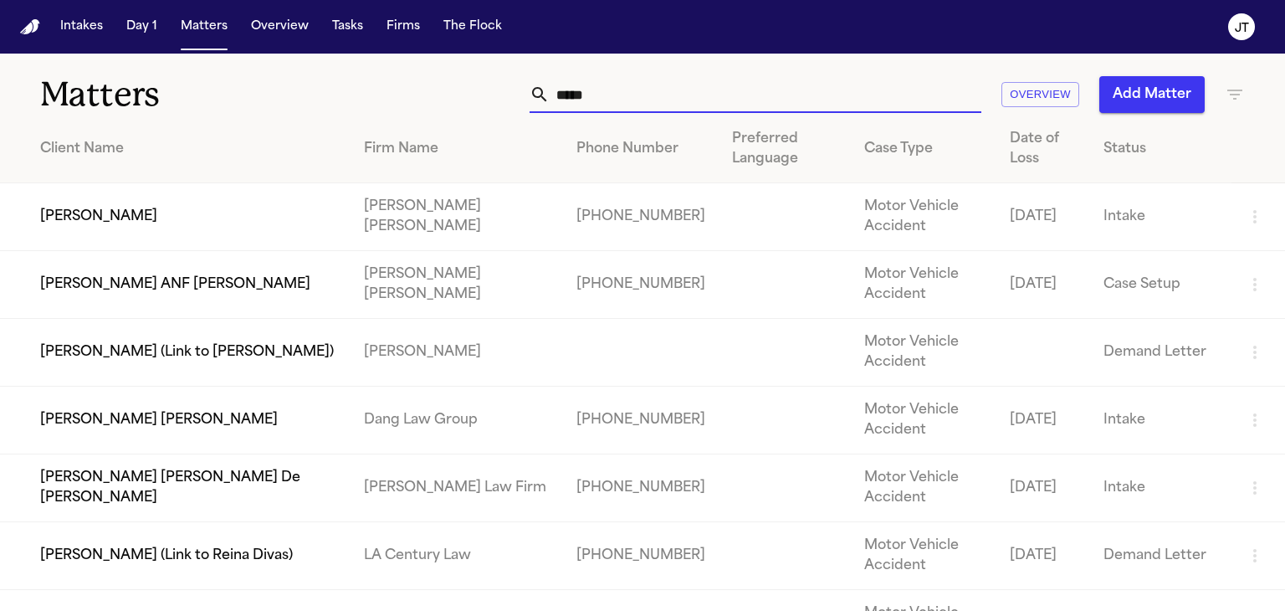
drag, startPoint x: 628, startPoint y: 84, endPoint x: 557, endPoint y: 88, distance: 71.2
click at [557, 89] on input "*****" at bounding box center [766, 94] width 432 height 37
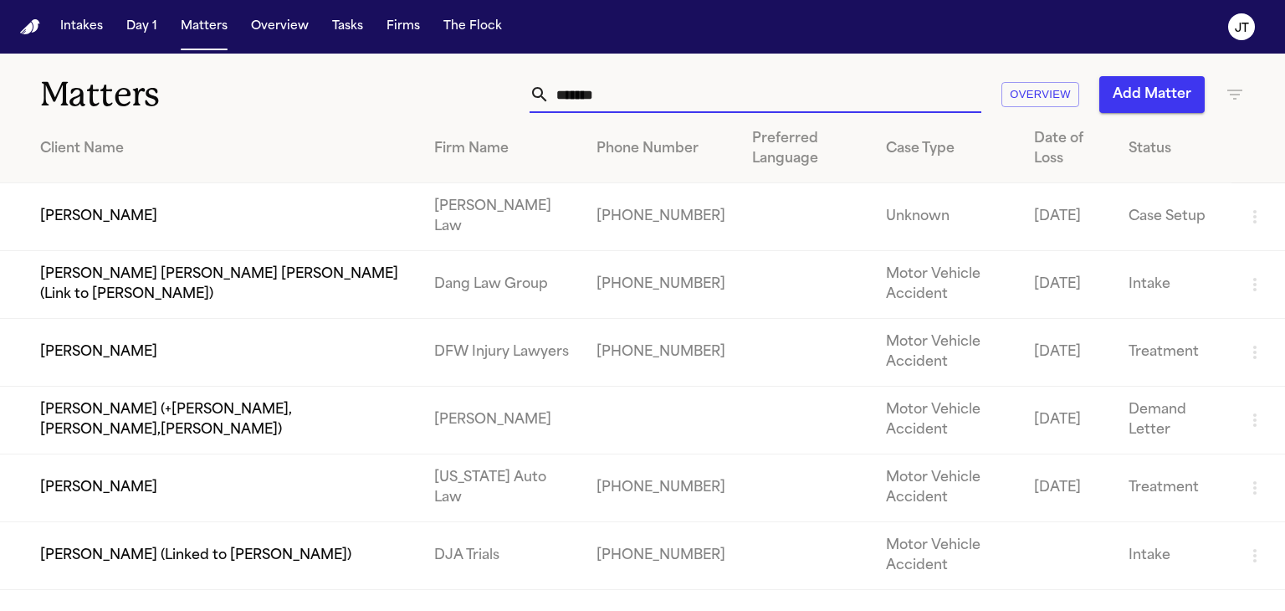
type input "*******"
click at [181, 218] on td "[PERSON_NAME]" at bounding box center [210, 217] width 421 height 68
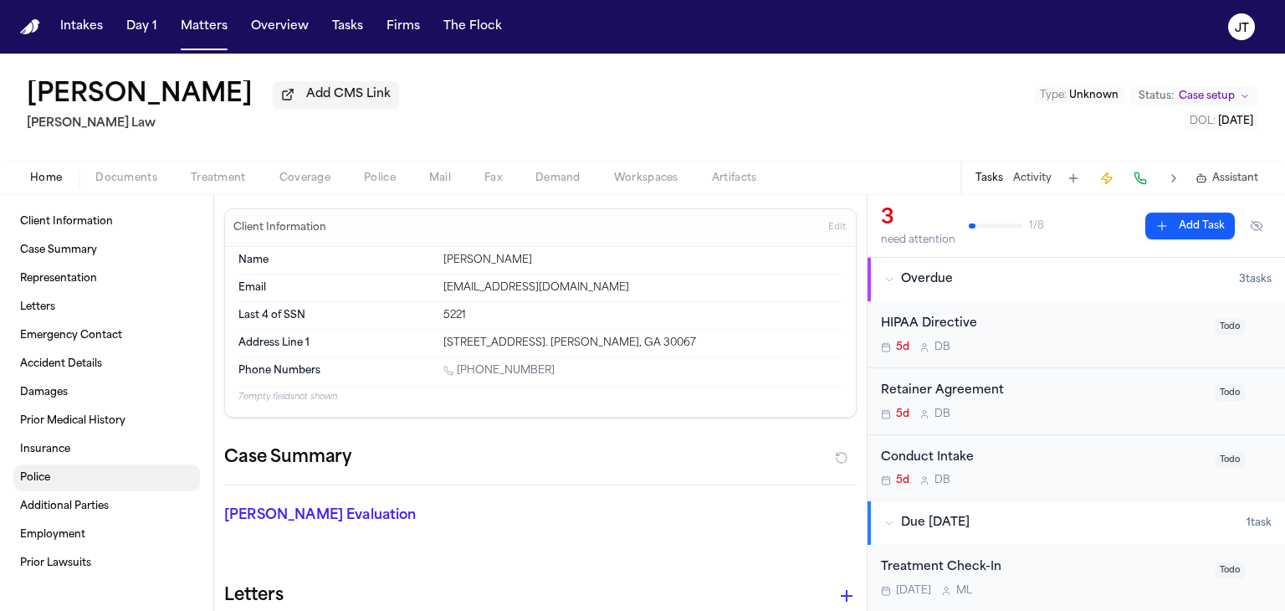
click at [36, 476] on span "Police" at bounding box center [35, 477] width 30 height 13
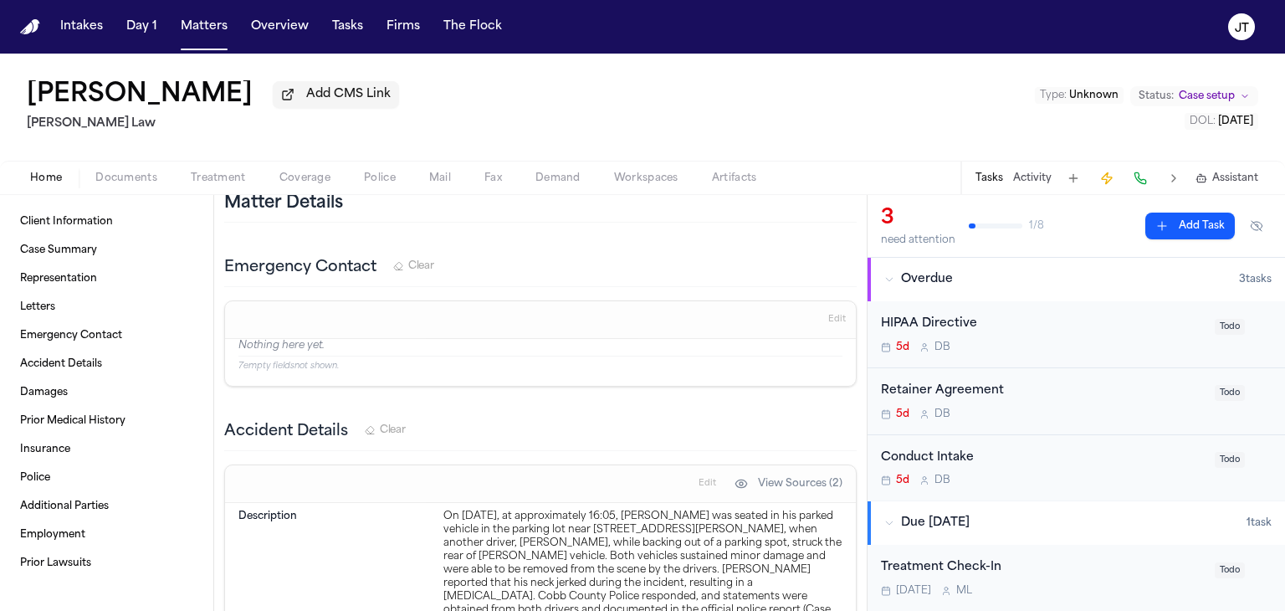
scroll to position [307, 0]
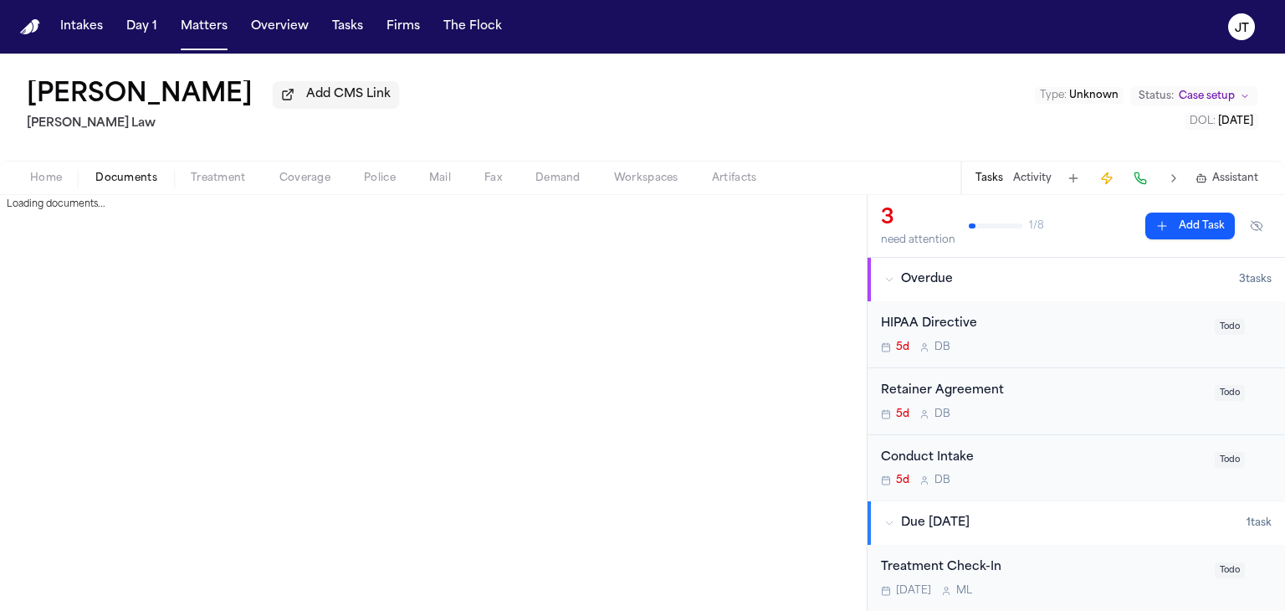
click at [122, 175] on span "Documents" at bounding box center [126, 177] width 62 height 13
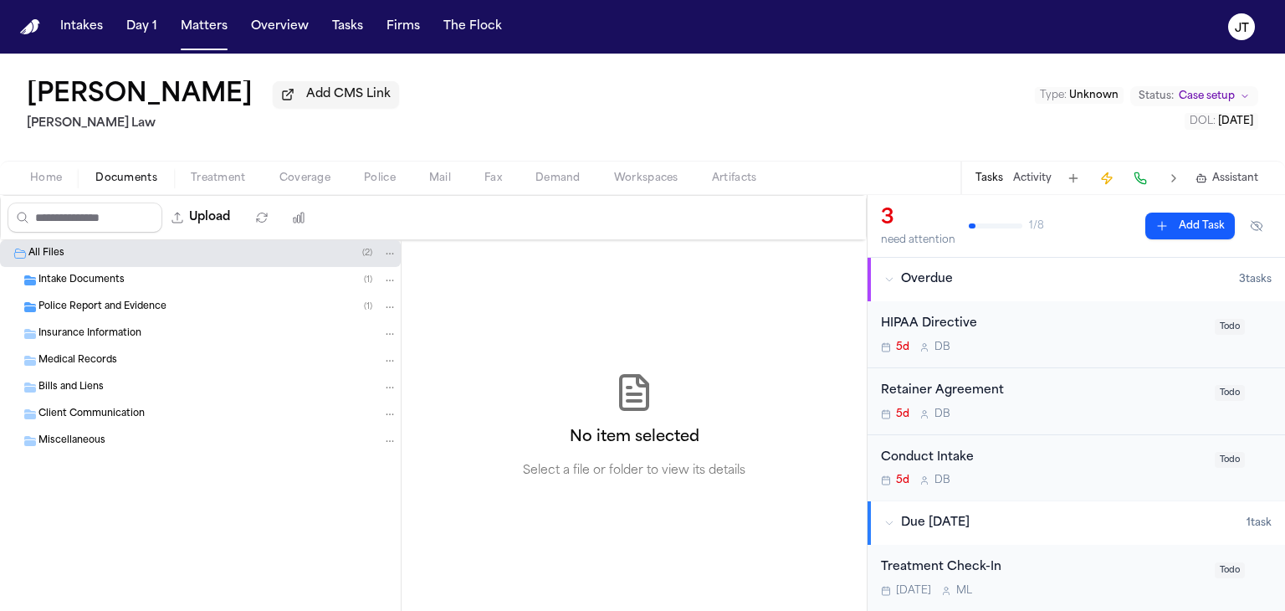
click at [66, 310] on span "Police Report and Evidence" at bounding box center [102, 307] width 128 height 14
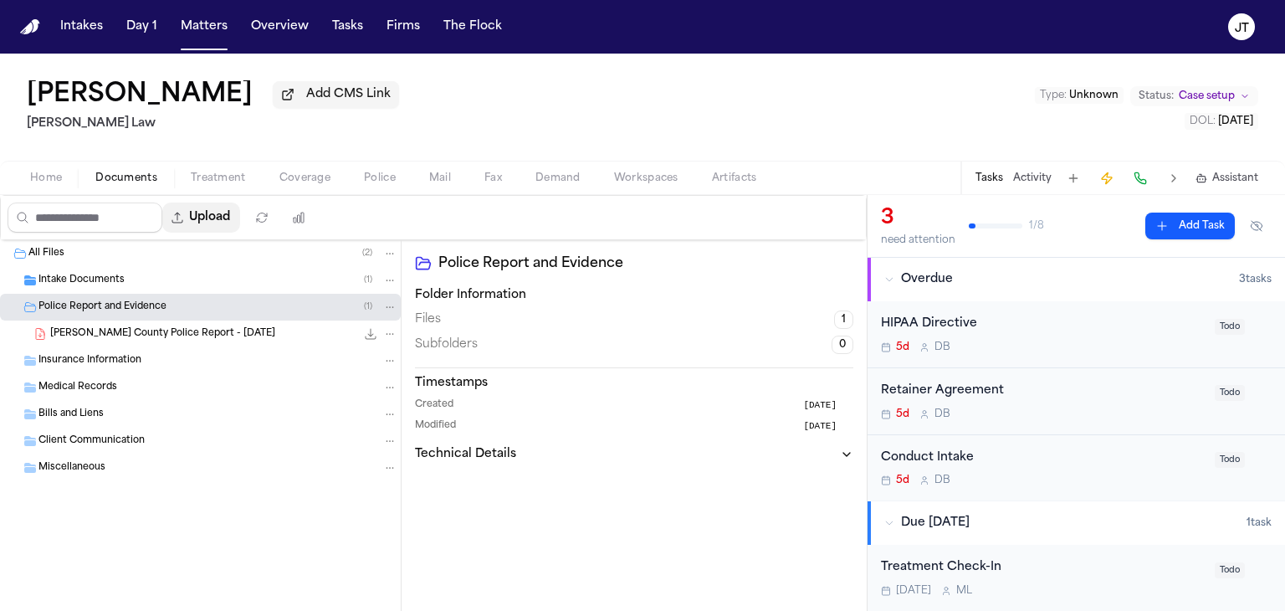
click at [212, 211] on button "Upload" at bounding box center [201, 217] width 78 height 30
select select "**********"
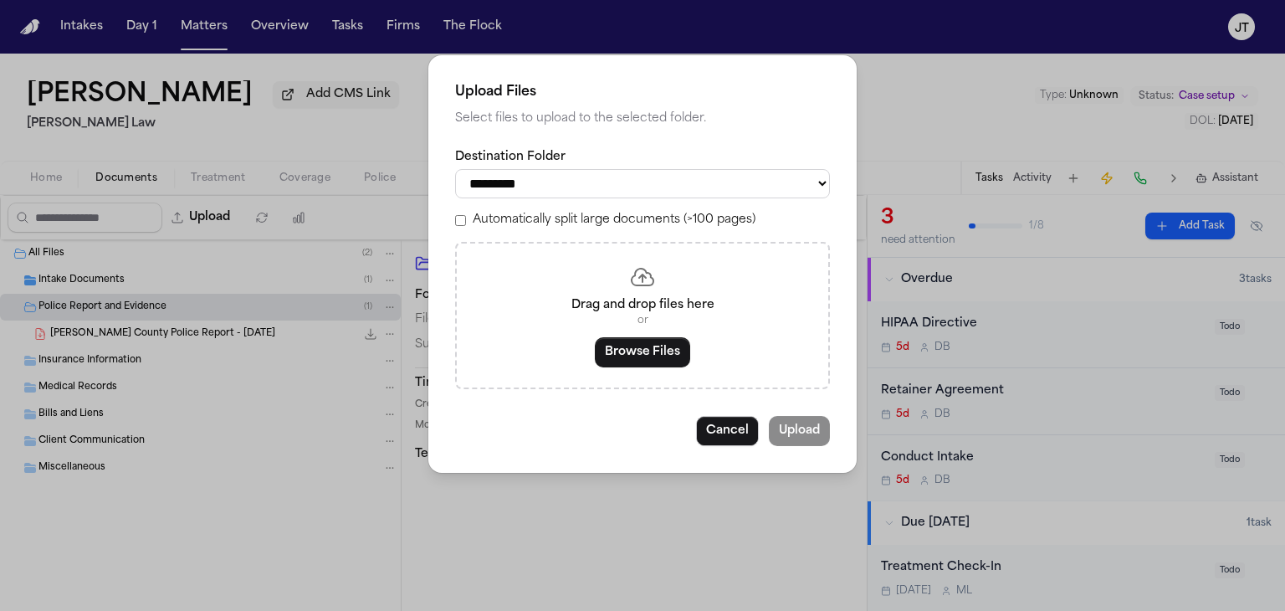
click at [743, 433] on button "Cancel" at bounding box center [727, 431] width 63 height 30
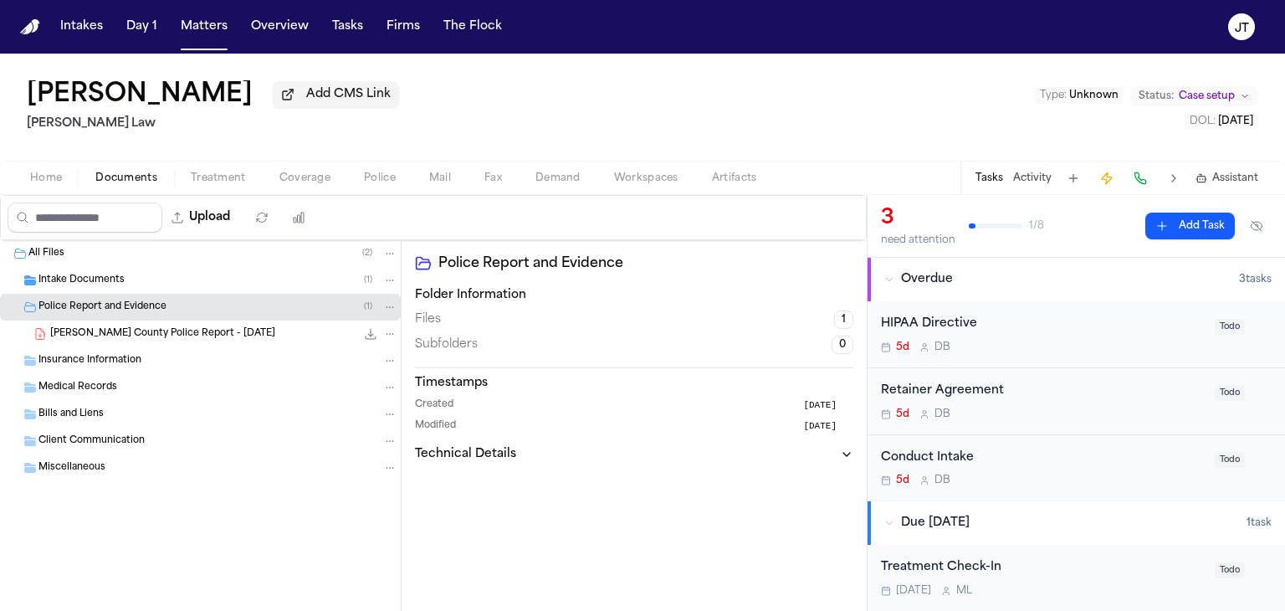
click at [165, 341] on div "L. Coleman - Cobb County Police Report - 8.29.25 43.8 KB • PDF" at bounding box center [200, 333] width 401 height 27
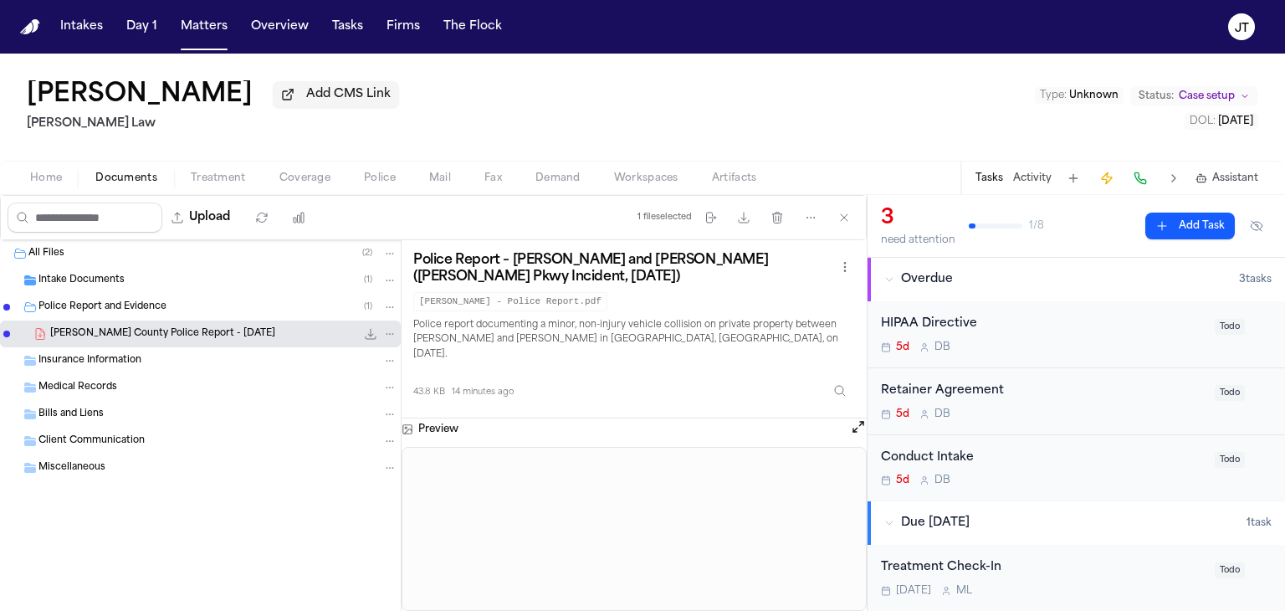
click at [91, 360] on span "Insurance Information" at bounding box center [89, 361] width 103 height 14
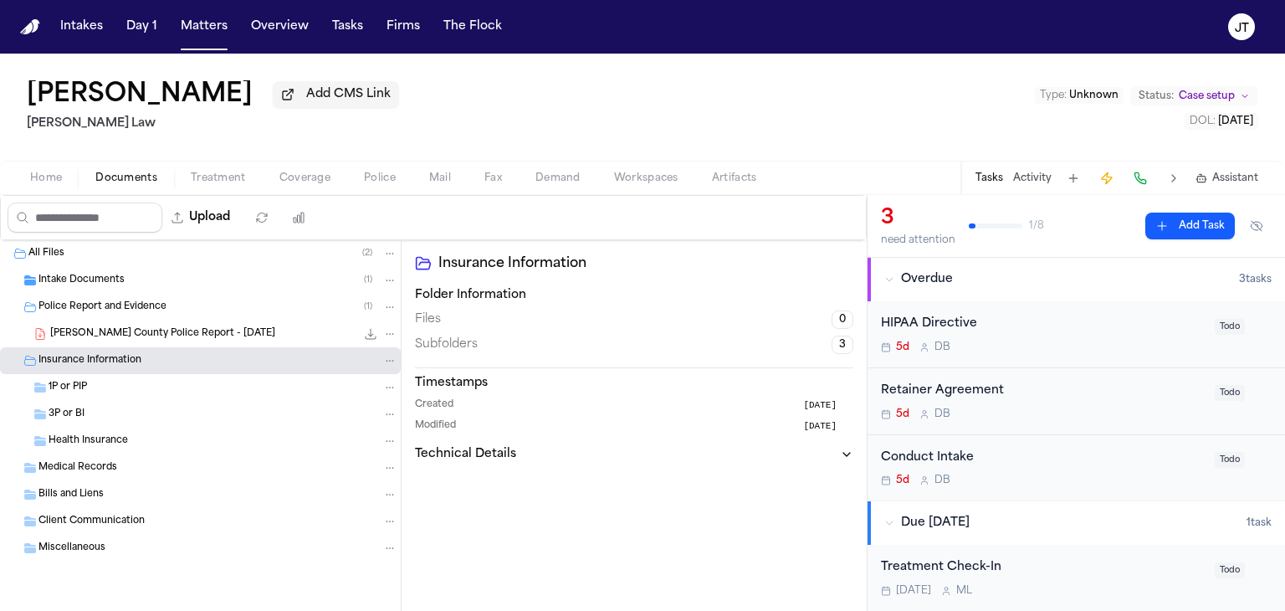
click at [294, 173] on span "Coverage" at bounding box center [304, 177] width 51 height 13
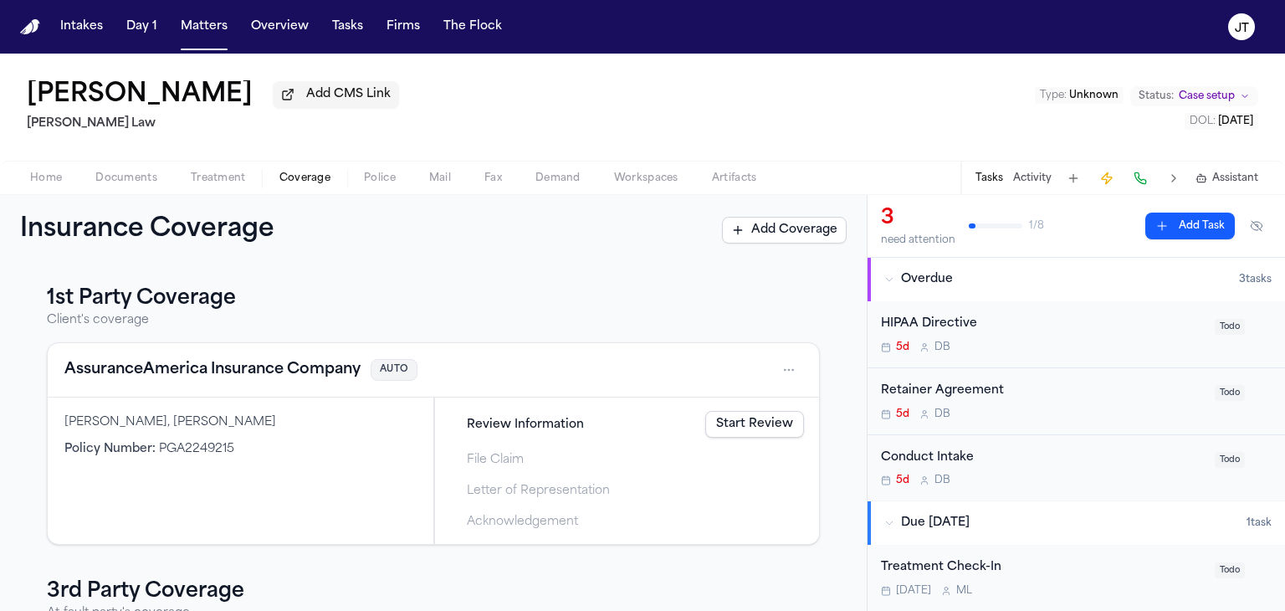
click at [730, 421] on link "Start Review" at bounding box center [754, 424] width 99 height 27
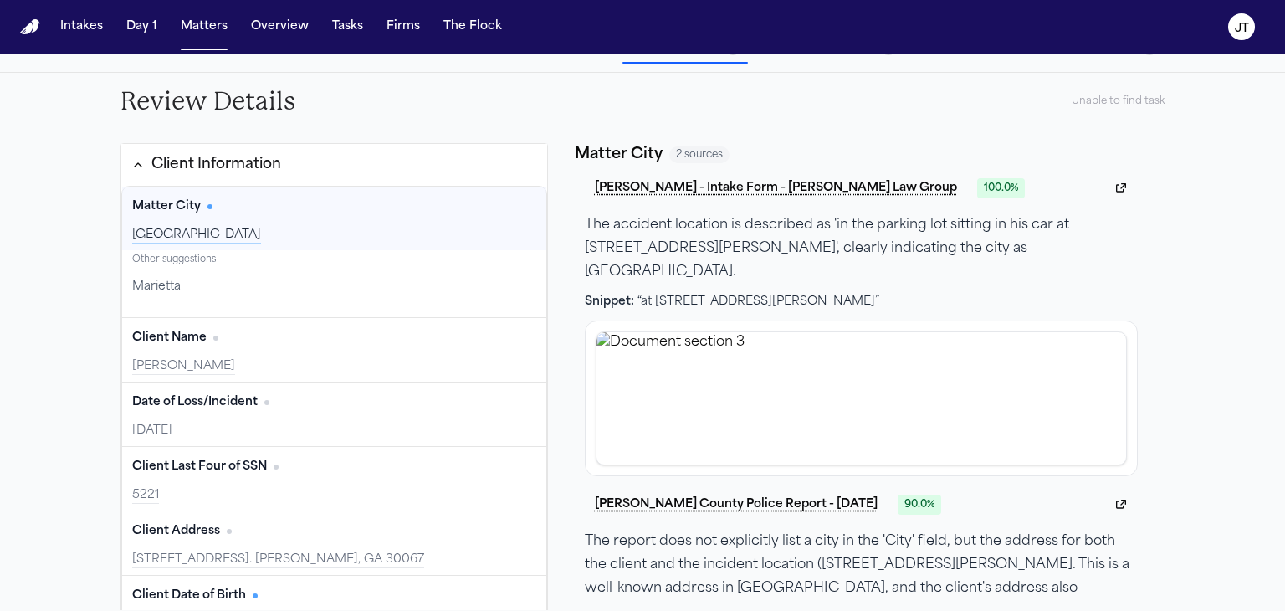
scroll to position [203, 0]
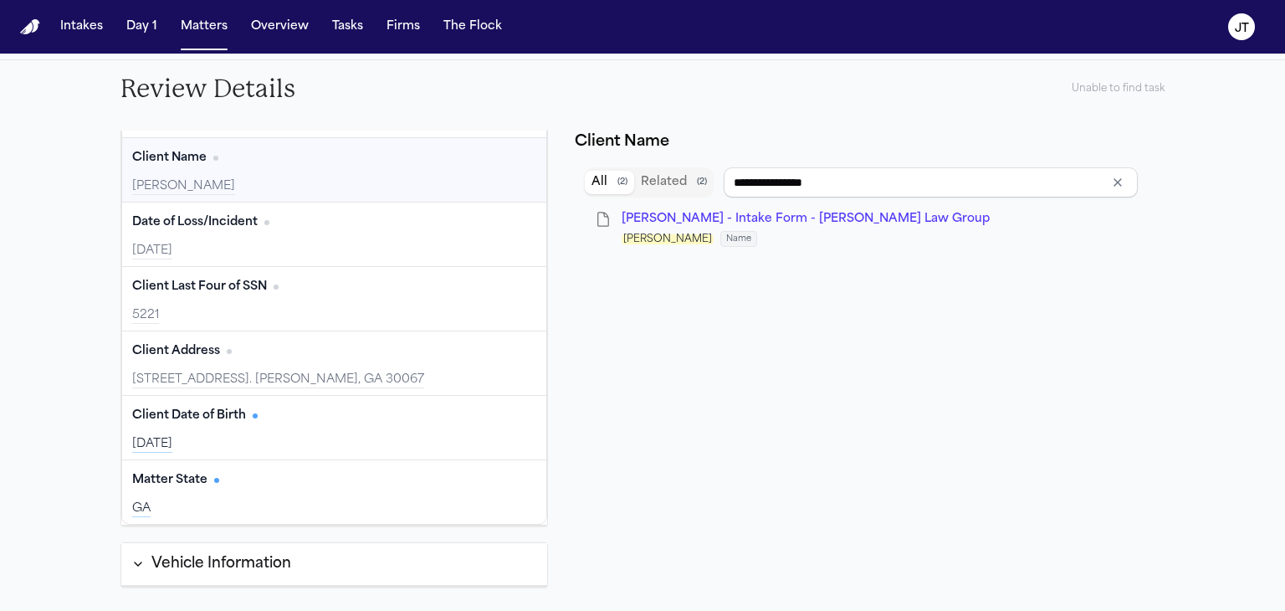
type input "**********"
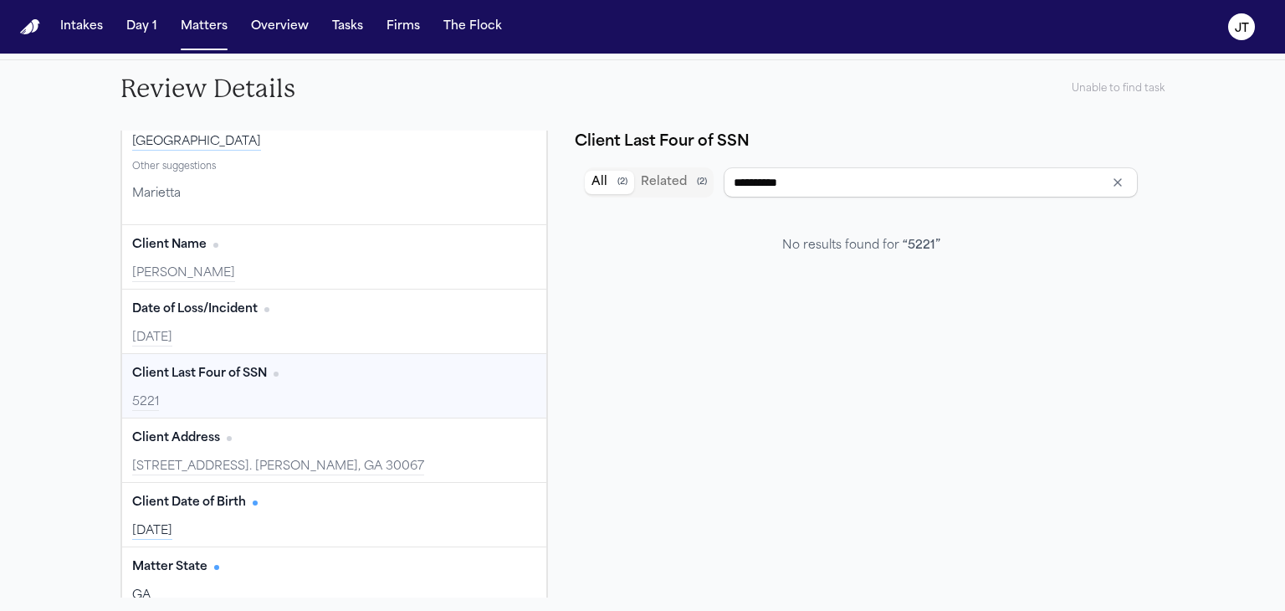
scroll to position [7, 0]
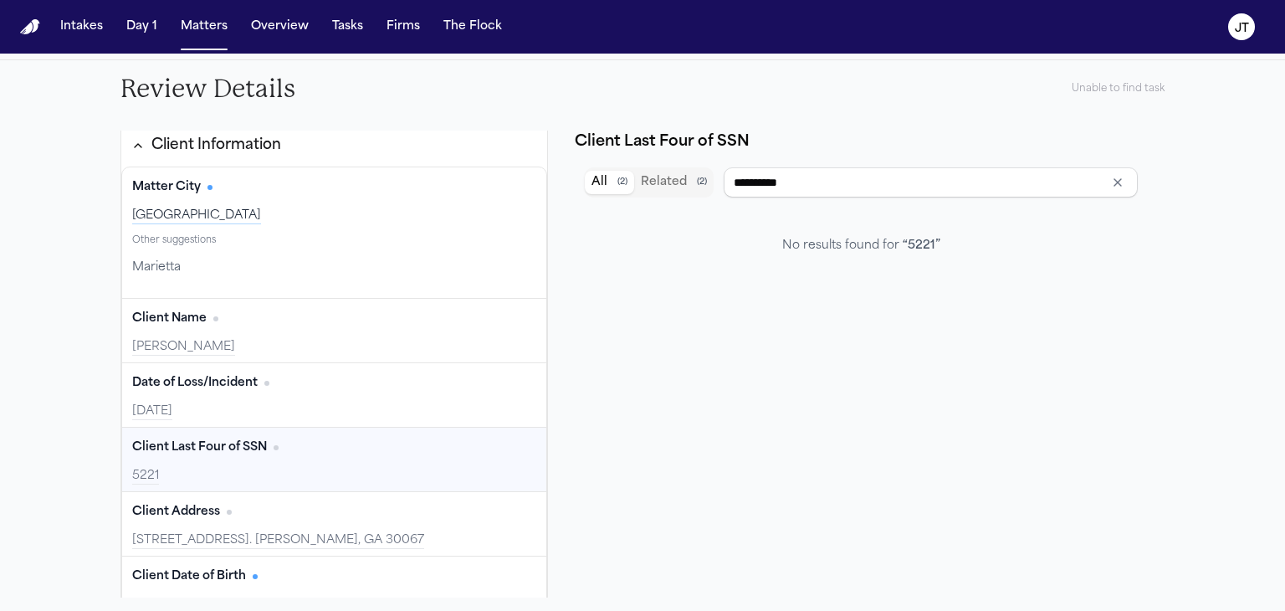
type input "**********"
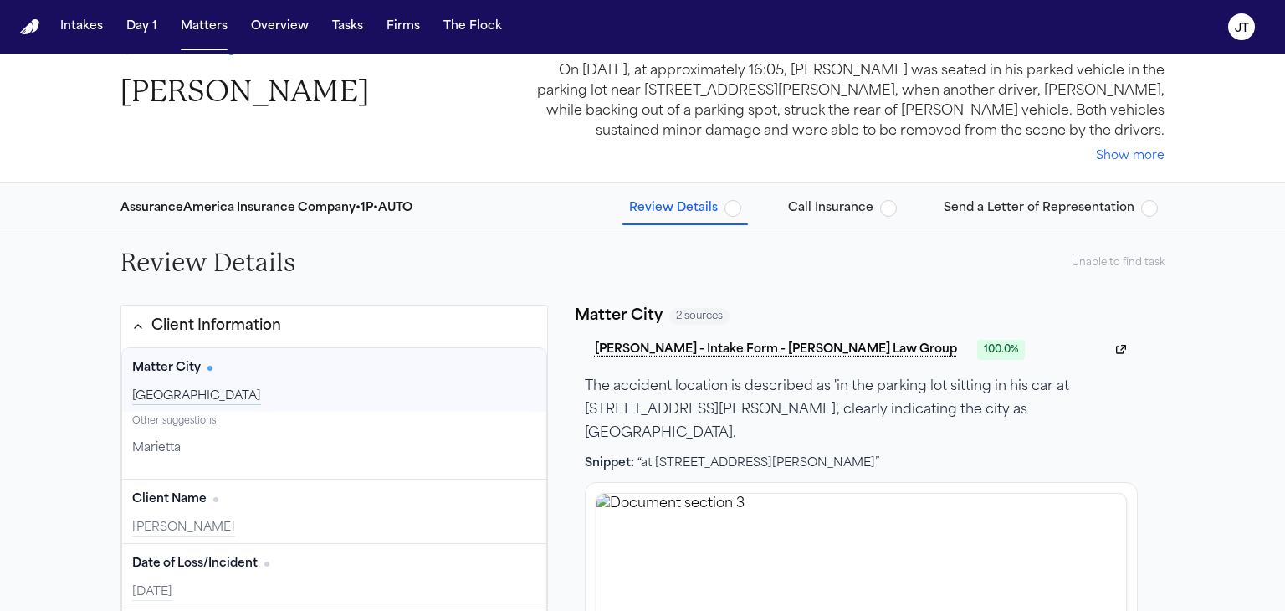
scroll to position [0, 0]
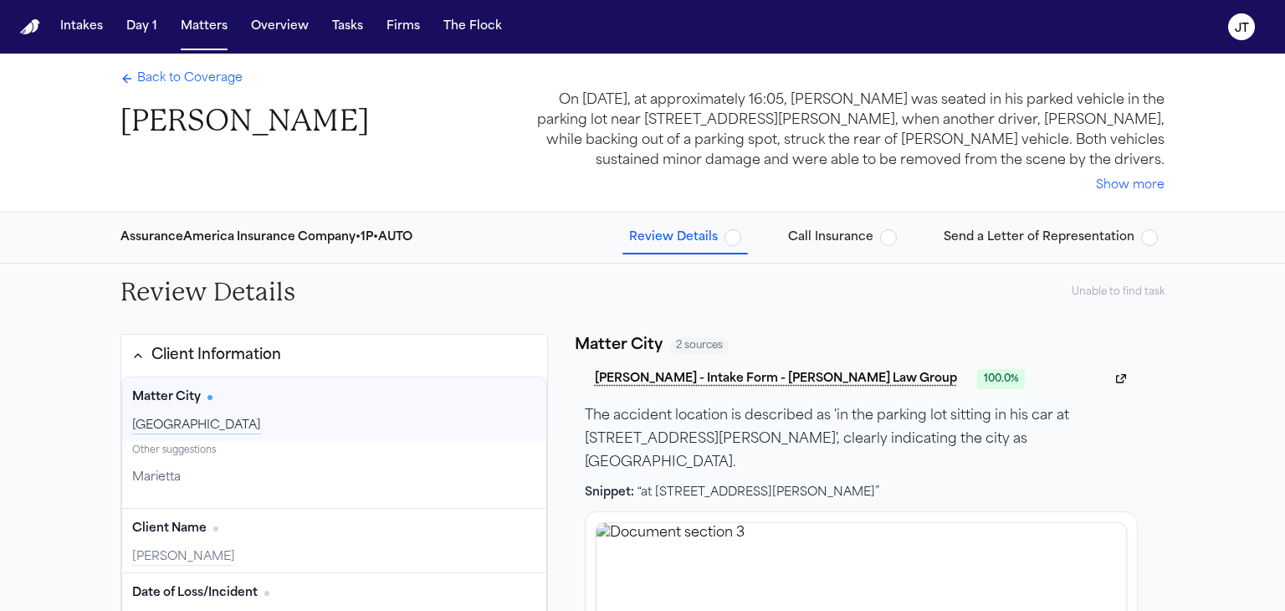
click at [820, 238] on span "Call Insurance" at bounding box center [830, 237] width 85 height 17
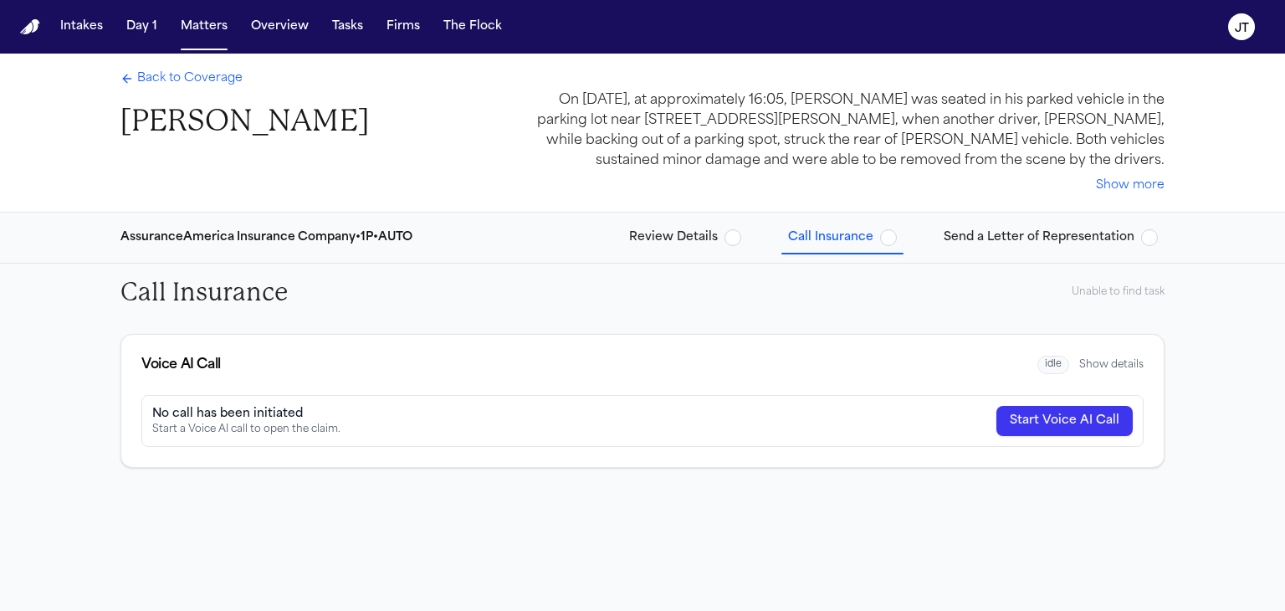
click at [1029, 422] on button "Start Voice AI Call" at bounding box center [1064, 421] width 136 height 30
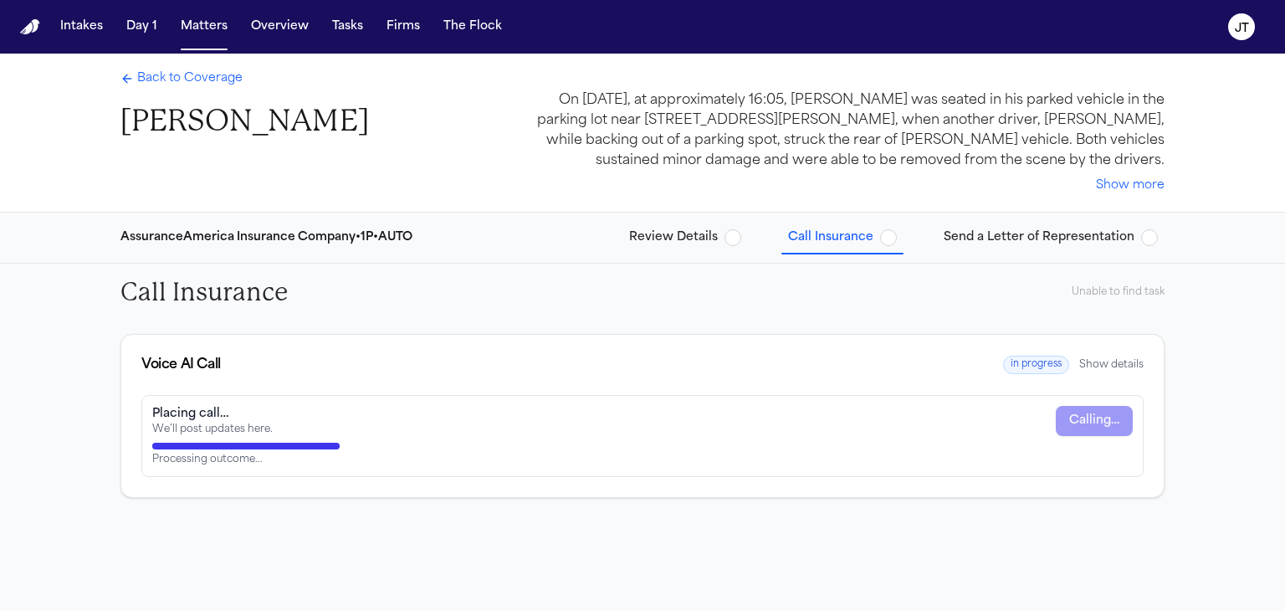
click at [897, 240] on span "button" at bounding box center [888, 237] width 17 height 17
click at [1132, 361] on button "Show details" at bounding box center [1111, 364] width 64 height 13
click at [182, 78] on span "Back to Coverage" at bounding box center [189, 78] width 105 height 17
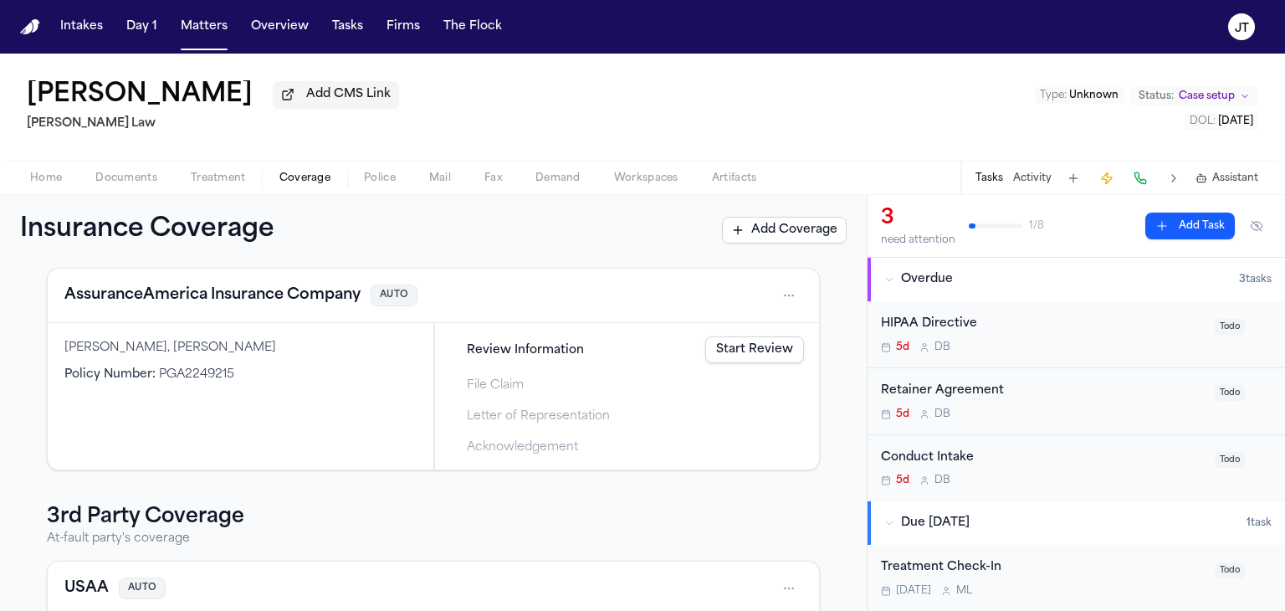
scroll to position [74, 0]
click at [772, 297] on html "Intakes Day 1 Matters Overview Tasks Firms The Flock [PERSON_NAME] Add CMS Link…" at bounding box center [642, 305] width 1285 height 611
click at [702, 349] on div "View coverage details" at bounding box center [722, 339] width 125 height 44
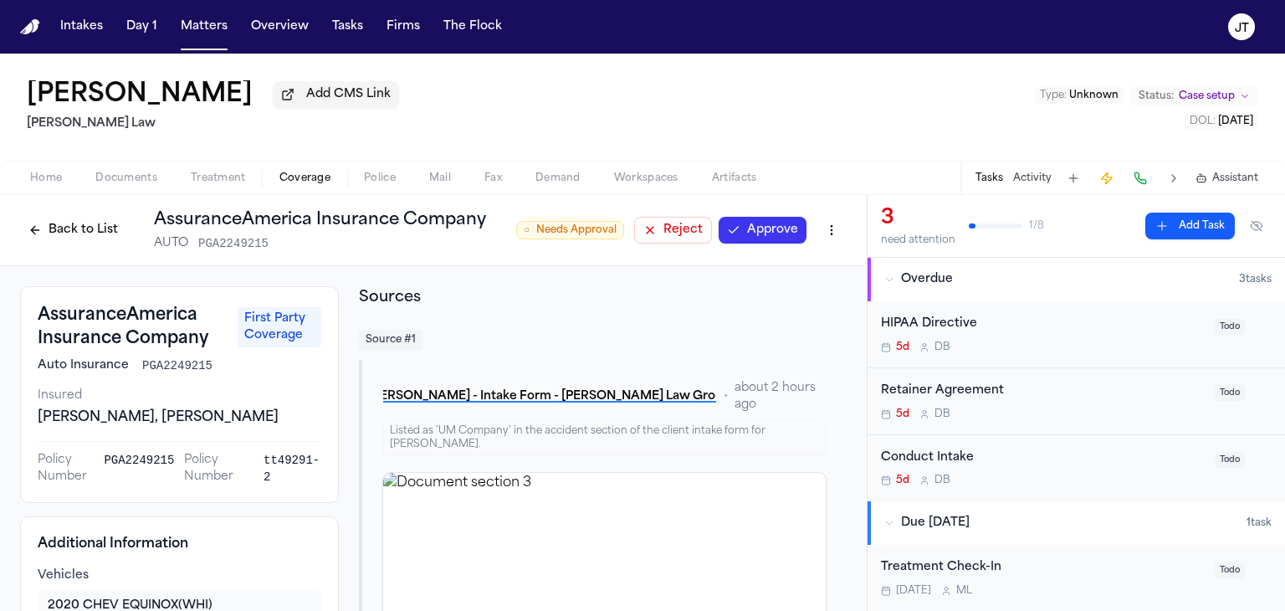
click at [780, 227] on button "Approve" at bounding box center [763, 230] width 88 height 27
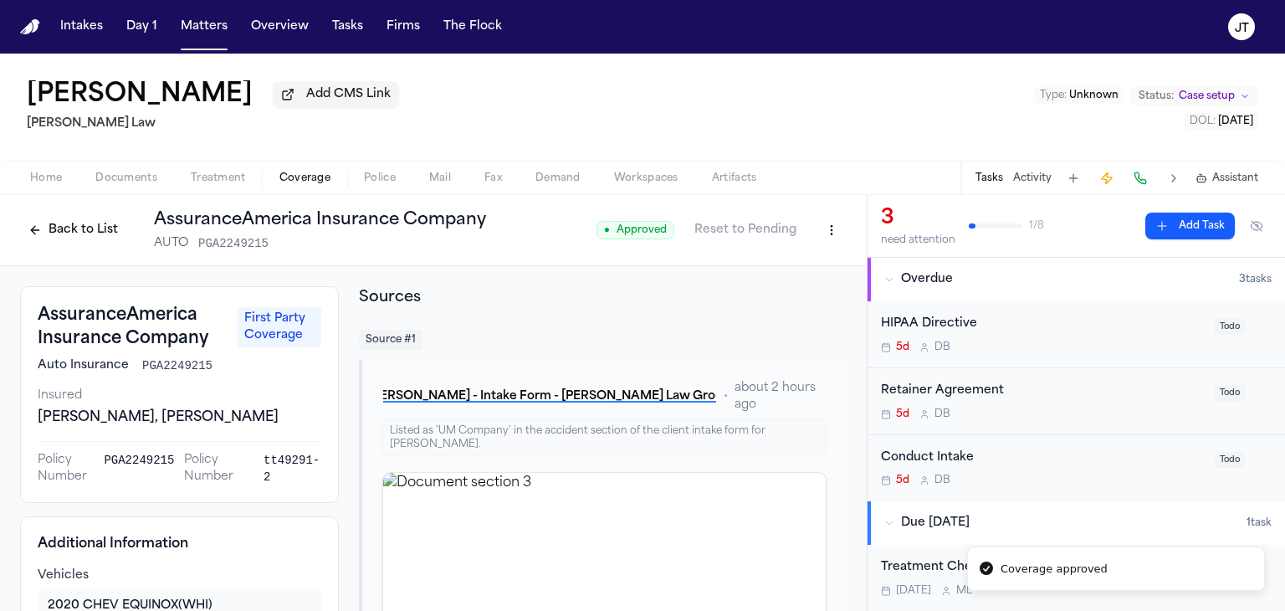
click at [58, 228] on button "Back to List" at bounding box center [73, 230] width 106 height 27
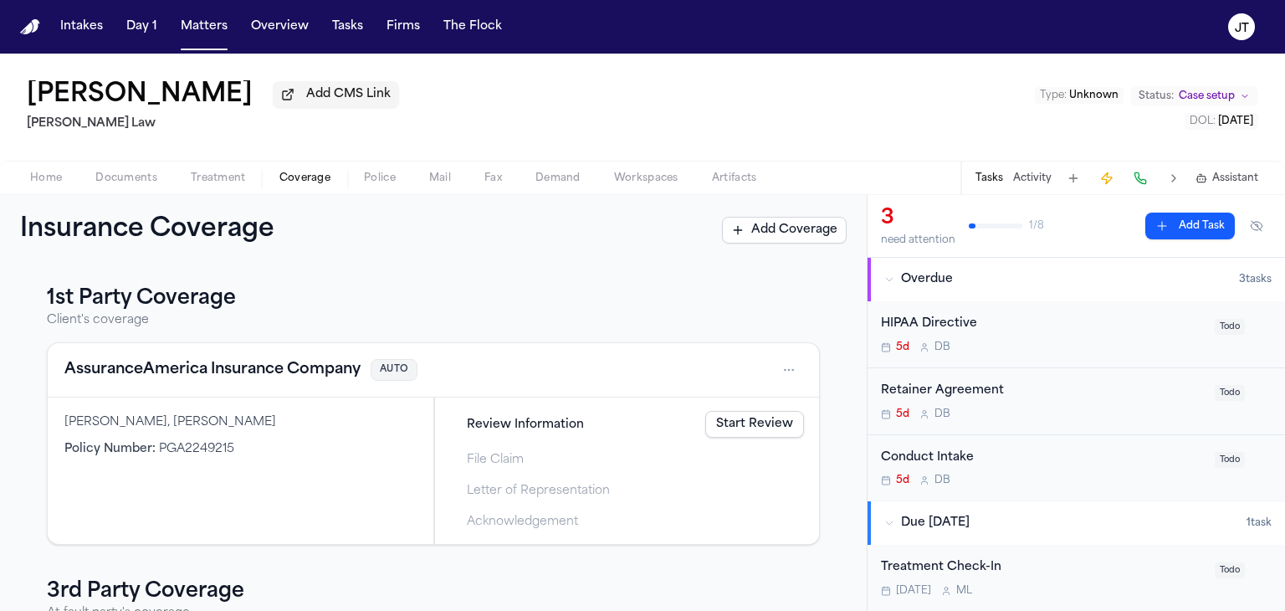
click at [729, 427] on link "Start Review" at bounding box center [754, 424] width 99 height 27
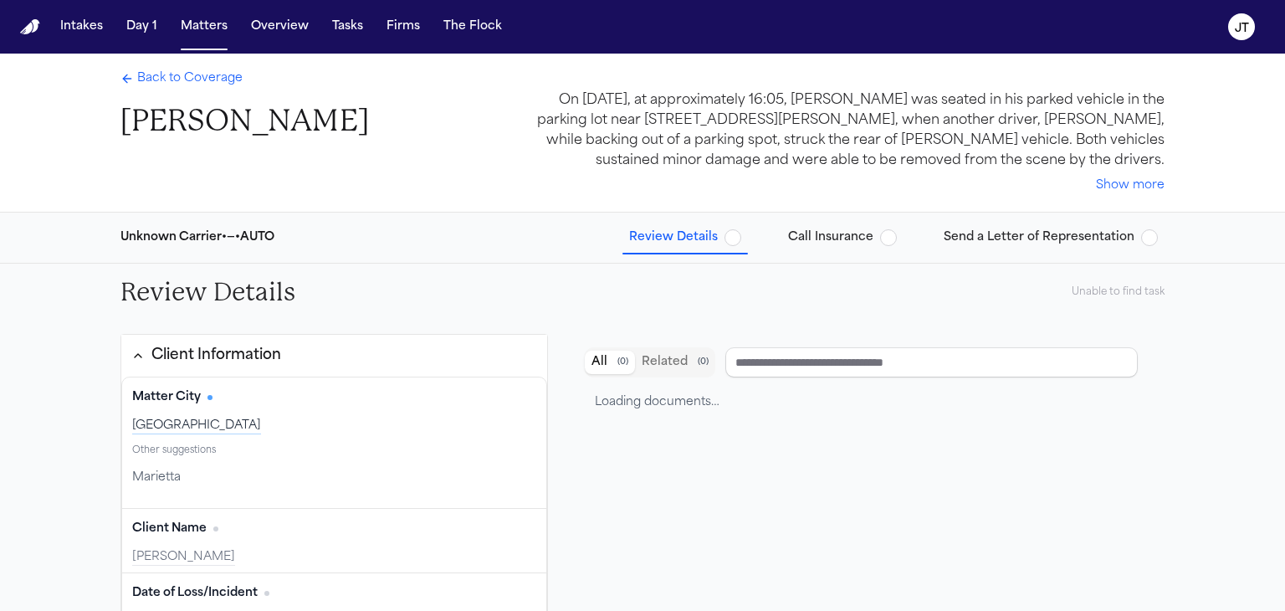
type input "**********"
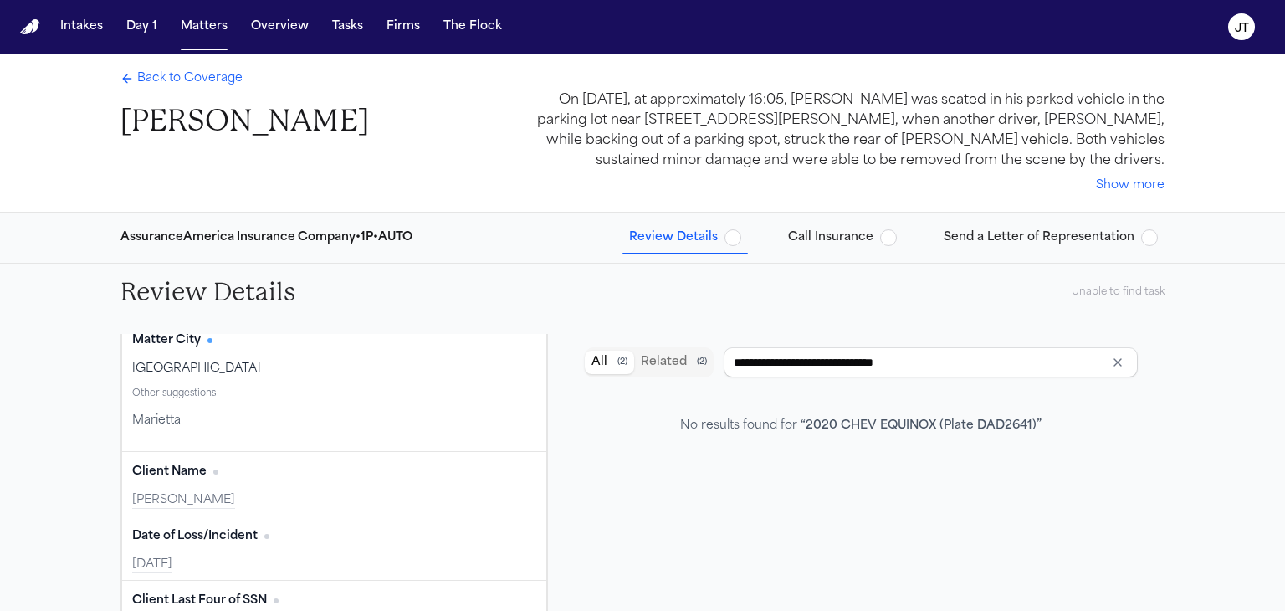
scroll to position [55, 0]
click at [829, 236] on span "Call Insurance" at bounding box center [830, 237] width 85 height 17
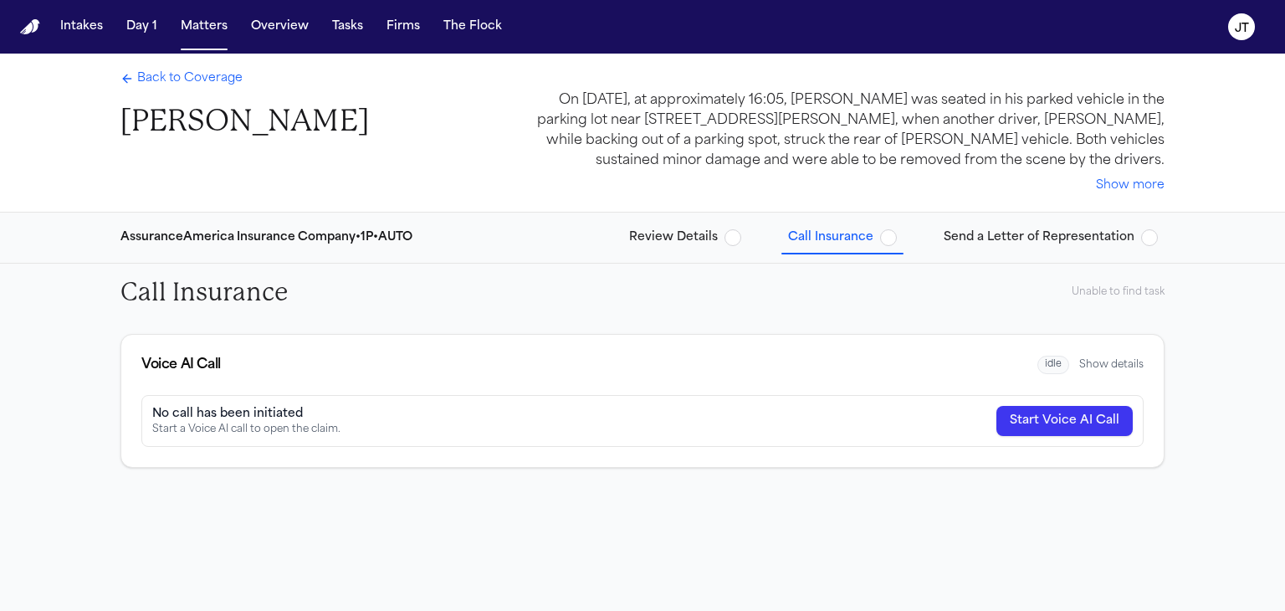
click at [1067, 422] on button "Start Voice AI Call" at bounding box center [1064, 421] width 136 height 30
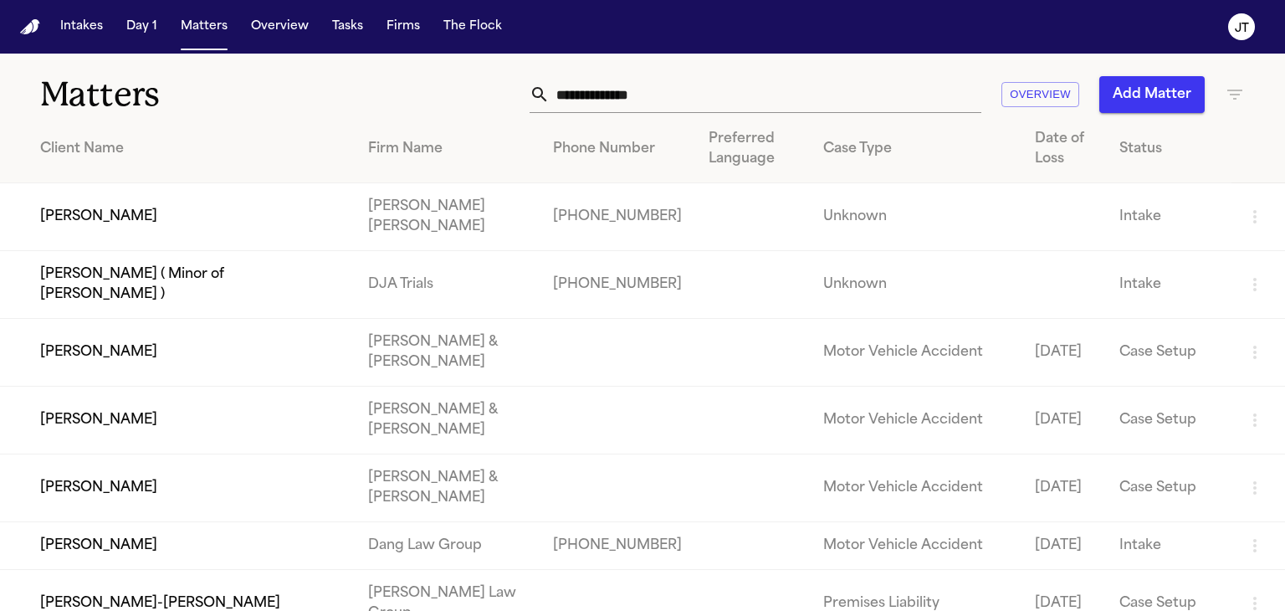
click at [599, 96] on input "text" at bounding box center [766, 94] width 432 height 37
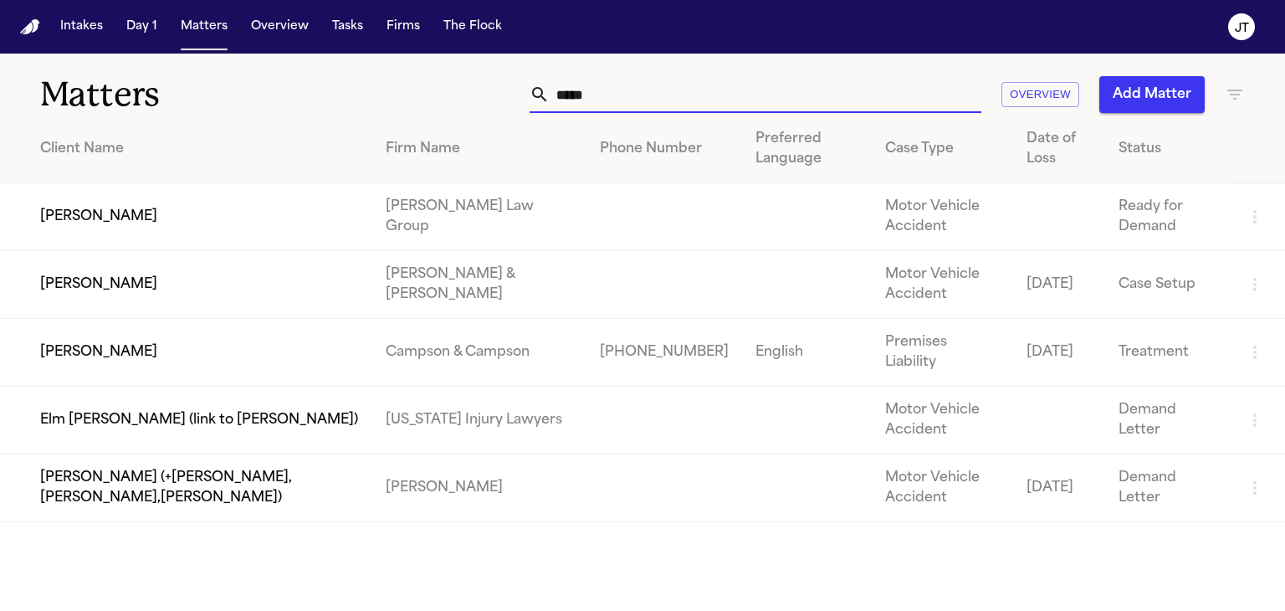
type input "*****"
click at [170, 333] on td "[PERSON_NAME]" at bounding box center [186, 353] width 372 height 68
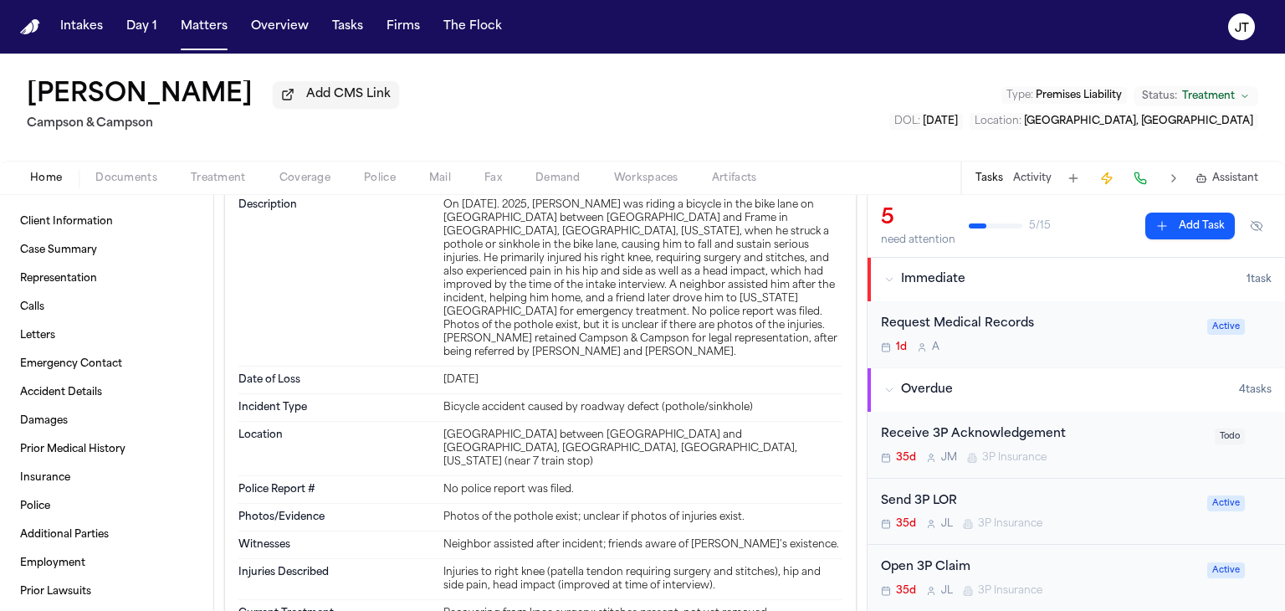
scroll to position [1171, 0]
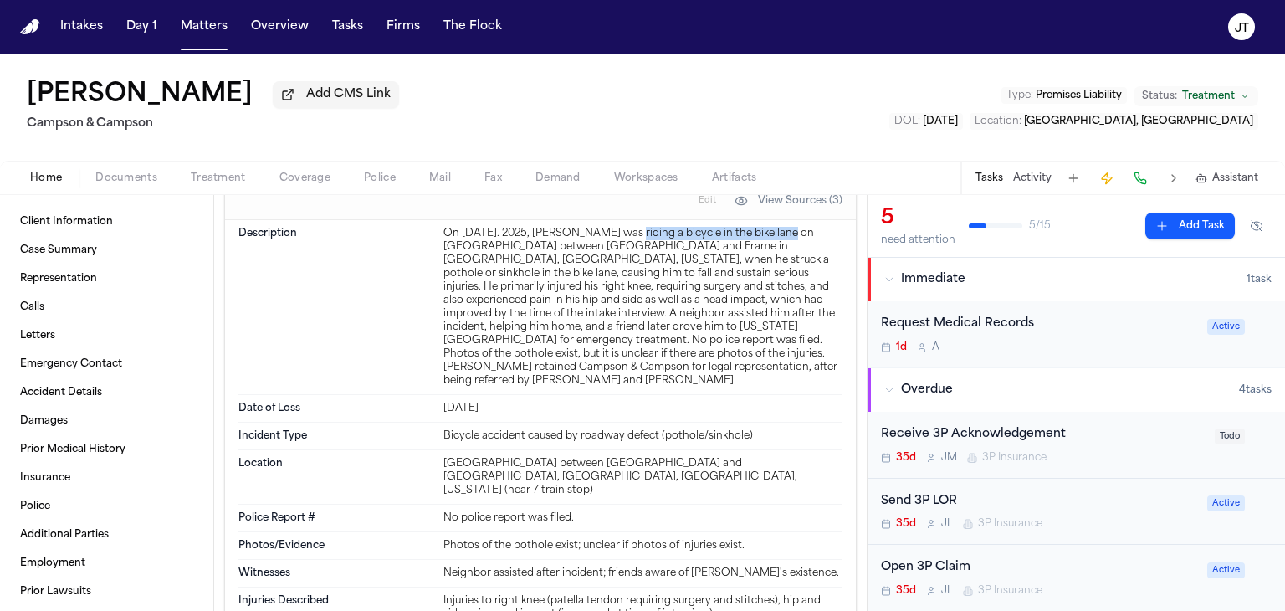
drag, startPoint x: 615, startPoint y: 228, endPoint x: 766, endPoint y: 225, distance: 151.4
click at [766, 227] on div "On [DATE]. 2025, [PERSON_NAME] was riding a bicycle in the bike lane on [GEOGRA…" at bounding box center [642, 307] width 399 height 161
copy div "riding a bicycle in the bike lane"
drag, startPoint x: 452, startPoint y: 255, endPoint x: 591, endPoint y: 252, distance: 138.9
click at [591, 252] on div "On [DATE]. 2025, [PERSON_NAME] was riding a bicycle in the bike lane on [GEOGRA…" at bounding box center [642, 307] width 399 height 161
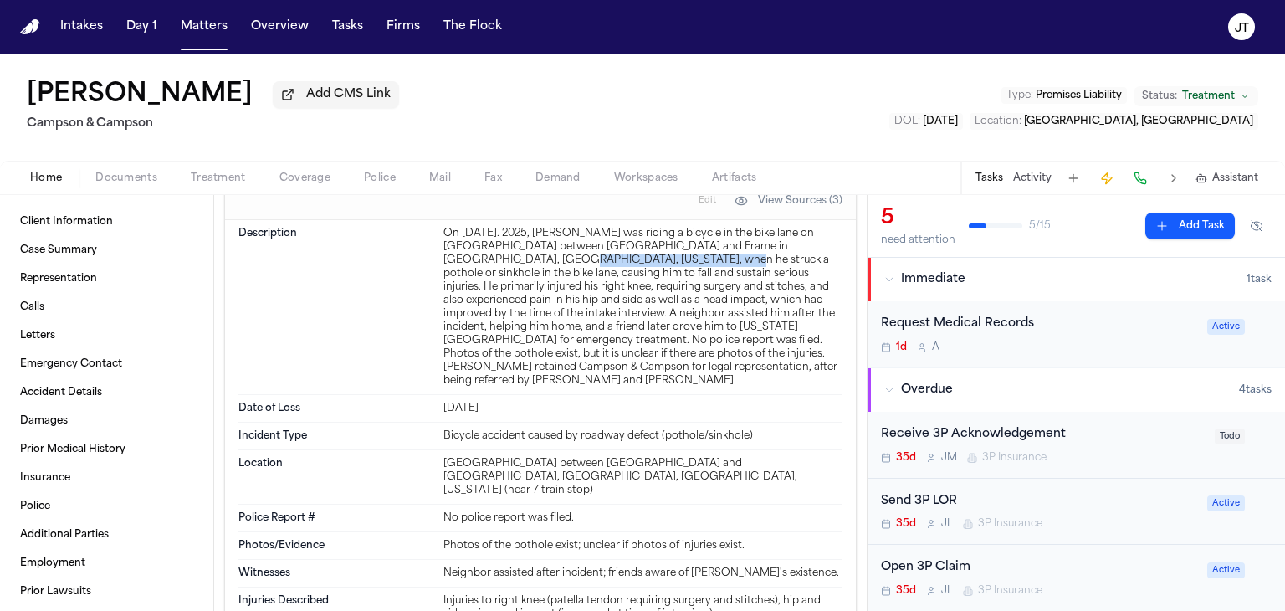
copy div "struck a pothole or sinkhole"
